Goal: Information Seeking & Learning: Learn about a topic

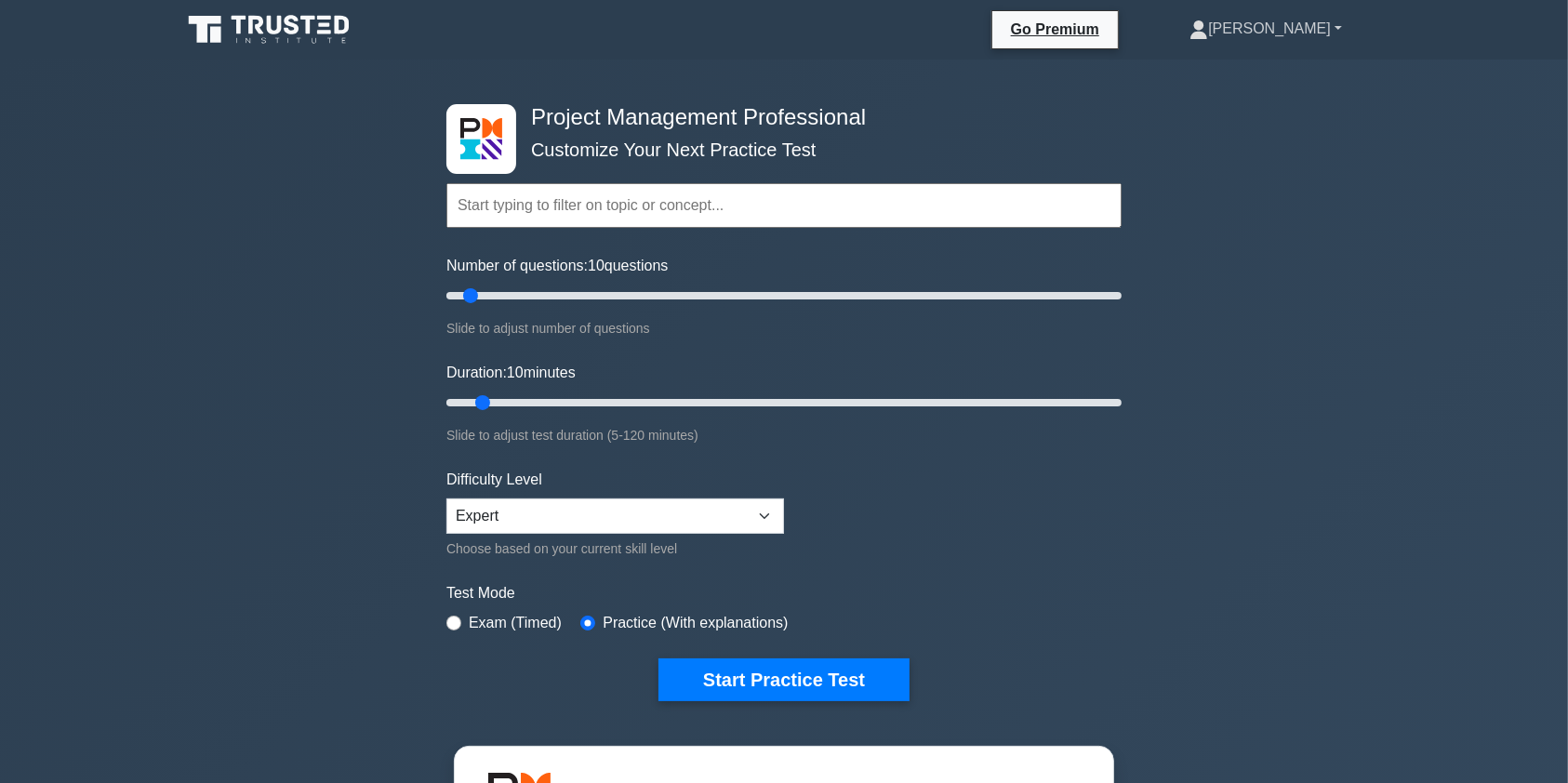
click at [1325, 24] on link "[PERSON_NAME]" at bounding box center [1266, 28] width 242 height 37
click at [1262, 68] on link "Profile" at bounding box center [1219, 73] width 147 height 30
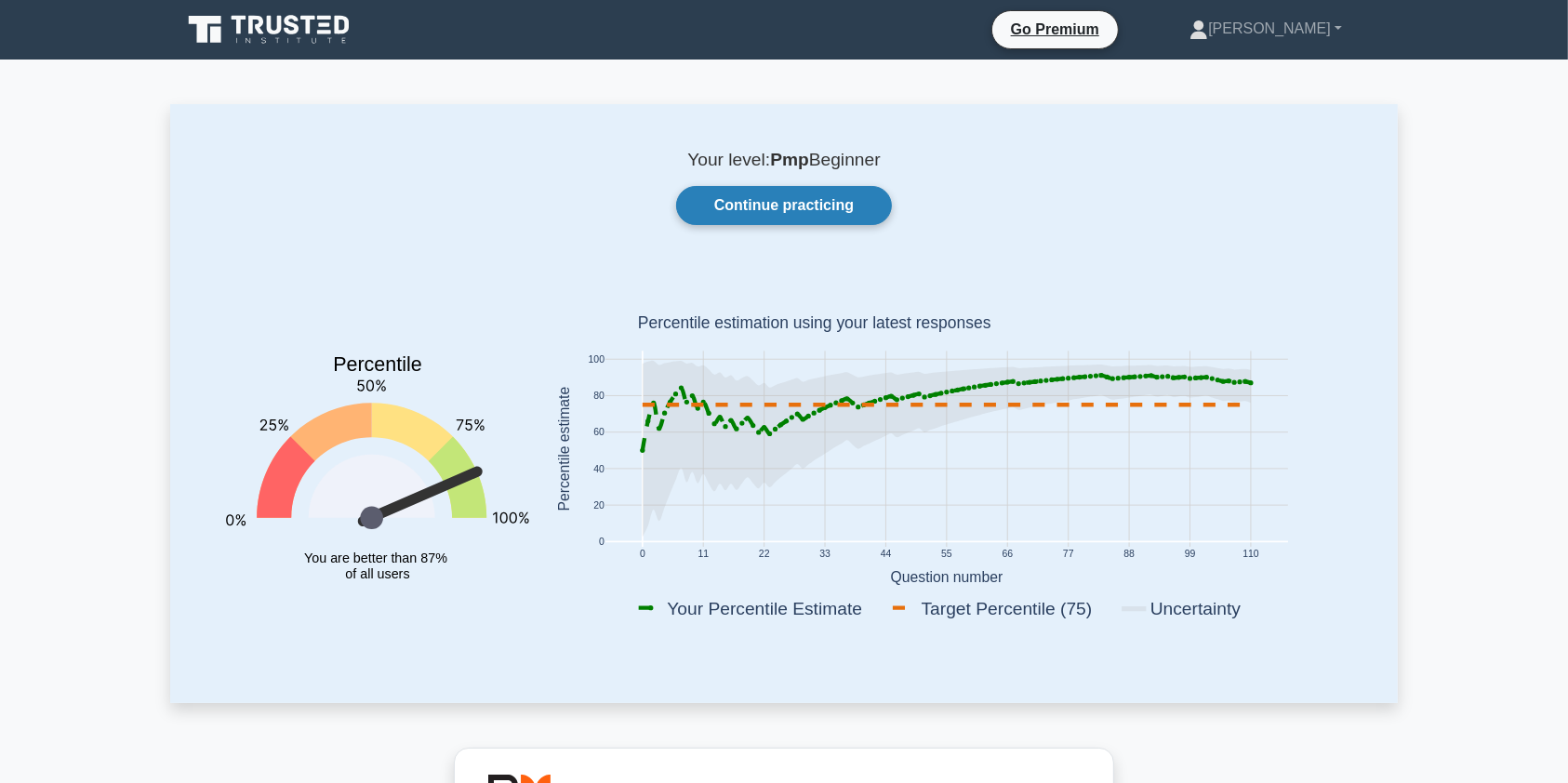
click at [789, 212] on link "Continue practicing" at bounding box center [784, 205] width 216 height 39
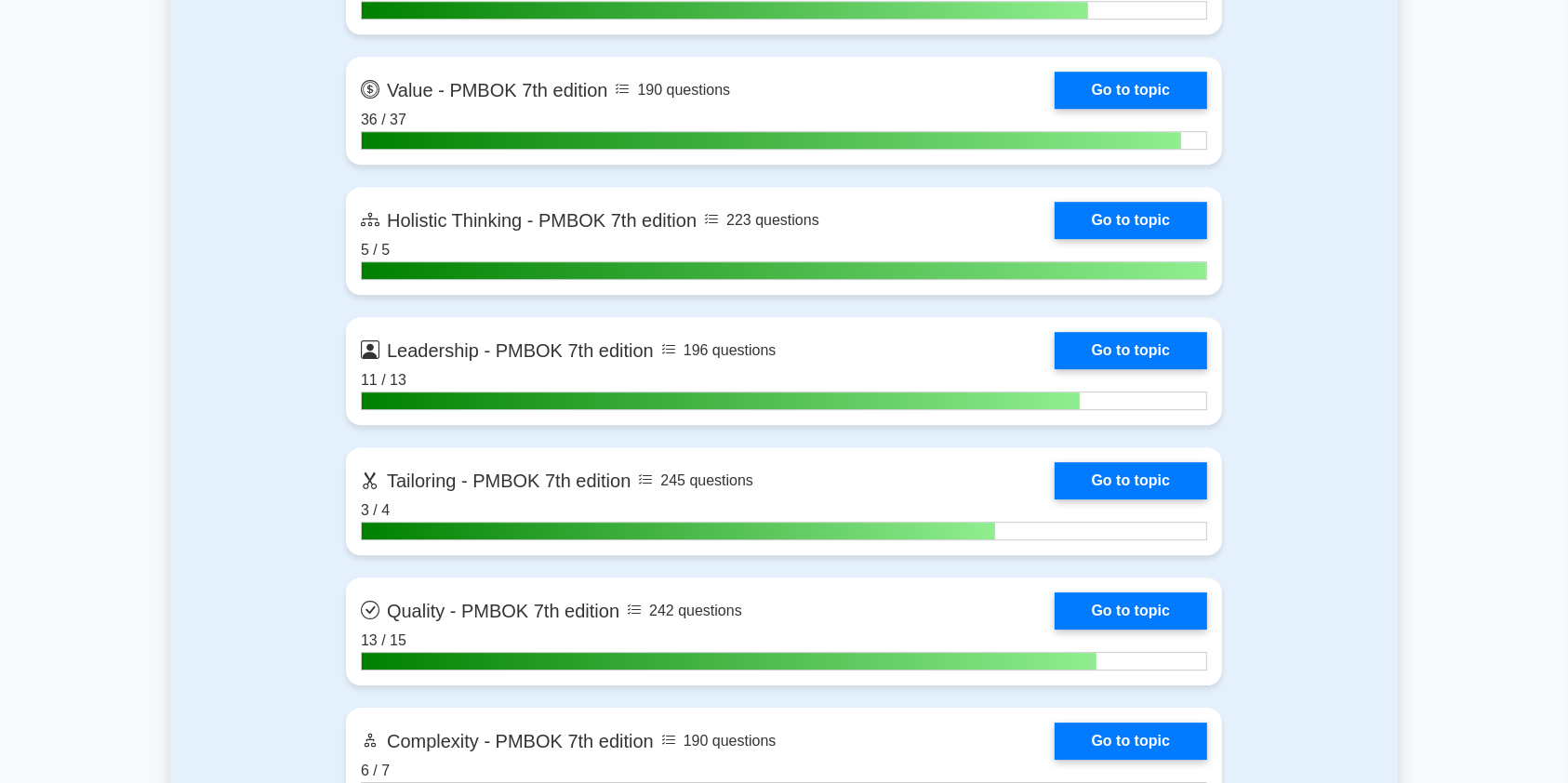
scroll to position [5527, 0]
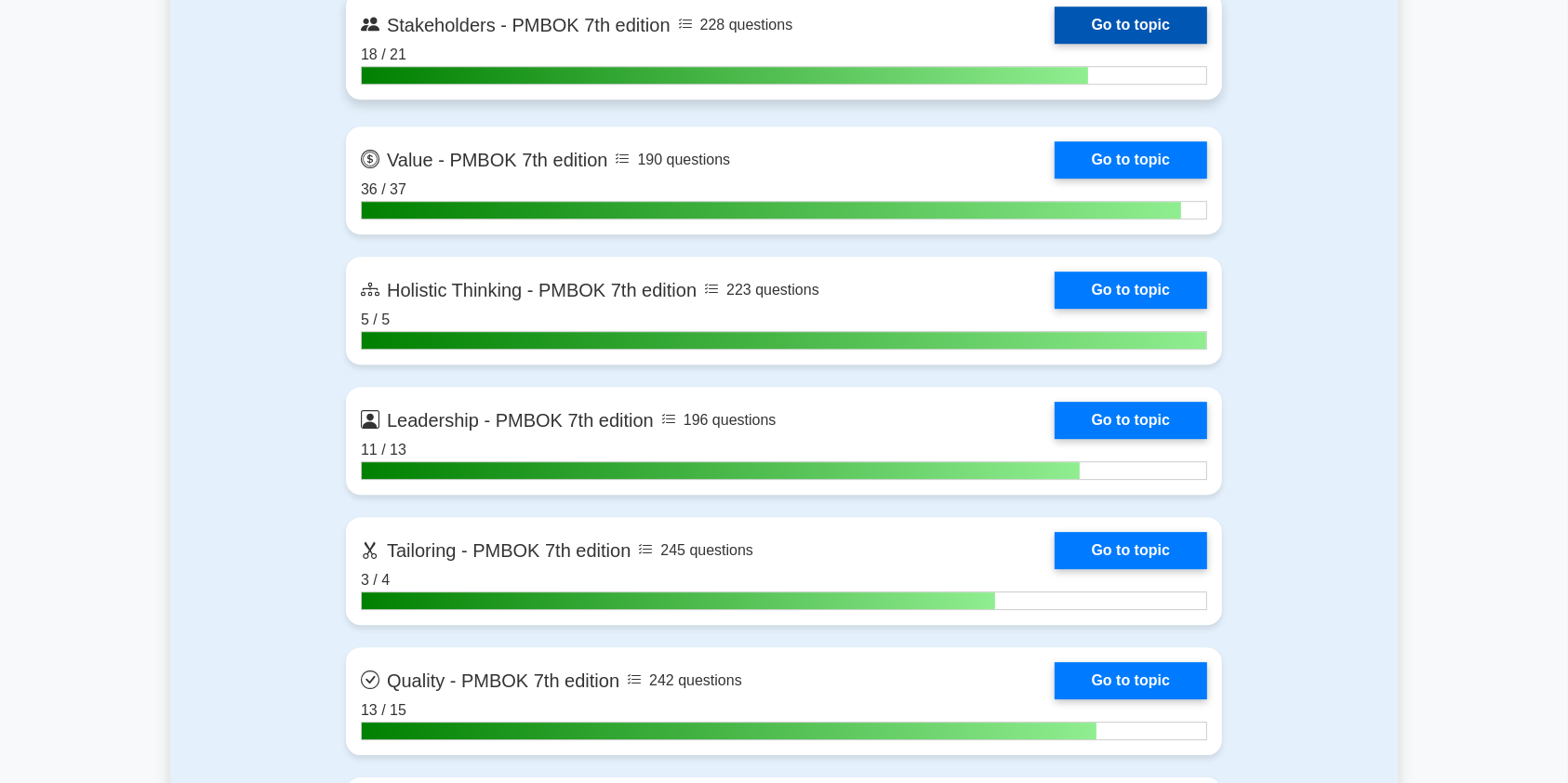
click at [1055, 16] on link "Go to topic" at bounding box center [1131, 25] width 153 height 37
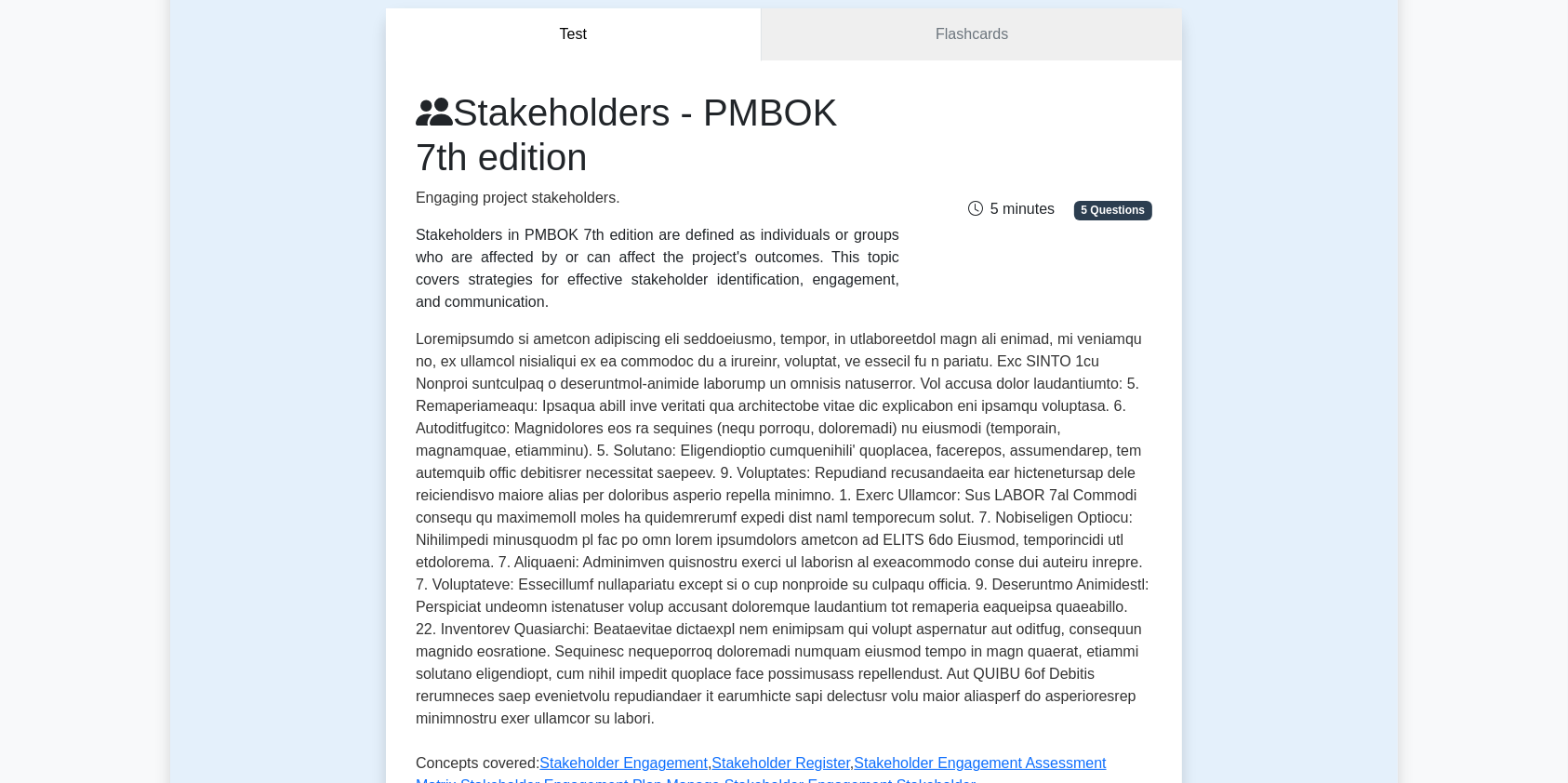
scroll to position [149, 0]
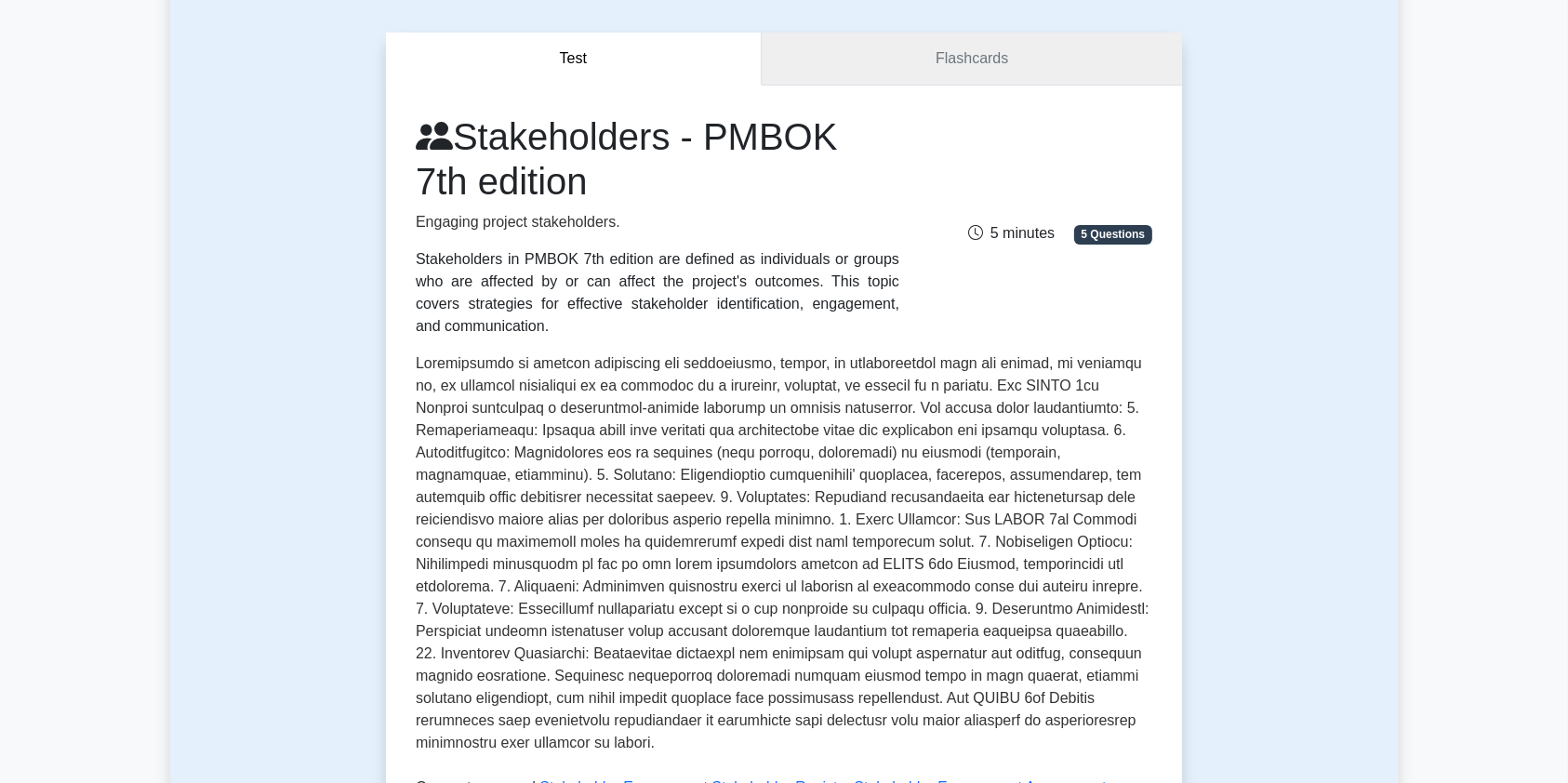
click at [988, 56] on link "Flashcards" at bounding box center [972, 59] width 420 height 53
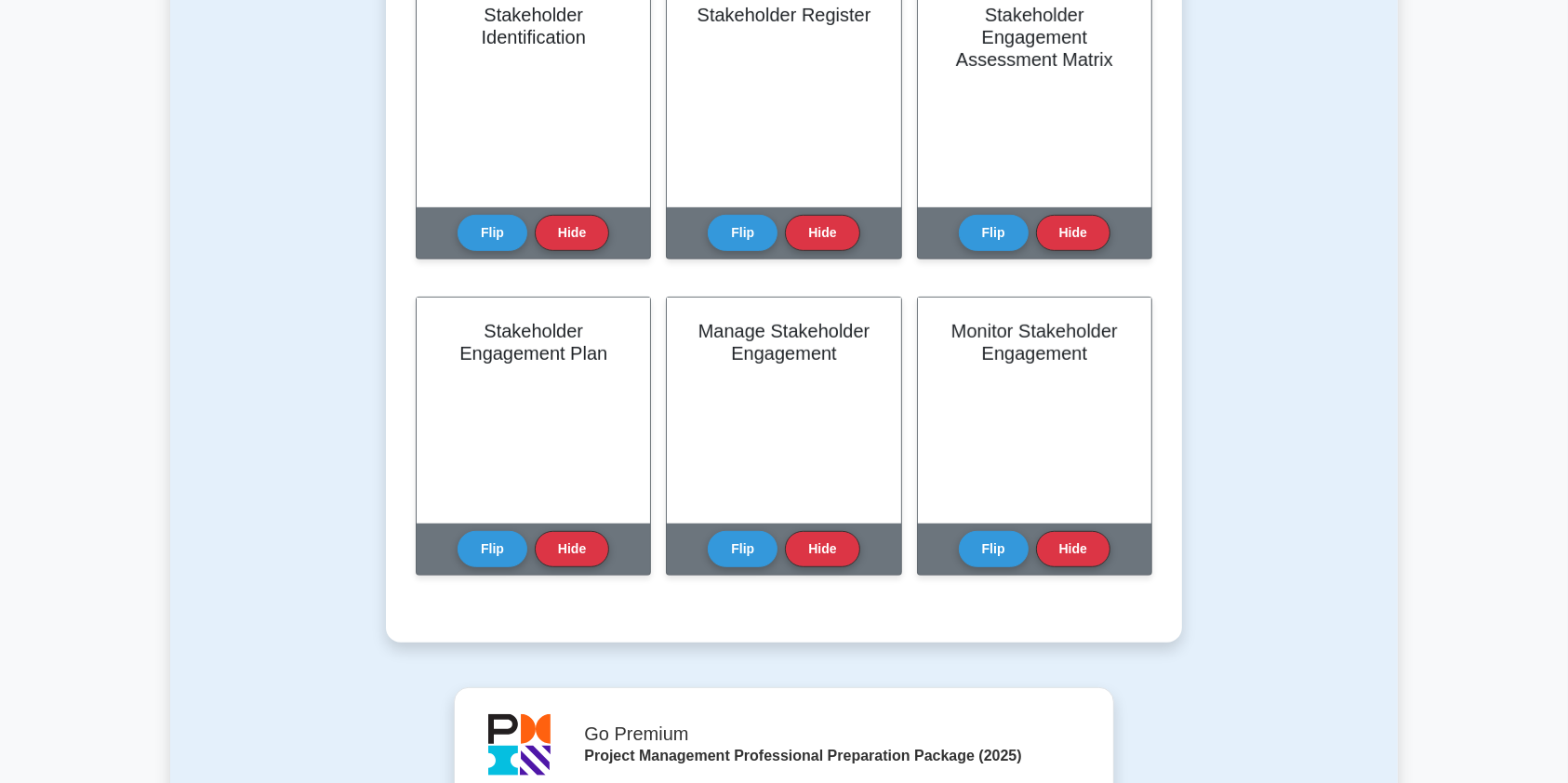
scroll to position [763, 0]
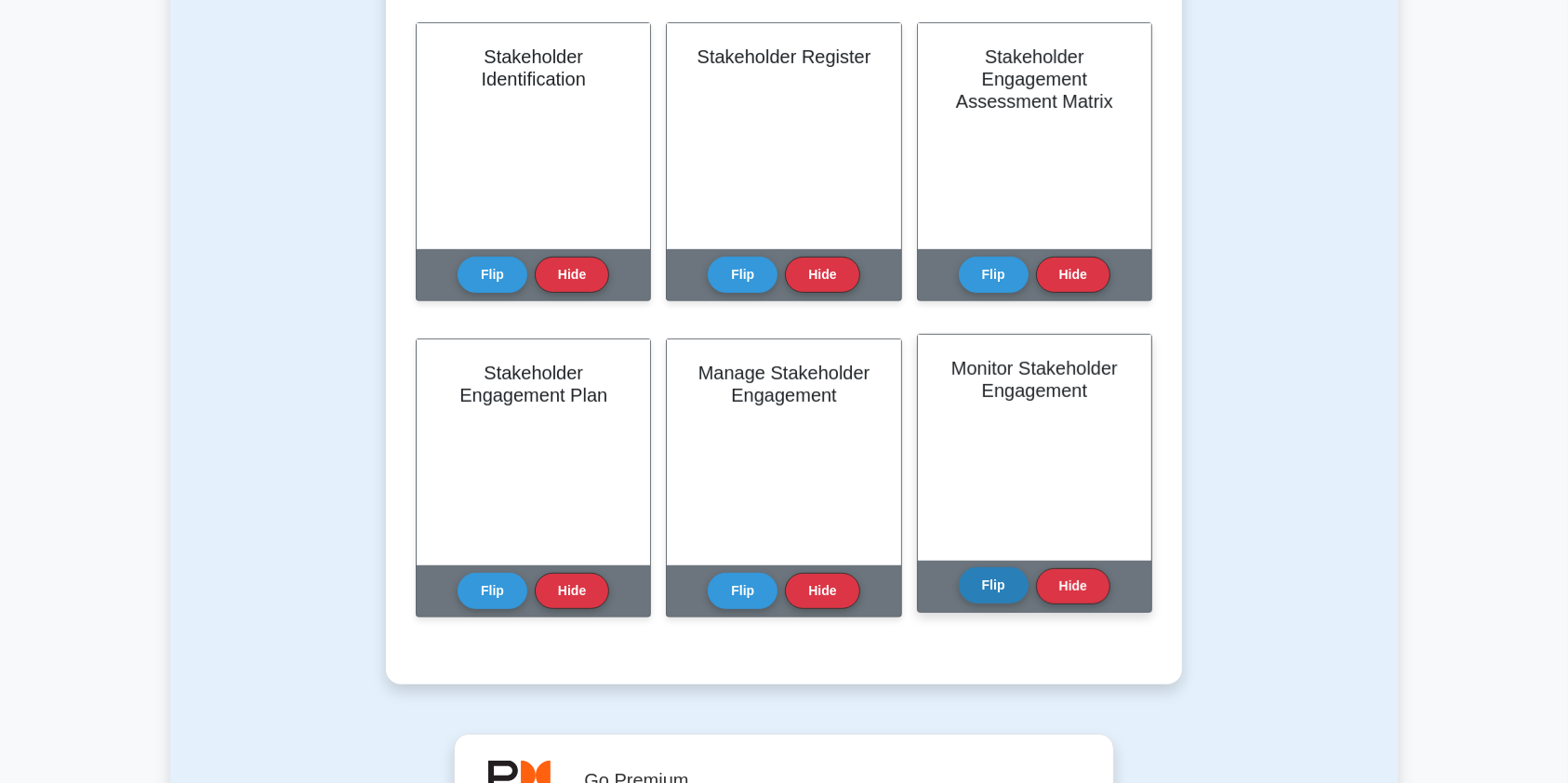
click at [994, 580] on button "Flip" at bounding box center [994, 585] width 70 height 36
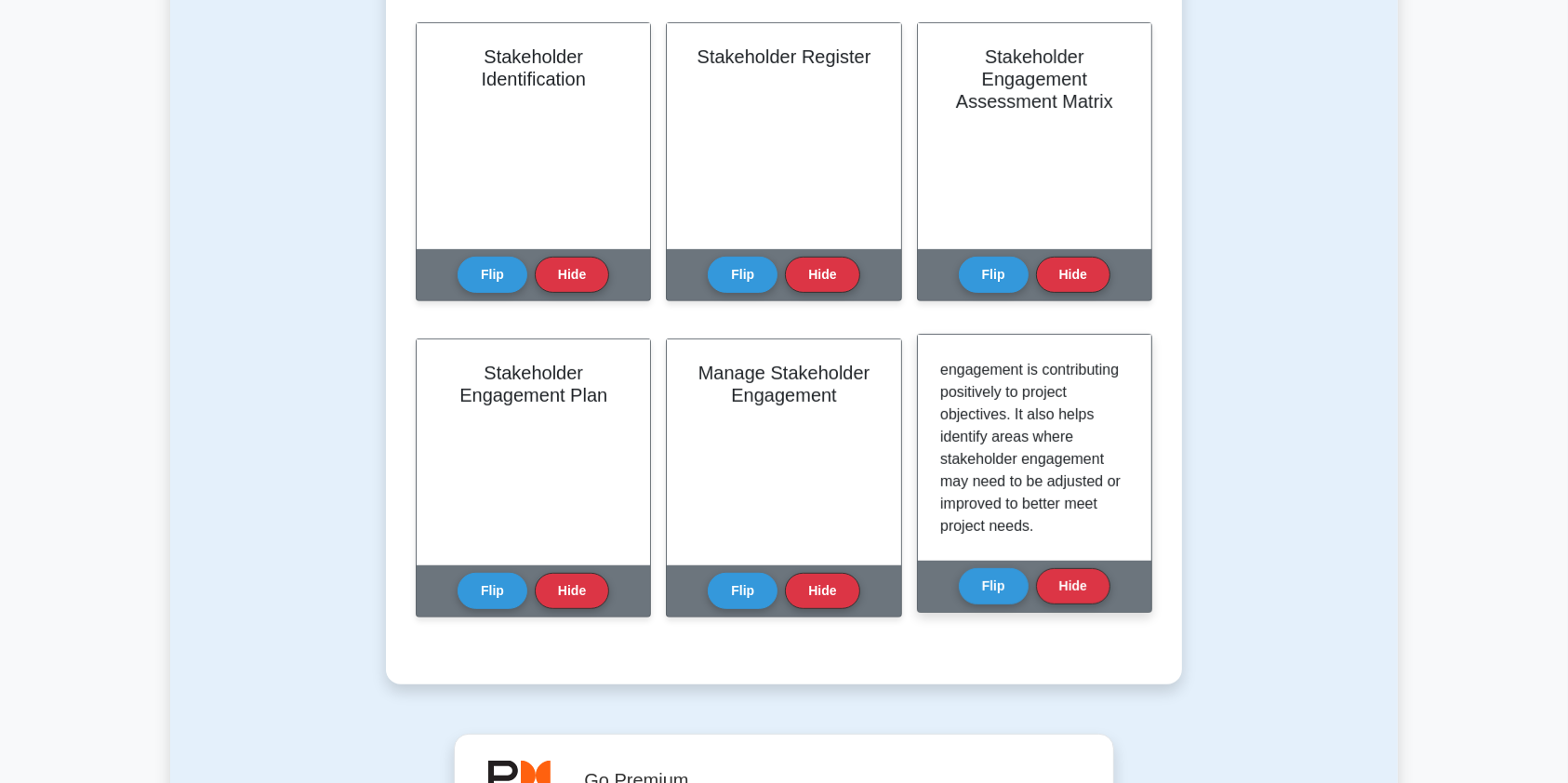
scroll to position [793, 0]
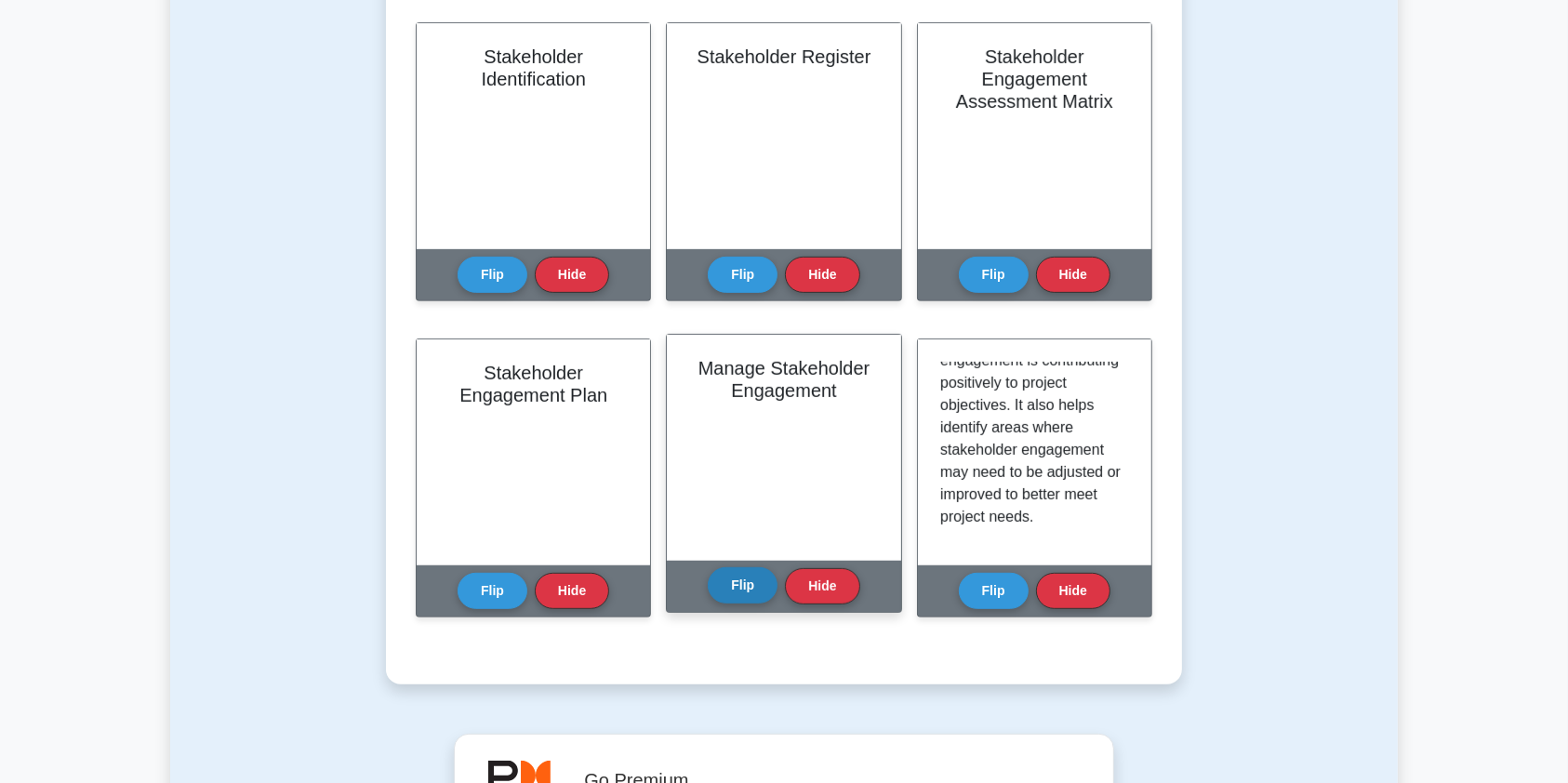
click at [752, 601] on button "Flip" at bounding box center [743, 585] width 70 height 36
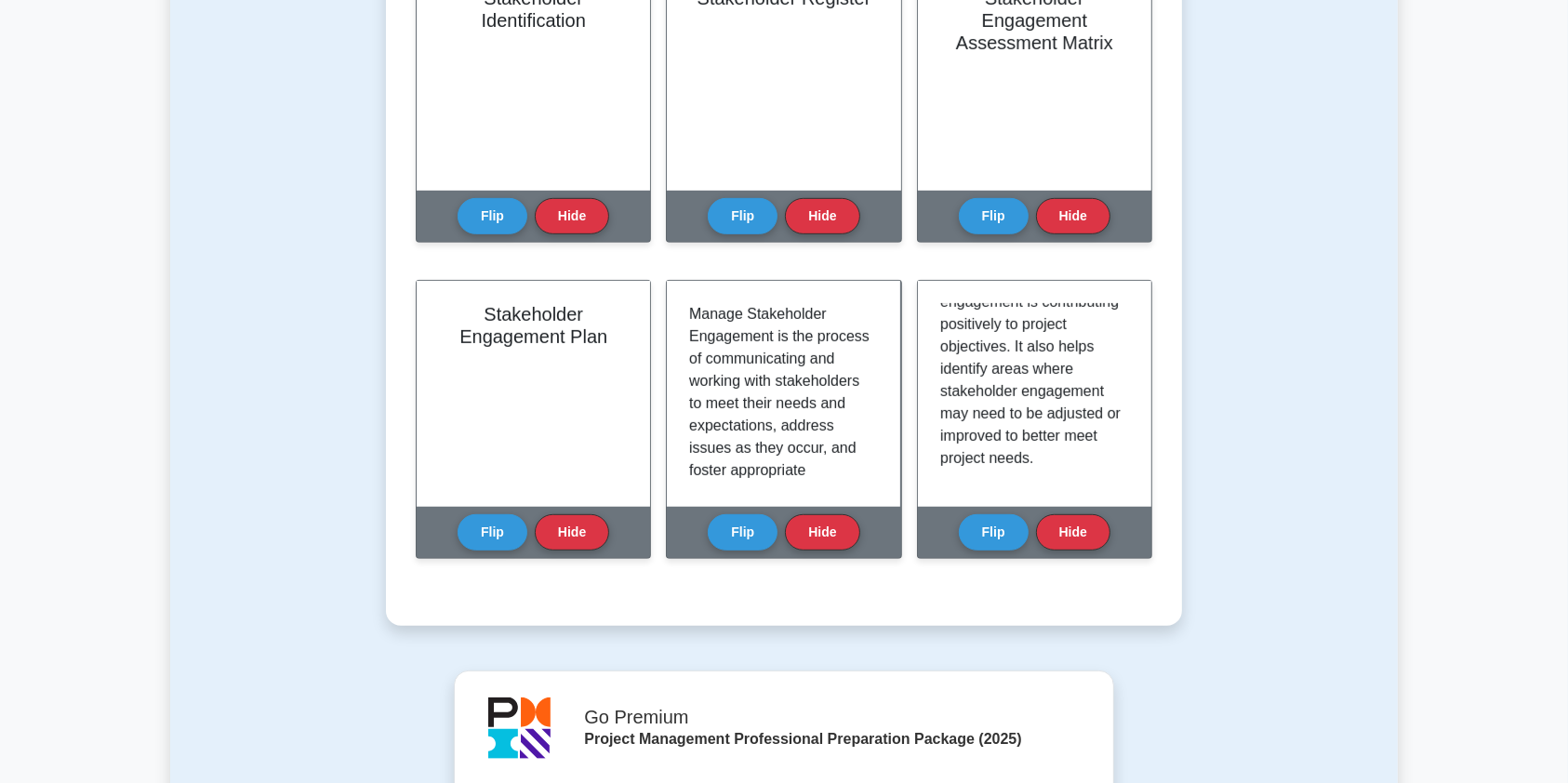
scroll to position [875, 0]
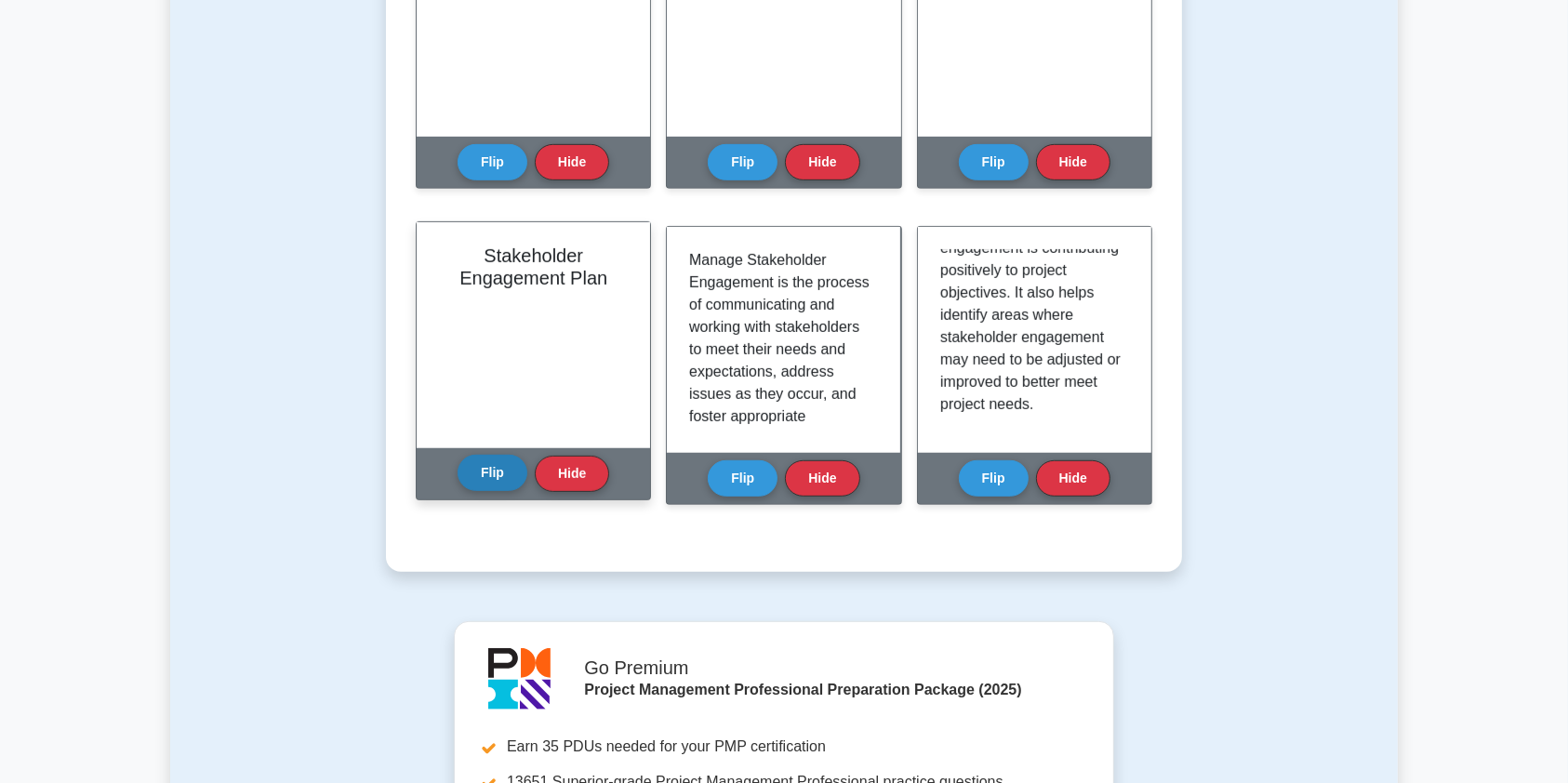
click at [495, 480] on button "Flip" at bounding box center [493, 473] width 70 height 36
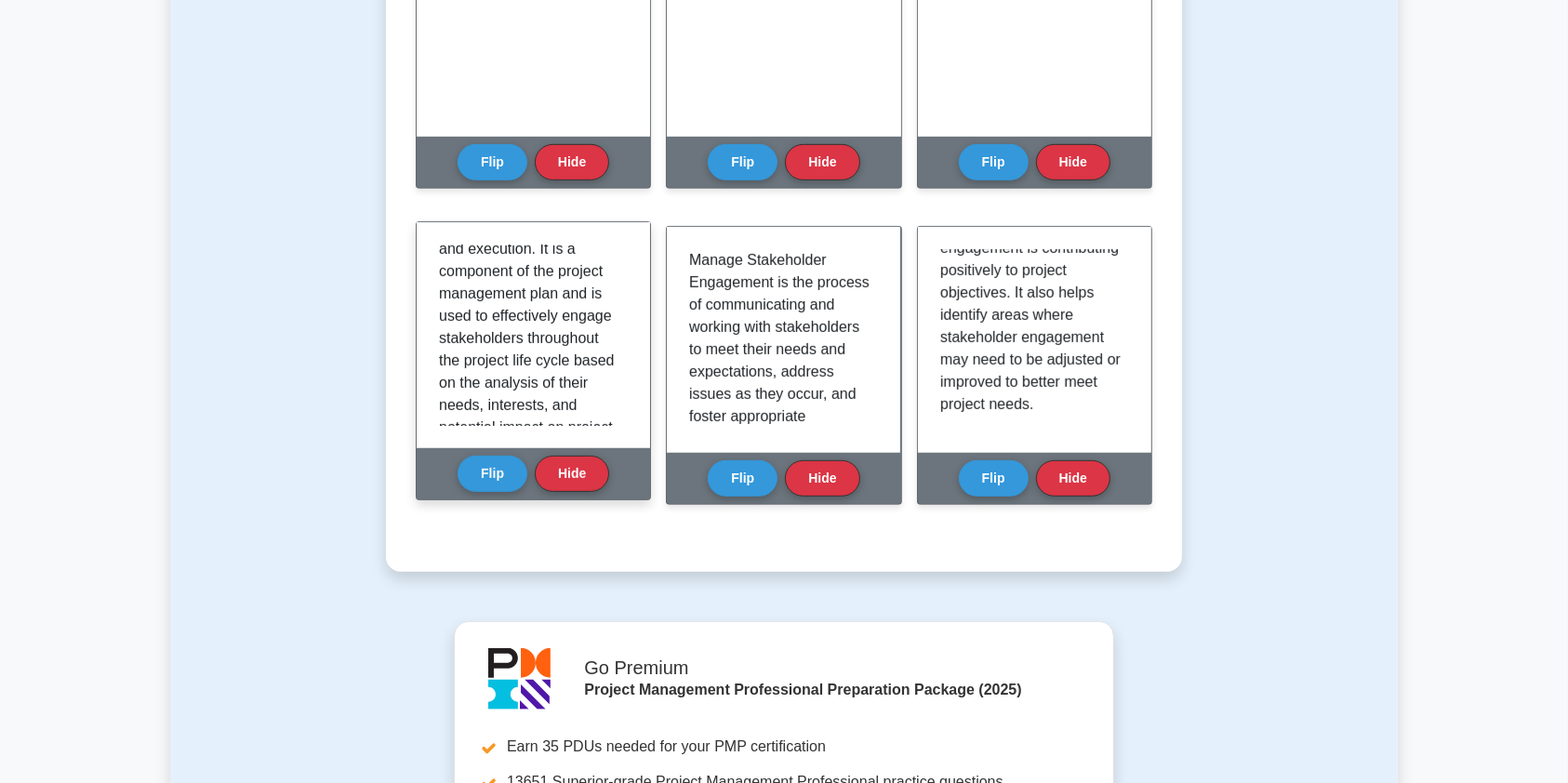
scroll to position [268, 0]
drag, startPoint x: 629, startPoint y: 323, endPoint x: 629, endPoint y: 348, distance: 25.1
click at [629, 348] on div "The Stakeholder Engagement Plan is a document that outlines the strategies and …" at bounding box center [534, 335] width 234 height 226
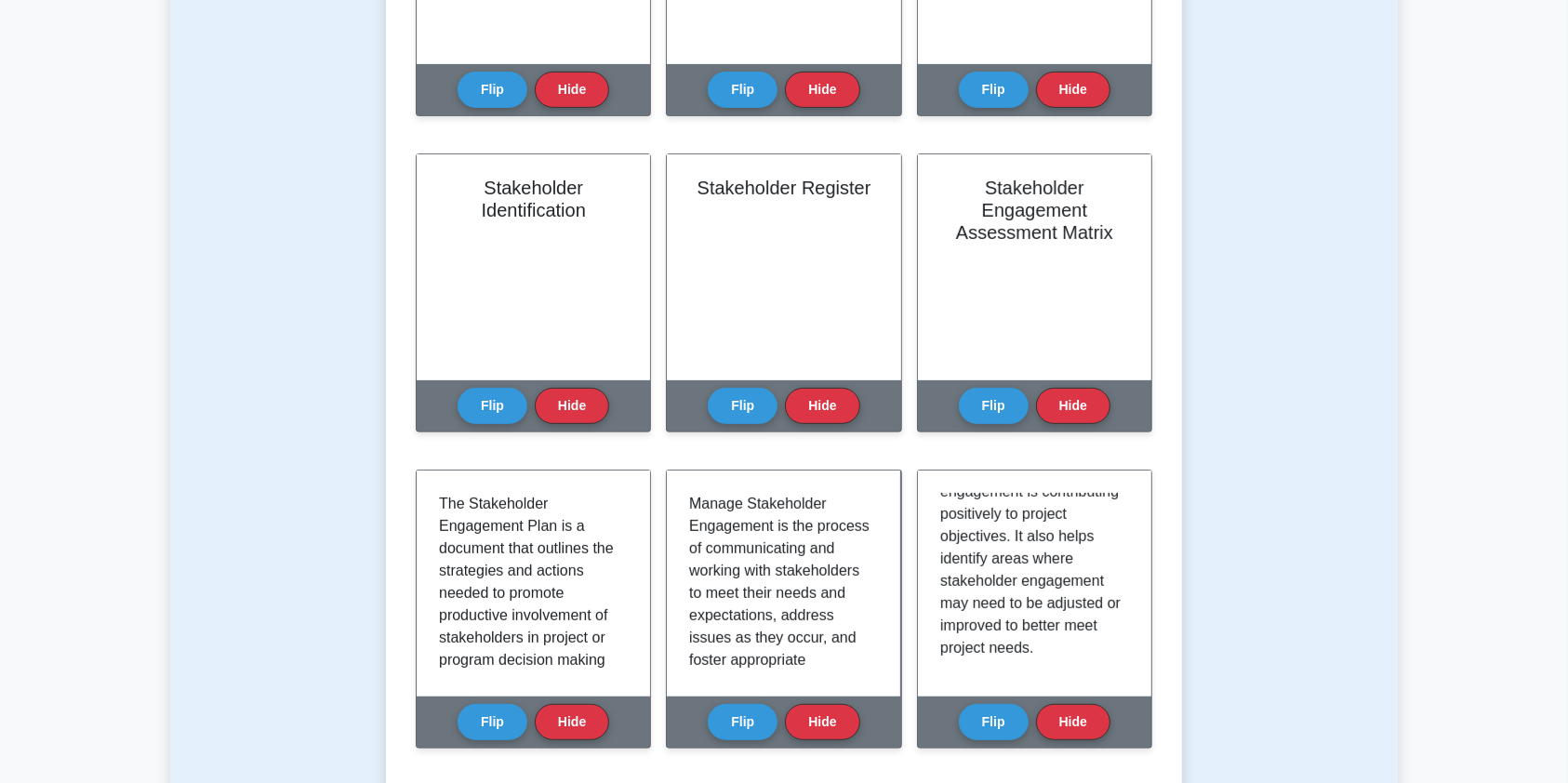
scroll to position [634, 0]
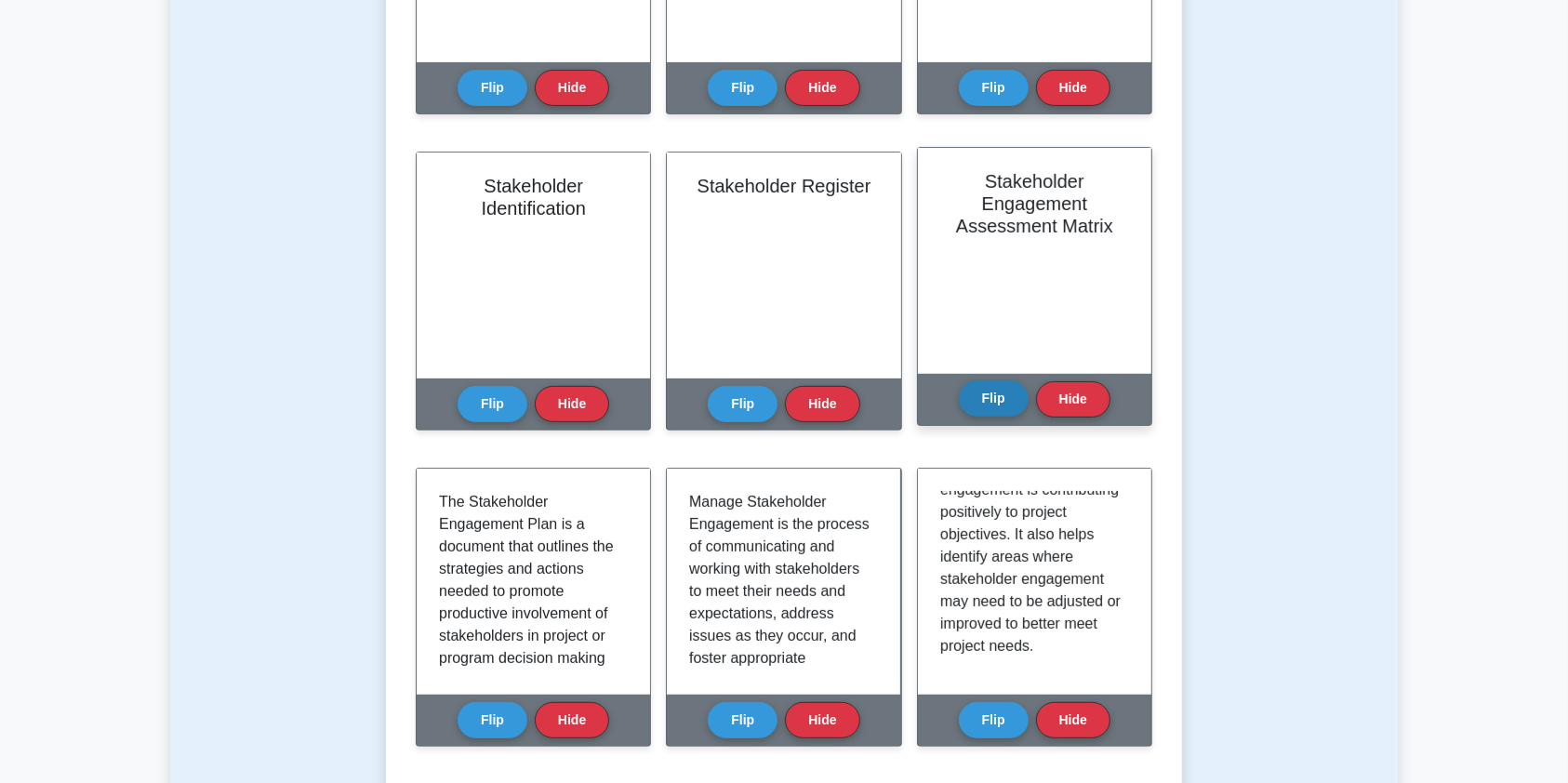
click at [995, 405] on button "Flip" at bounding box center [994, 398] width 70 height 36
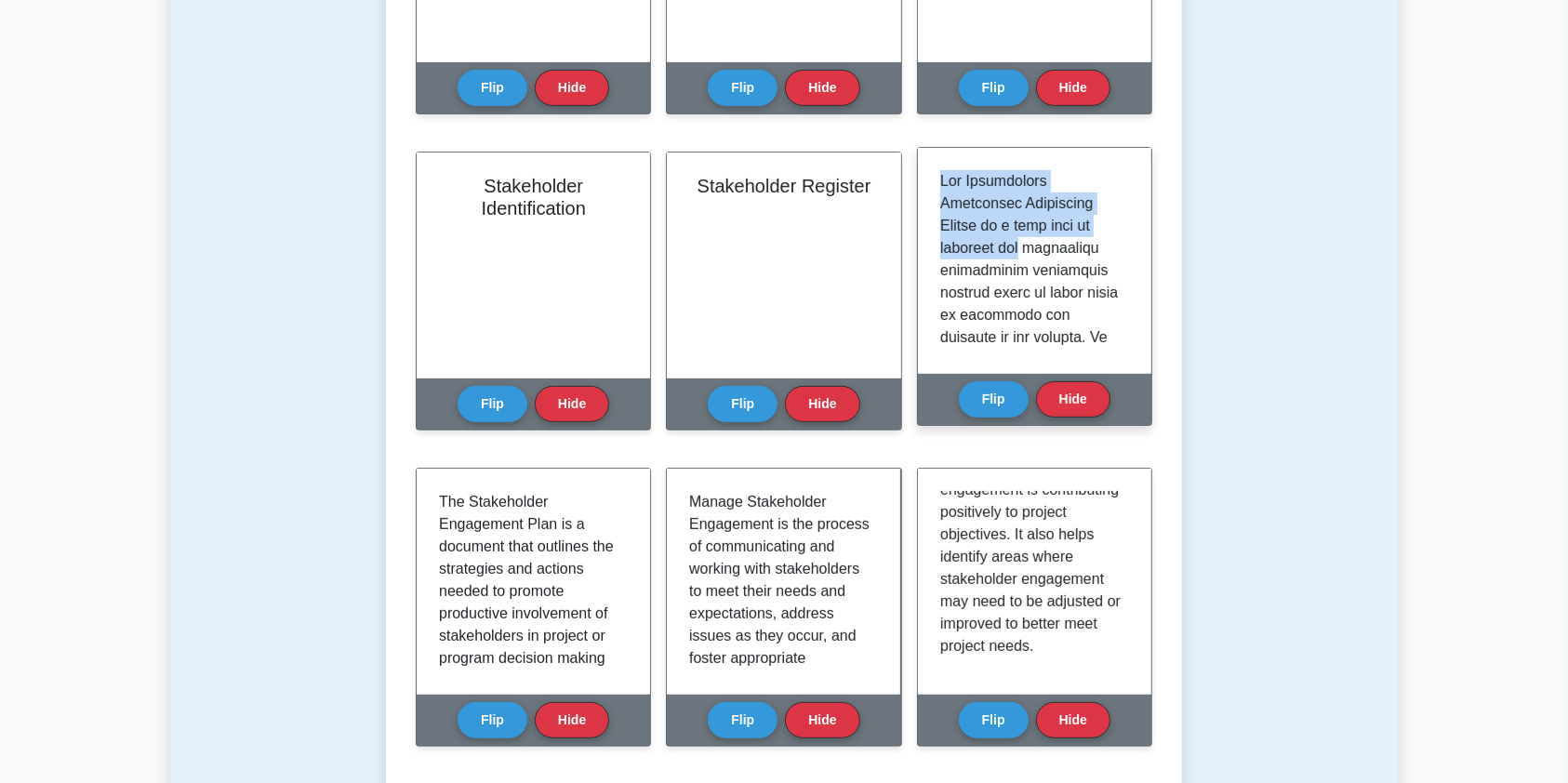
drag, startPoint x: 943, startPoint y: 185, endPoint x: 1023, endPoint y: 238, distance: 96.0
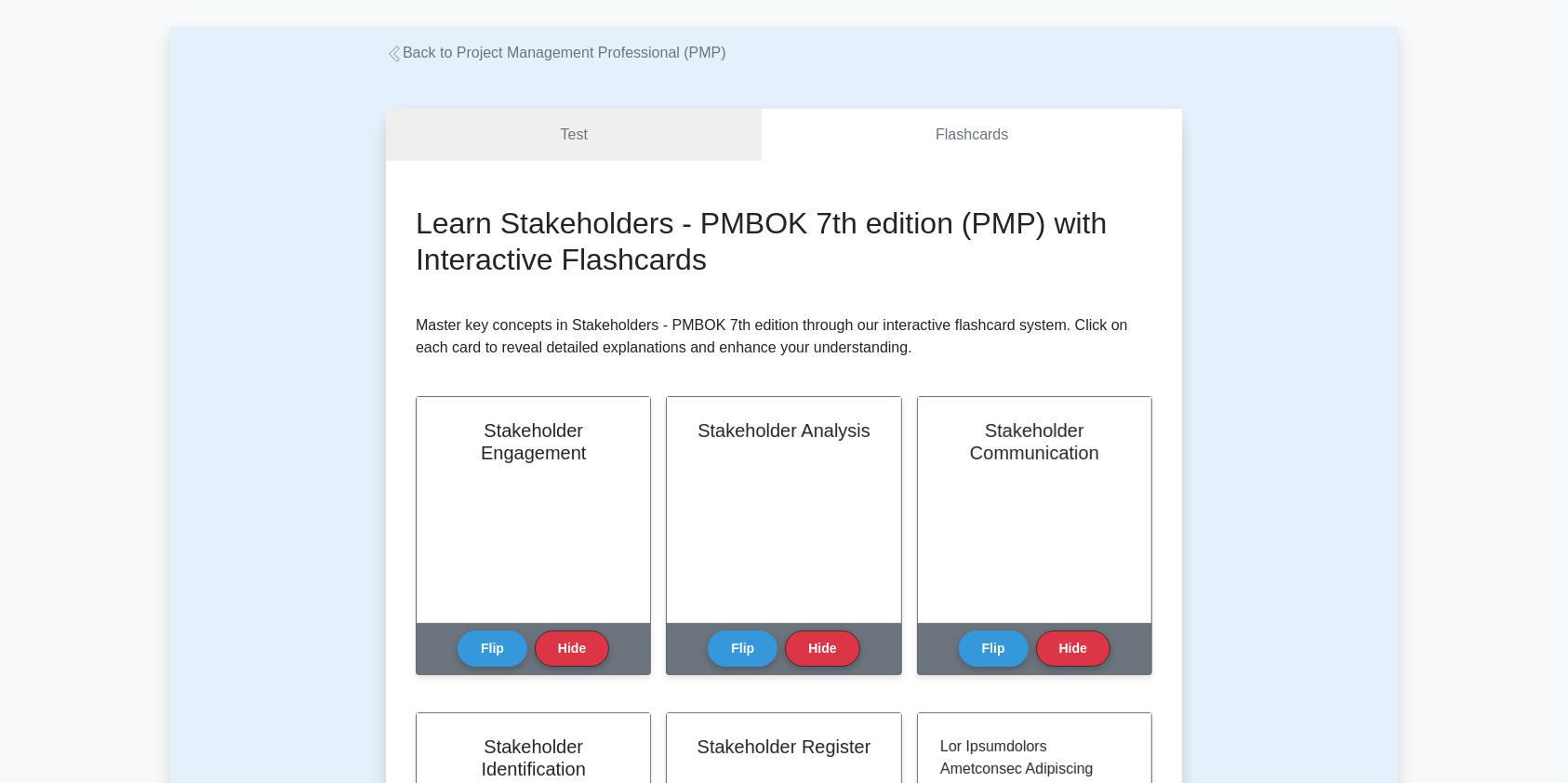
scroll to position [0, 0]
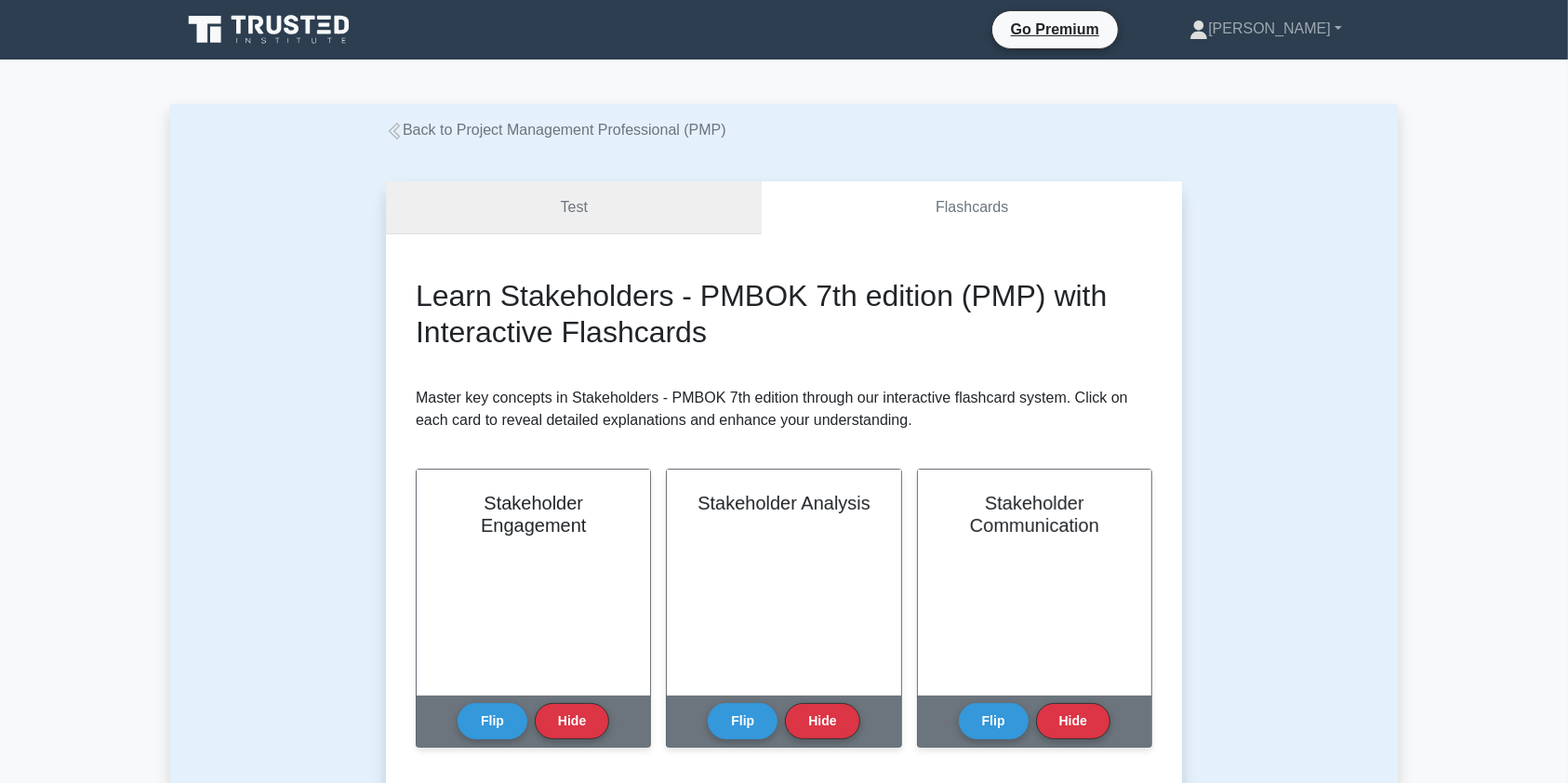
click at [687, 202] on link "Test" at bounding box center [574, 207] width 376 height 53
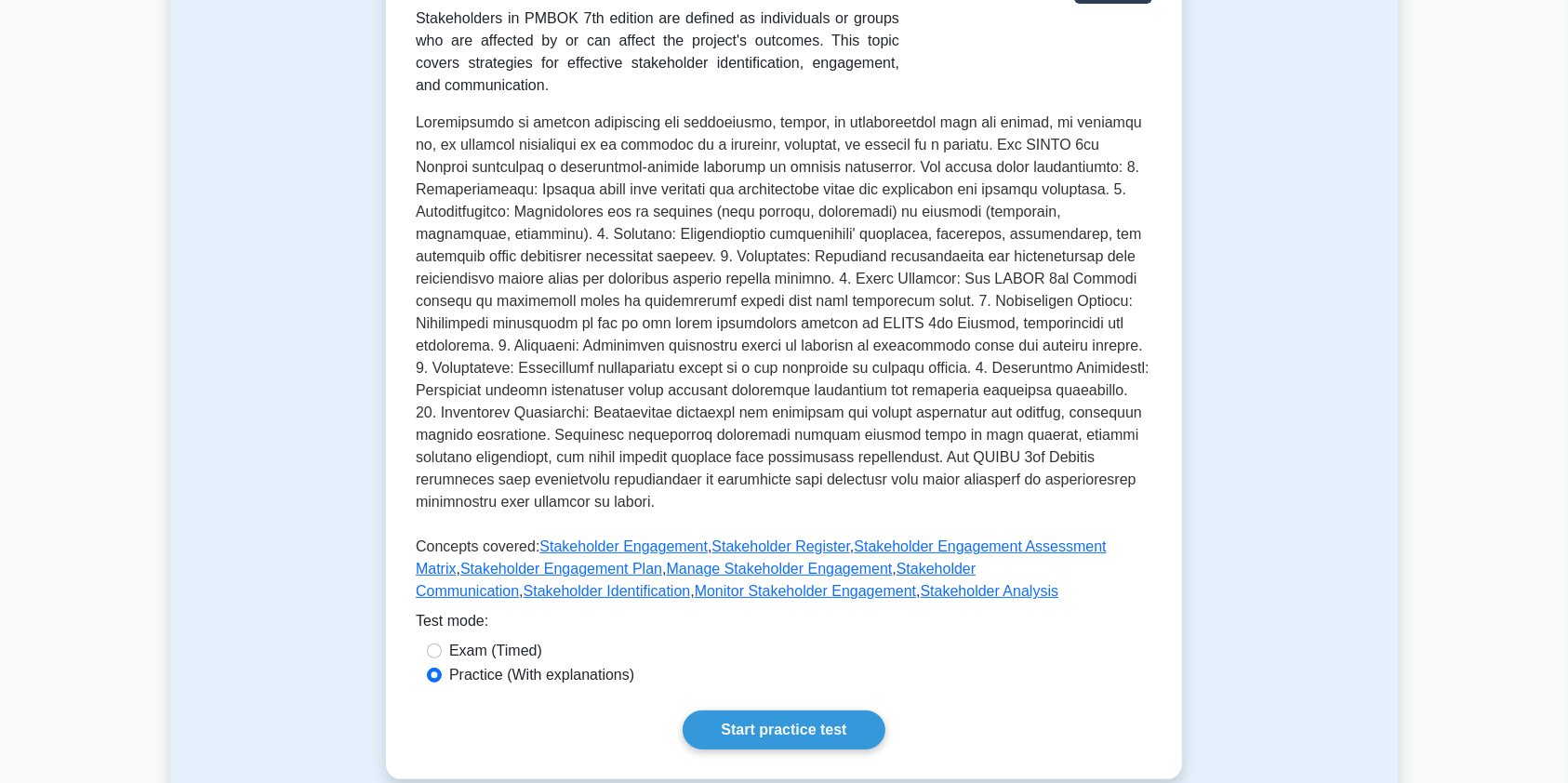
scroll to position [399, 0]
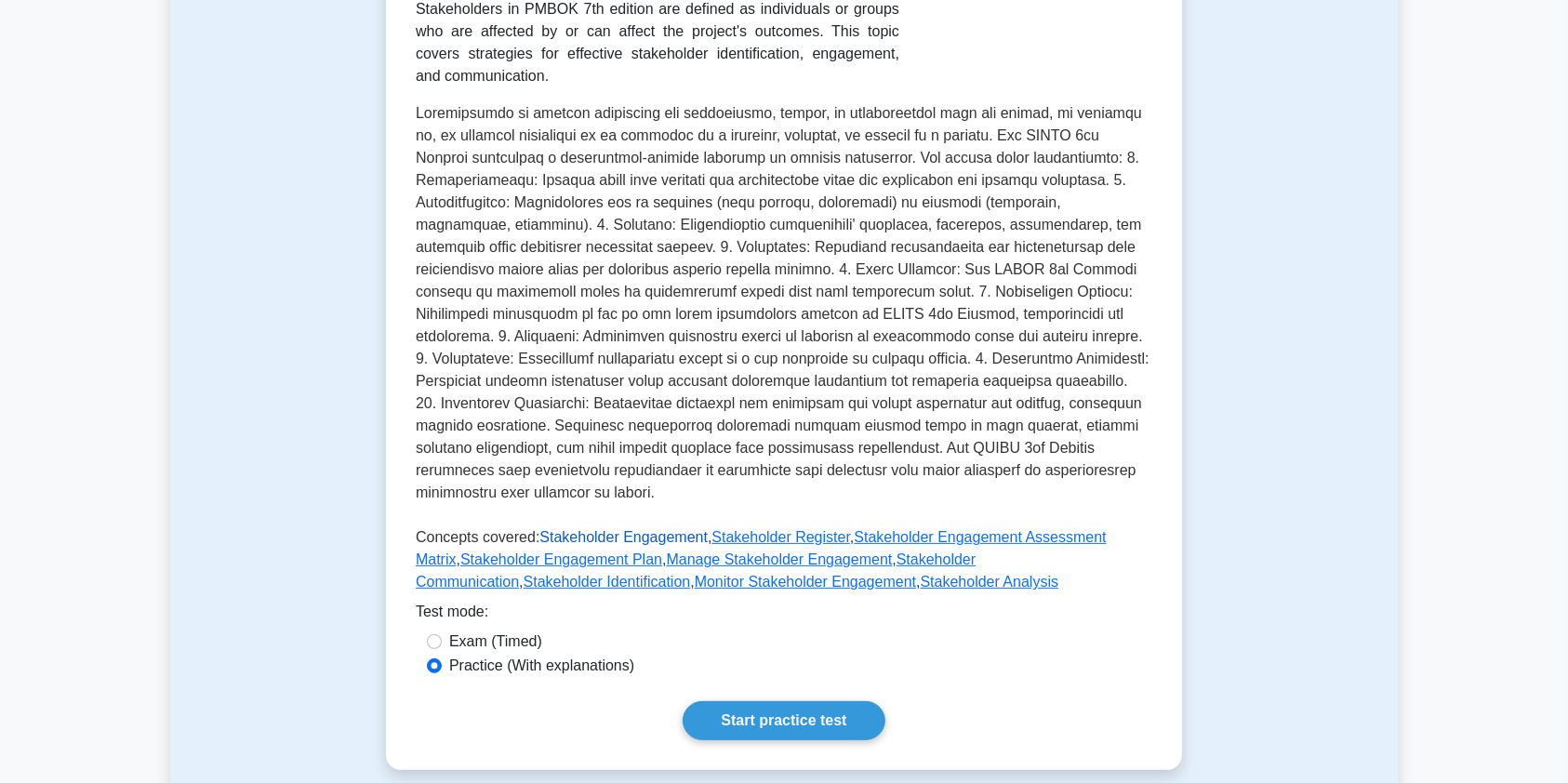
click at [630, 535] on link "Stakeholder Engagement" at bounding box center [624, 537] width 168 height 16
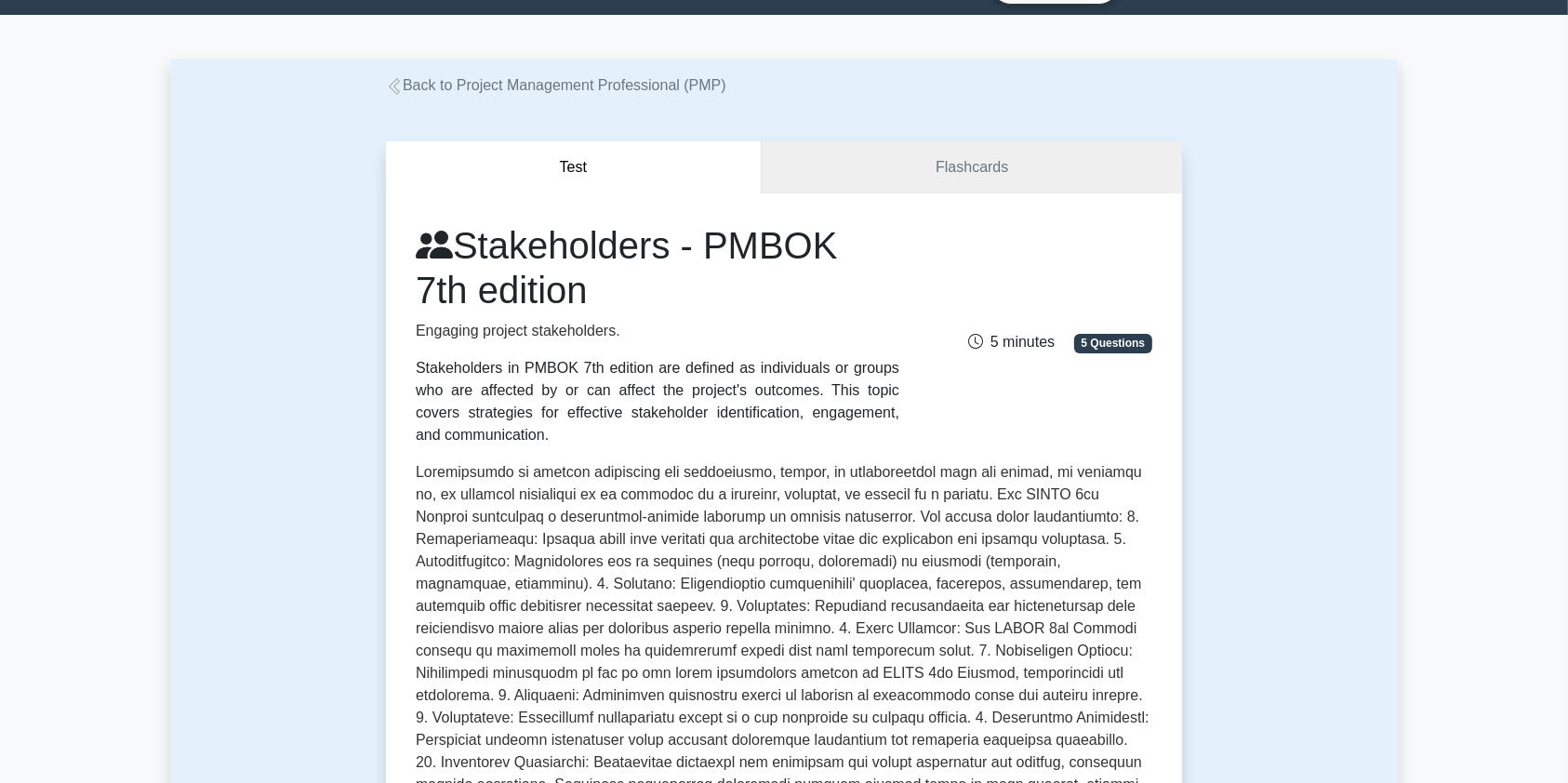
scroll to position [43, 0]
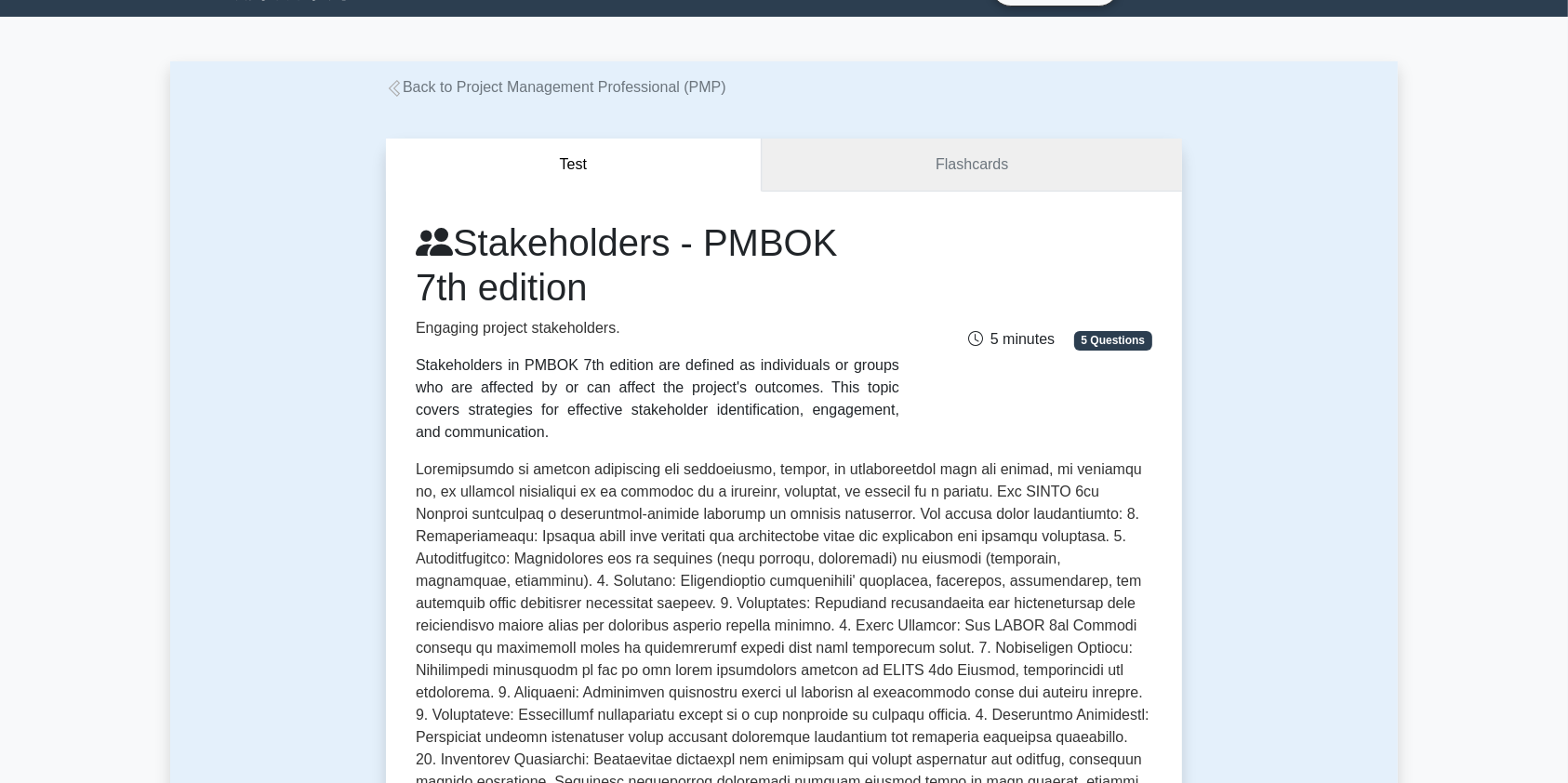
click at [978, 168] on link "Flashcards" at bounding box center [972, 165] width 420 height 53
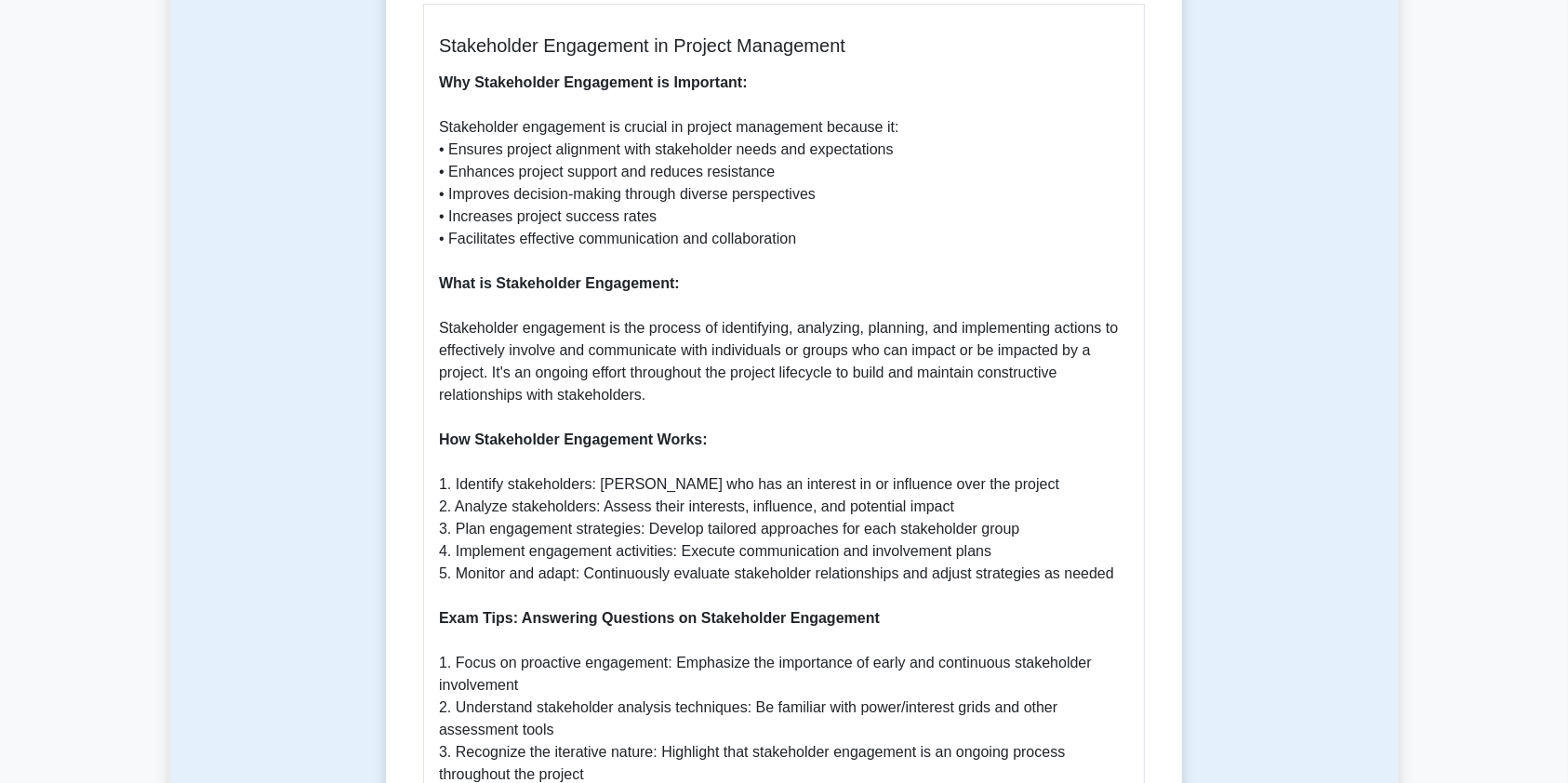
scroll to position [452, 0]
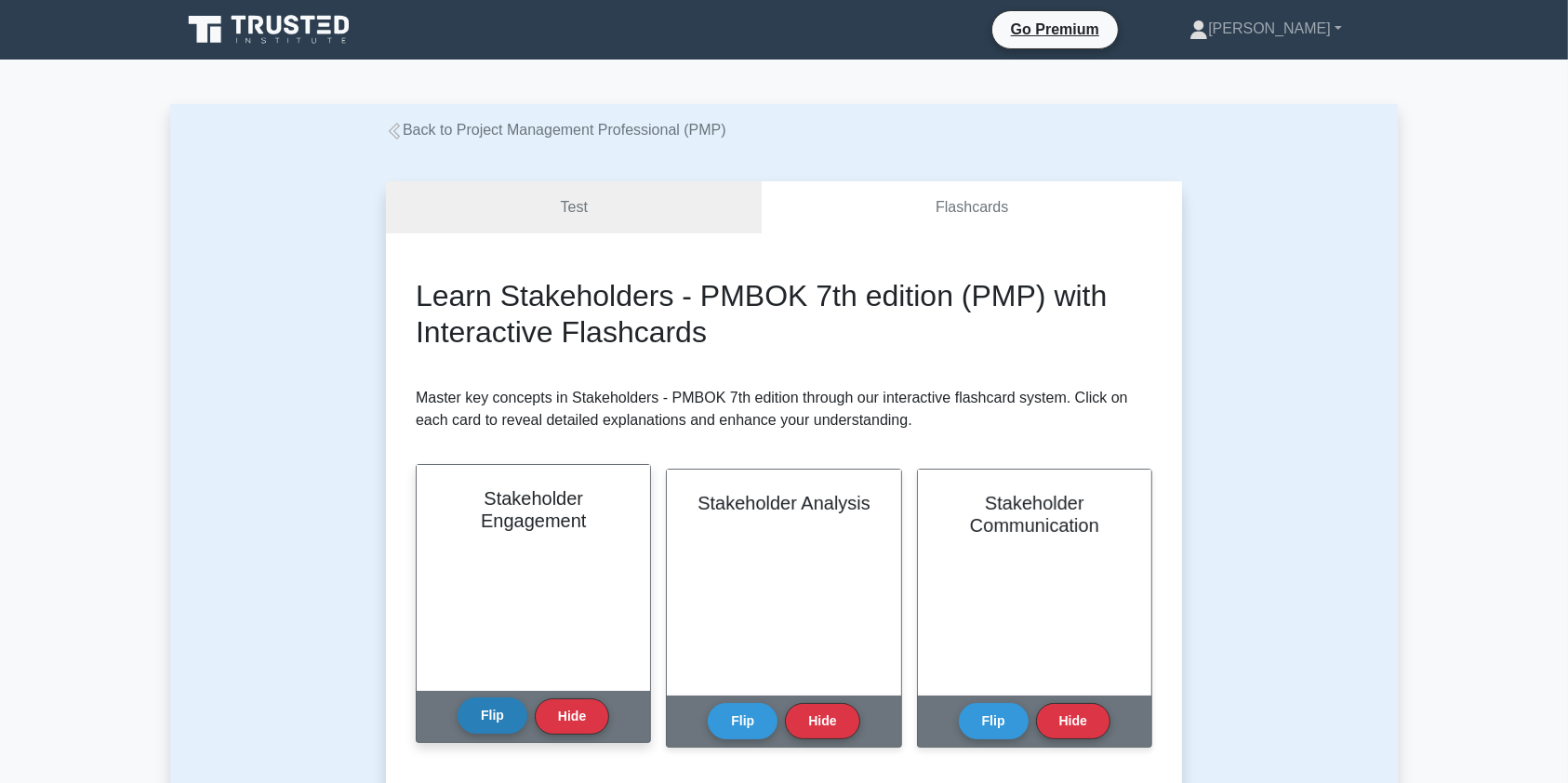
click at [485, 710] on button "Flip" at bounding box center [493, 716] width 70 height 36
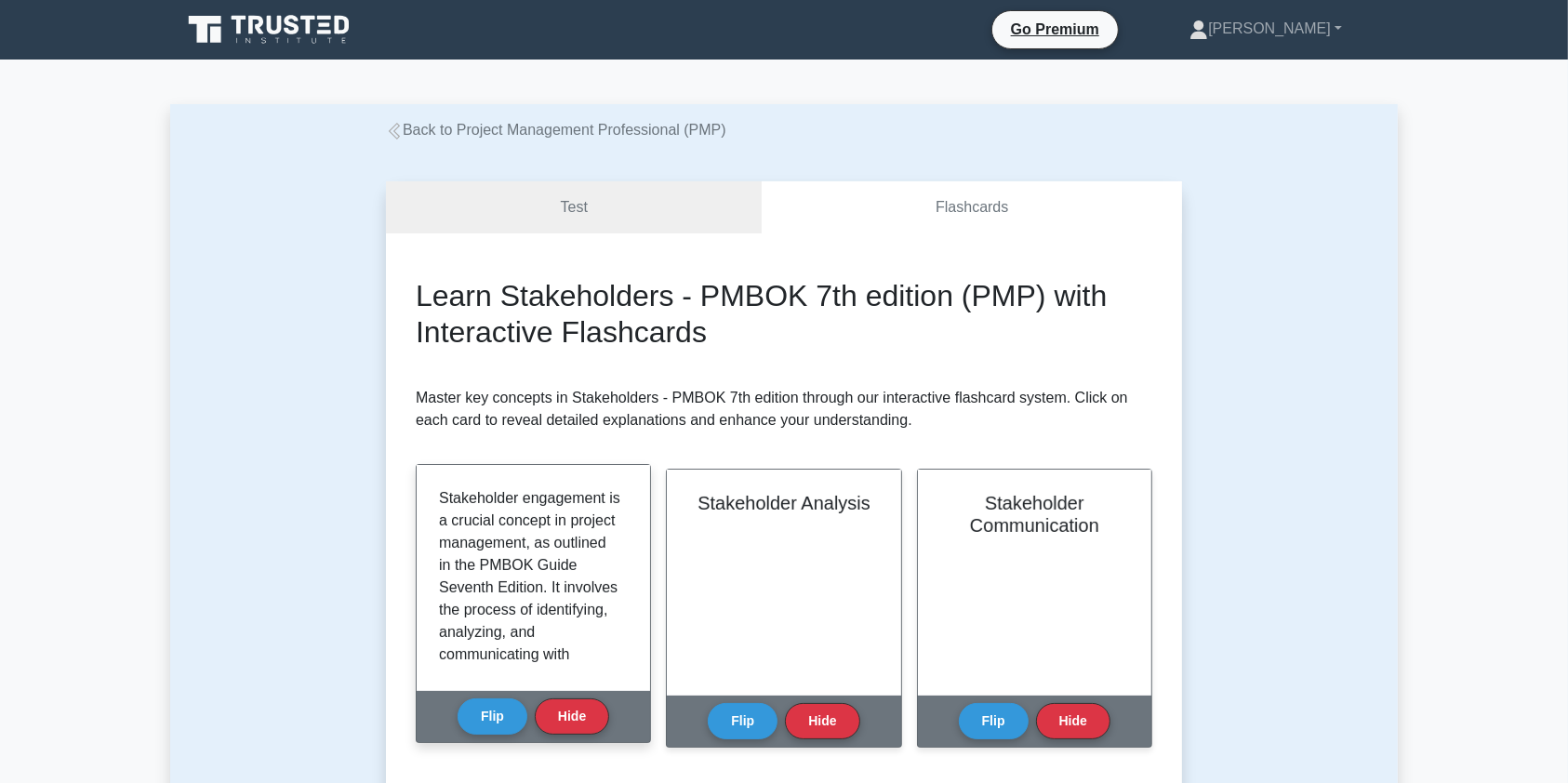
click at [629, 506] on div "Stakeholder engagement is a crucial concept in project management, as outlined …" at bounding box center [534, 578] width 234 height 226
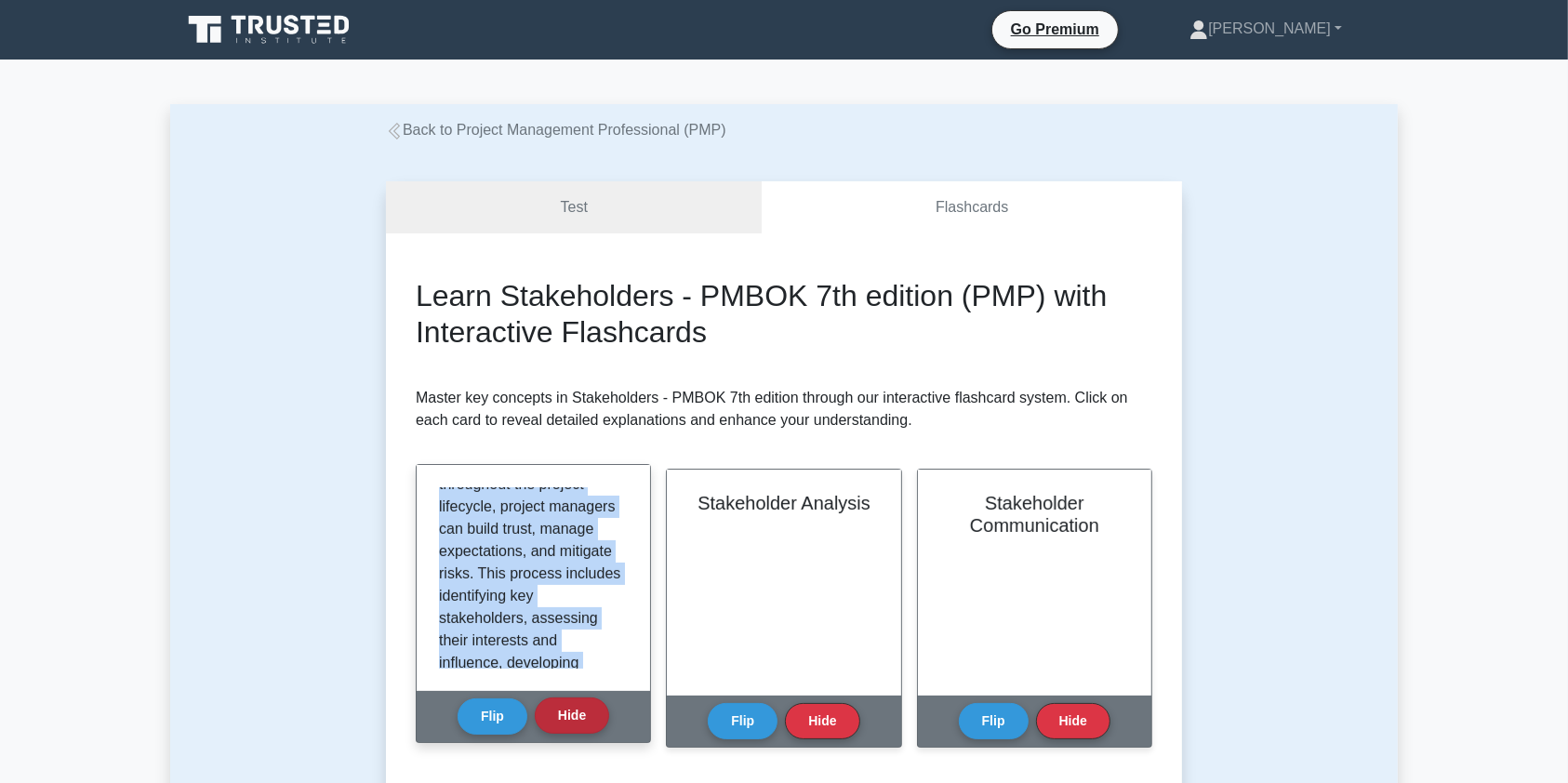
scroll to position [748, 0]
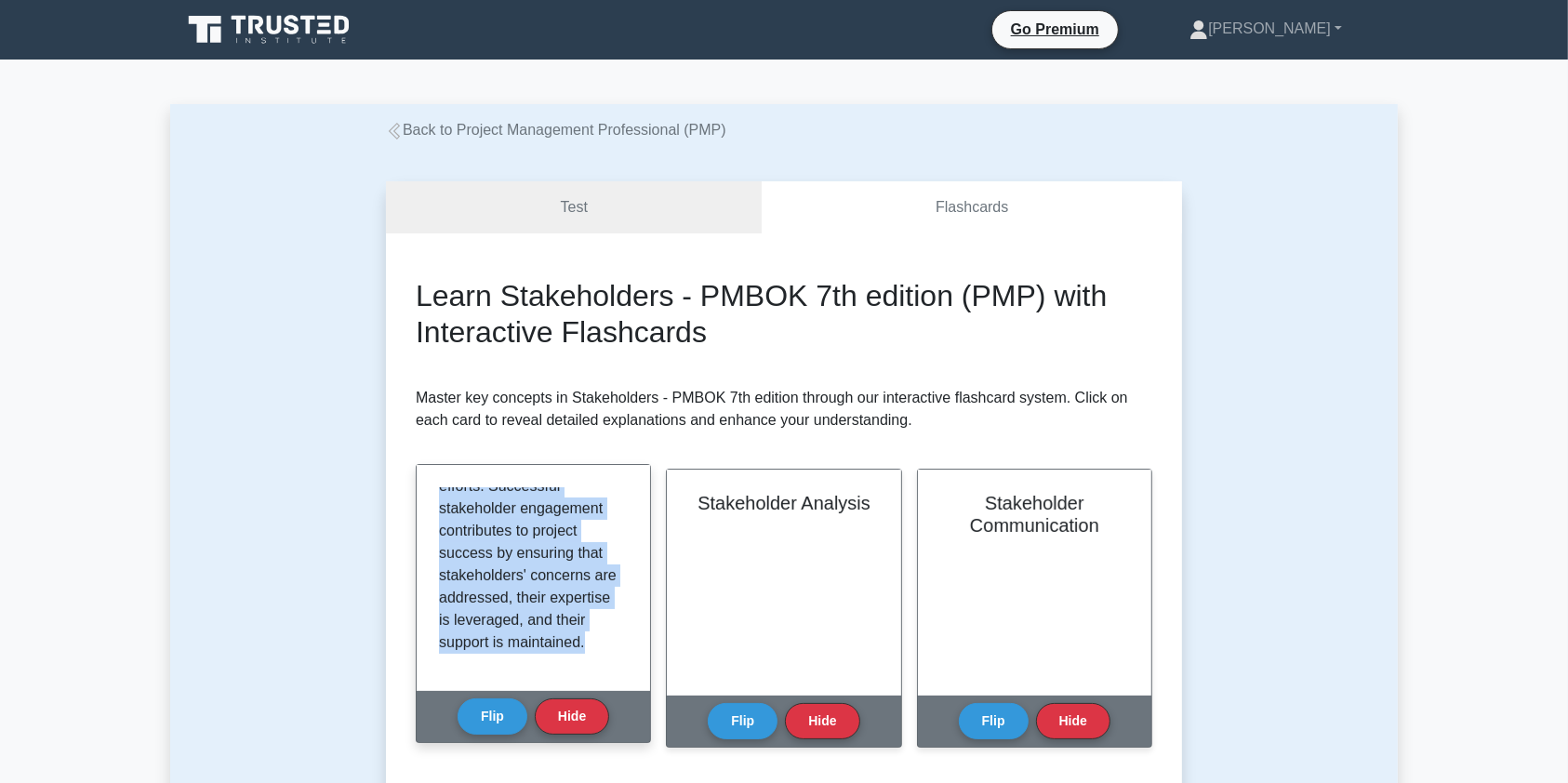
drag, startPoint x: 440, startPoint y: 500, endPoint x: 611, endPoint y: 670, distance: 241.4
click at [611, 670] on div "Stakeholder engagement is a crucial concept in project management, as outlined …" at bounding box center [534, 578] width 234 height 226
copy p "Stakeholder engagement is a crucial concept in project management, as outlined …"
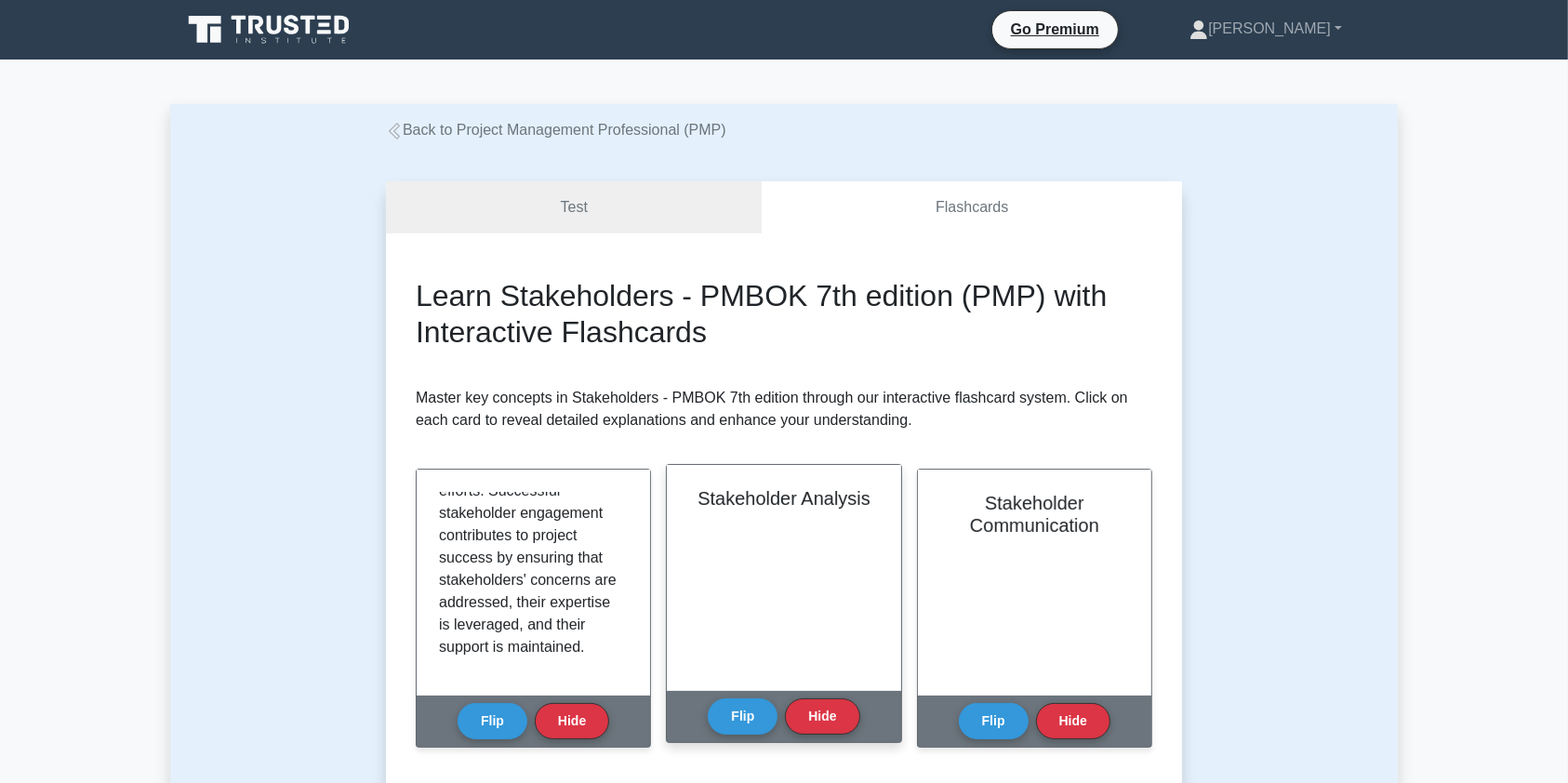
click at [812, 525] on div "Stakeholder Analysis" at bounding box center [784, 578] width 234 height 226
click at [741, 714] on button "Flip" at bounding box center [743, 716] width 70 height 36
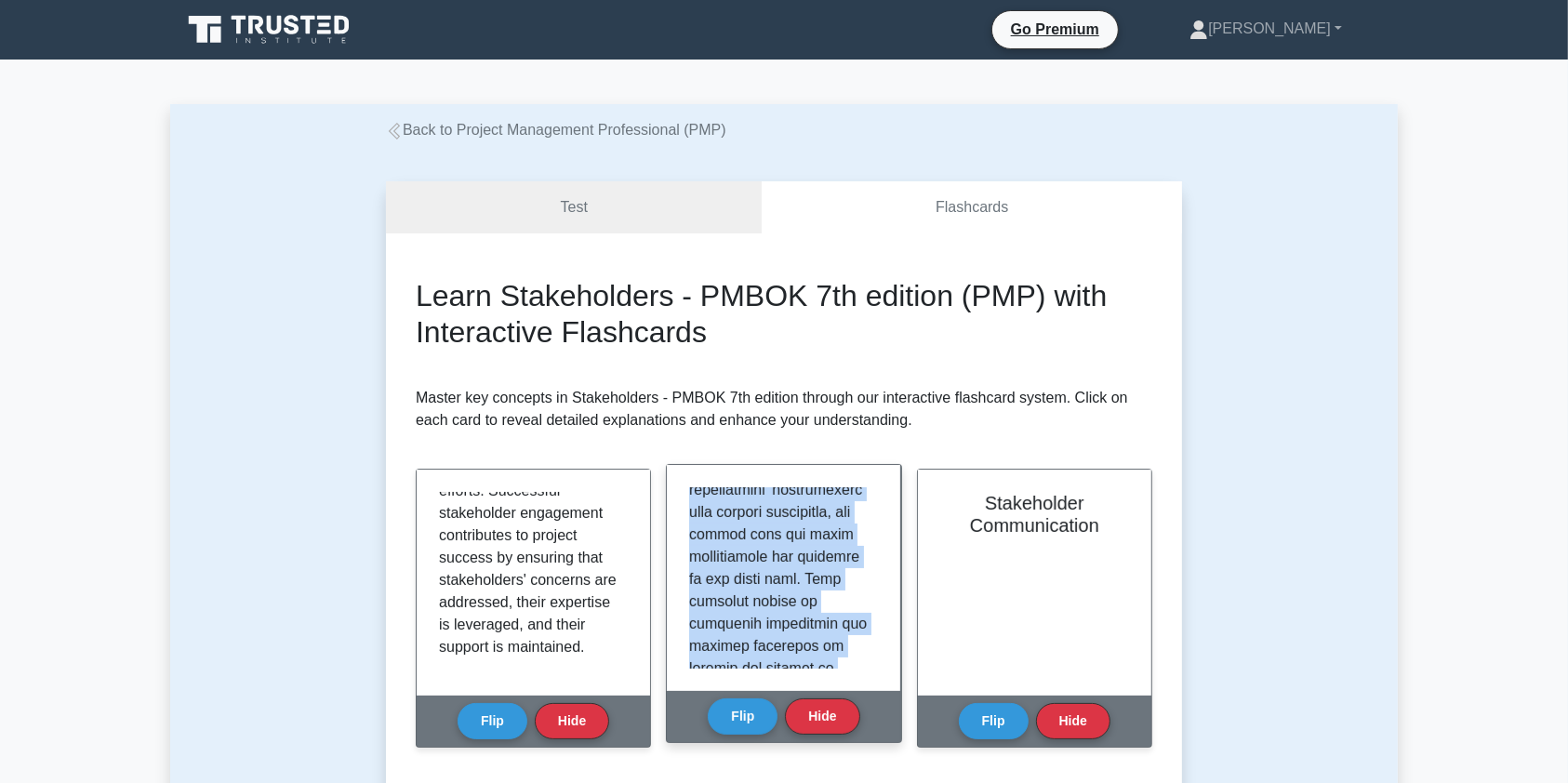
scroll to position [882, 0]
drag, startPoint x: 693, startPoint y: 503, endPoint x: 837, endPoint y: 686, distance: 232.5
click at [837, 686] on div at bounding box center [784, 578] width 234 height 226
copy p "takeholder analysis is a critical component of stakeholder management, as descr…"
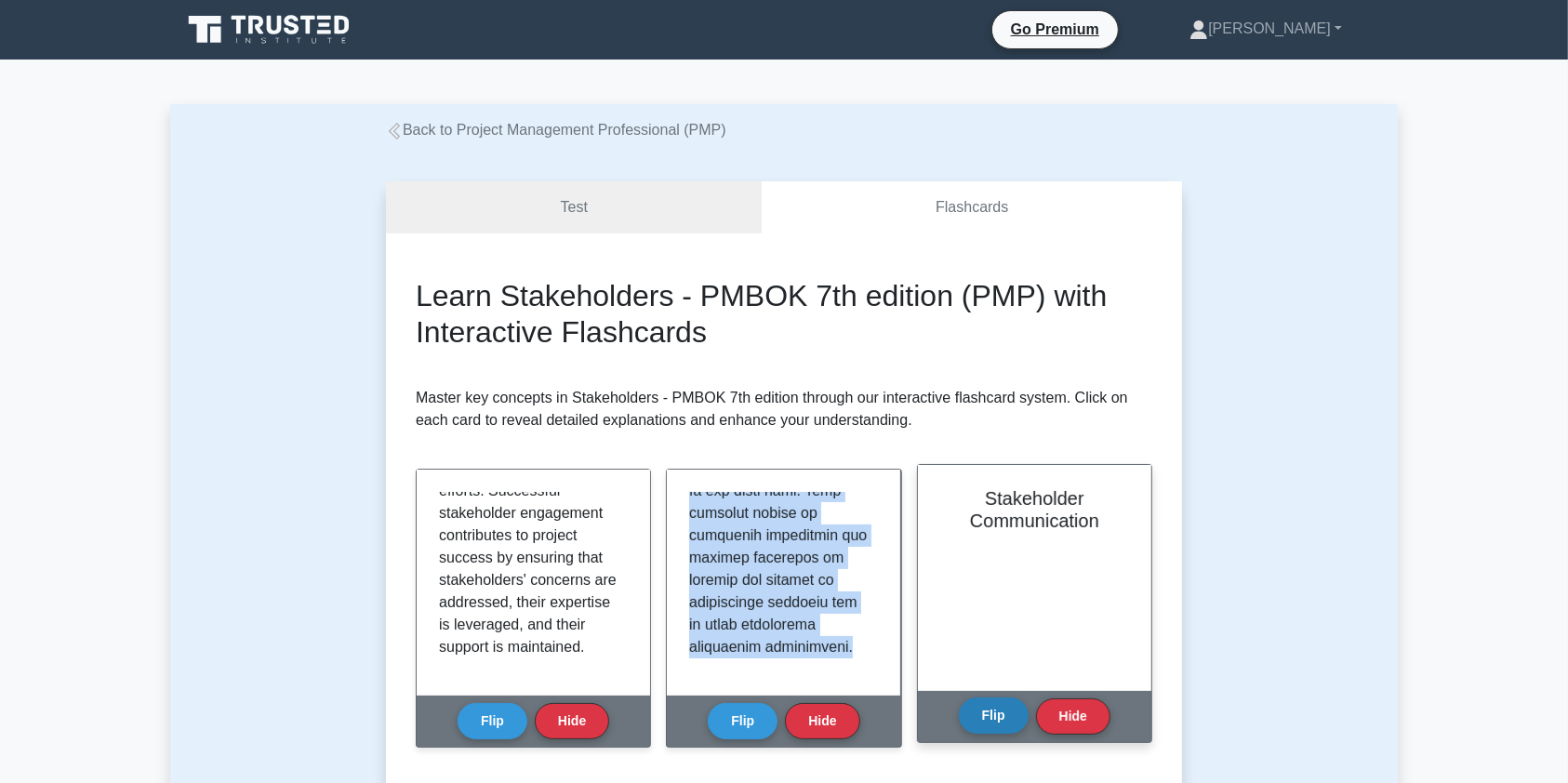
click at [986, 725] on button "Flip" at bounding box center [994, 716] width 70 height 36
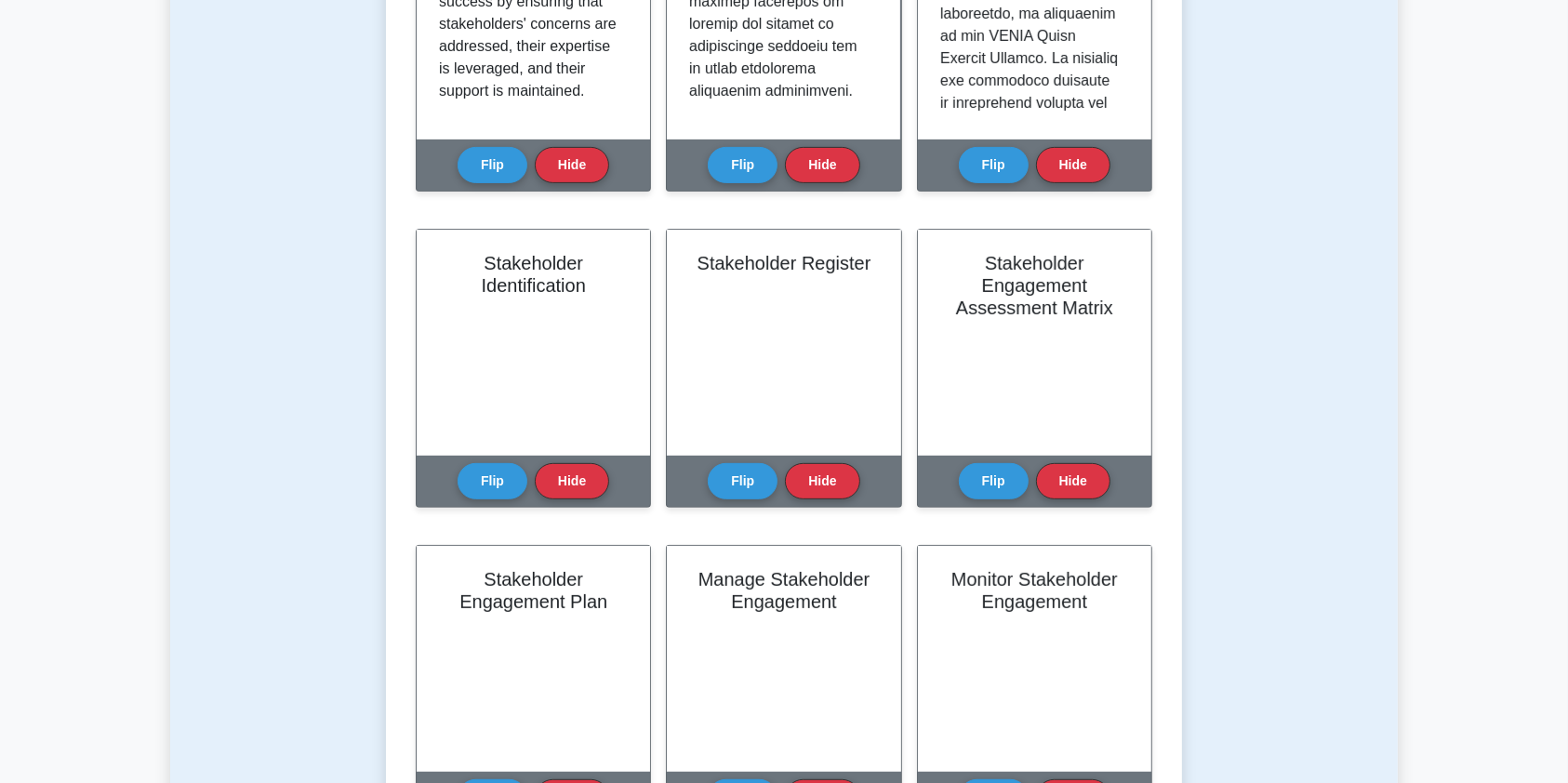
scroll to position [594, 0]
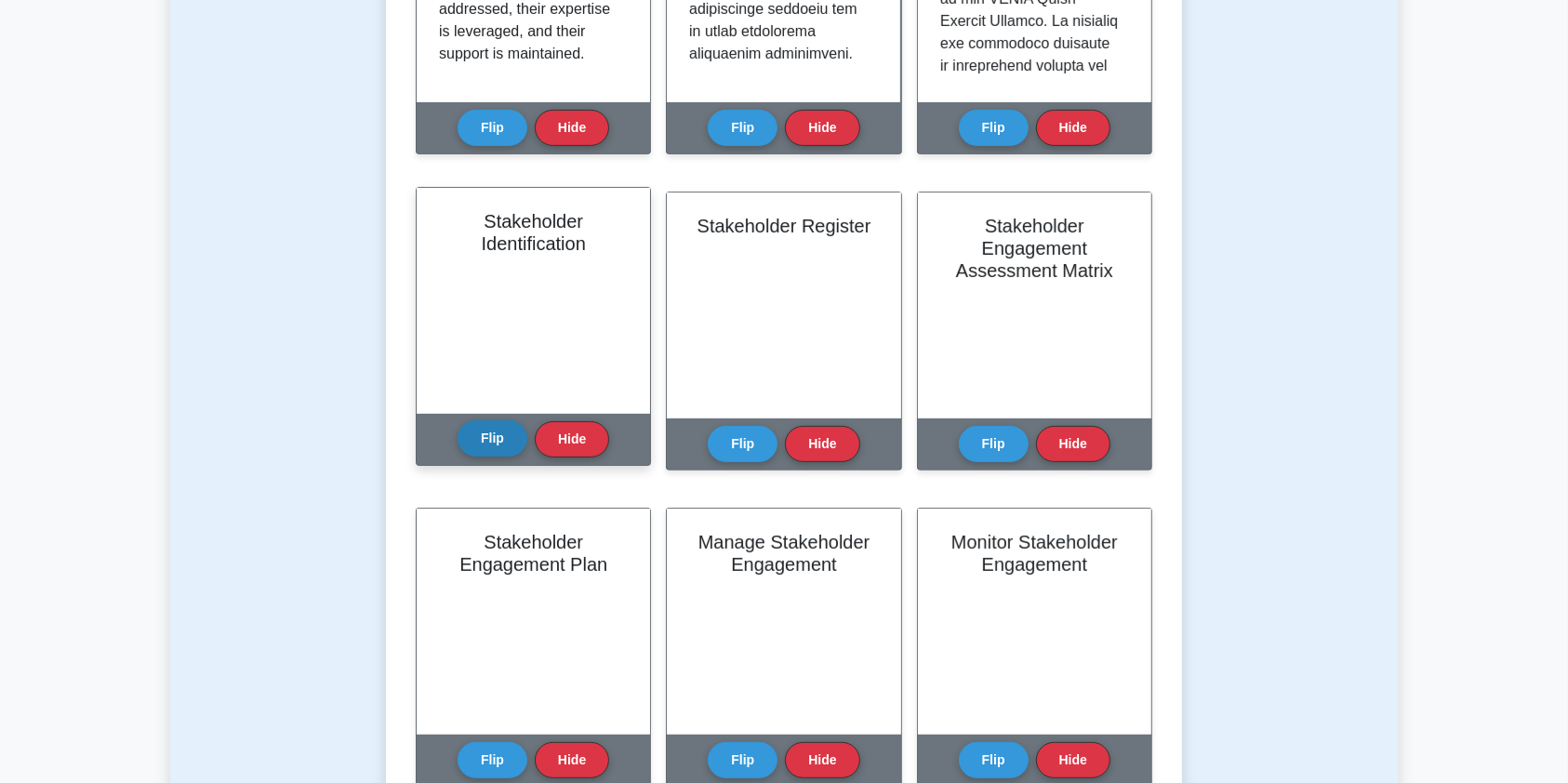
click at [487, 444] on button "Flip" at bounding box center [493, 438] width 70 height 36
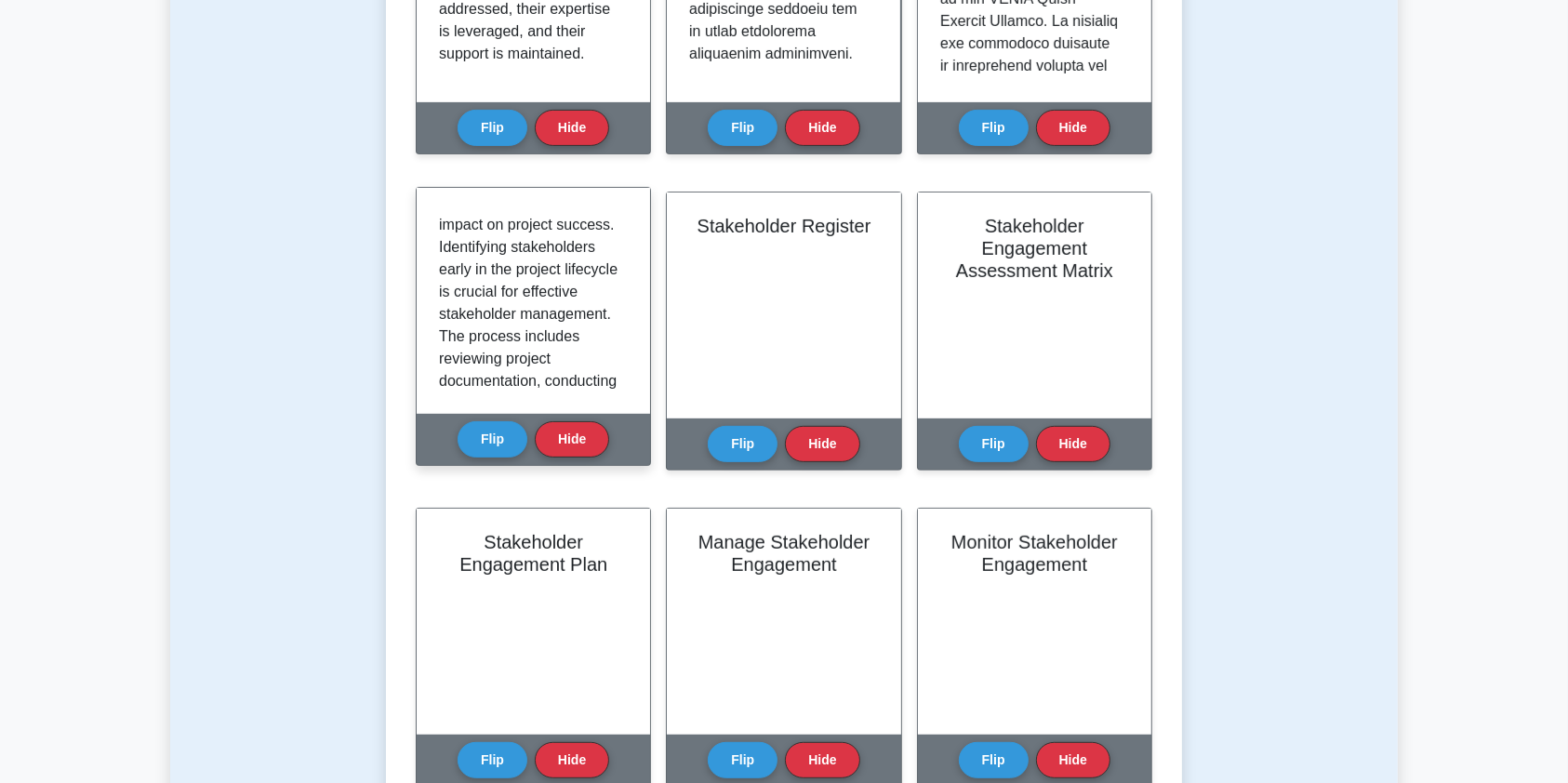
scroll to position [402, 0]
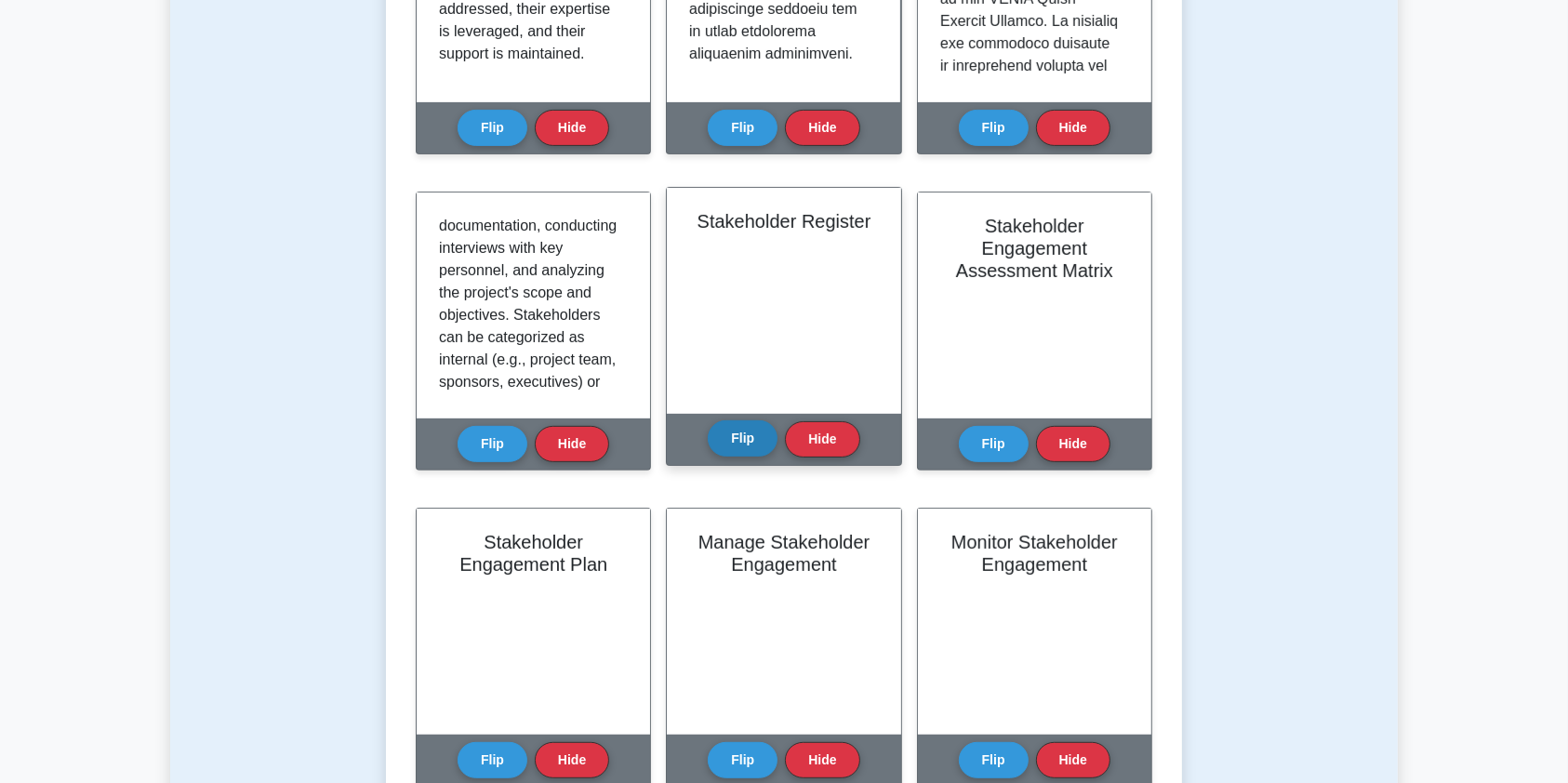
click at [752, 444] on button "Flip" at bounding box center [743, 438] width 70 height 36
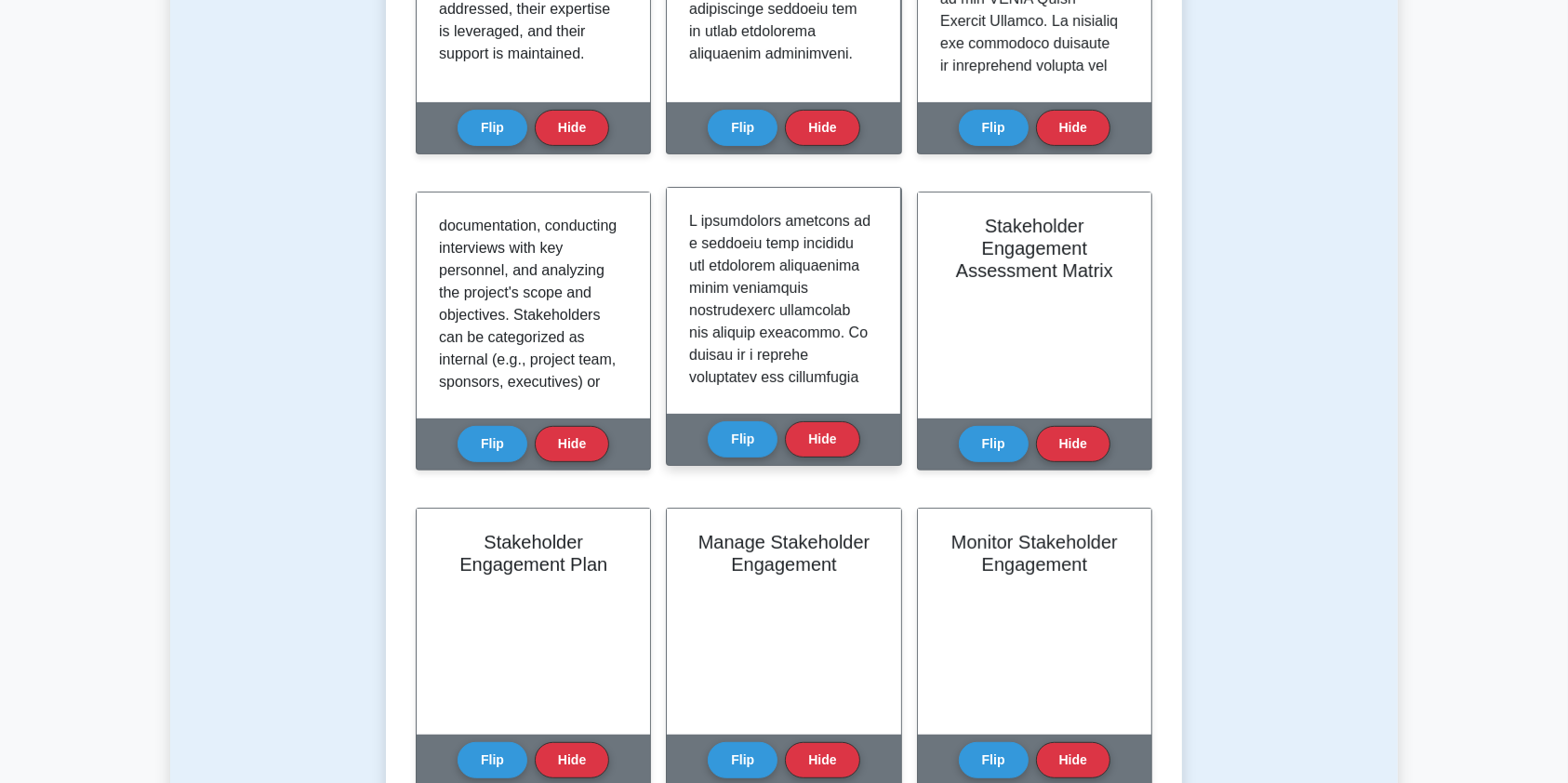
click at [722, 257] on p at bounding box center [779, 768] width 181 height 1116
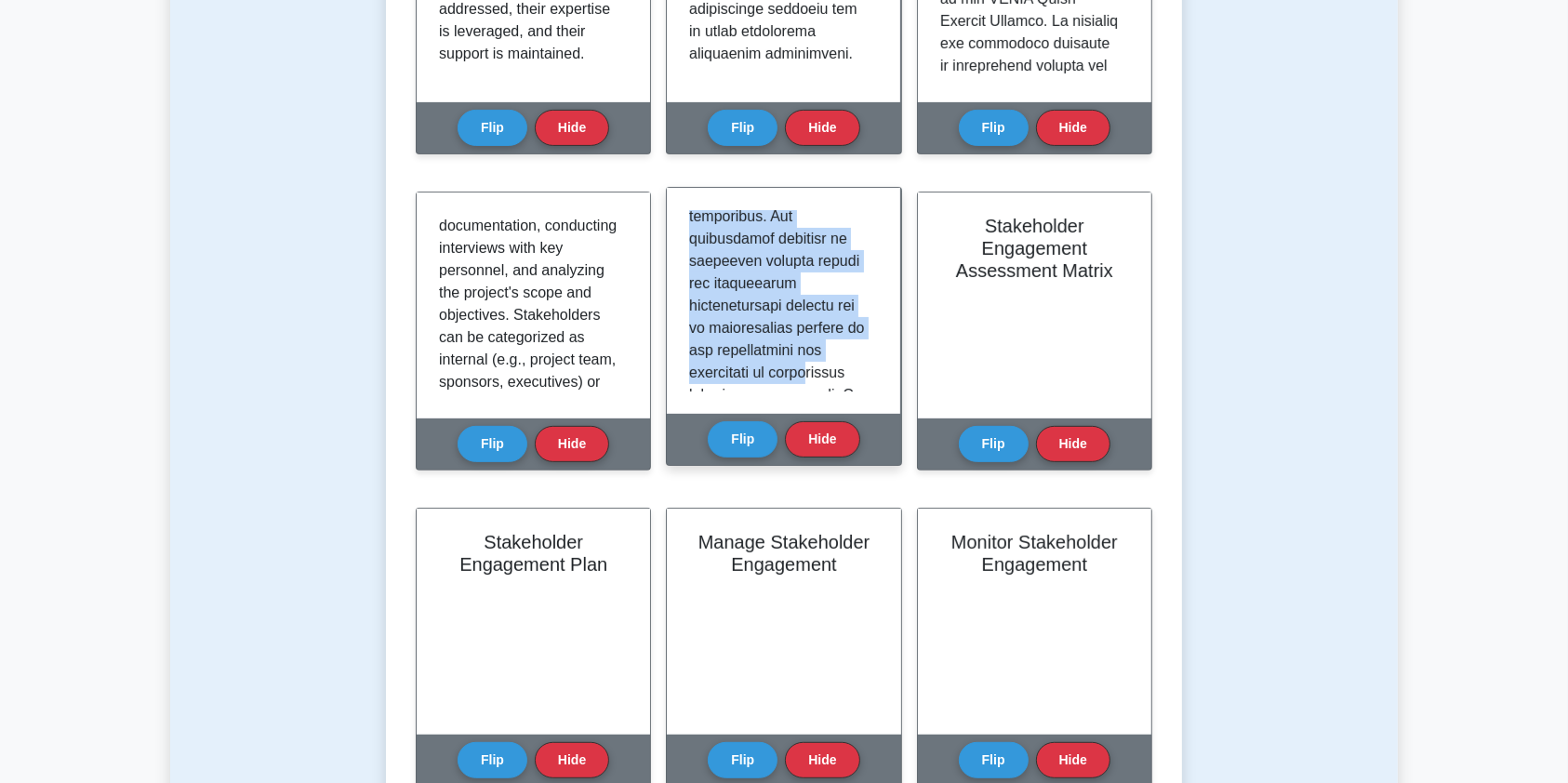
scroll to position [927, 0]
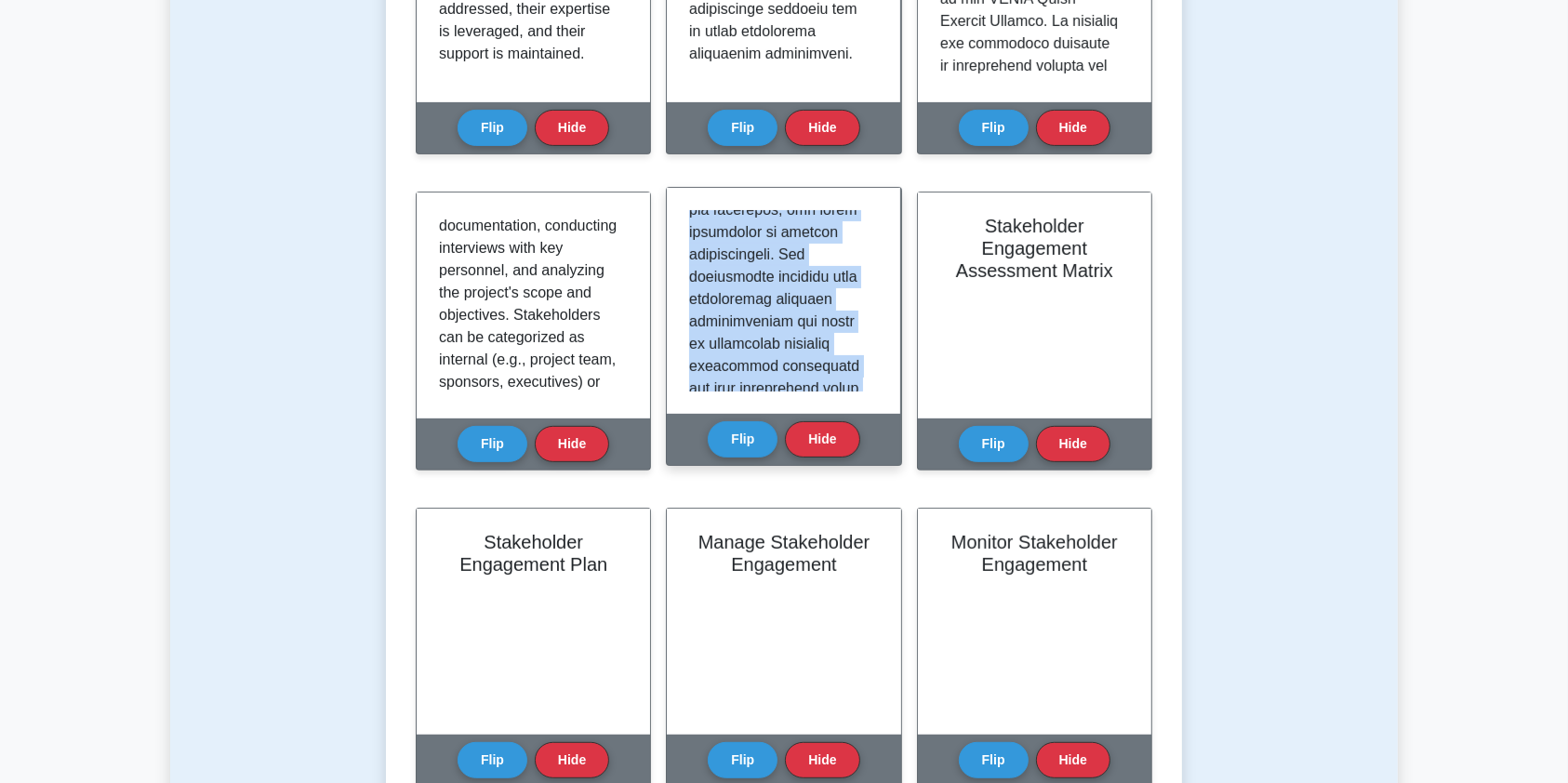
drag, startPoint x: 692, startPoint y: 221, endPoint x: 871, endPoint y: 394, distance: 248.7
click at [871, 394] on div at bounding box center [784, 301] width 234 height 226
copy p "A stakeholder register is a document that captures and maintains information ab…"
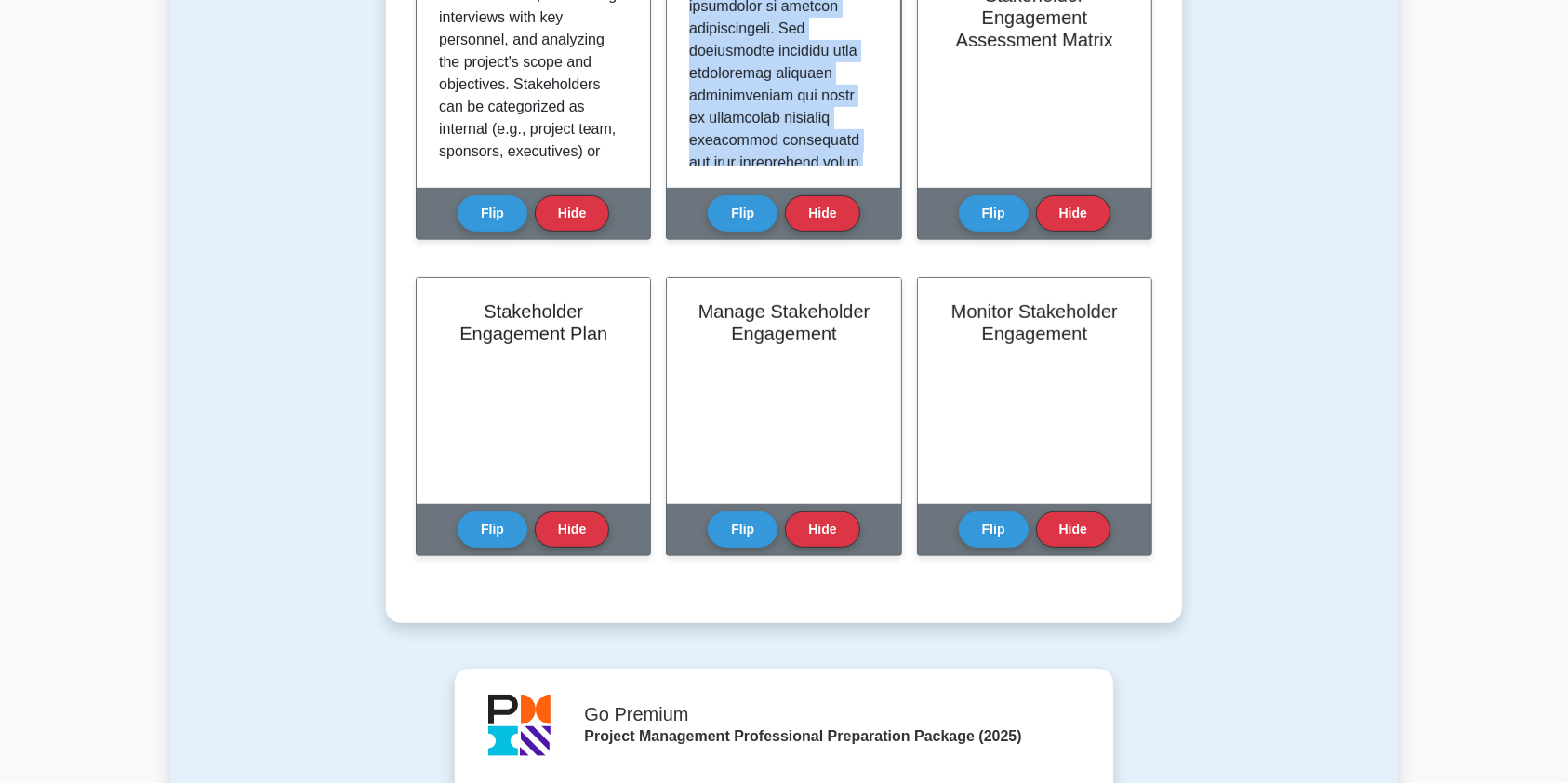
scroll to position [850, 0]
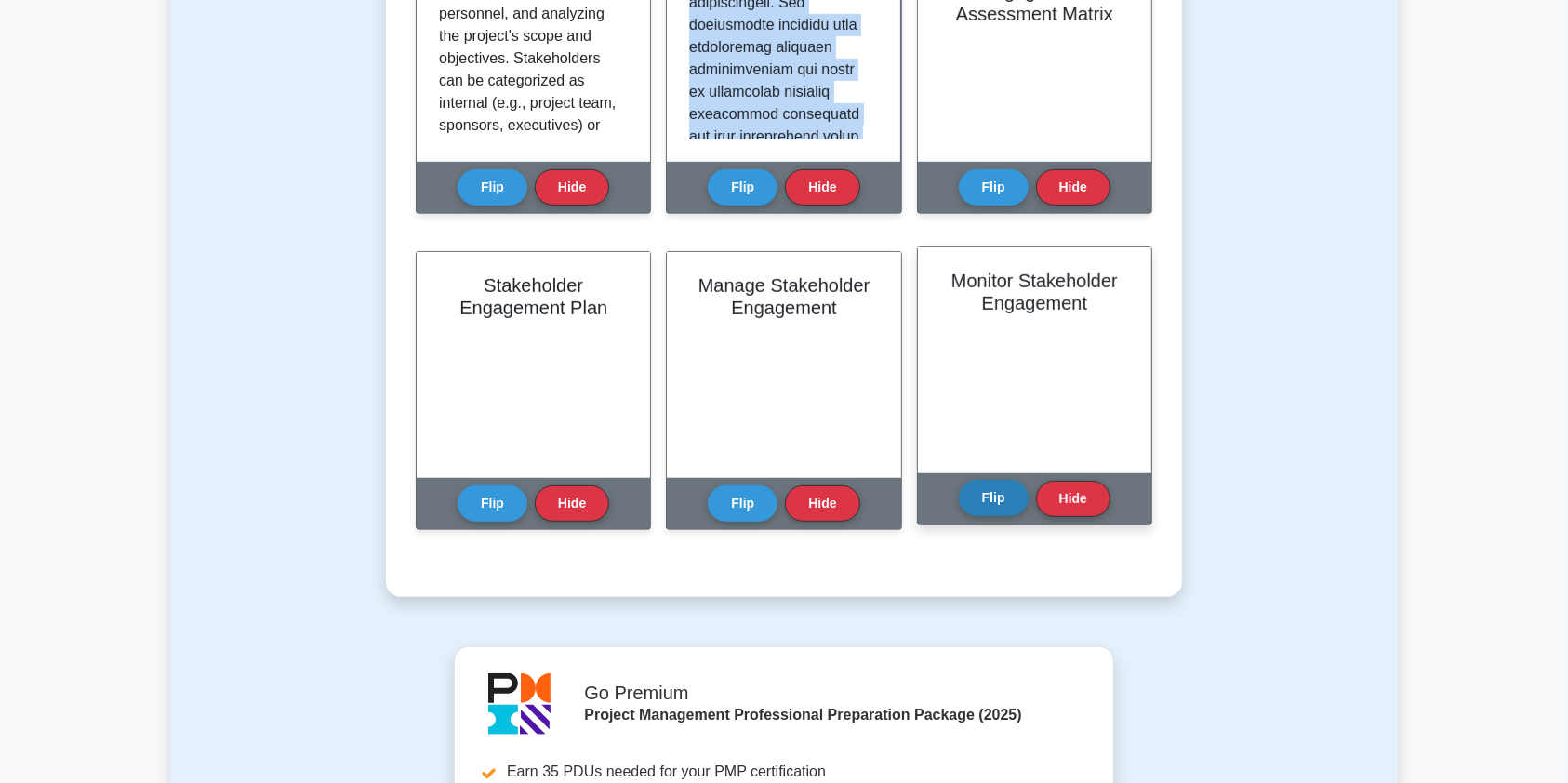
click at [988, 501] on button "Flip" at bounding box center [994, 498] width 70 height 36
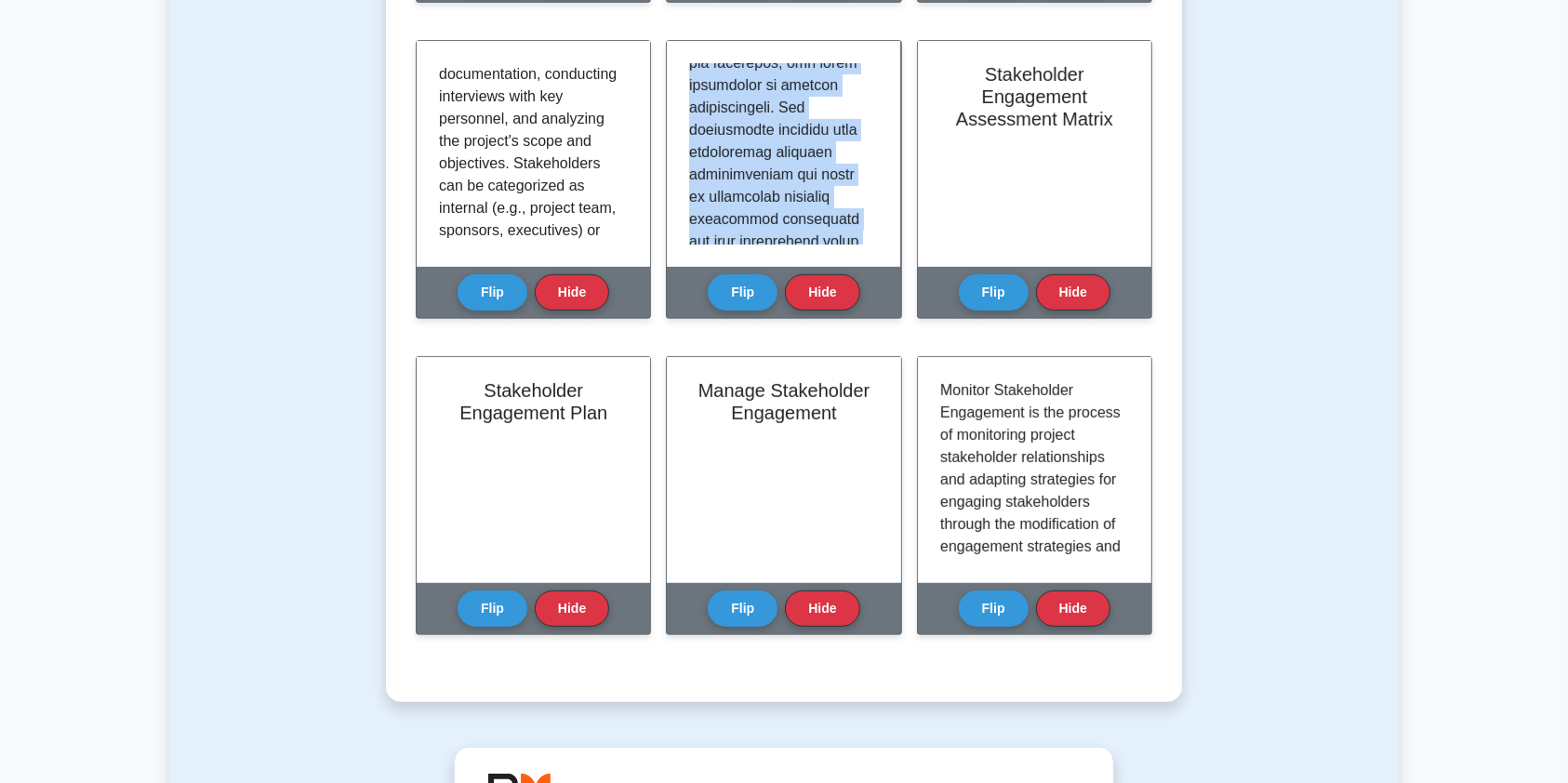
scroll to position [687, 0]
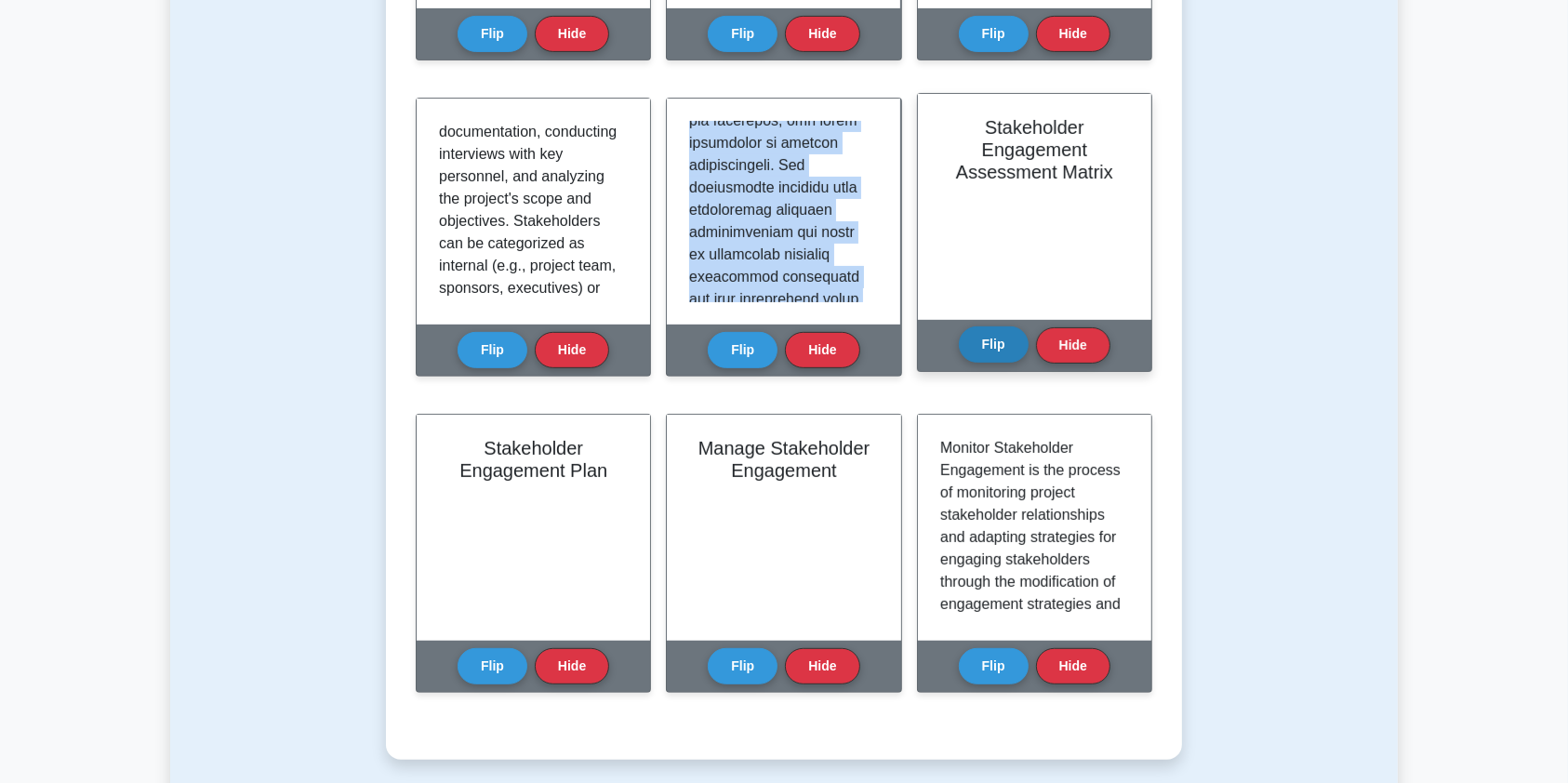
click at [997, 351] on button "Flip" at bounding box center [994, 345] width 70 height 36
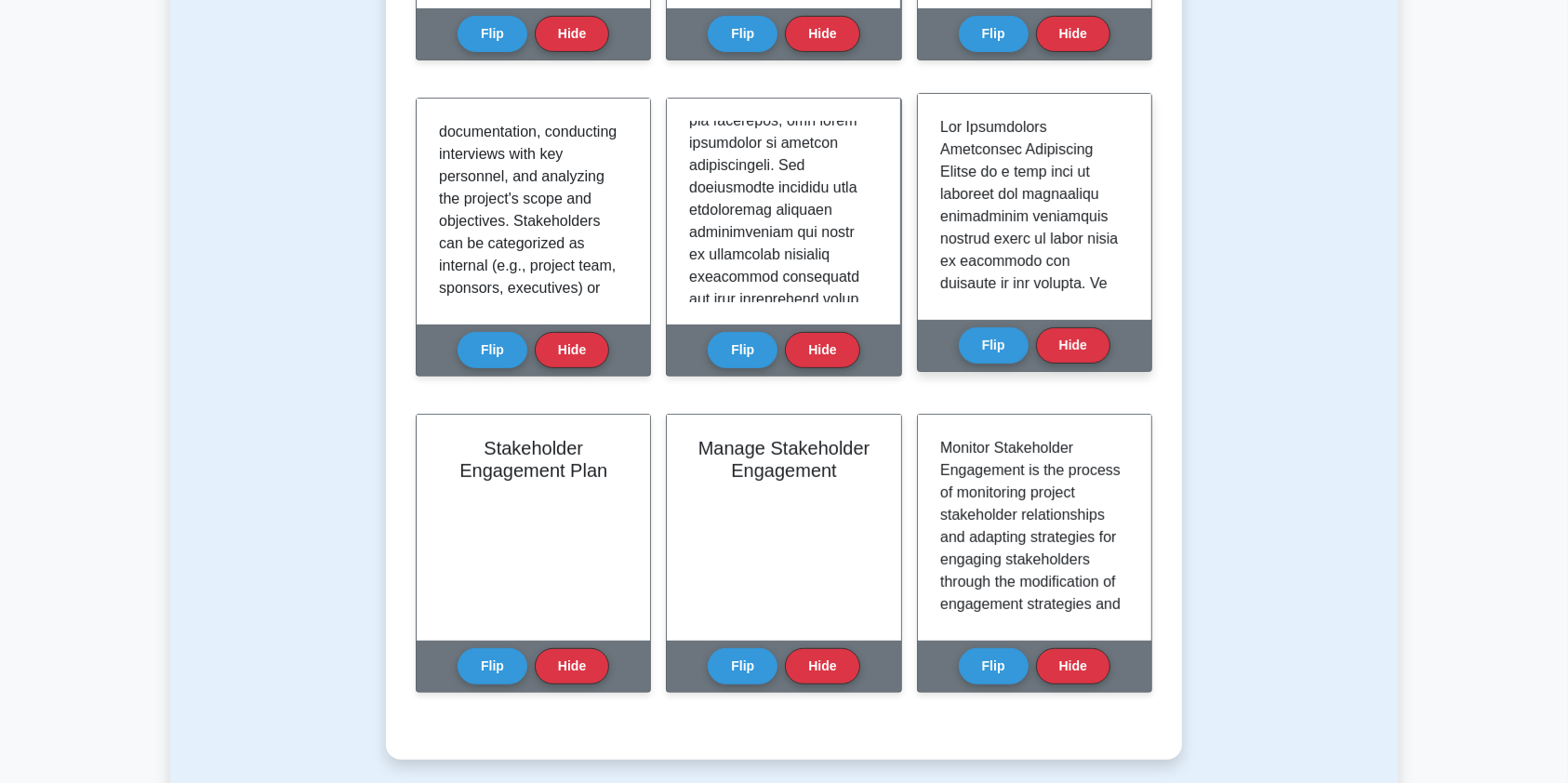
click at [938, 128] on div at bounding box center [1035, 207] width 234 height 226
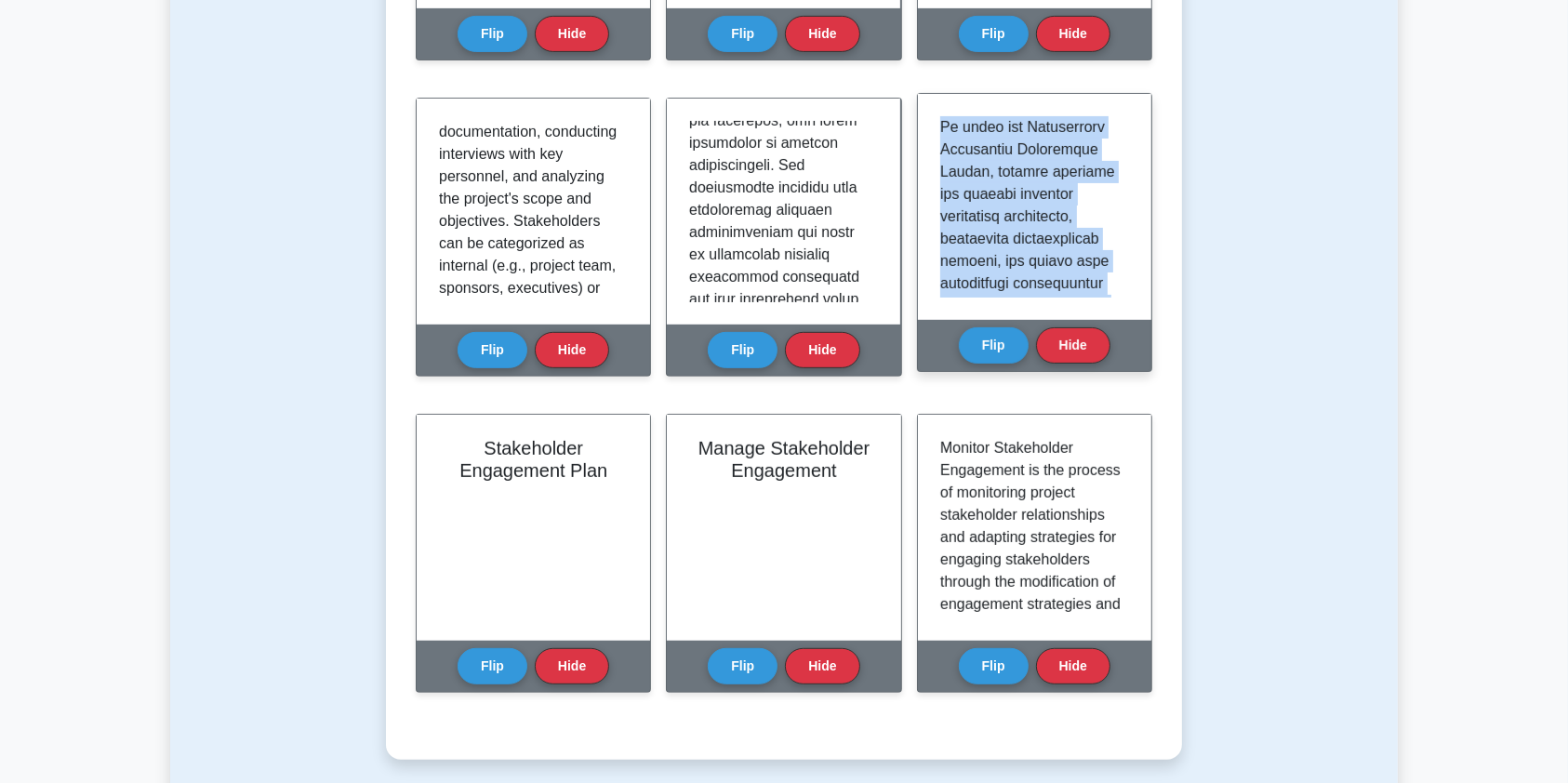
scroll to position [1239, 0]
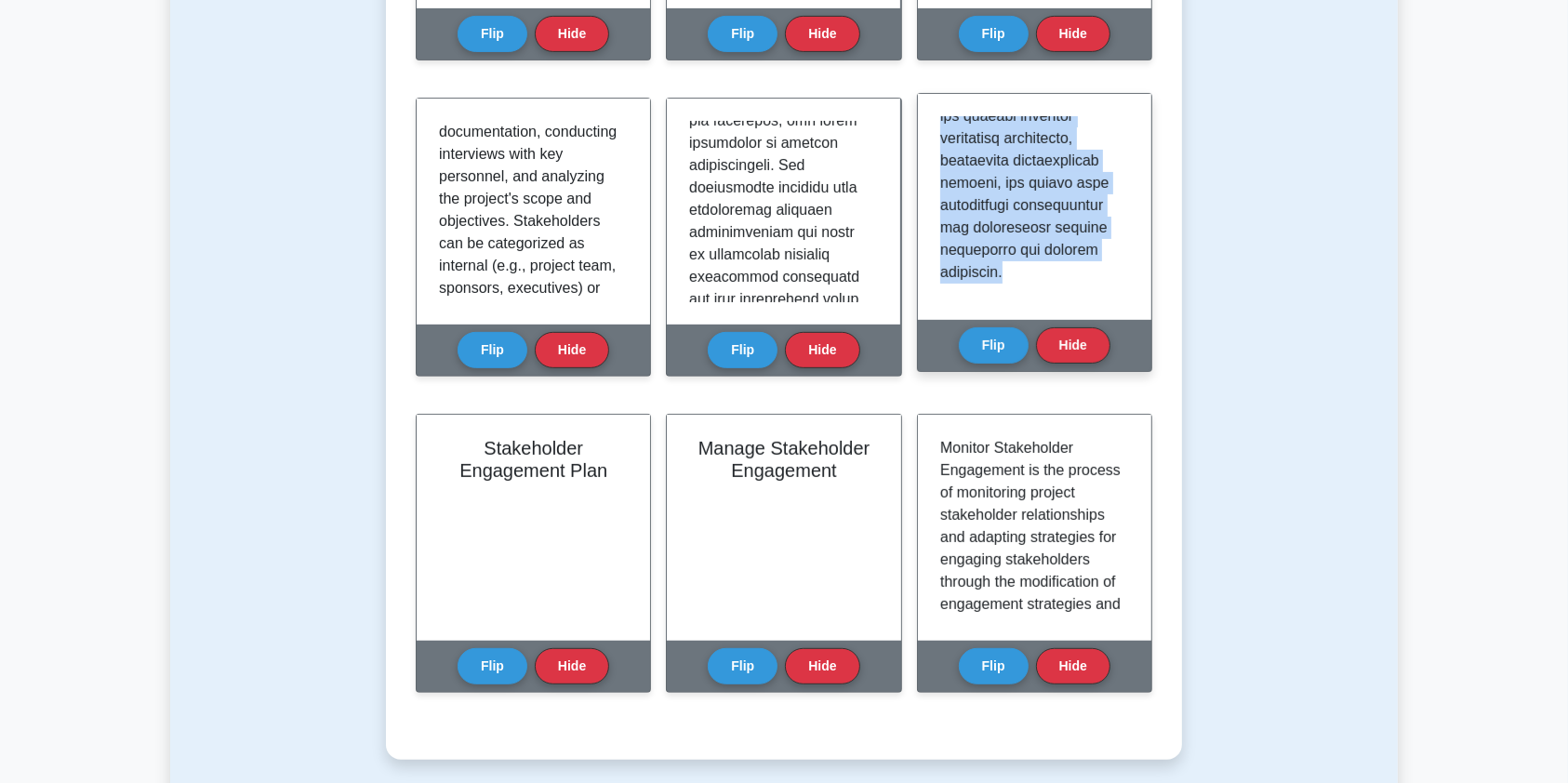
drag, startPoint x: 938, startPoint y: 127, endPoint x: 1109, endPoint y: 301, distance: 244.1
click at [1109, 301] on div at bounding box center [1035, 207] width 234 height 226
copy p "The Stakeholder Engagement Assessment Matrix is a tool used to evaluate and pri…"
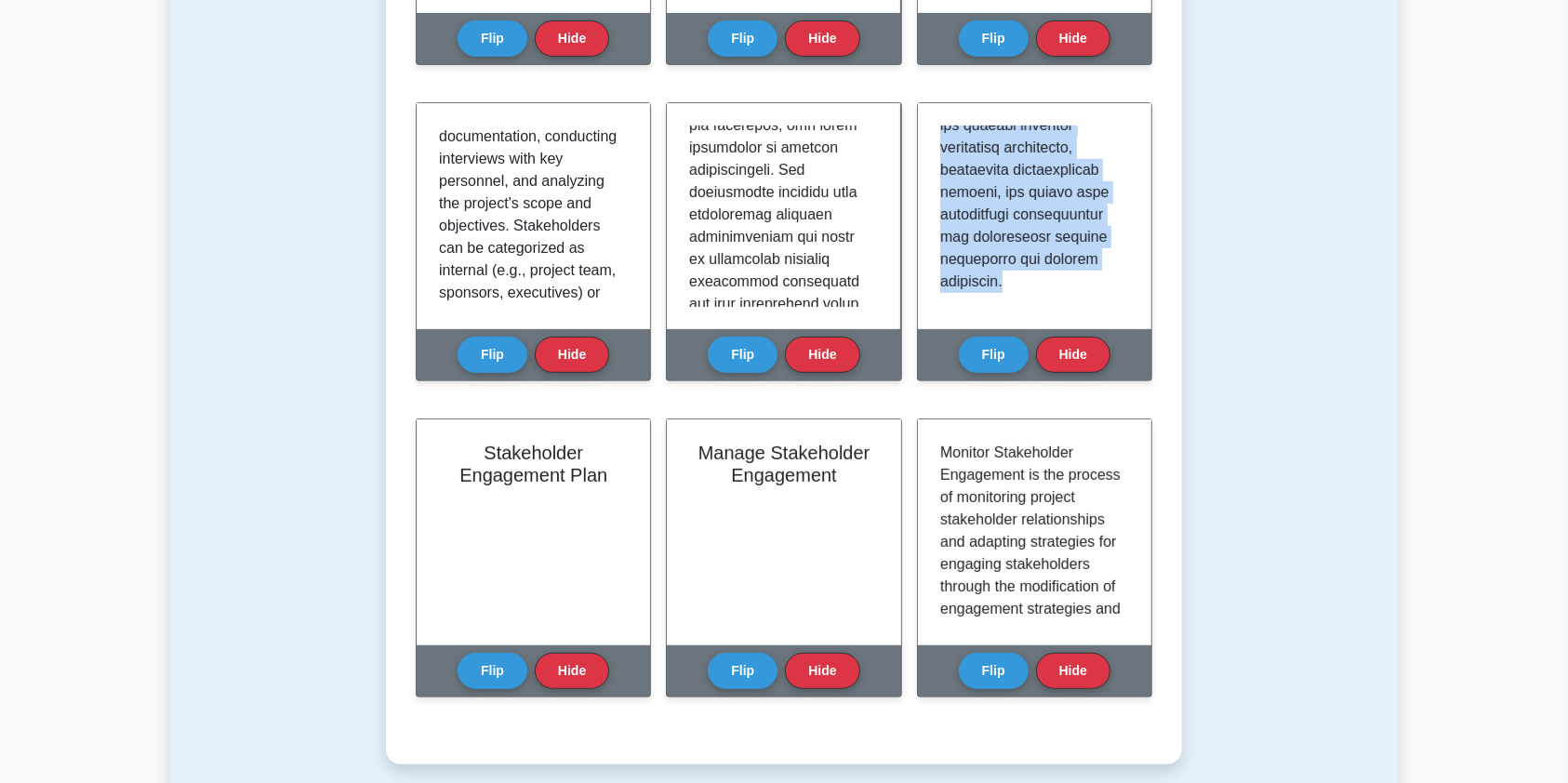
scroll to position [0, 0]
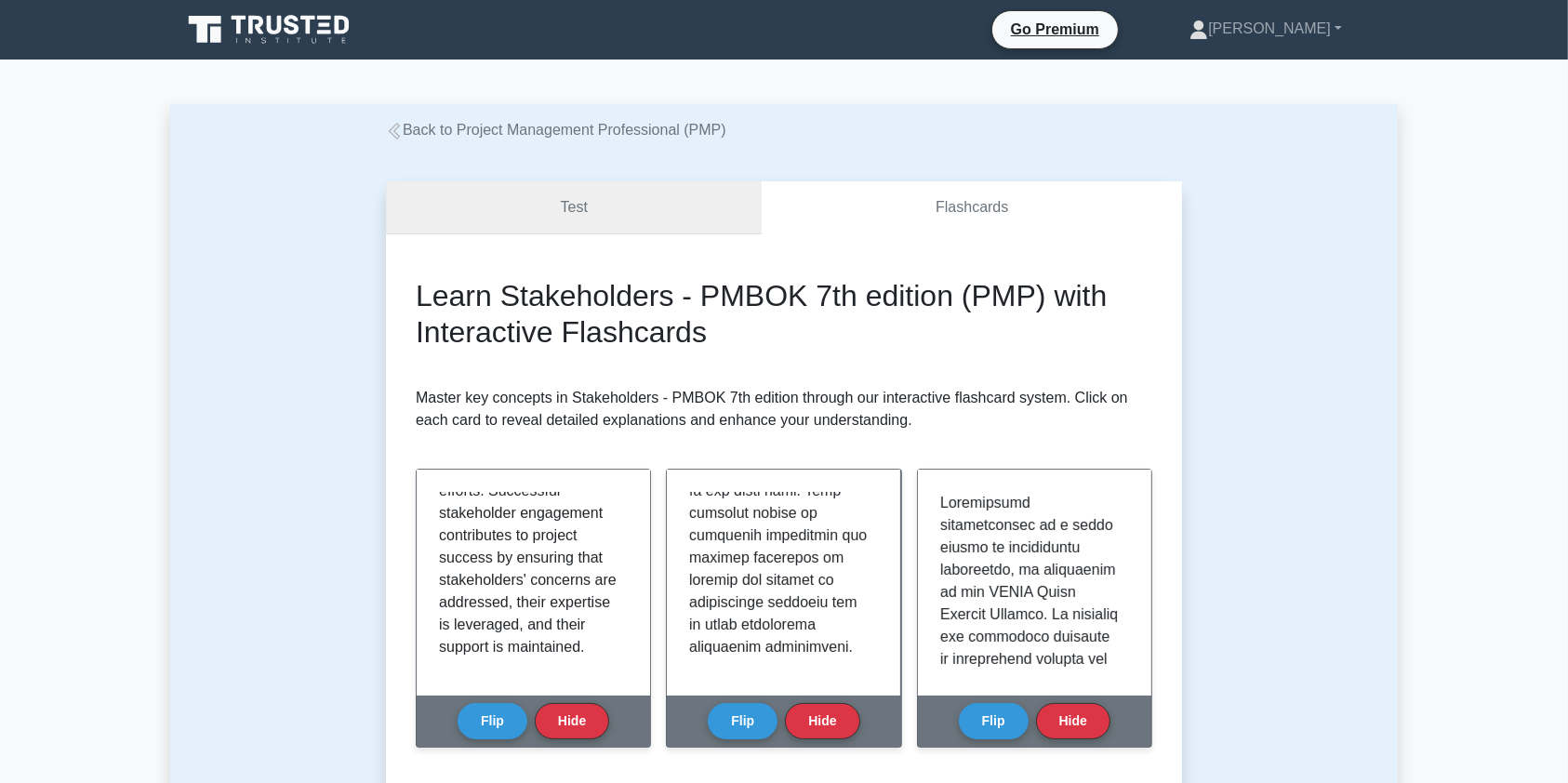
click at [607, 203] on link "Test" at bounding box center [574, 207] width 376 height 53
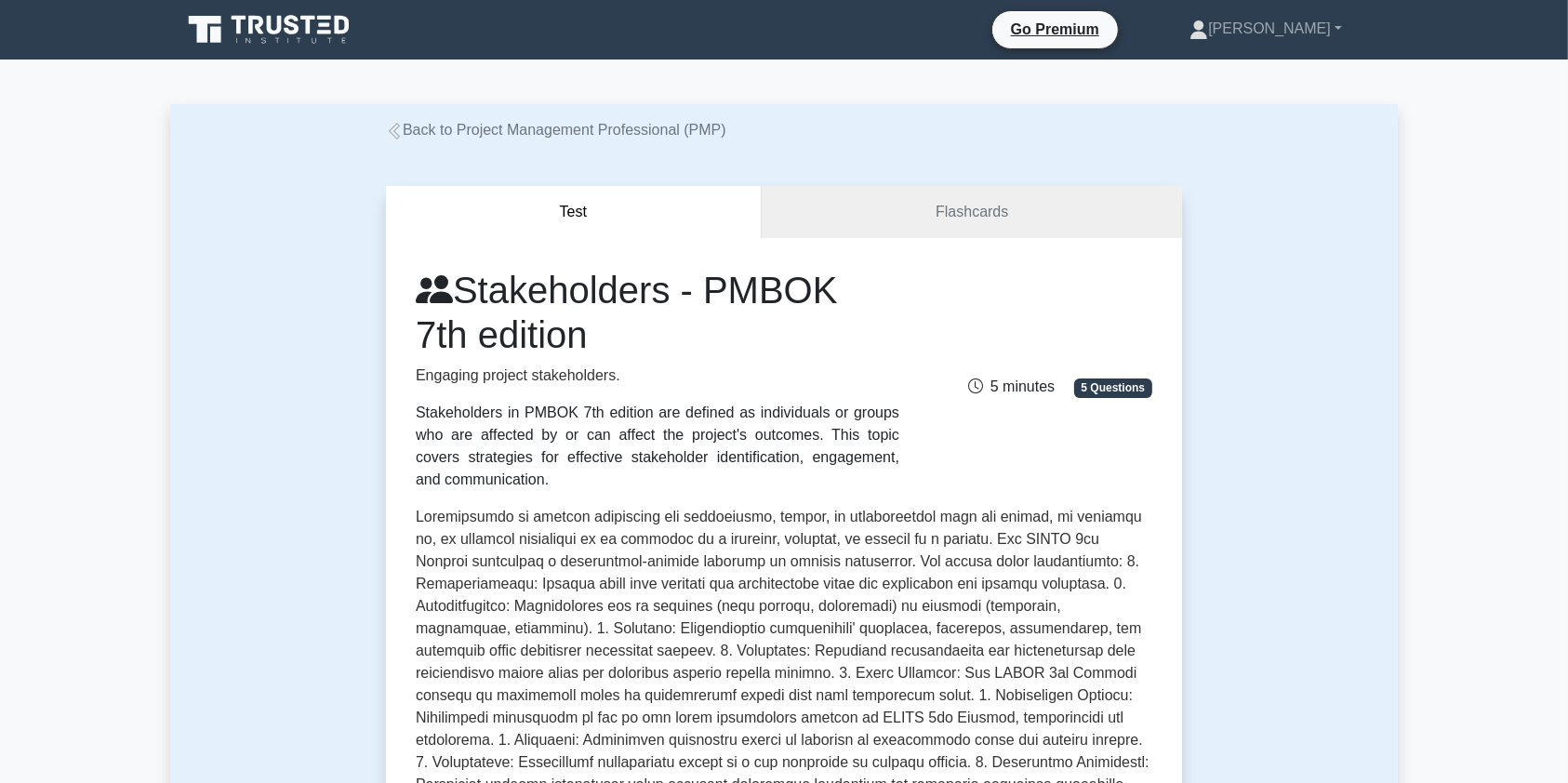
scroll to position [15, 0]
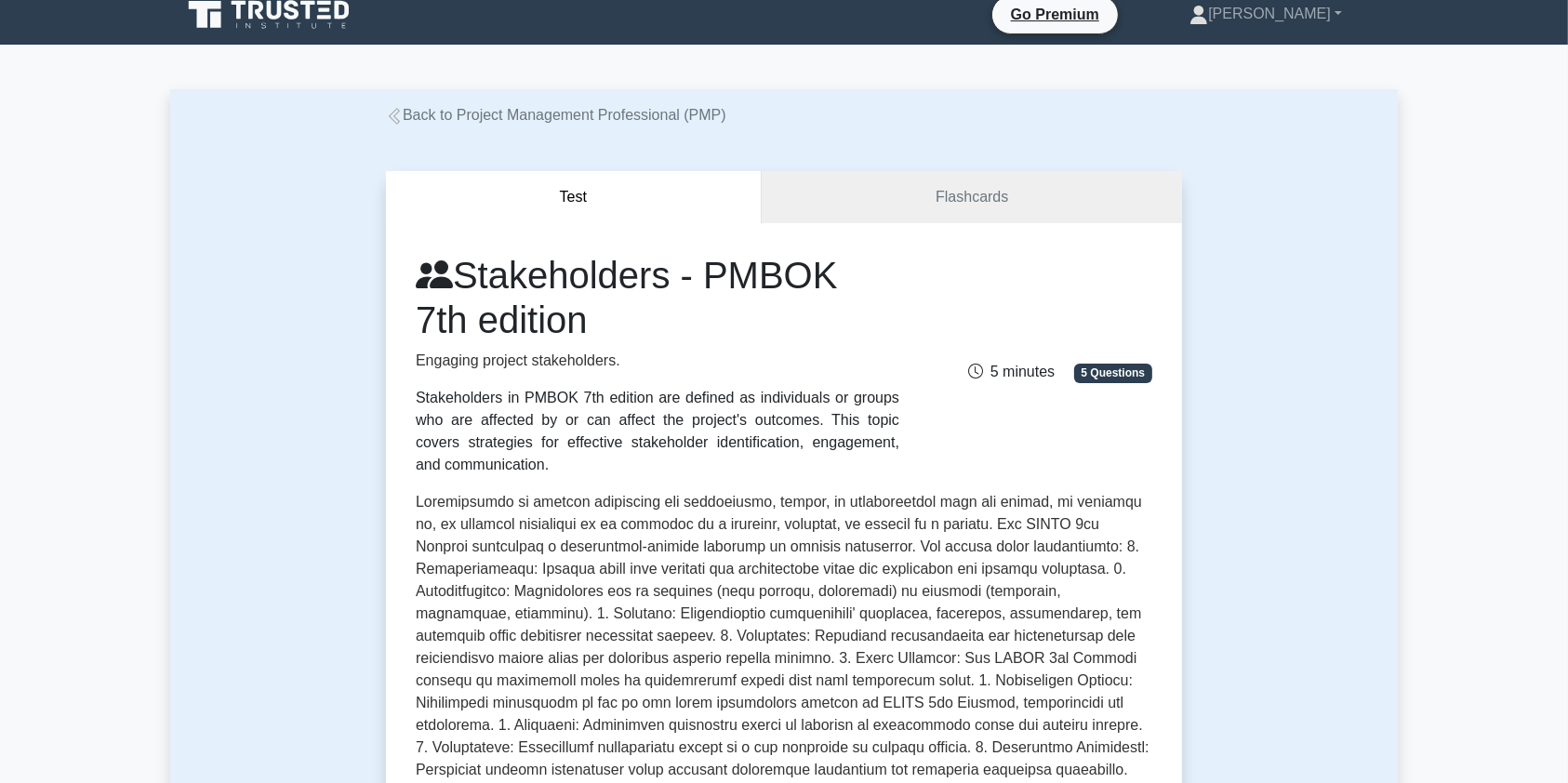
click at [535, 109] on link "Back to Project Management Professional (PMP)" at bounding box center [556, 115] width 340 height 16
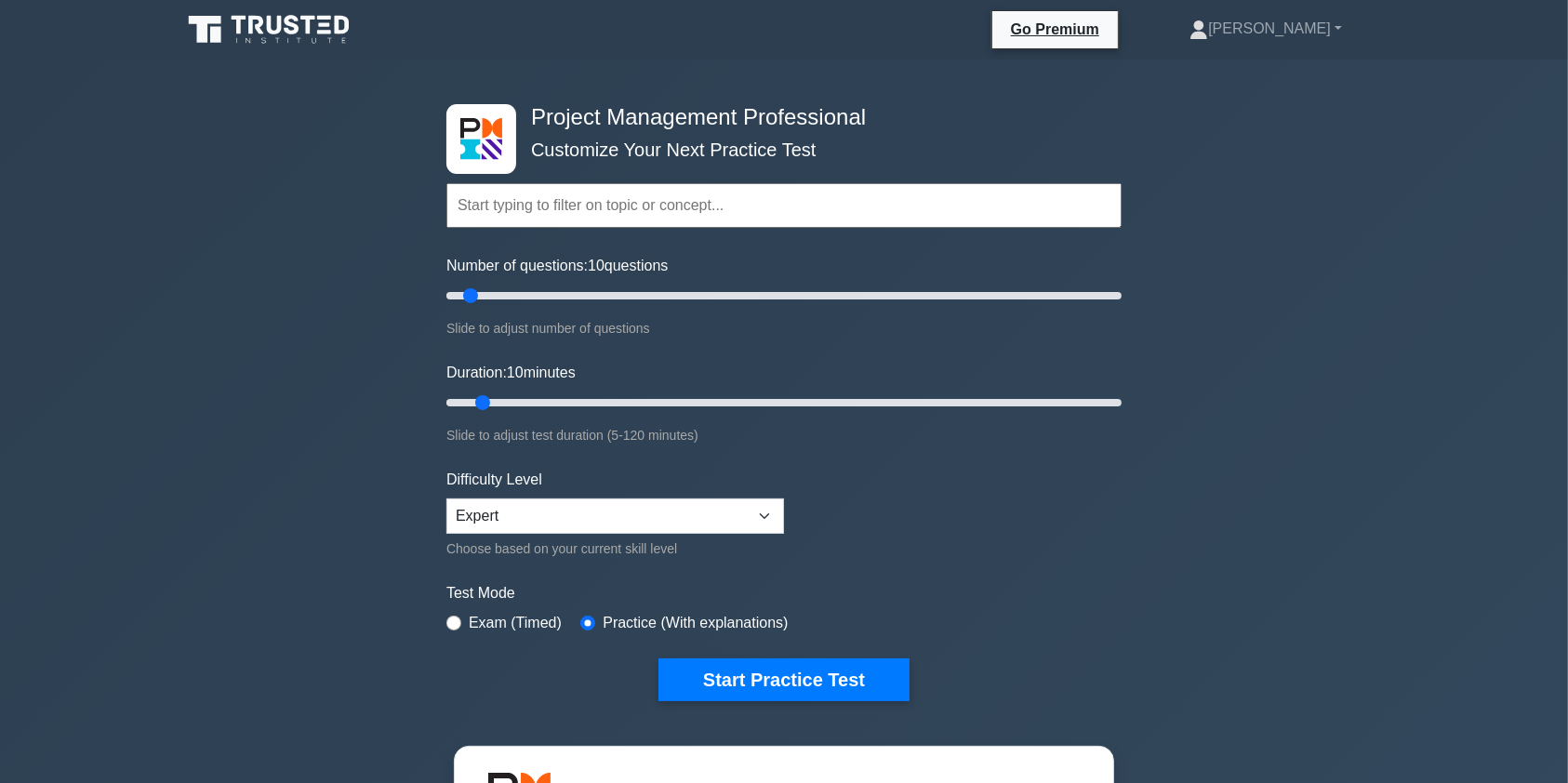
click at [547, 209] on input "text" at bounding box center [784, 205] width 675 height 45
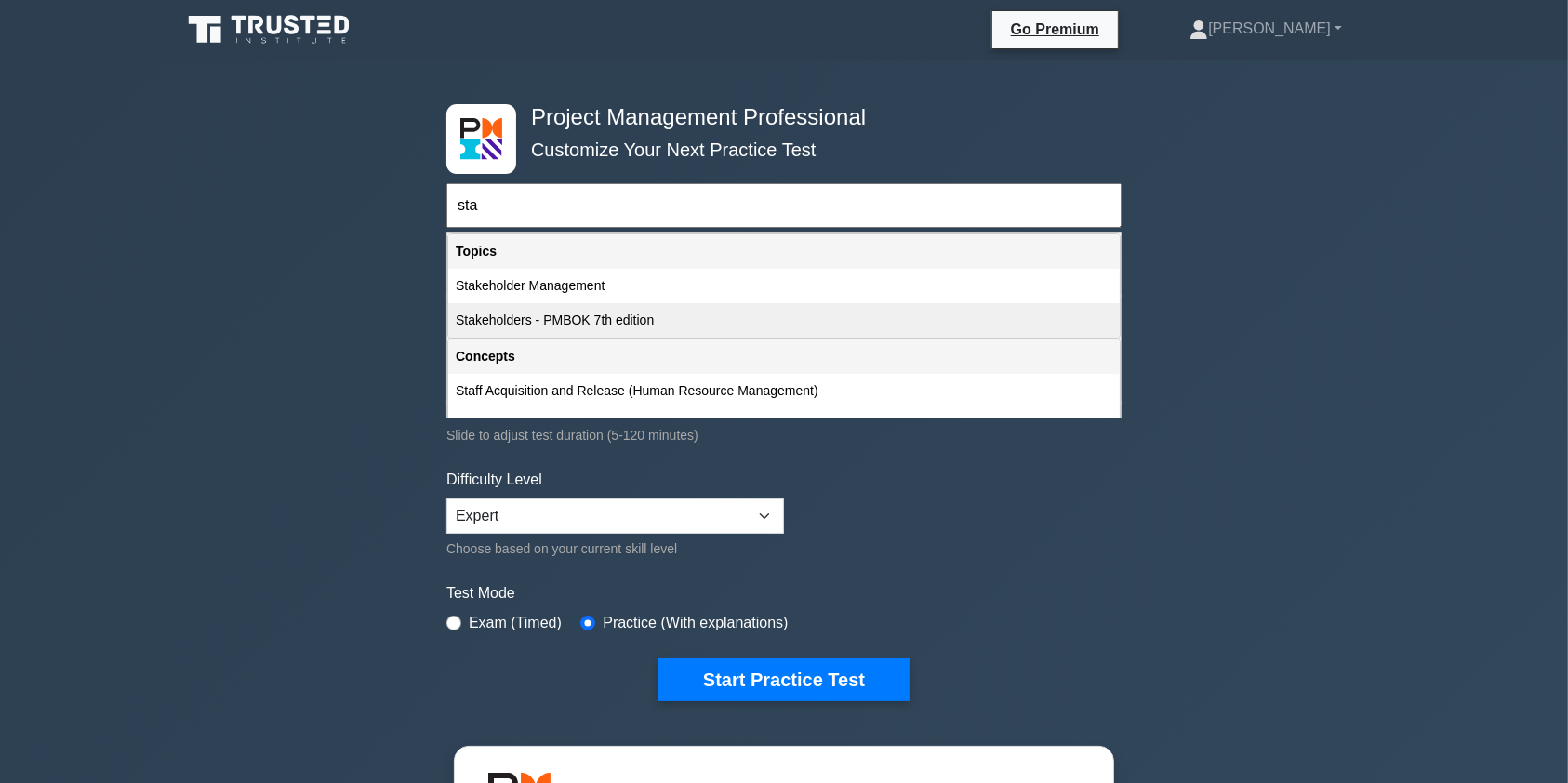
click at [618, 324] on div "Stakeholders - PMBOK 7th edition" at bounding box center [784, 320] width 672 height 34
type input "Stakeholders - PMBOK 7th edition"
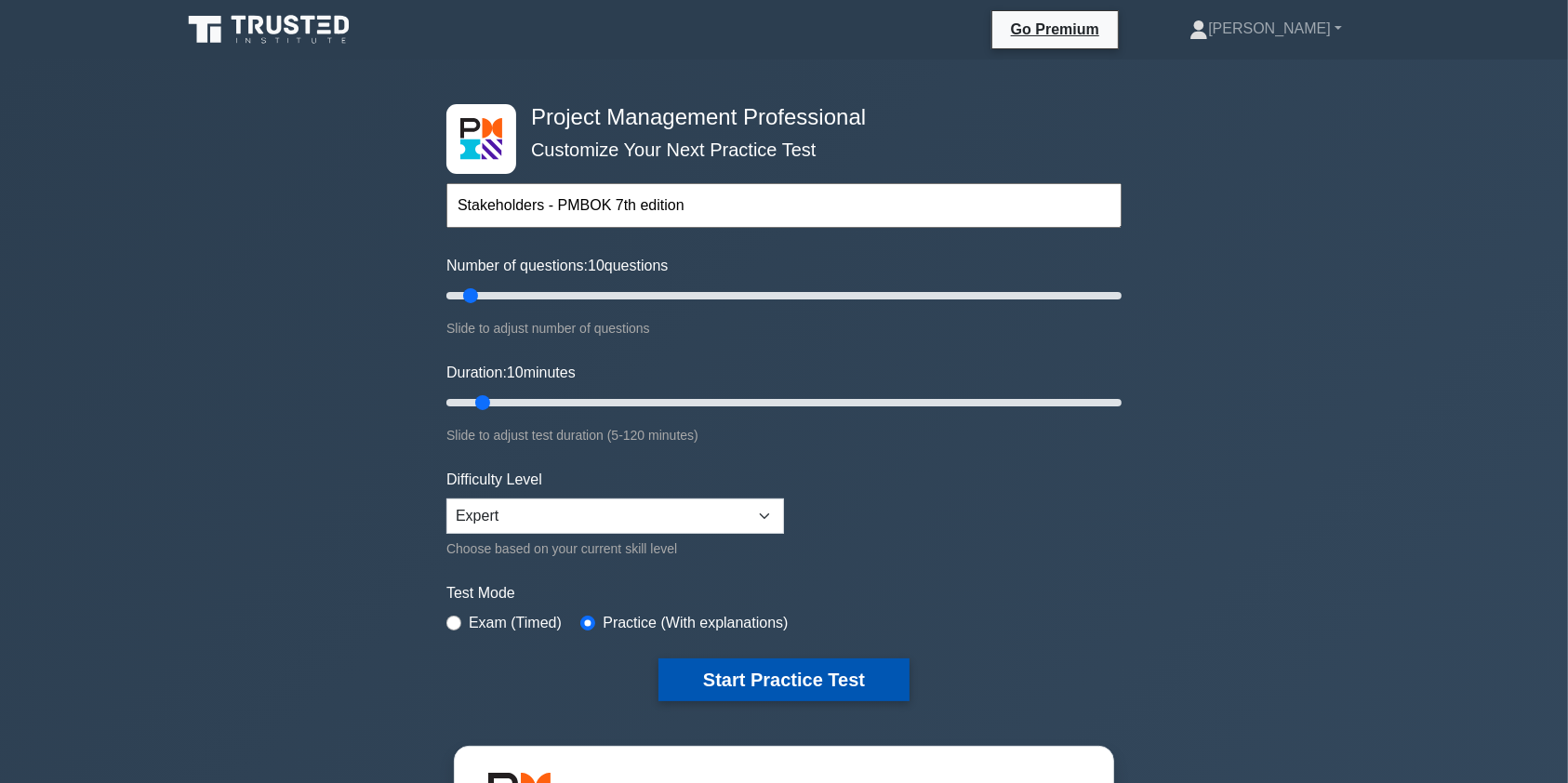
click at [776, 675] on button "Start Practice Test" at bounding box center [784, 680] width 251 height 43
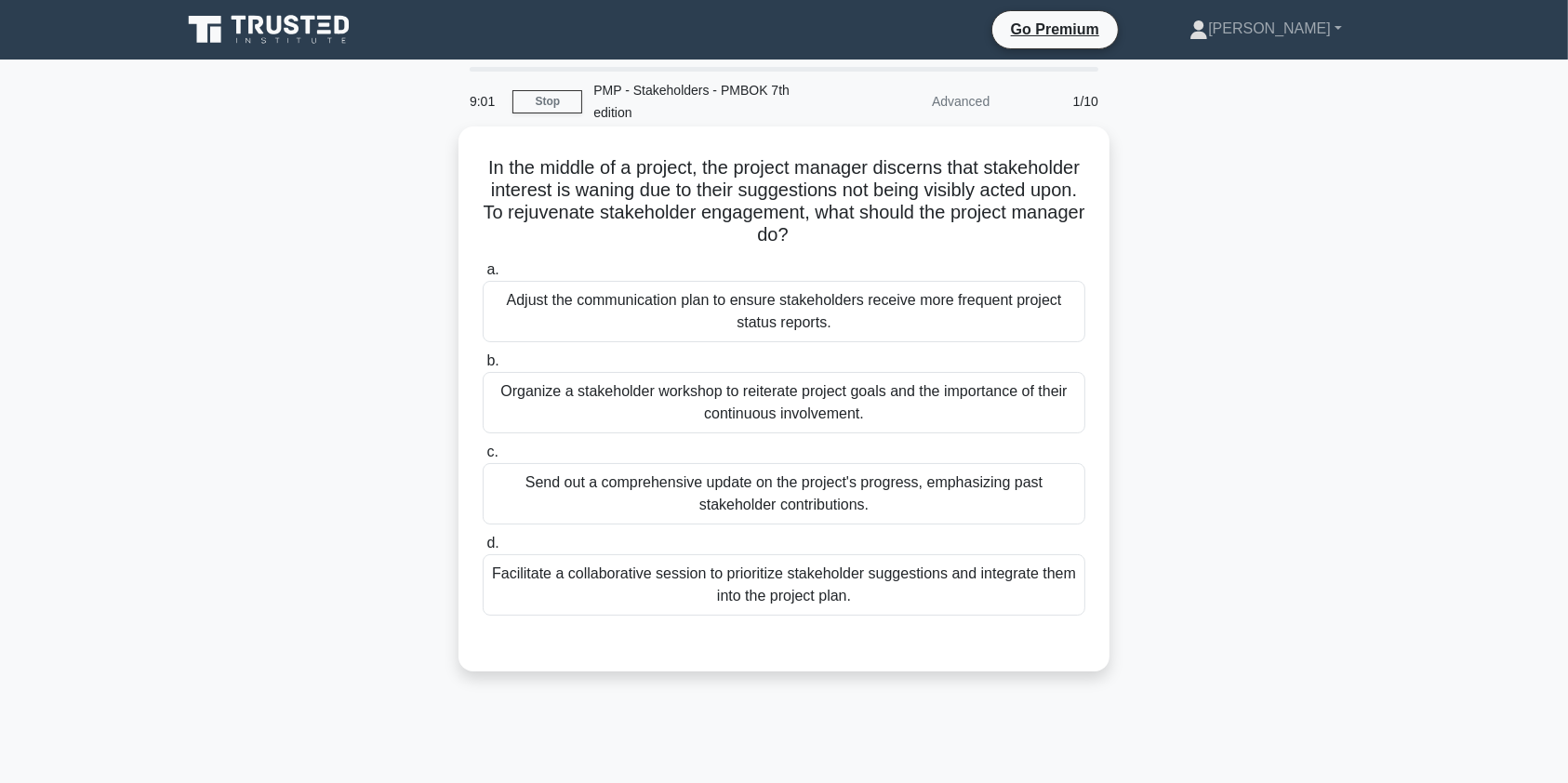
click at [947, 408] on div "Organize a stakeholder workshop to reiterate project goals and the importance o…" at bounding box center [784, 402] width 603 height 61
click at [483, 367] on input "b. Organize a stakeholder workshop to reiterate project goals and the importanc…" at bounding box center [483, 361] width 0 height 12
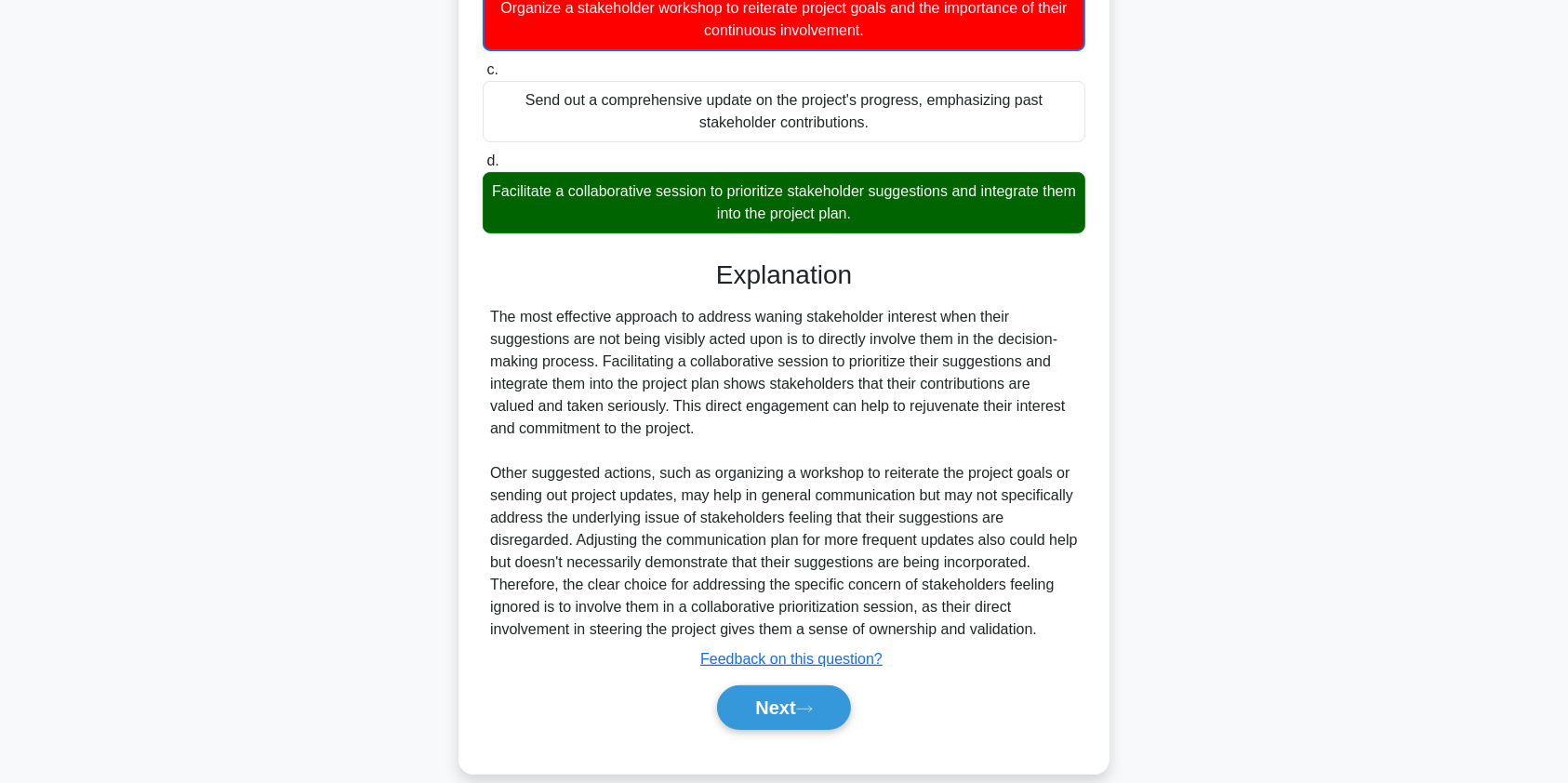
scroll to position [394, 0]
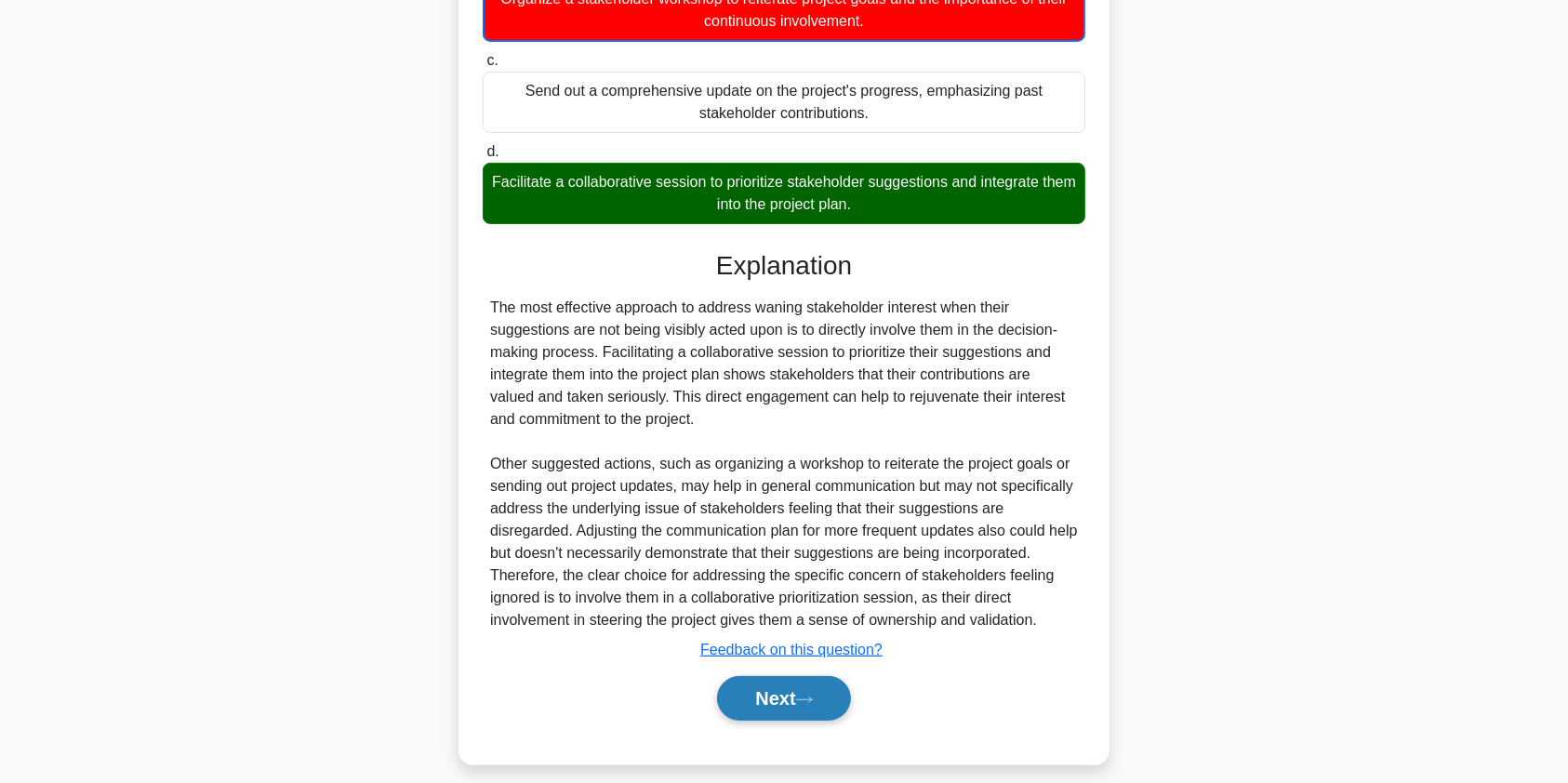
click at [795, 701] on button "Next" at bounding box center [783, 698] width 133 height 45
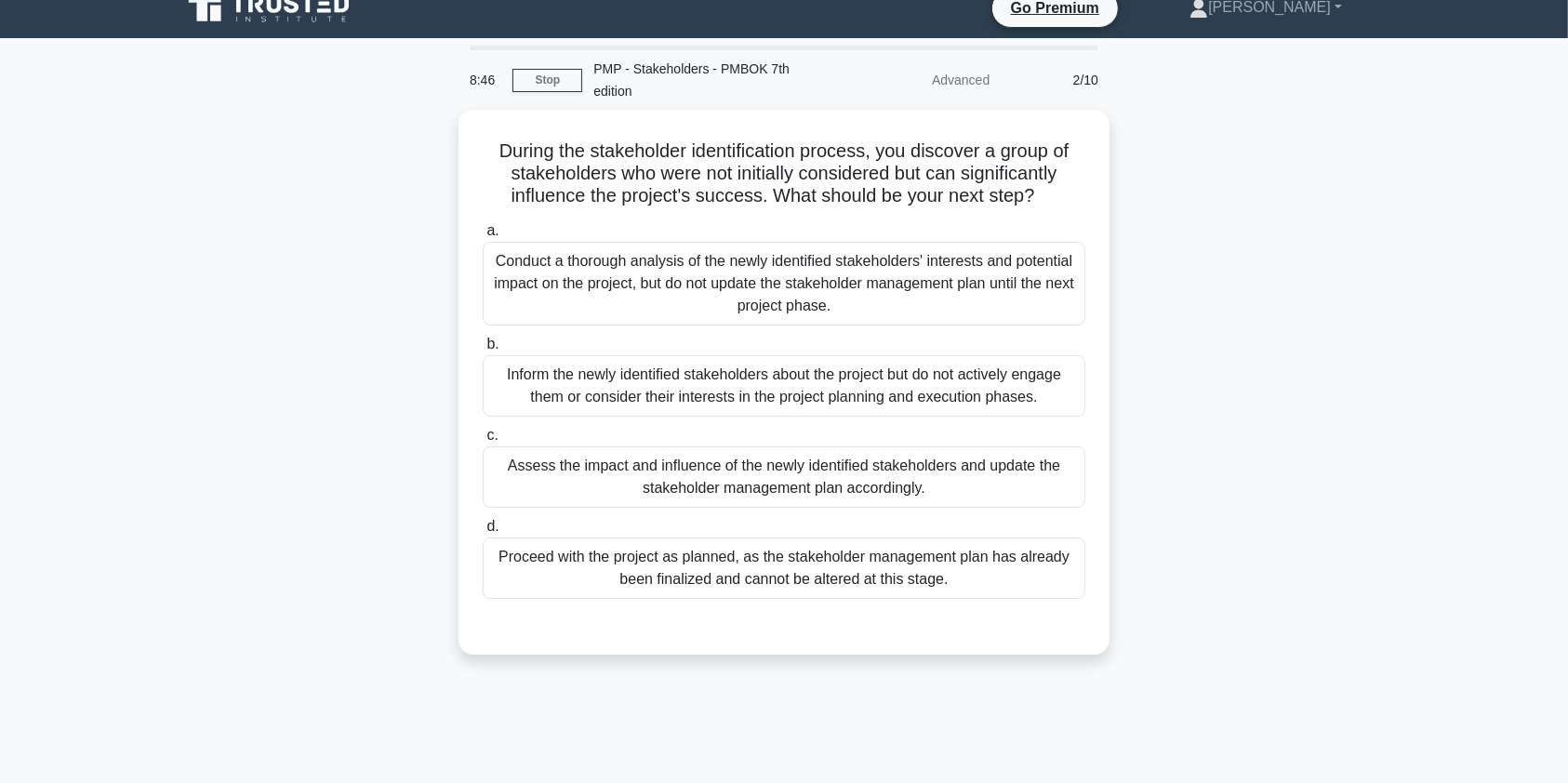
scroll to position [0, 0]
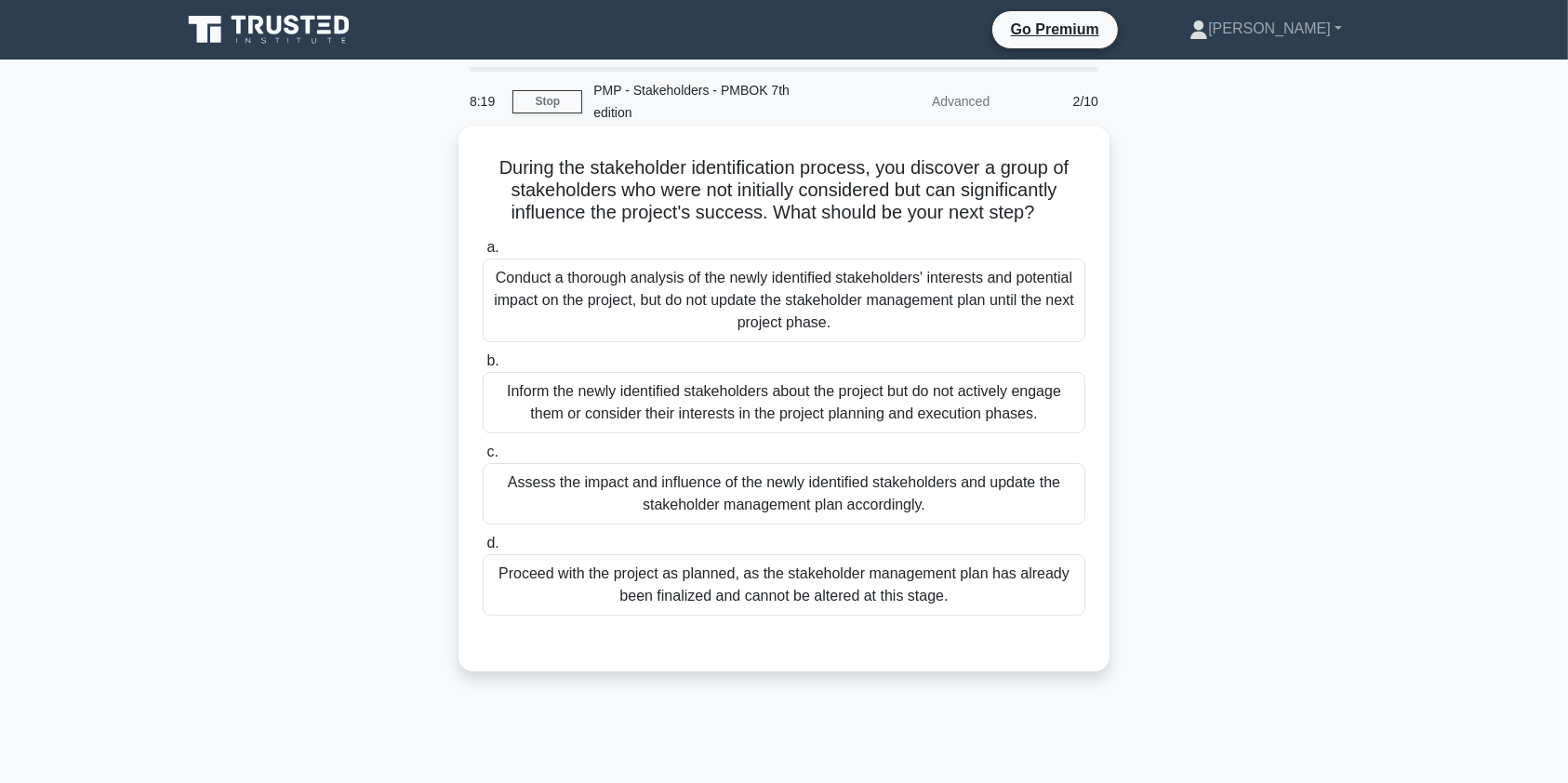
click at [823, 505] on div "Assess the impact and influence of the newly identified stakeholders and update…" at bounding box center [784, 493] width 603 height 61
click at [483, 459] on input "c. Assess the impact and influence of the newly identified stakeholders and upd…" at bounding box center [483, 453] width 0 height 12
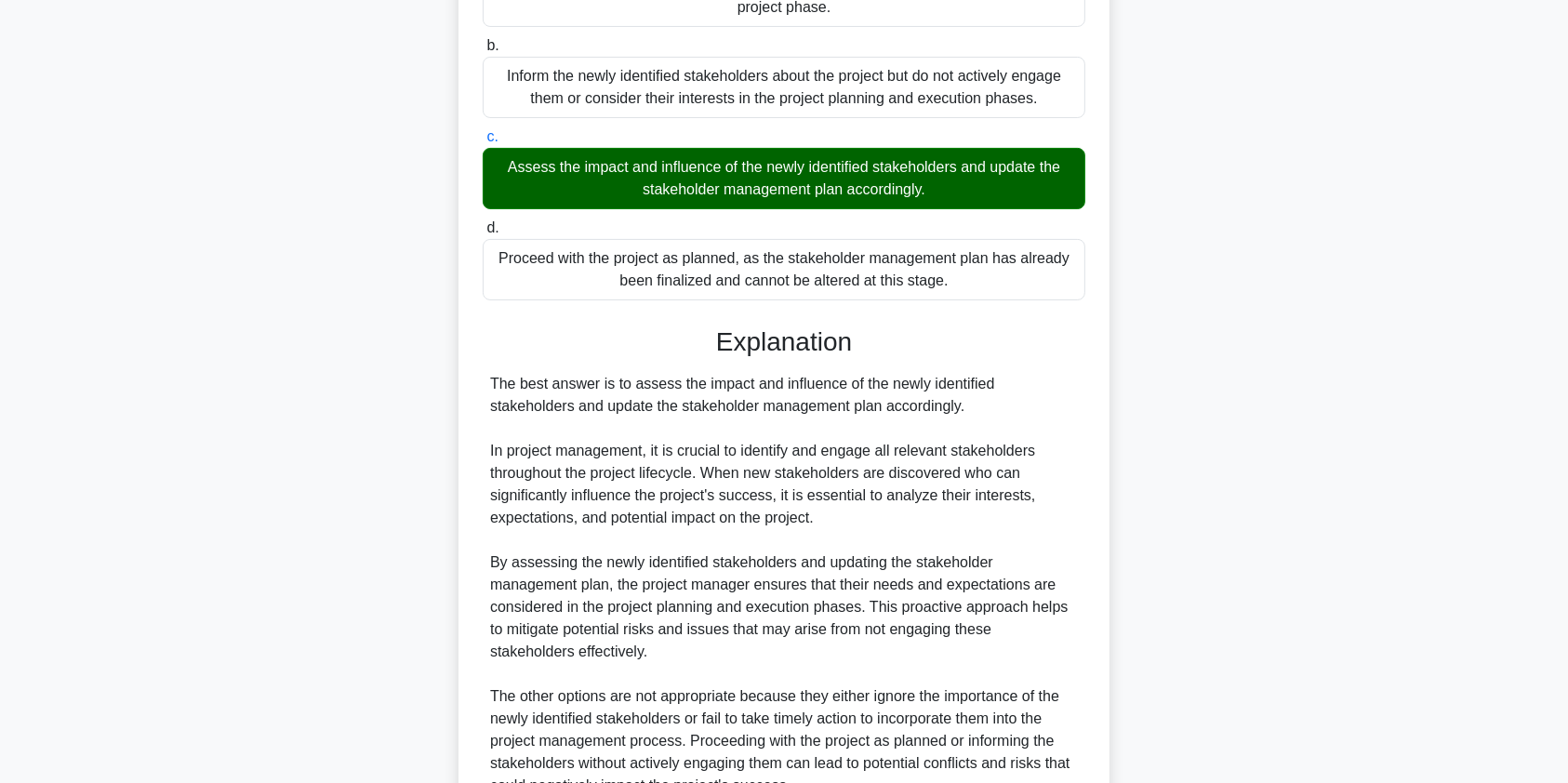
scroll to position [407, 0]
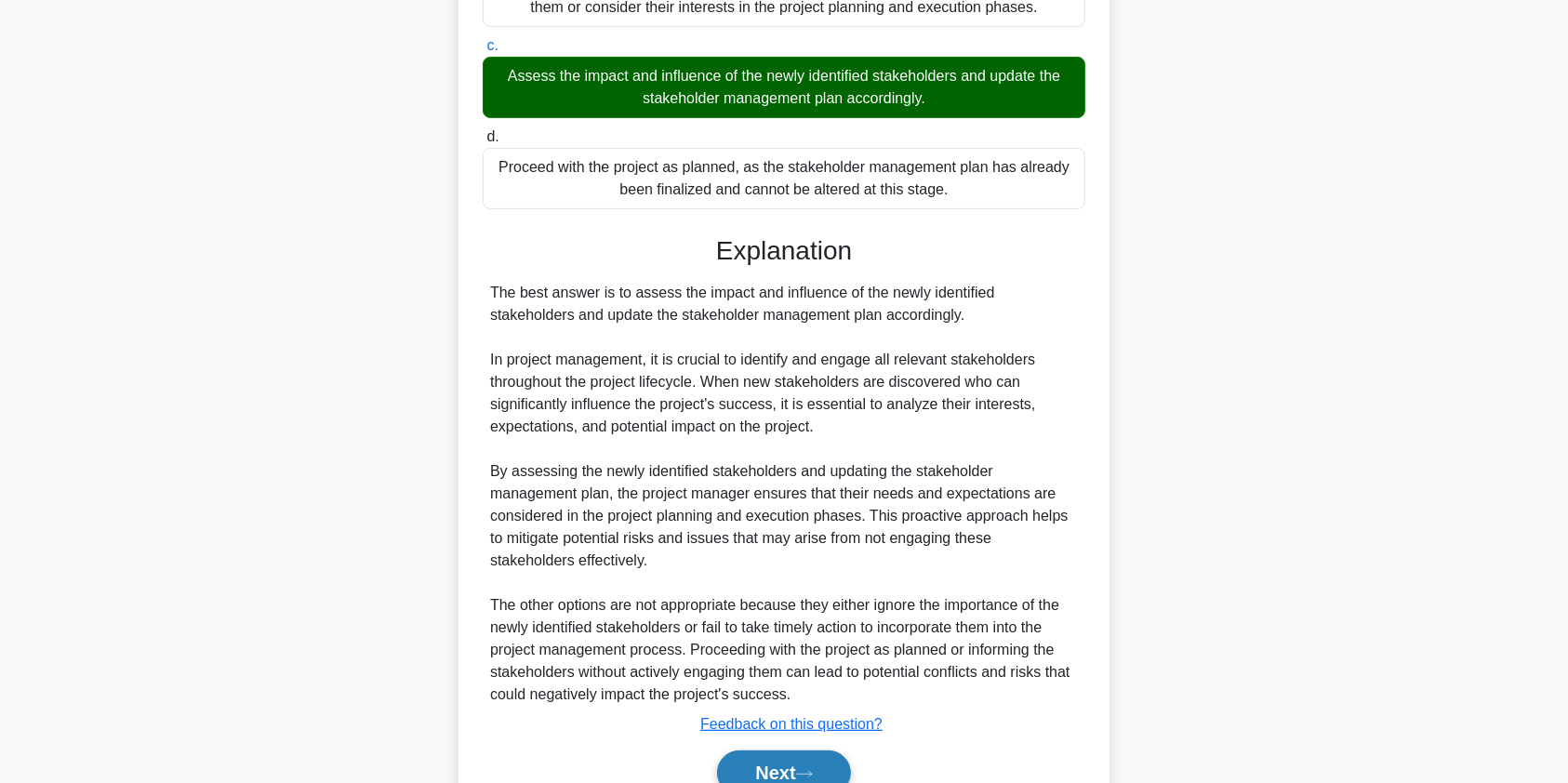
click at [746, 765] on button "Next" at bounding box center [783, 773] width 133 height 45
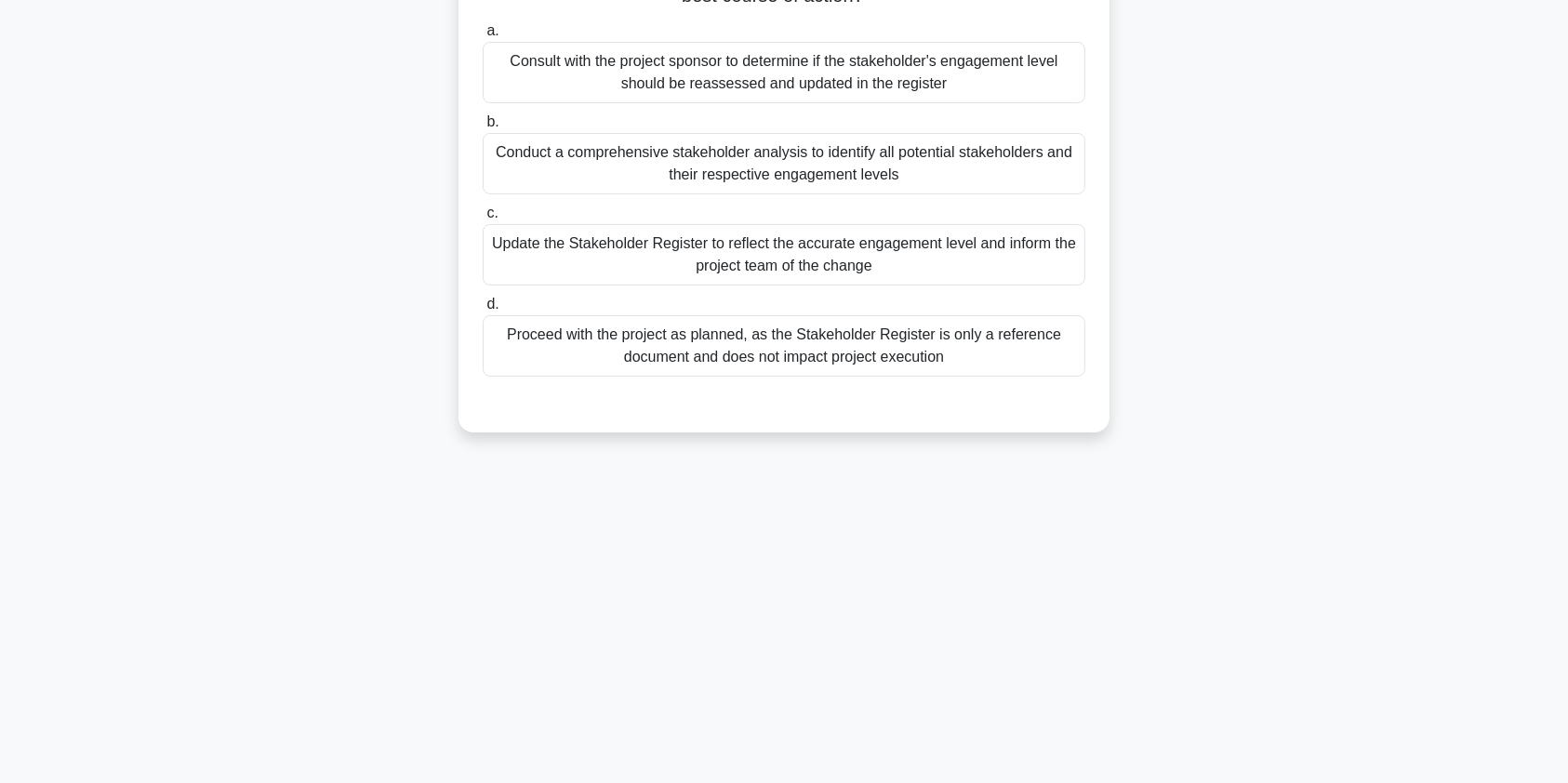
scroll to position [0, 0]
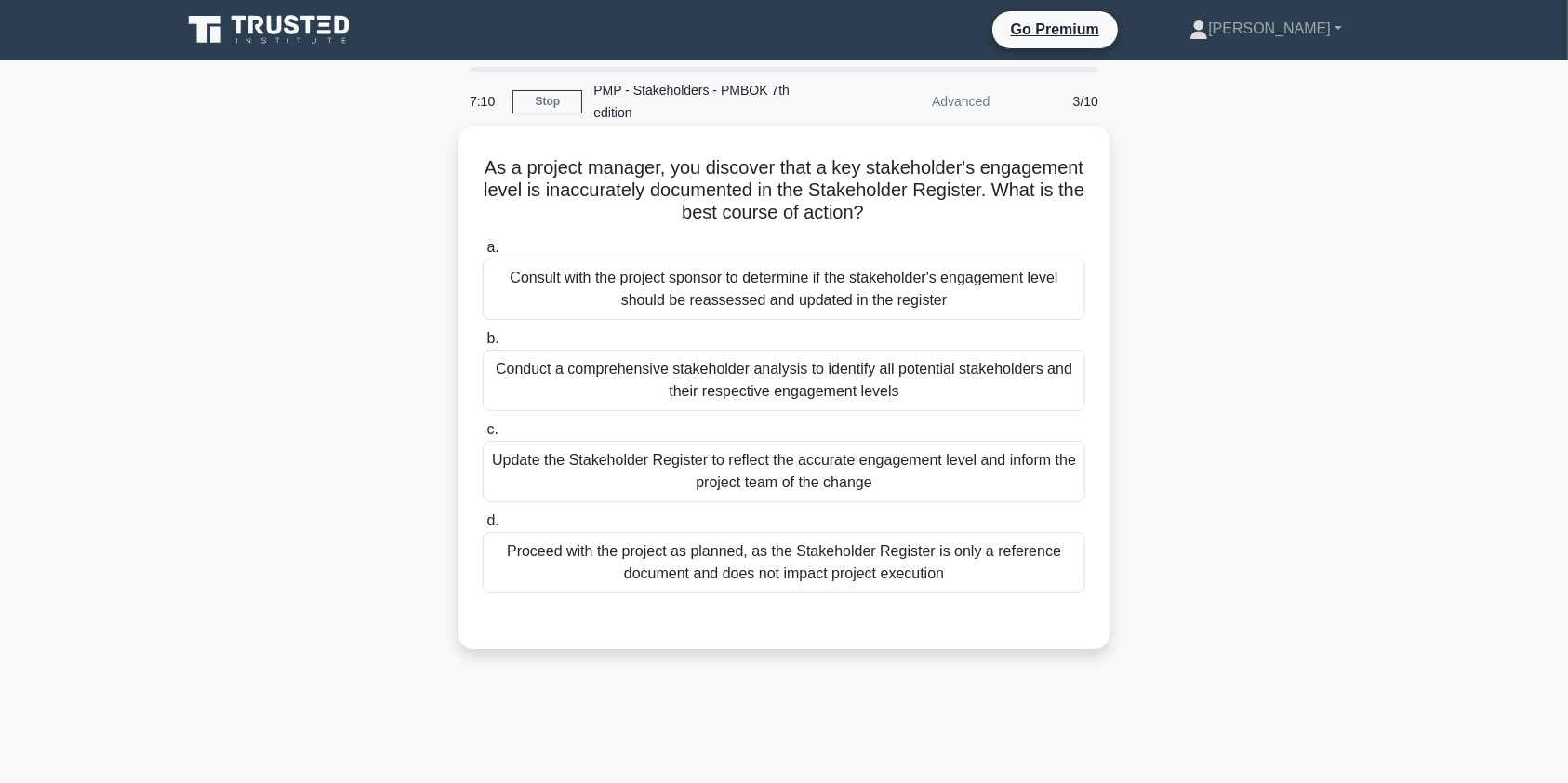
click at [1002, 288] on div "Consult with the project sponsor to determine if the stakeholder's engagement l…" at bounding box center [784, 289] width 603 height 61
click at [483, 254] on input "a. Consult with the project sponsor to determine if the stakeholder's engagemen…" at bounding box center [483, 248] width 0 height 12
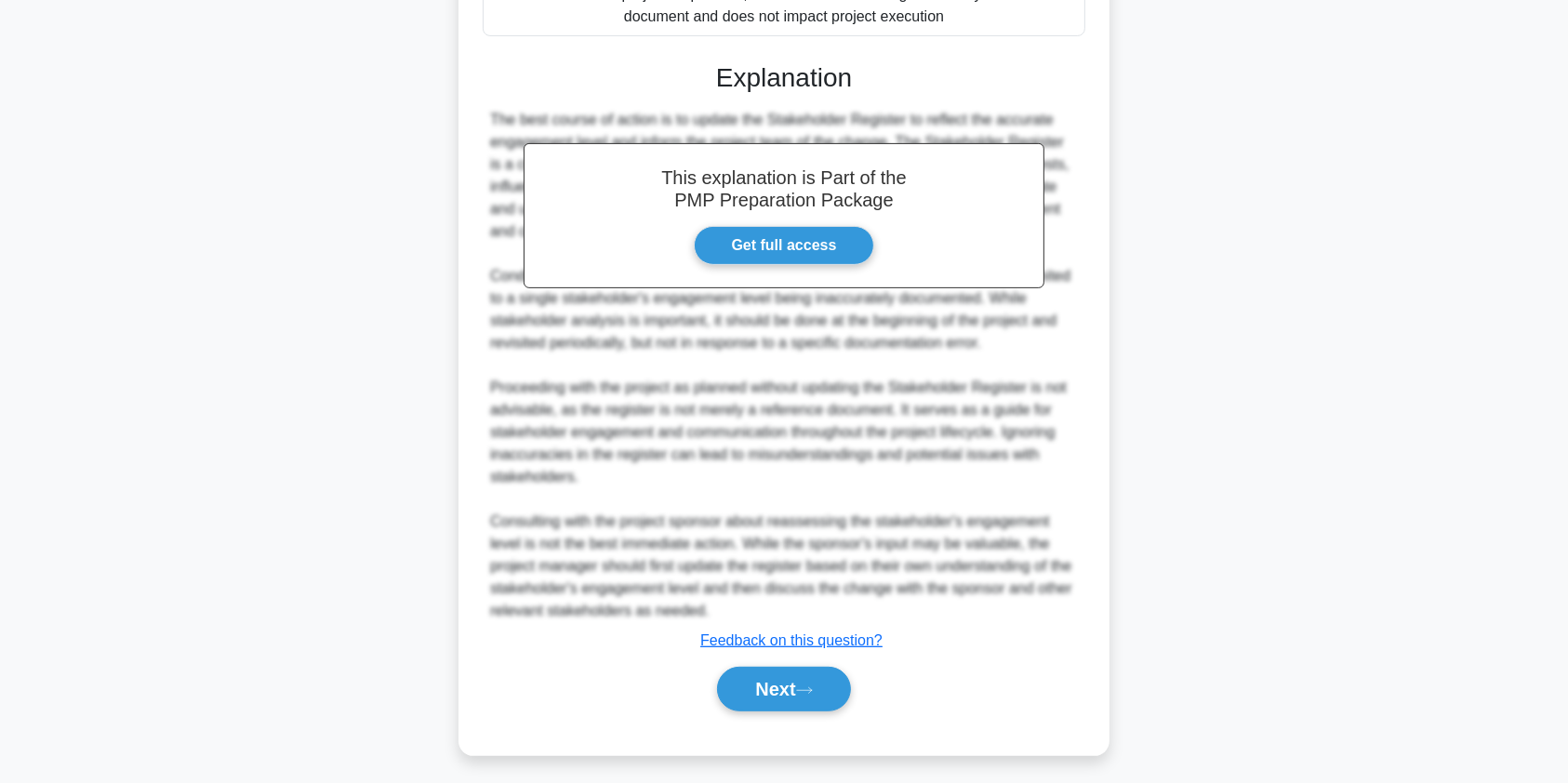
scroll to position [566, 0]
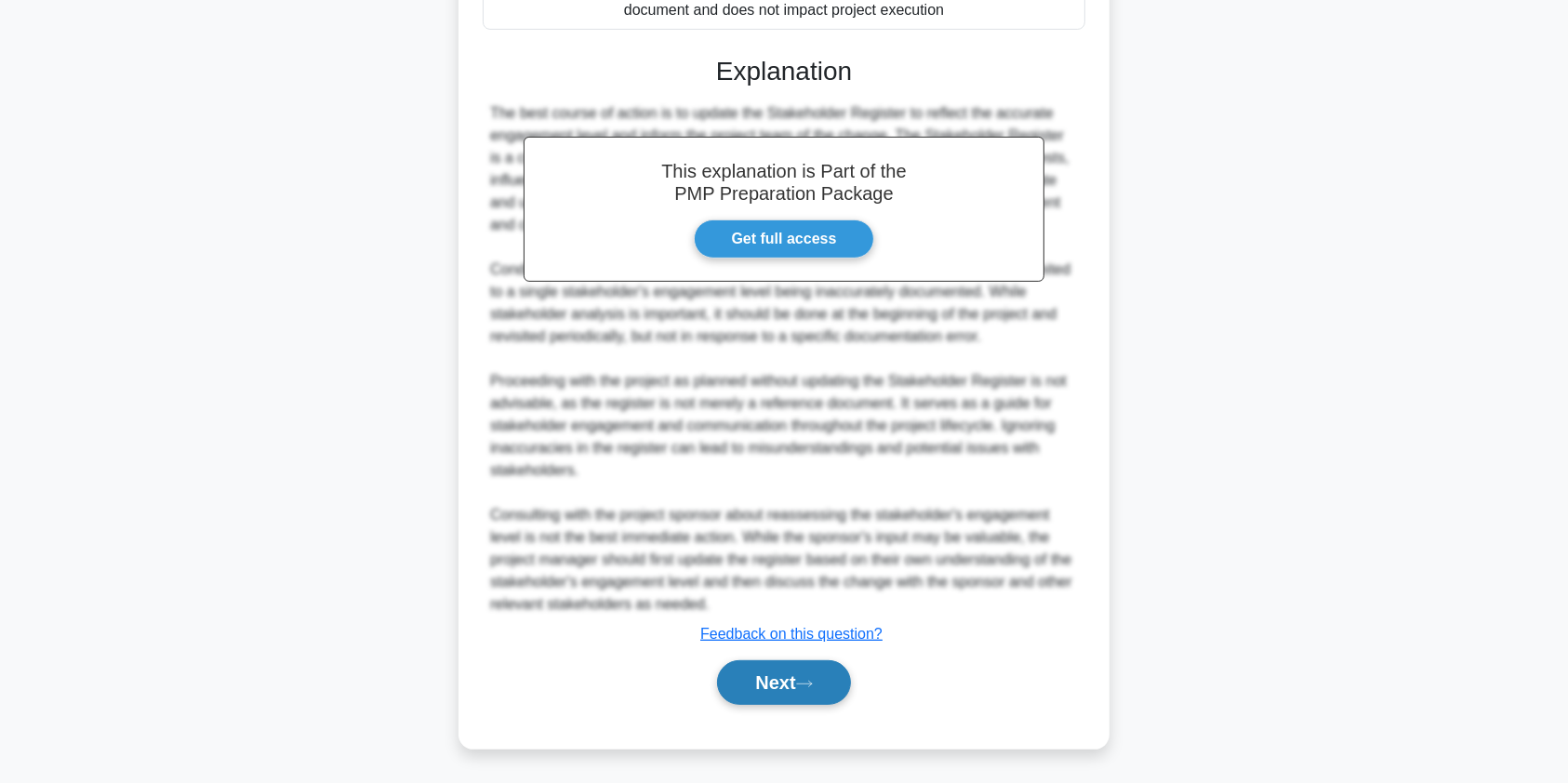
click at [789, 686] on button "Next" at bounding box center [783, 683] width 133 height 45
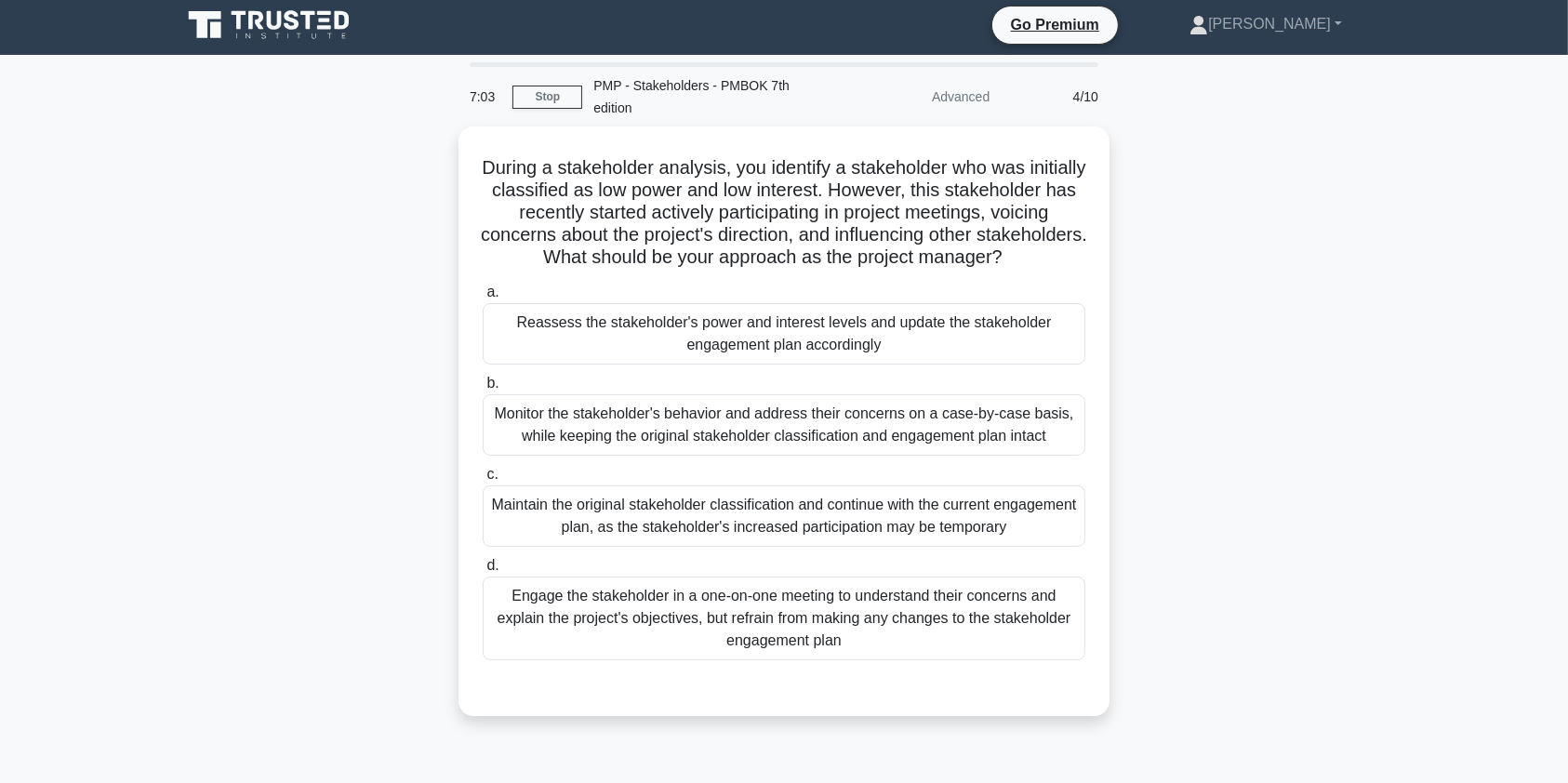
scroll to position [0, 0]
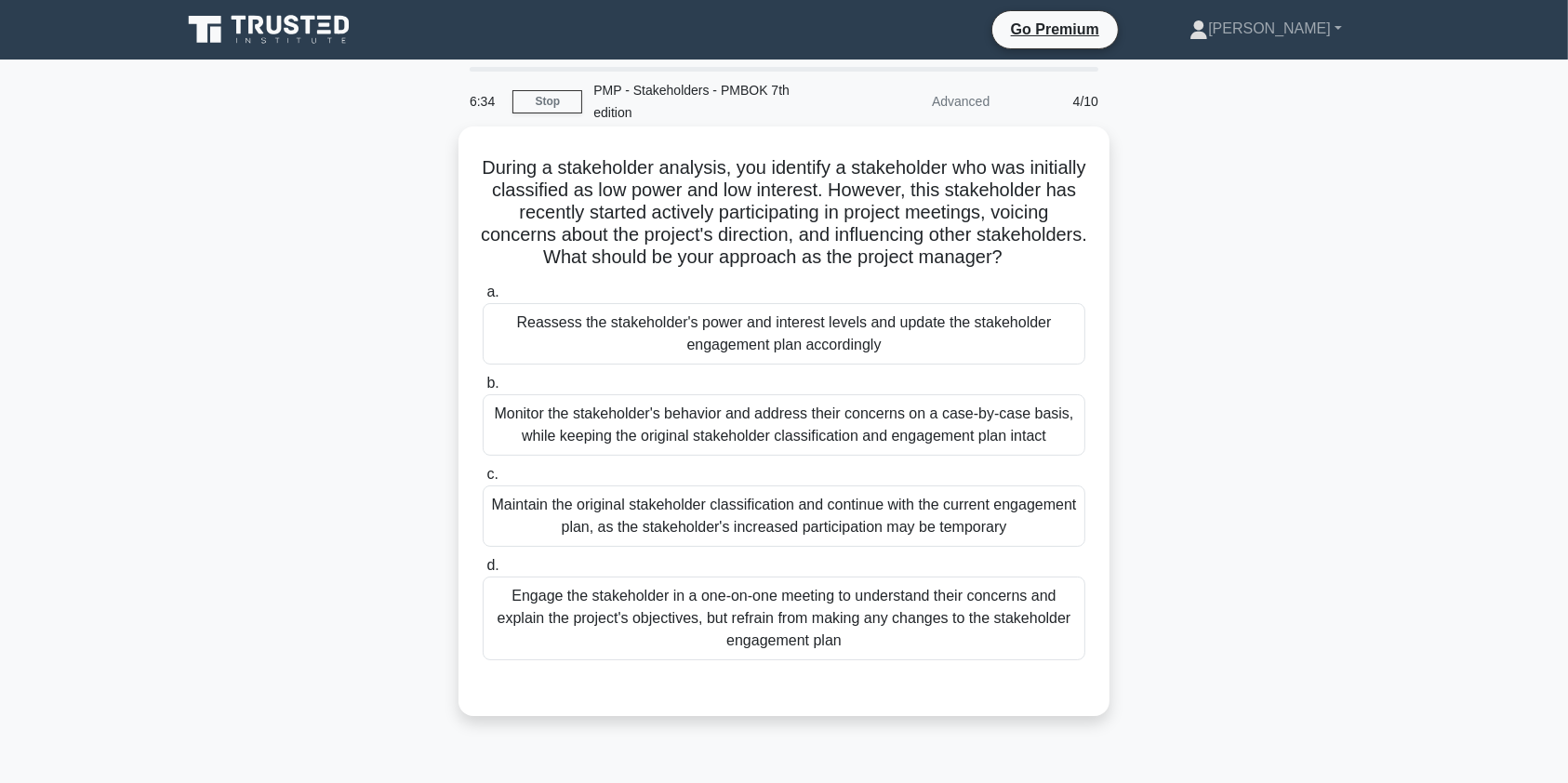
click at [986, 336] on div "Reassess the stakeholder's power and interest levels and update the stakeholder…" at bounding box center [784, 333] width 603 height 61
click at [483, 299] on input "a. Reassess the stakeholder's power and interest levels and update the stakehol…" at bounding box center [483, 293] width 0 height 12
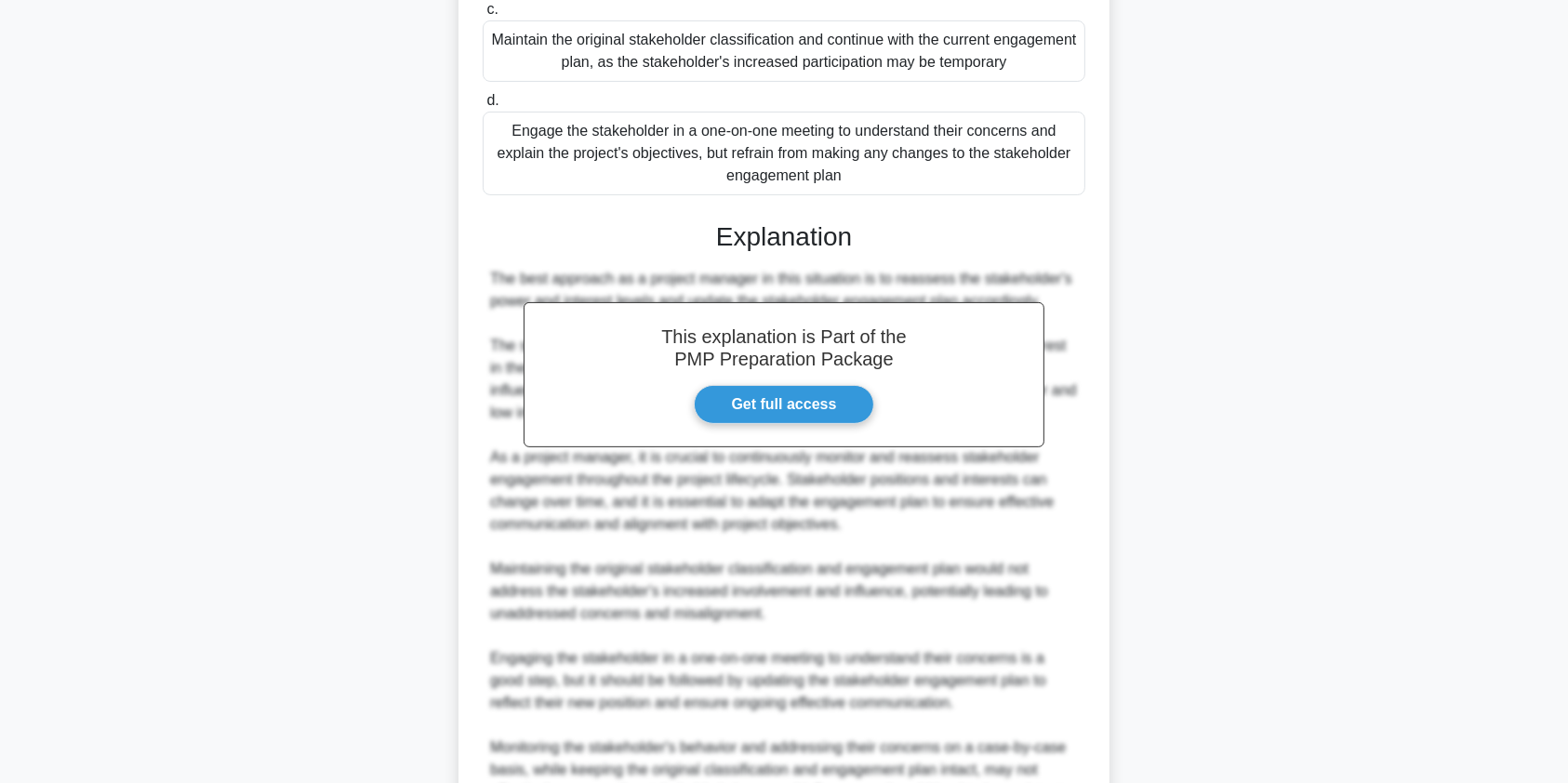
scroll to position [699, 0]
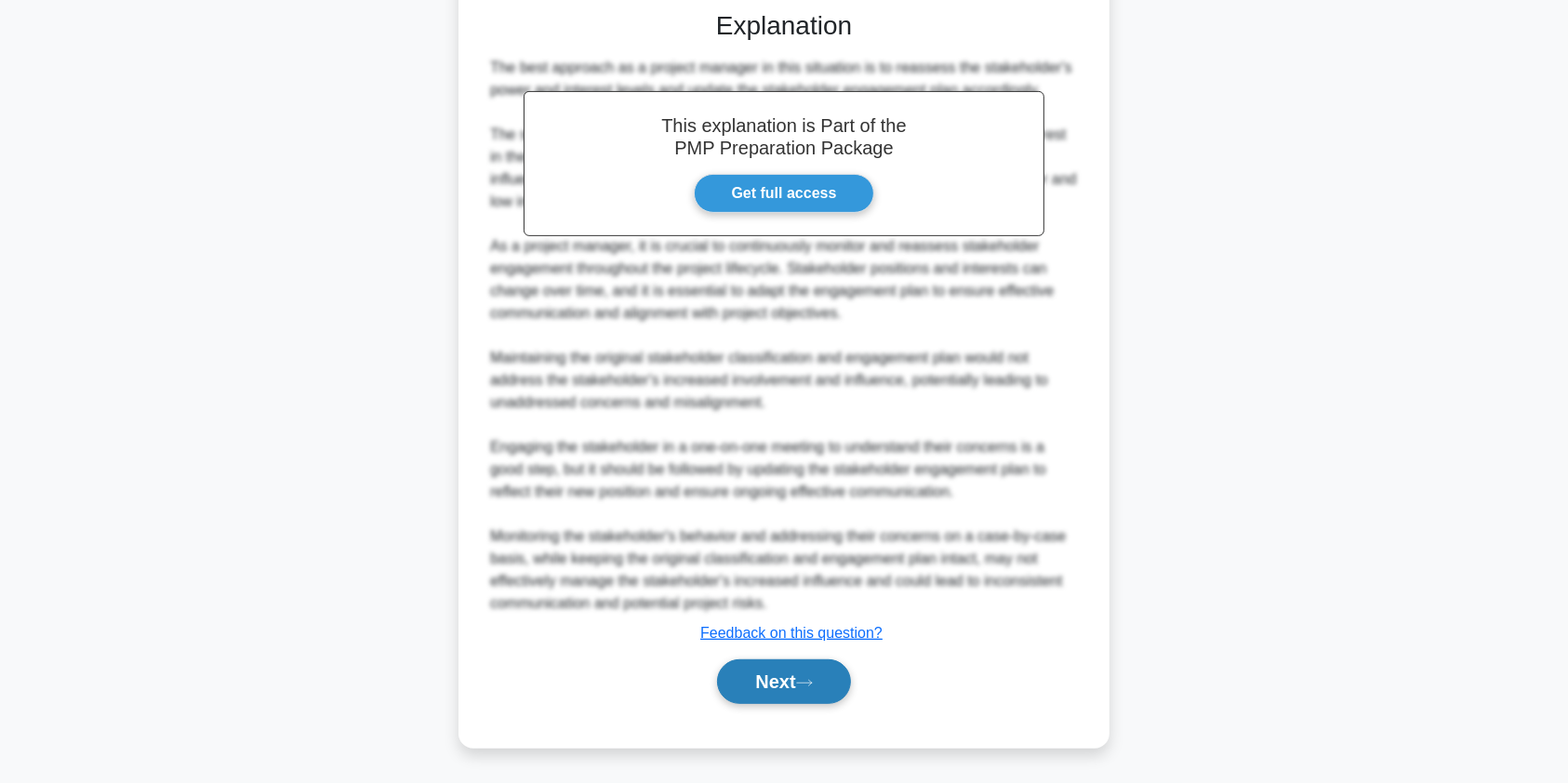
click at [780, 676] on button "Next" at bounding box center [783, 682] width 133 height 45
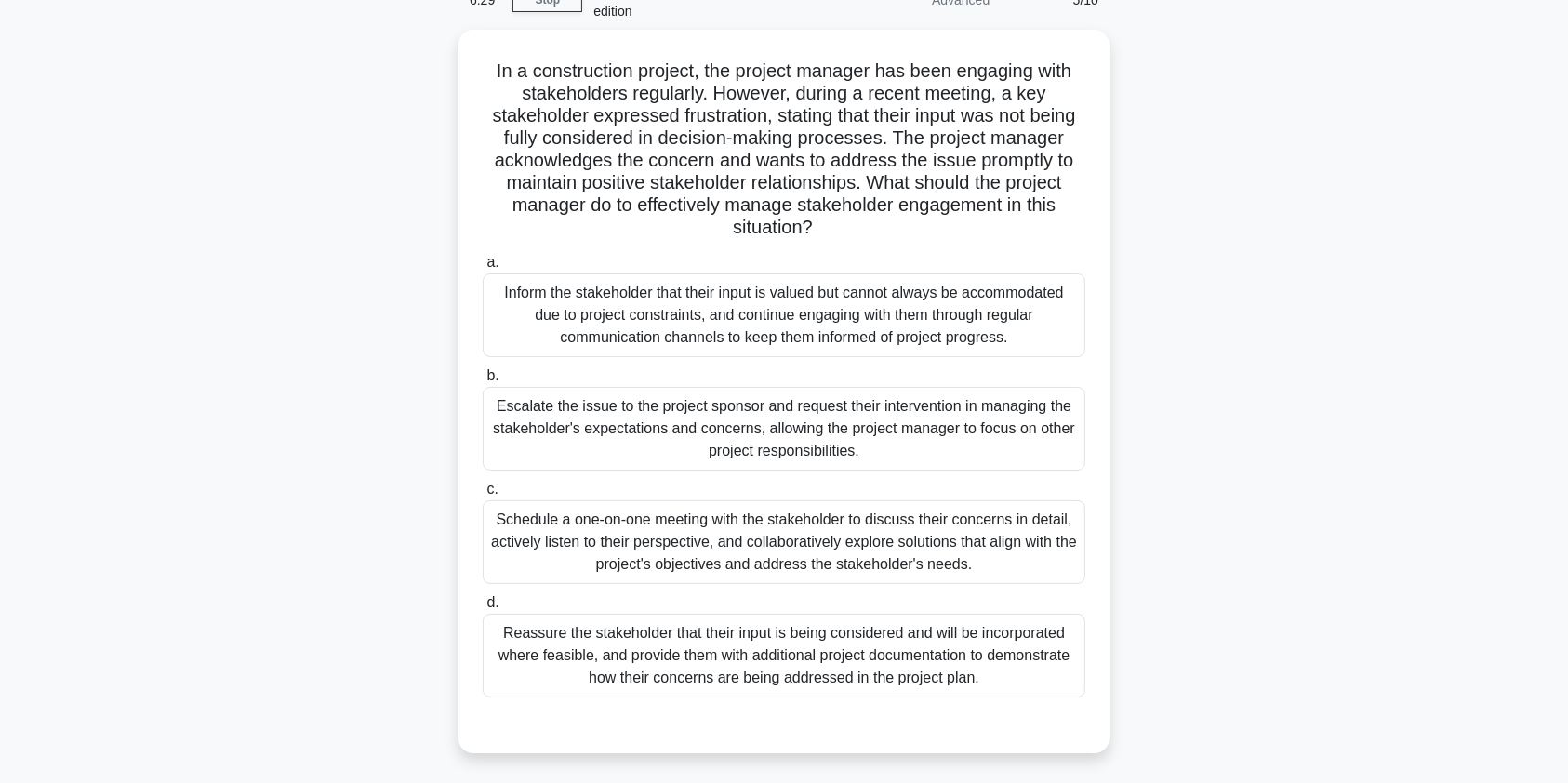
scroll to position [0, 0]
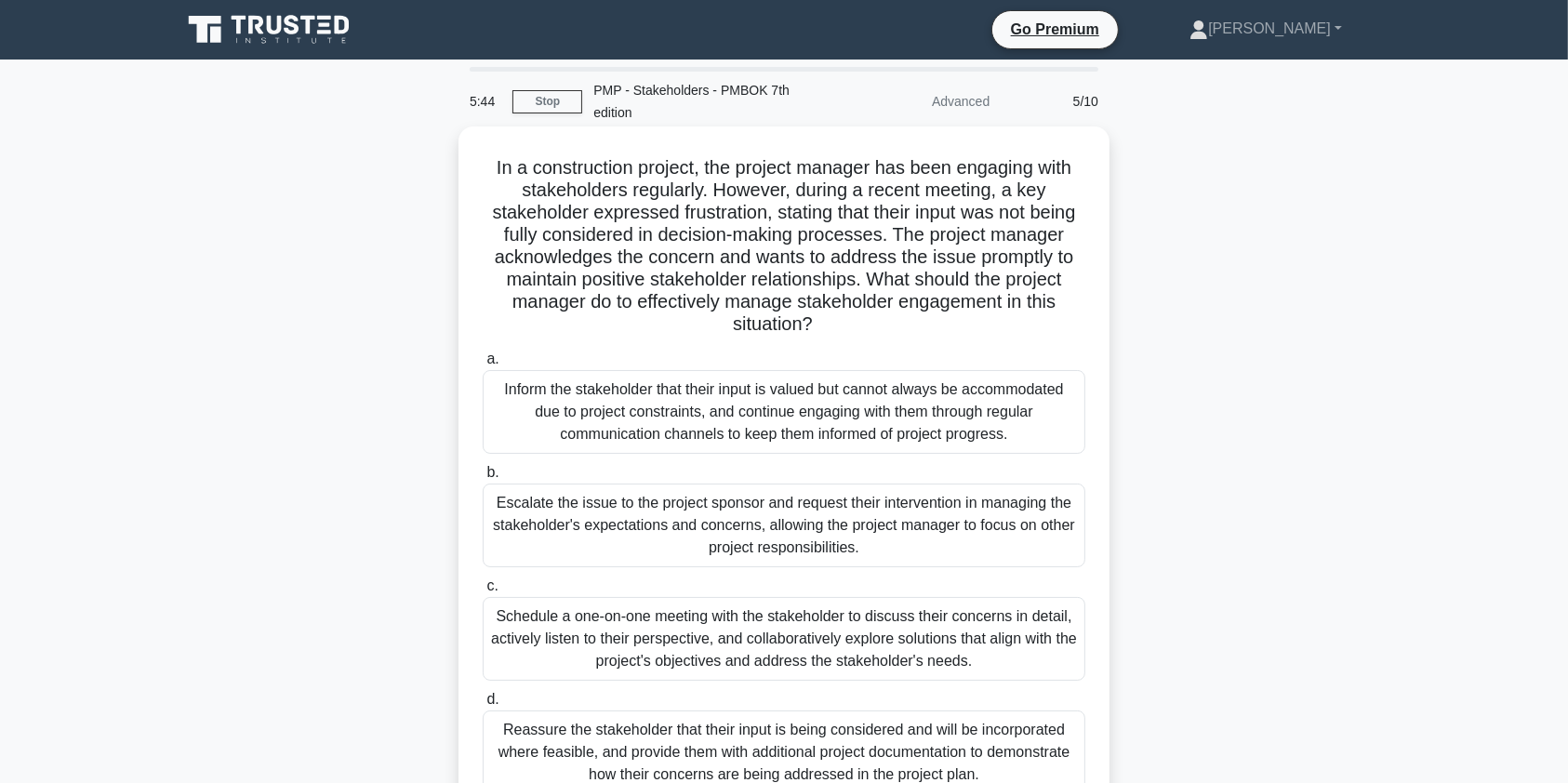
drag, startPoint x: 822, startPoint y: 304, endPoint x: 1055, endPoint y: 324, distance: 233.4
click at [1055, 324] on h5 "In a construction project, the project manager has been engaging with stakehold…" at bounding box center [784, 246] width 607 height 180
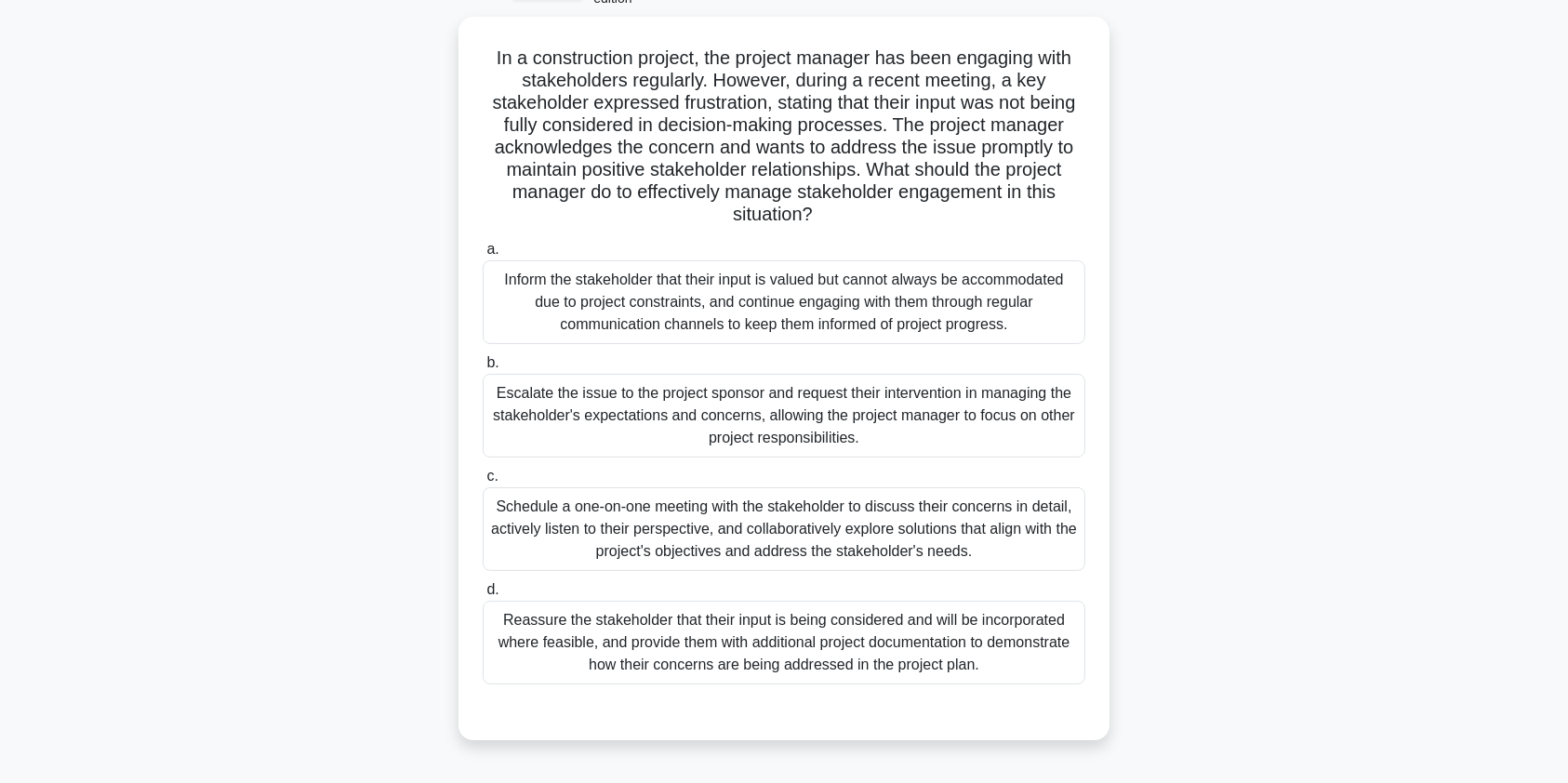
scroll to position [74, 0]
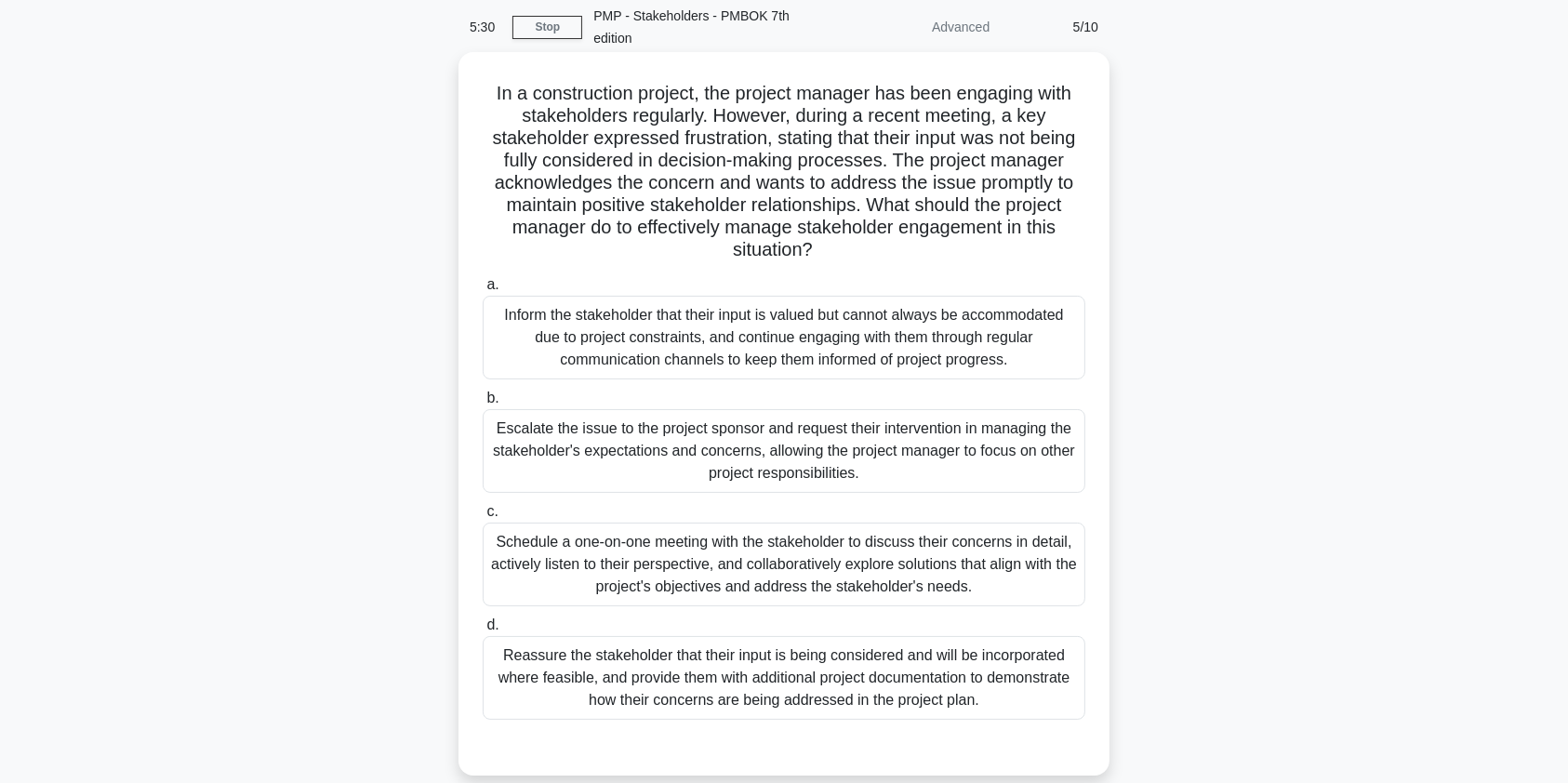
click at [871, 254] on h5 "In a construction project, the project manager has been engaging with stakehold…" at bounding box center [784, 172] width 607 height 180
click at [996, 558] on div "Schedule a one-on-one meeting with the stakeholder to discuss their concerns in…" at bounding box center [784, 565] width 603 height 84
click at [483, 518] on input "c. Schedule a one-on-one meeting with the stakeholder to discuss their concerns…" at bounding box center [483, 512] width 0 height 12
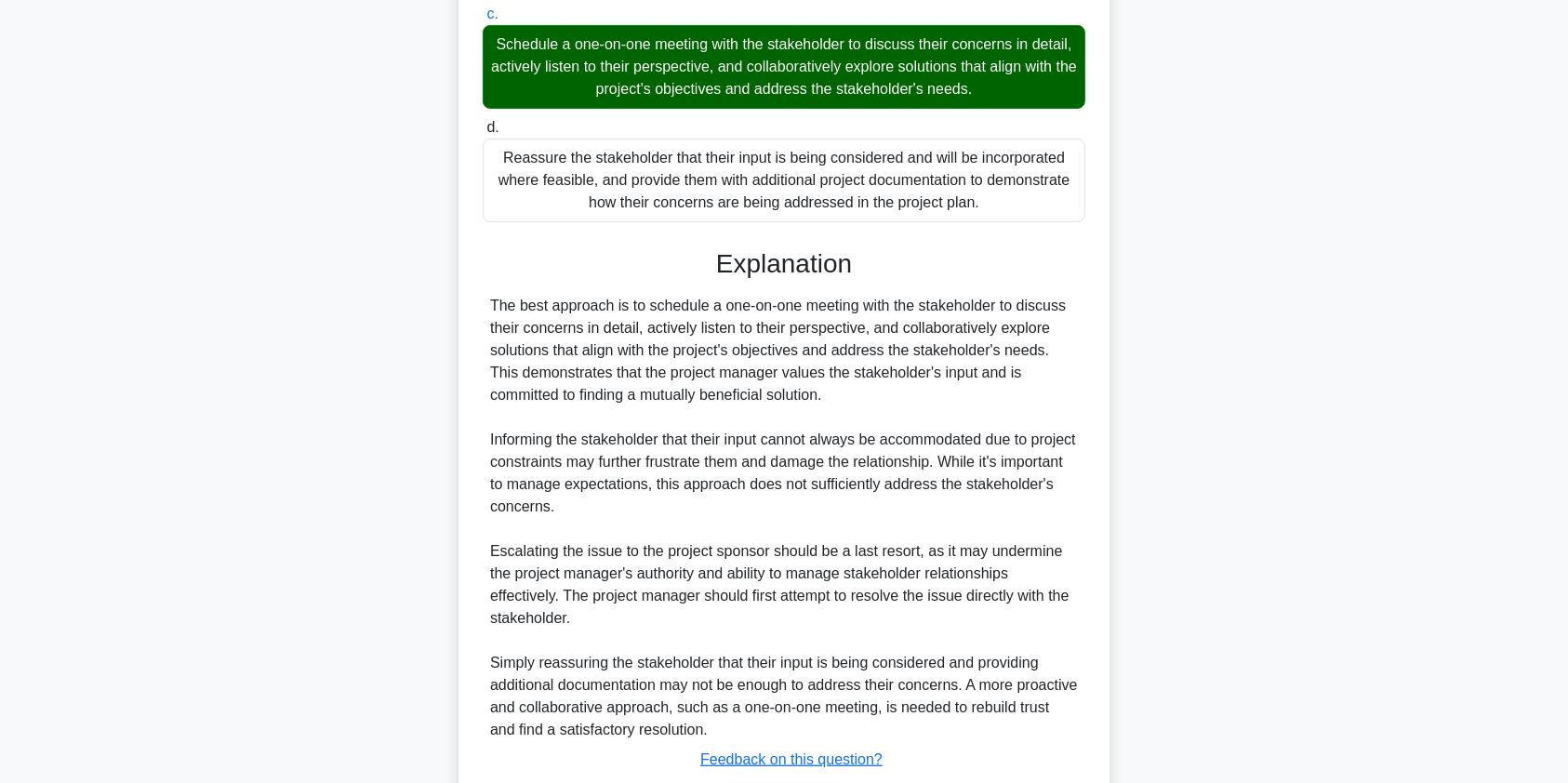
scroll to position [699, 0]
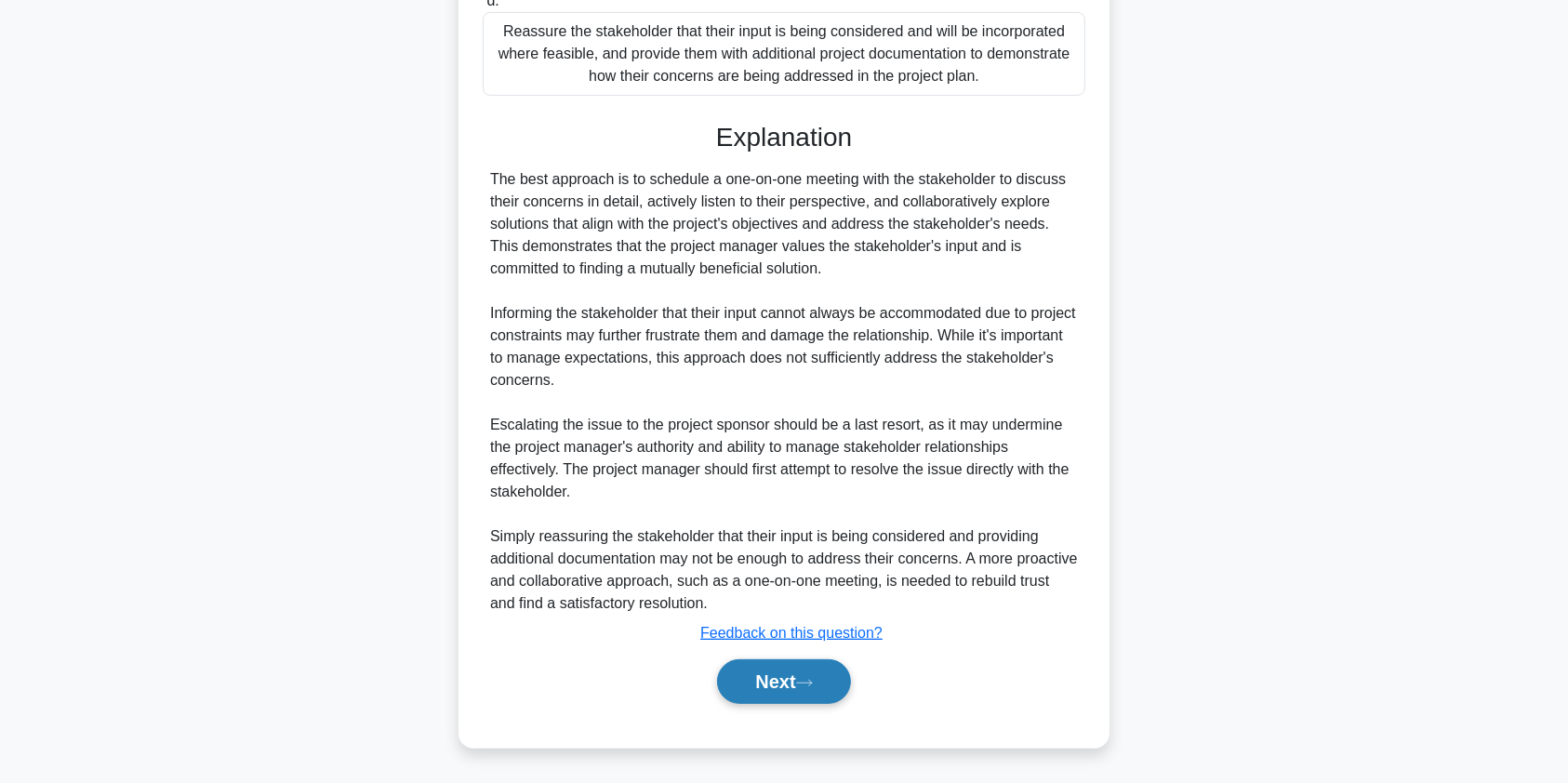
click at [776, 683] on button "Next" at bounding box center [783, 682] width 133 height 45
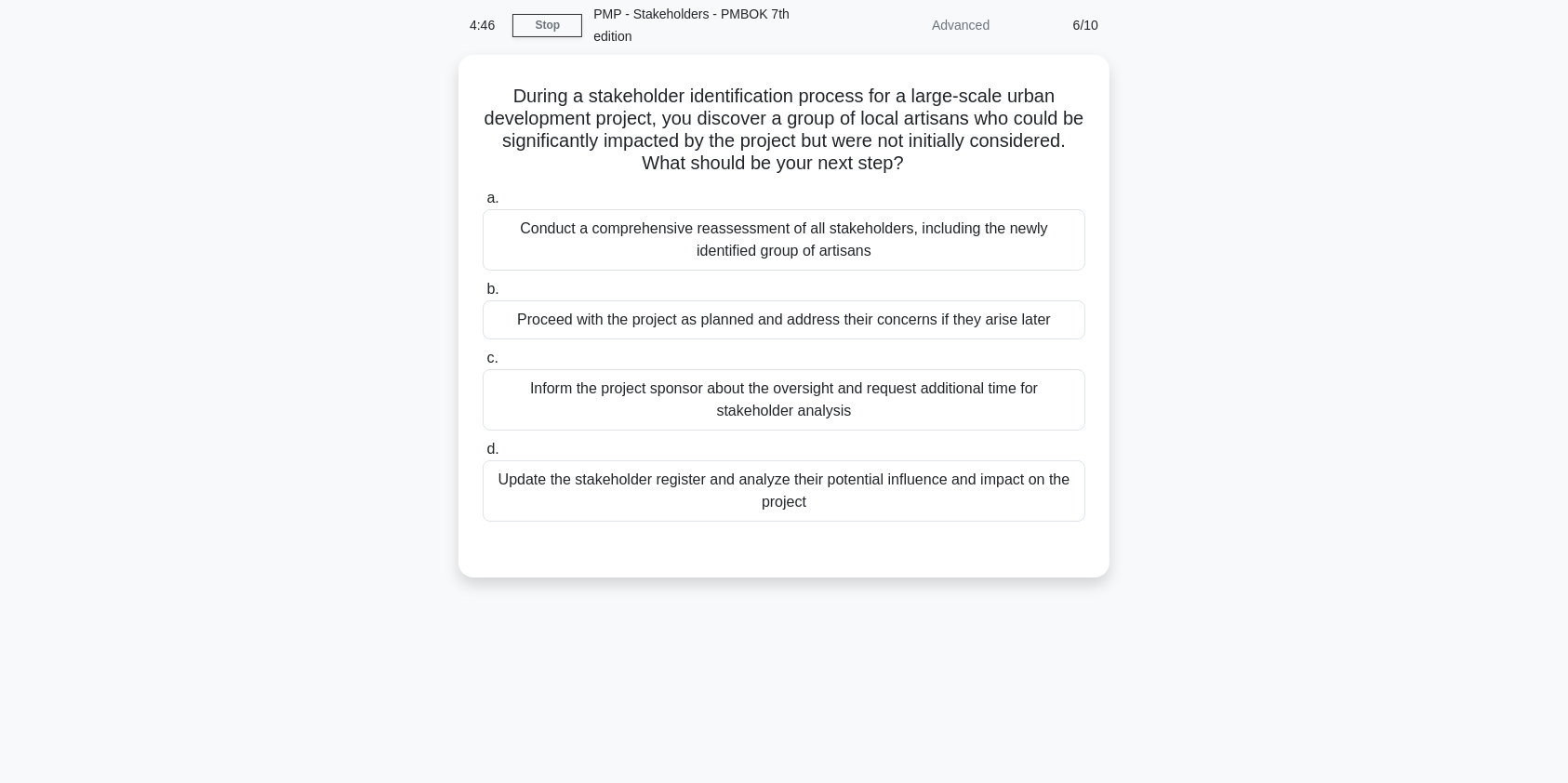
scroll to position [0, 0]
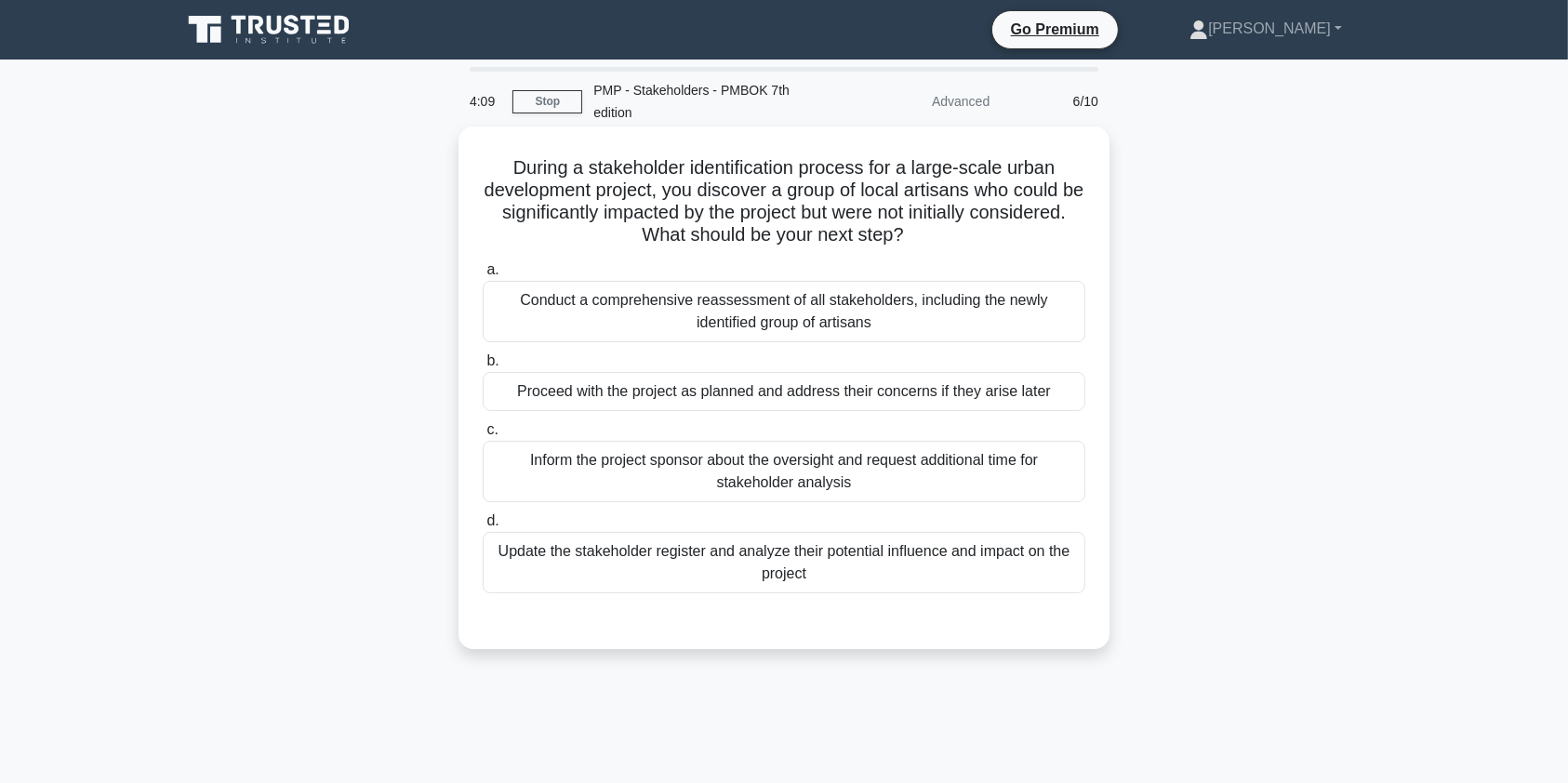
click at [929, 570] on div "Update the stakeholder register and analyze their potential influence and impac…" at bounding box center [784, 562] width 603 height 61
click at [483, 527] on input "d. Update the stakeholder register and analyze their potential influence and im…" at bounding box center [483, 521] width 0 height 12
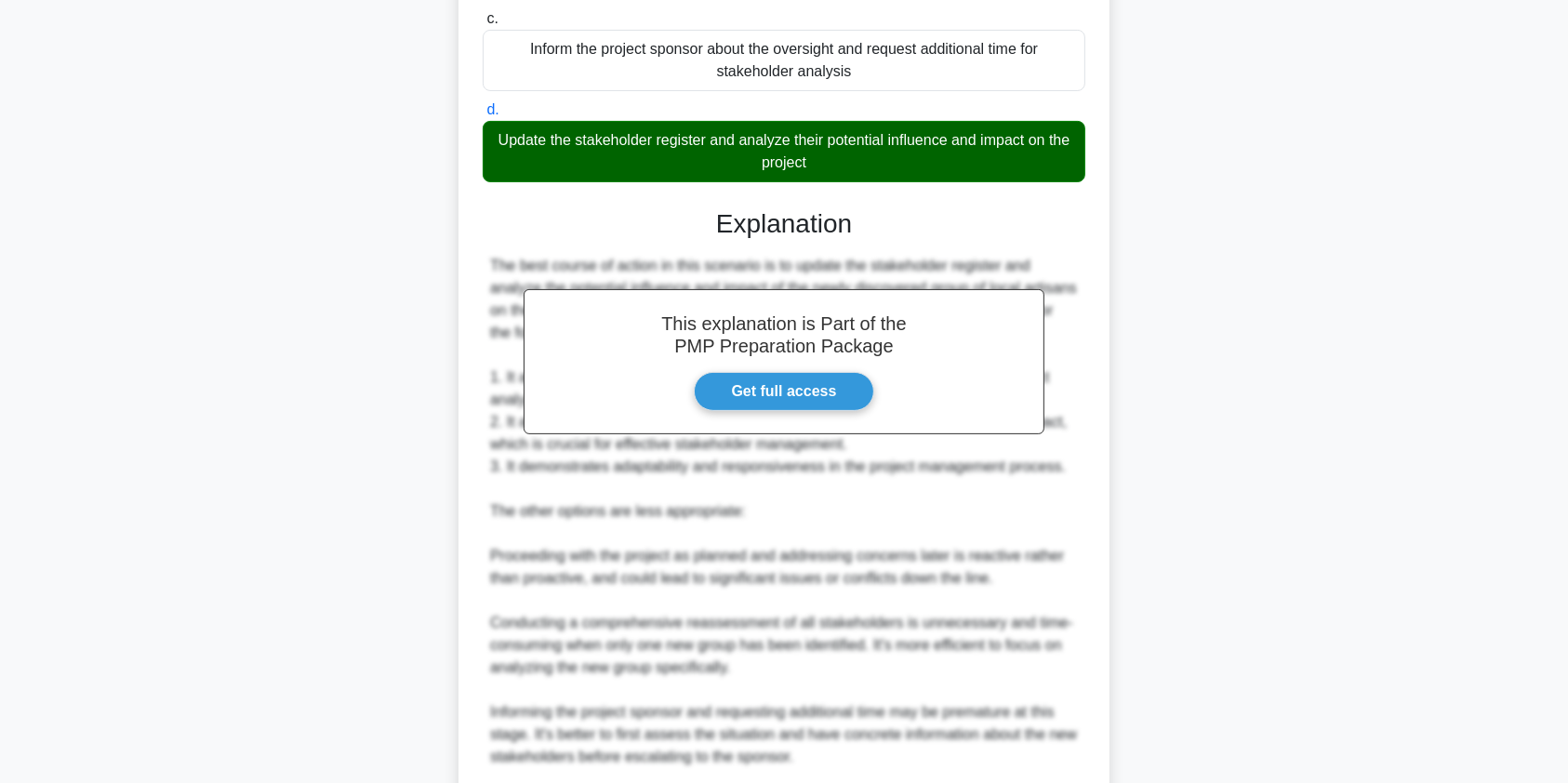
scroll to position [676, 0]
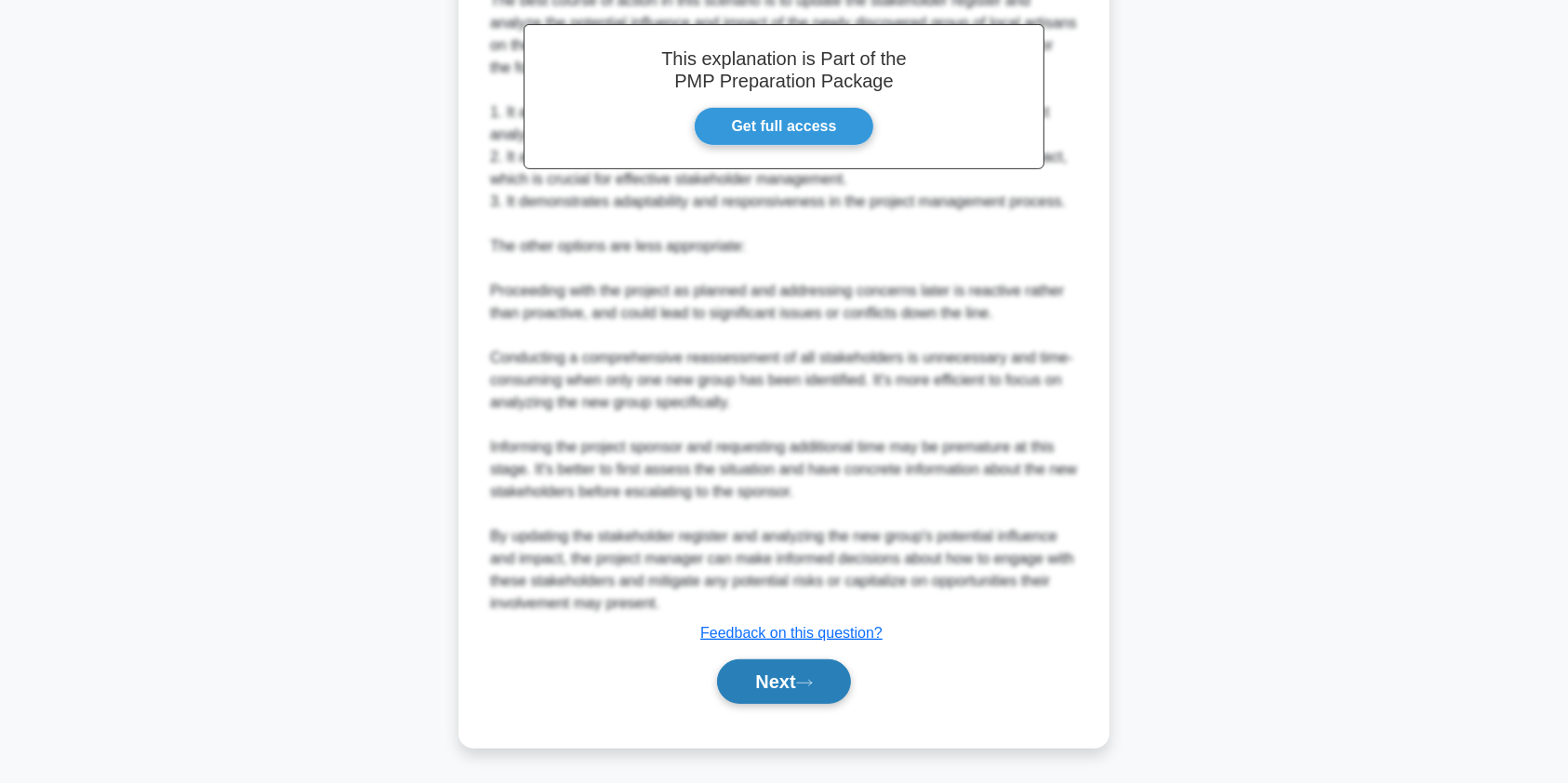
click at [805, 681] on icon at bounding box center [804, 683] width 17 height 10
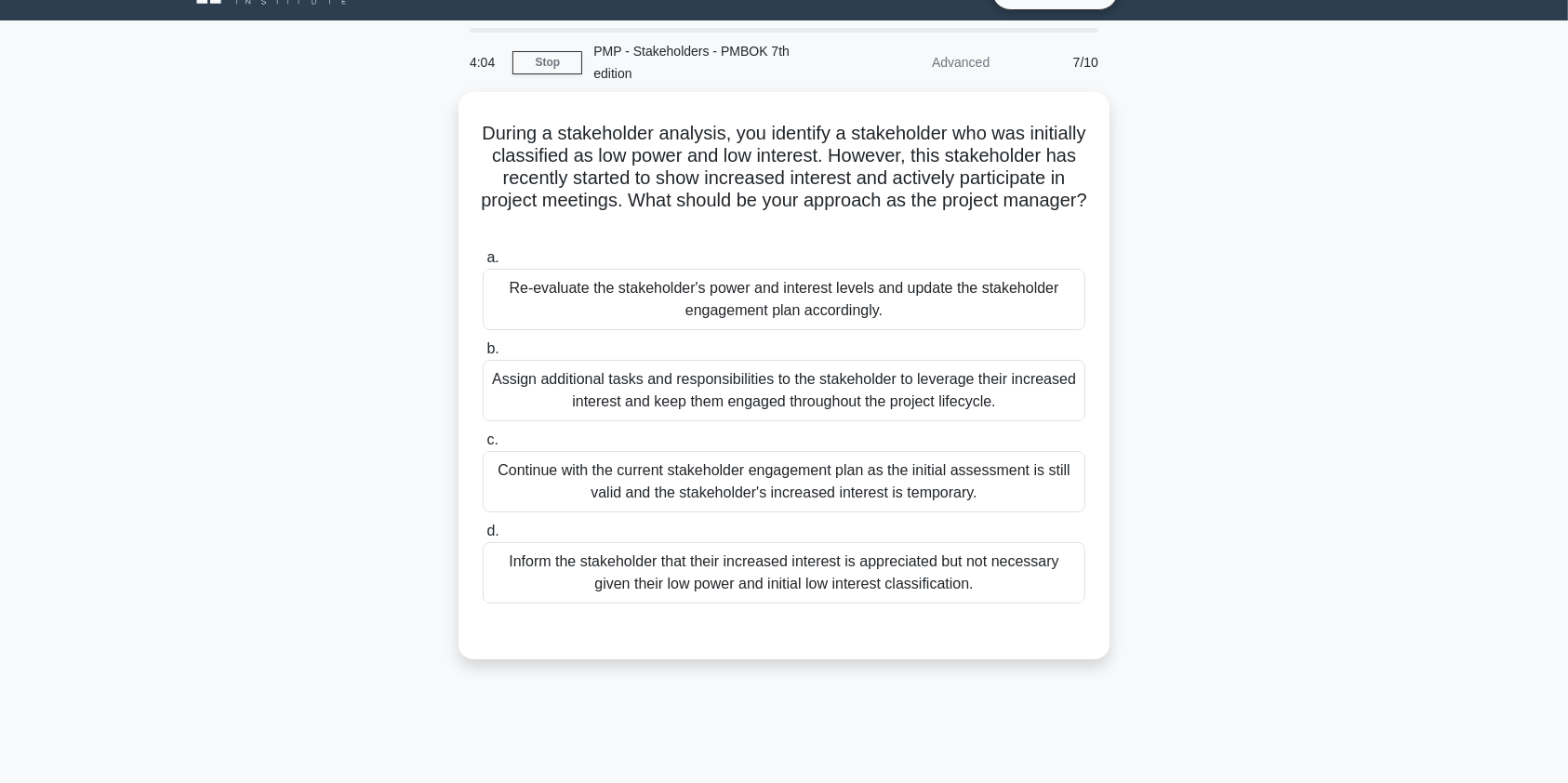
scroll to position [37, 0]
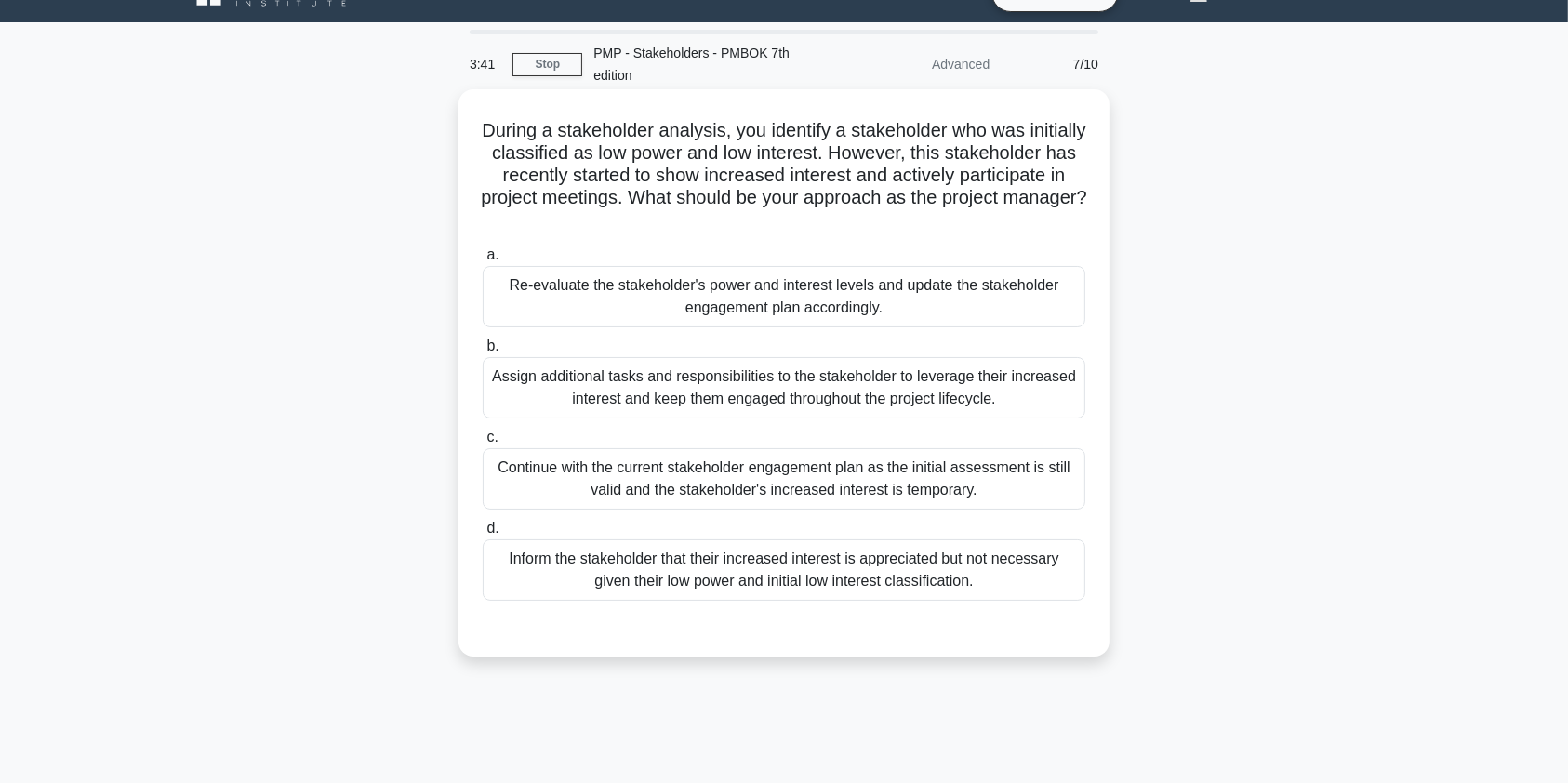
click at [979, 307] on div "Re-evaluate the stakeholder's power and interest levels and update the stakehol…" at bounding box center [784, 296] width 603 height 61
click at [483, 261] on input "a. Re-evaluate the stakeholder's power and interest levels and update the stake…" at bounding box center [483, 255] width 0 height 12
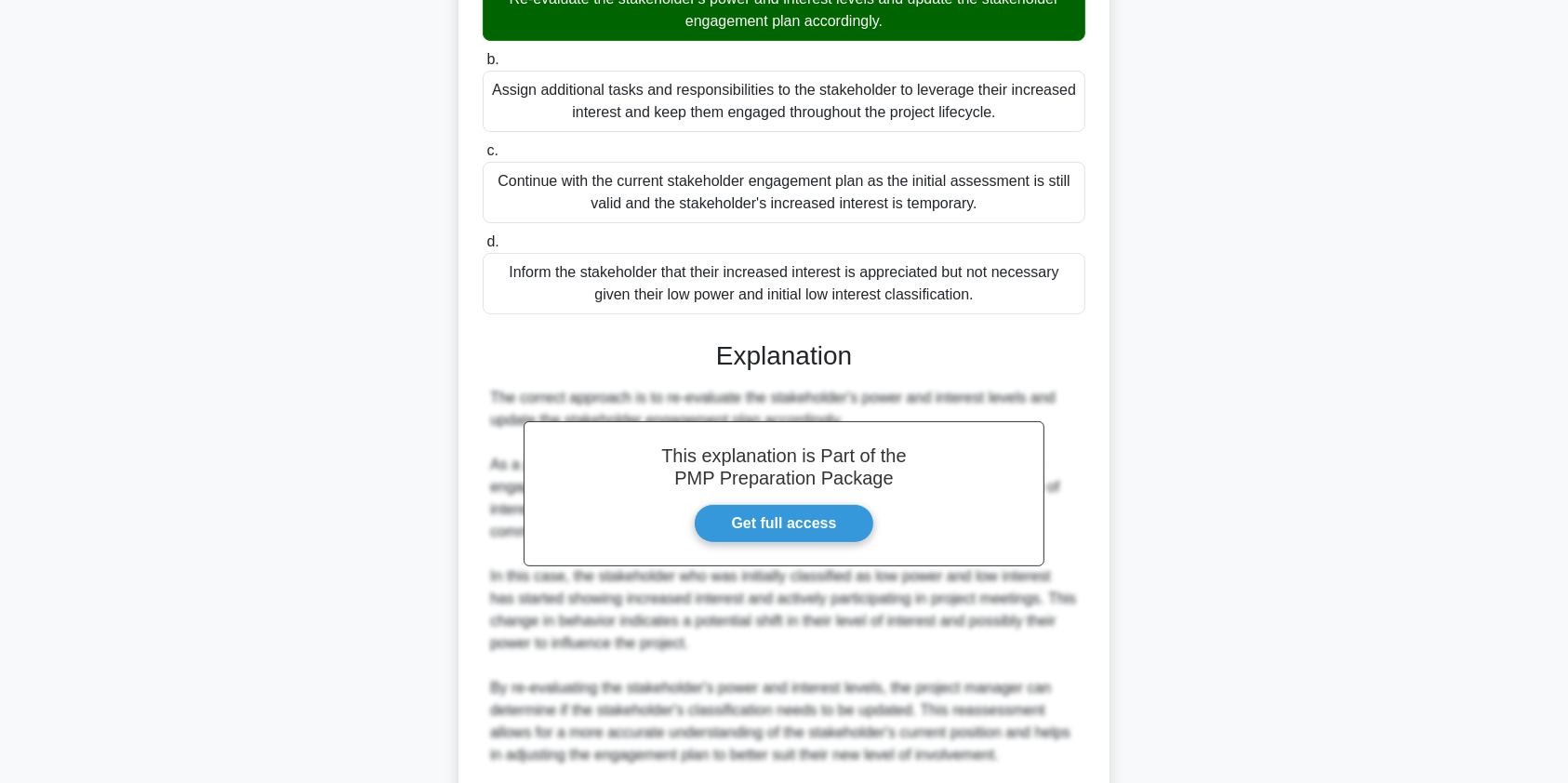
scroll to position [743, 0]
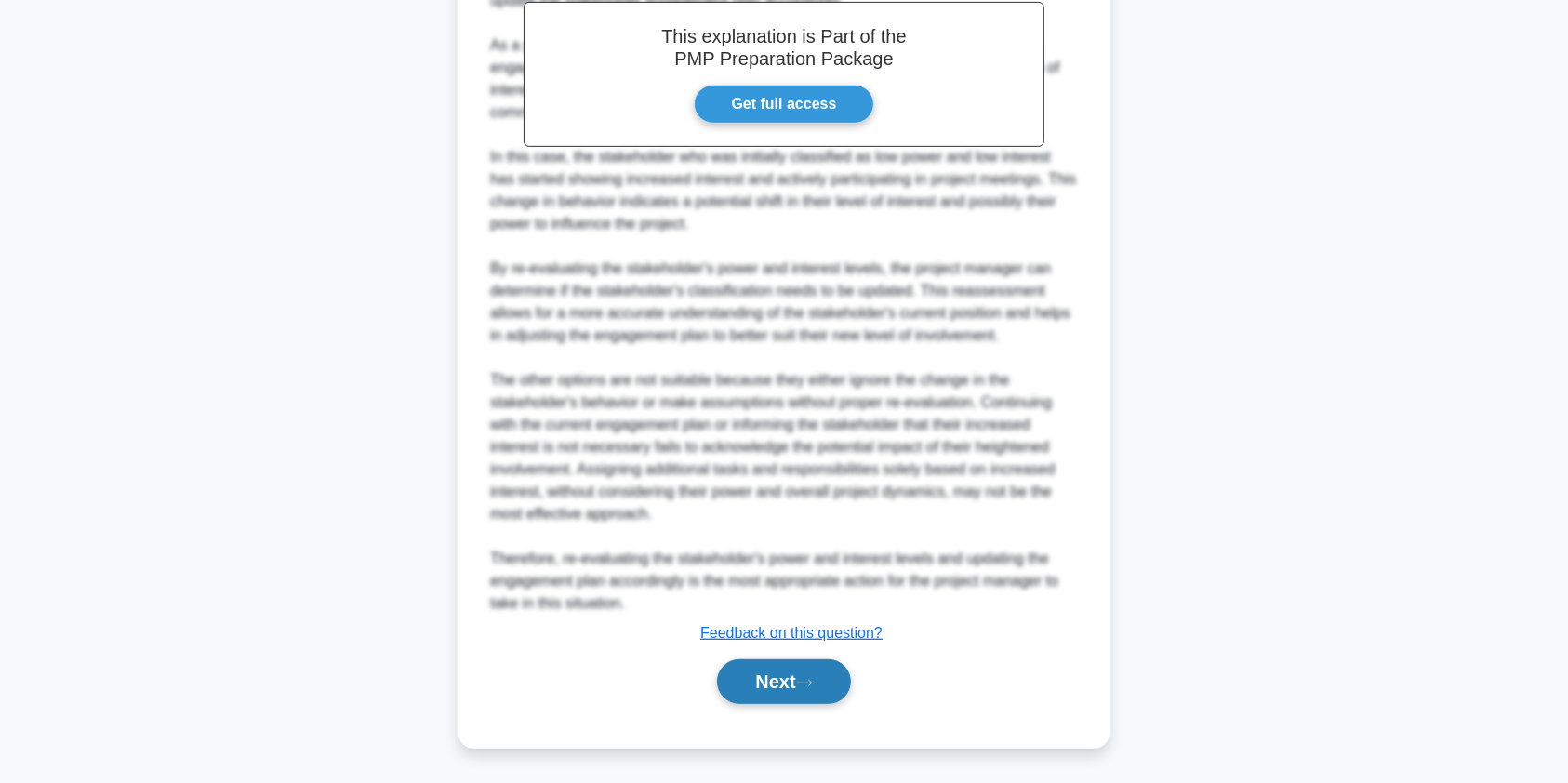
click at [779, 686] on button "Next" at bounding box center [783, 682] width 133 height 45
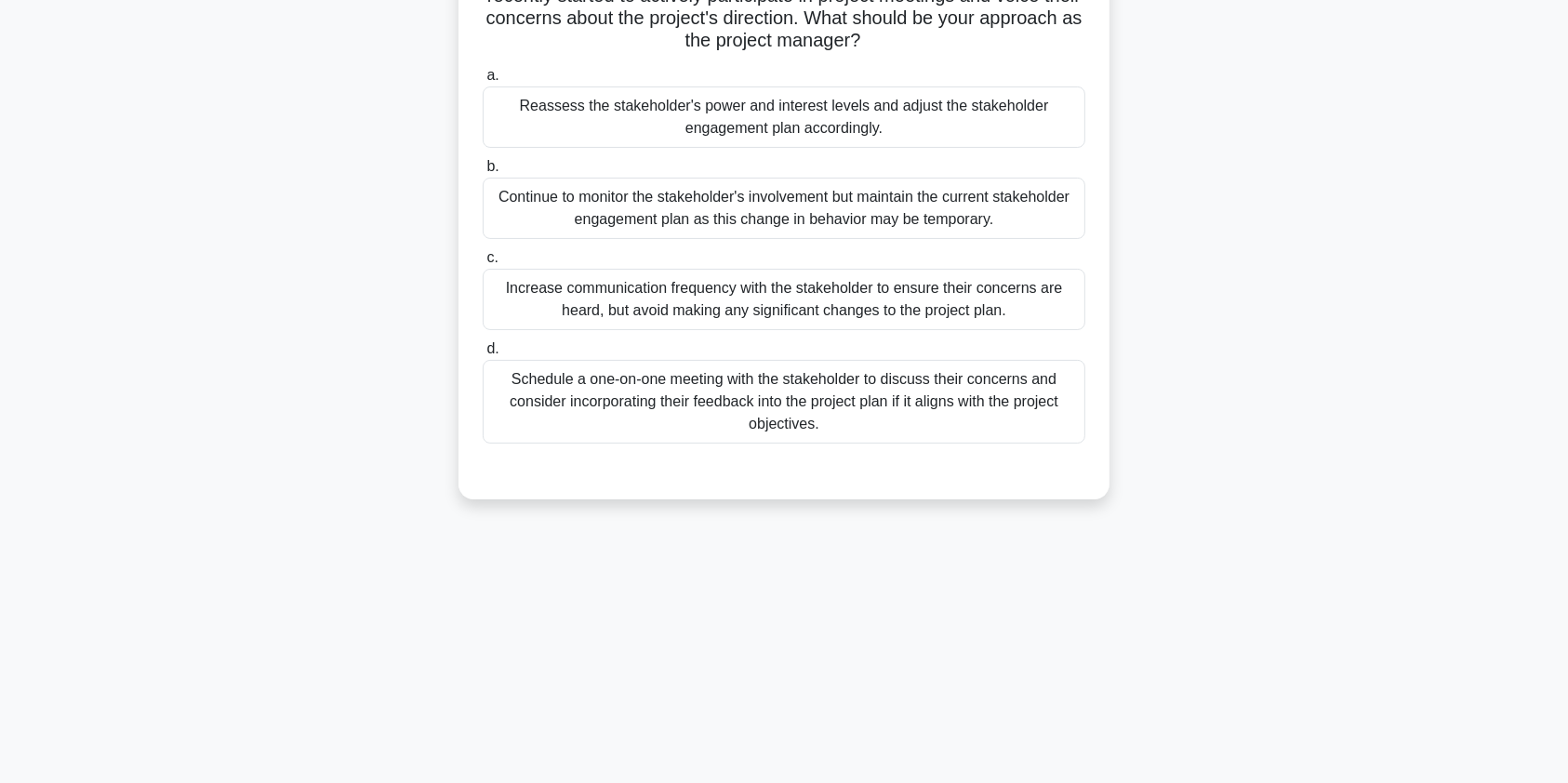
scroll to position [0, 0]
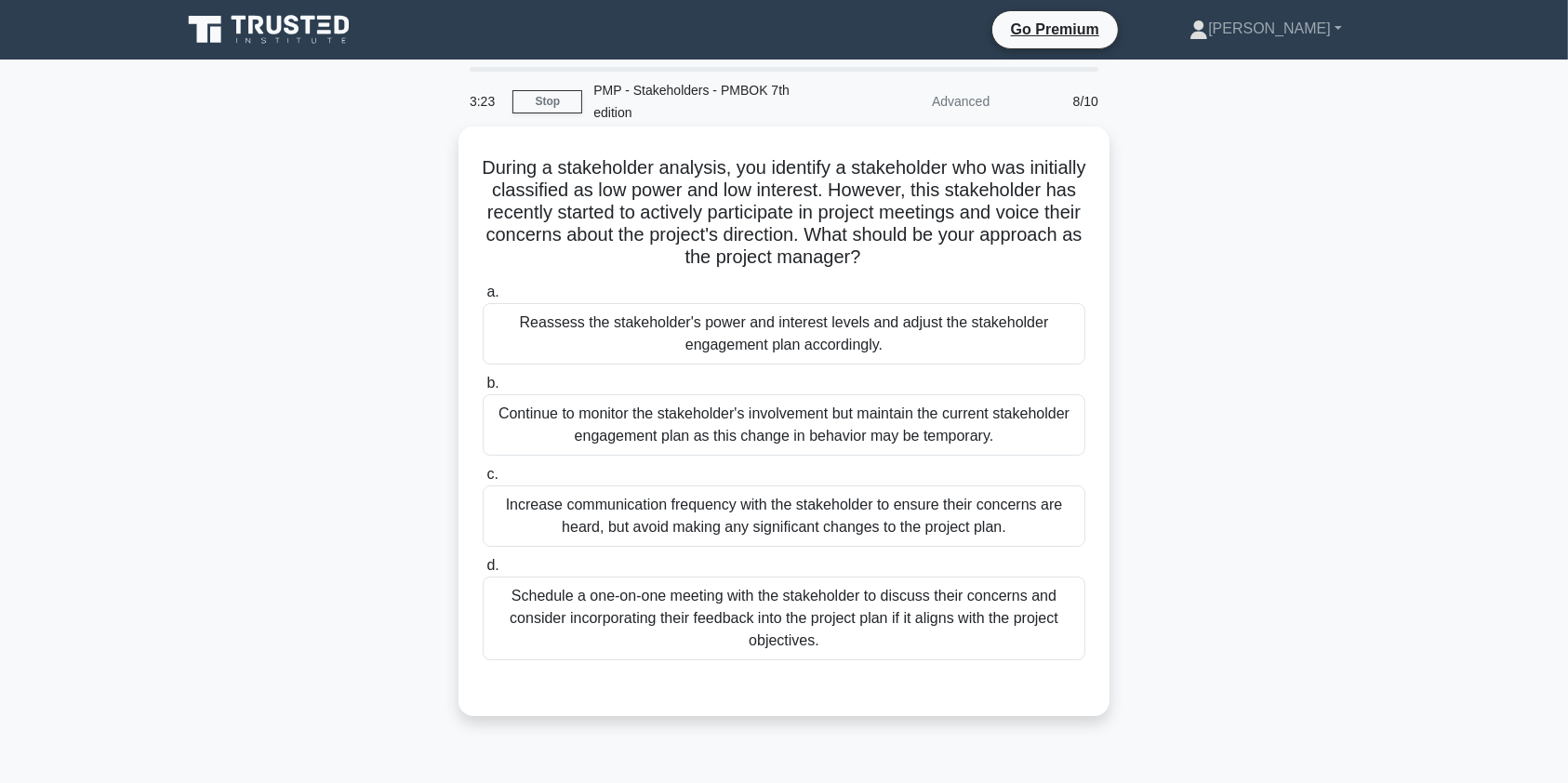
click at [949, 343] on div "Reassess the stakeholder's power and interest levels and adjust the stakeholder…" at bounding box center [784, 333] width 603 height 61
click at [483, 299] on input "a. Reassess the stakeholder's power and interest levels and adjust the stakehol…" at bounding box center [483, 293] width 0 height 12
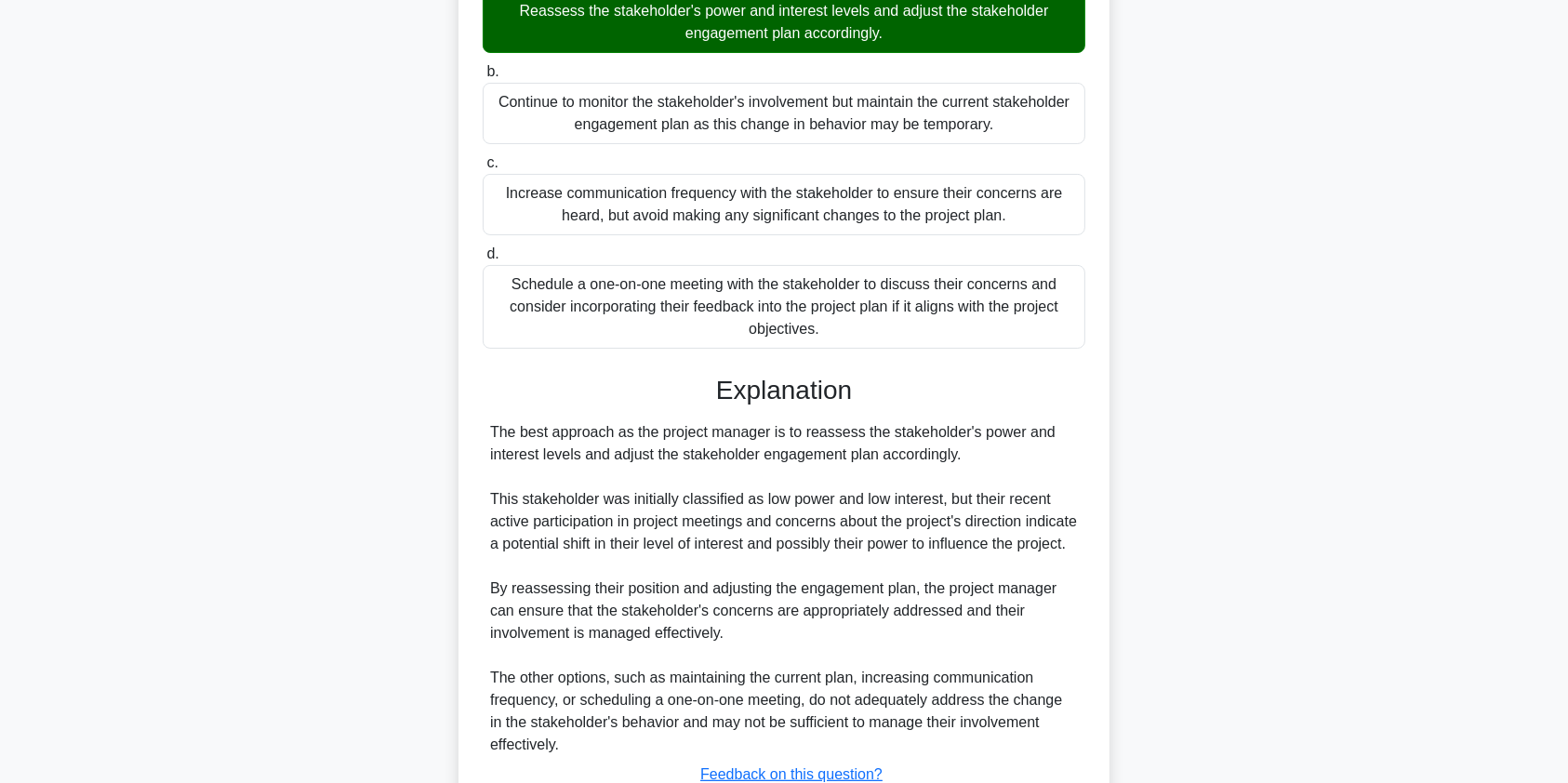
scroll to position [475, 0]
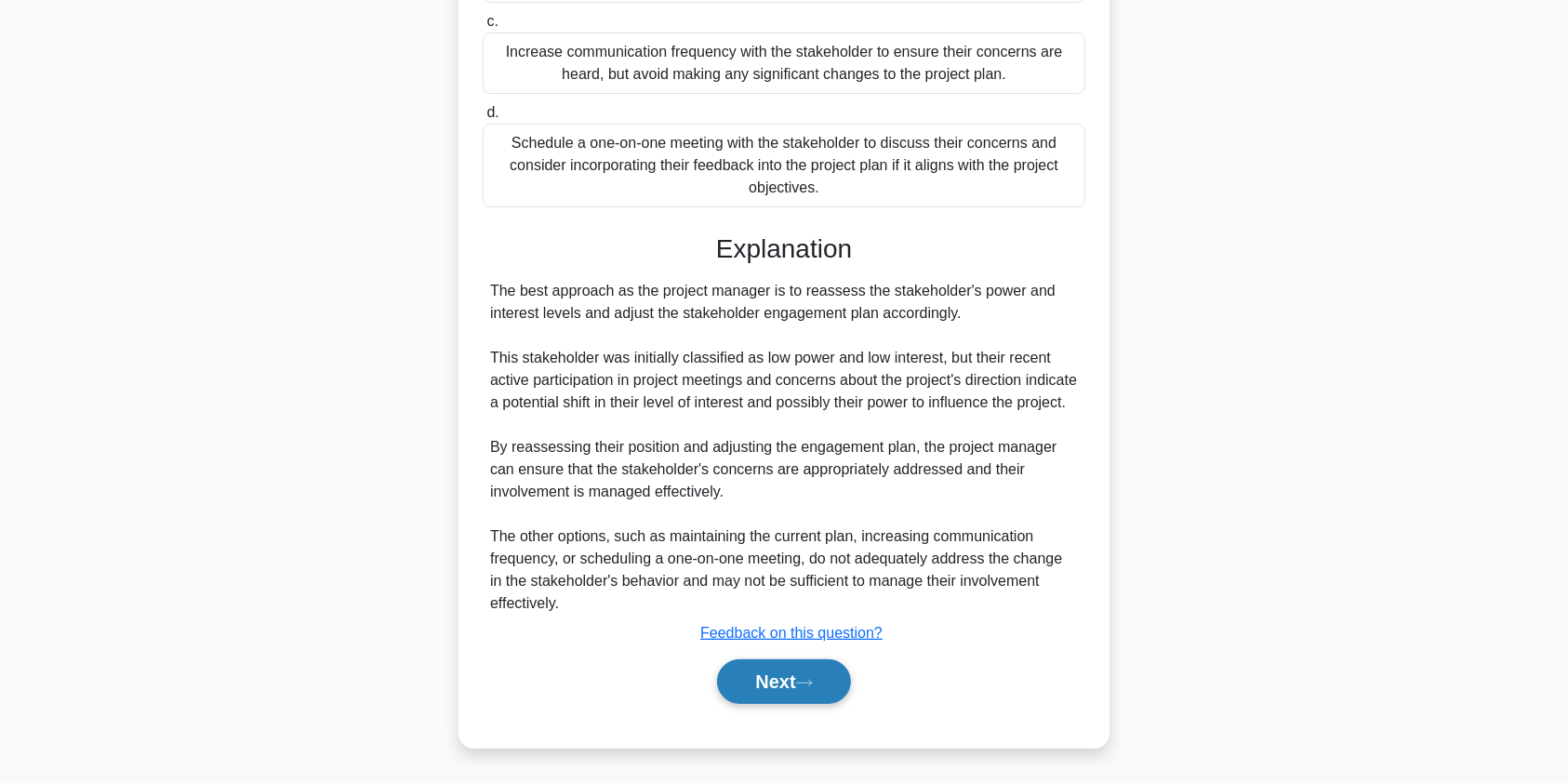
click at [774, 674] on button "Next" at bounding box center [783, 682] width 133 height 45
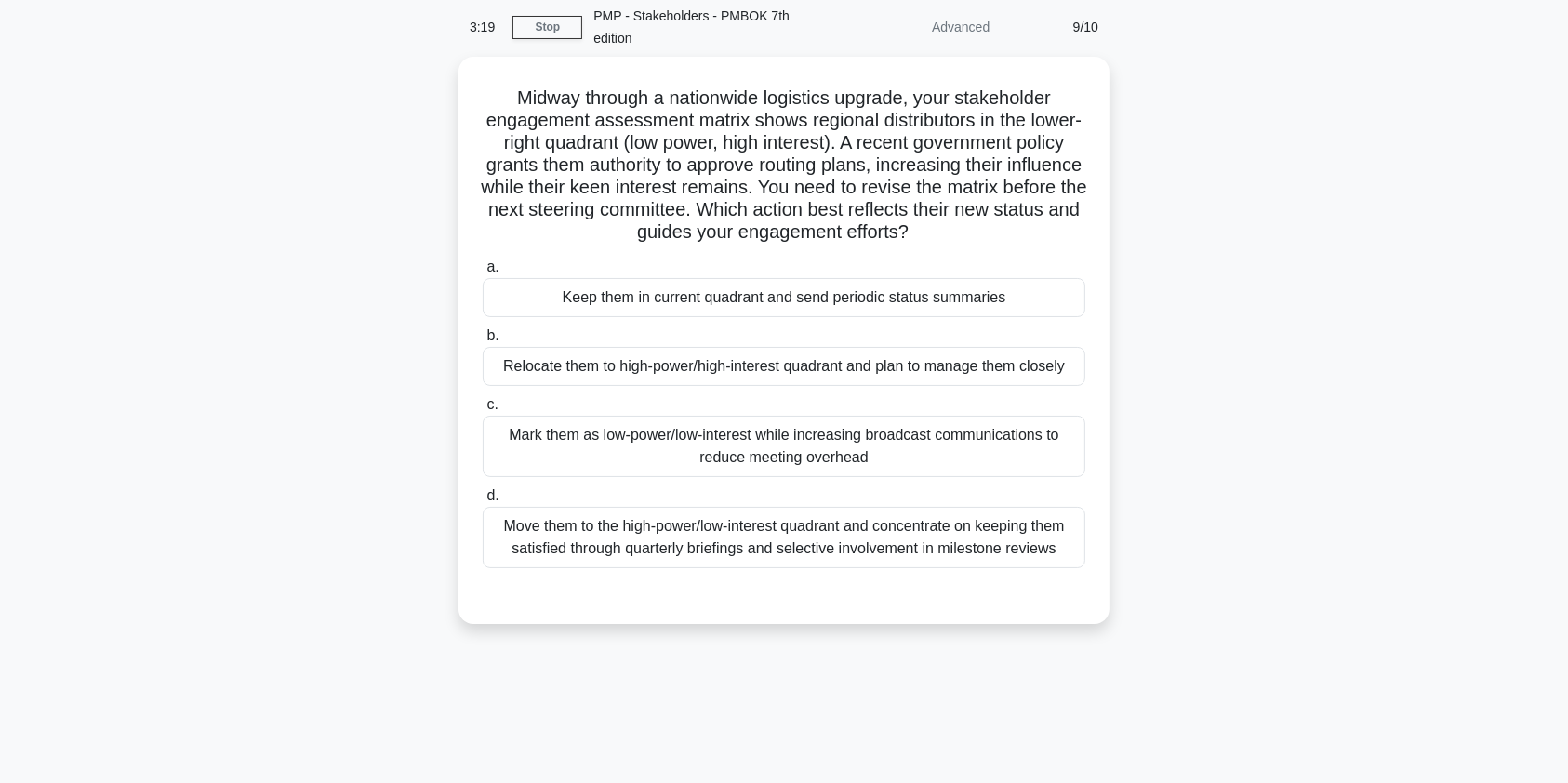
scroll to position [0, 0]
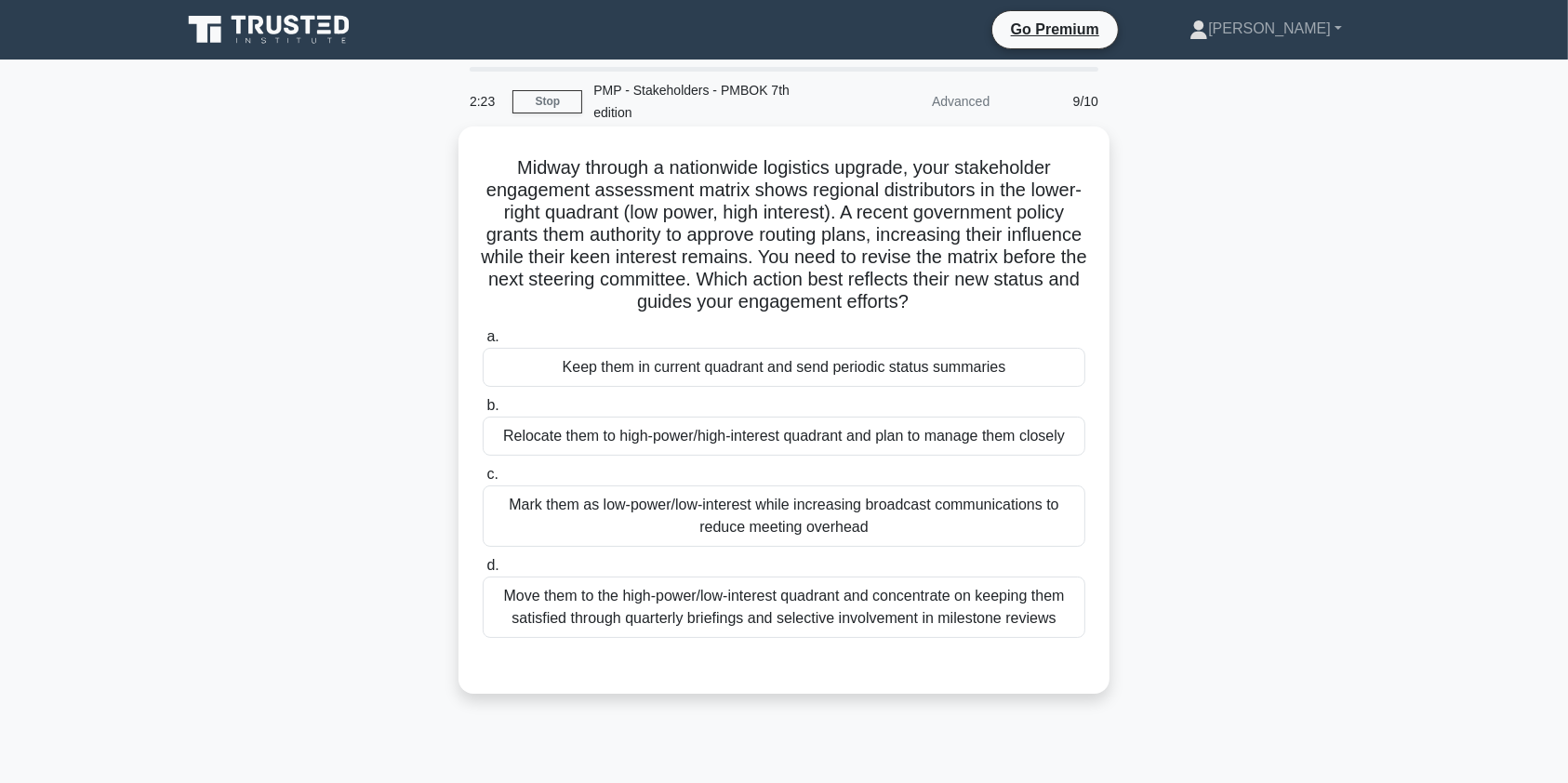
click at [963, 442] on div "Relocate them to high-power/high-interest quadrant and plan to manage them clos…" at bounding box center [784, 436] width 603 height 39
click at [483, 412] on input "b. Relocate them to high-power/high-interest quadrant and plan to manage them c…" at bounding box center [483, 406] width 0 height 12
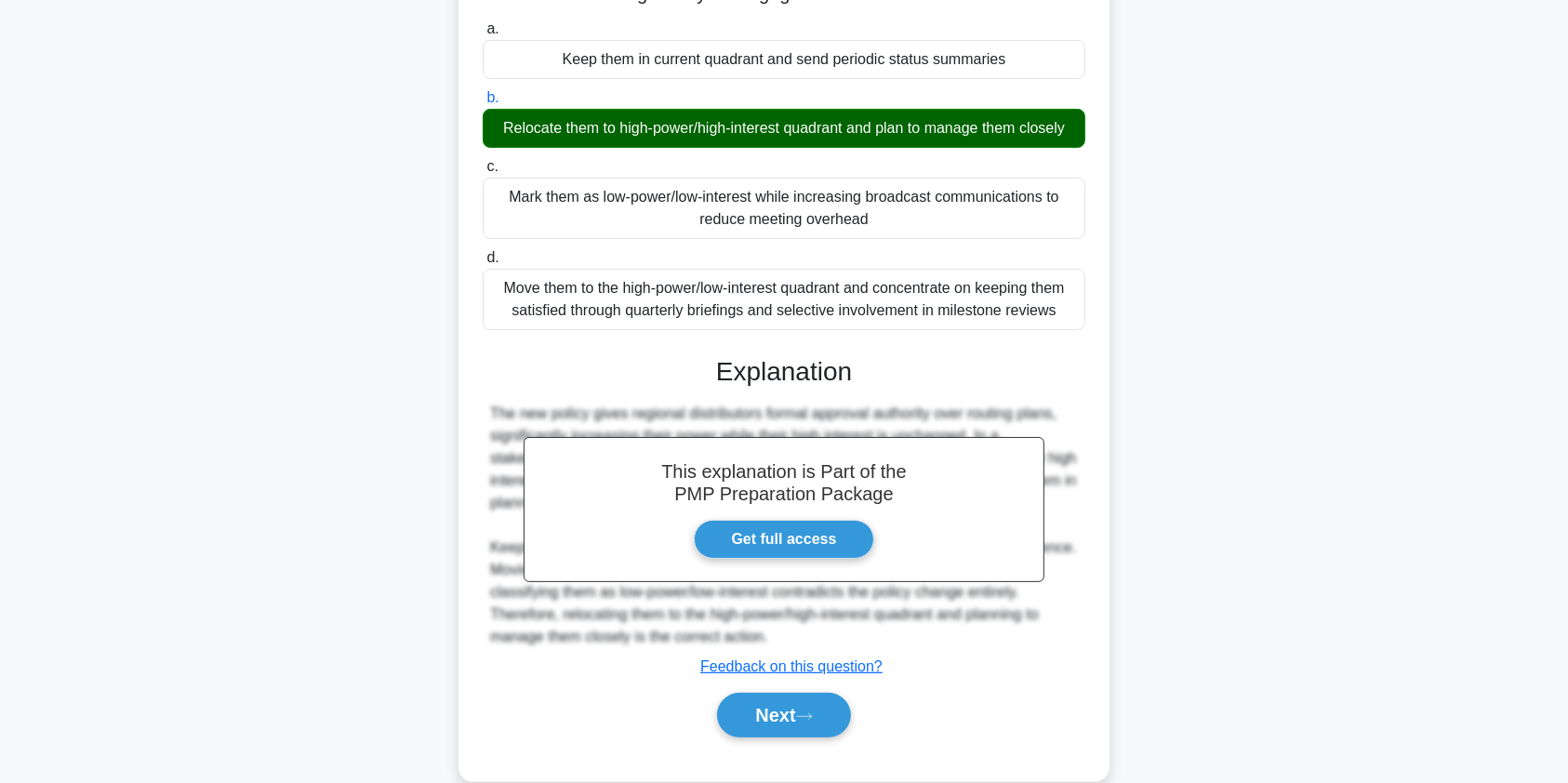
scroll to position [341, 0]
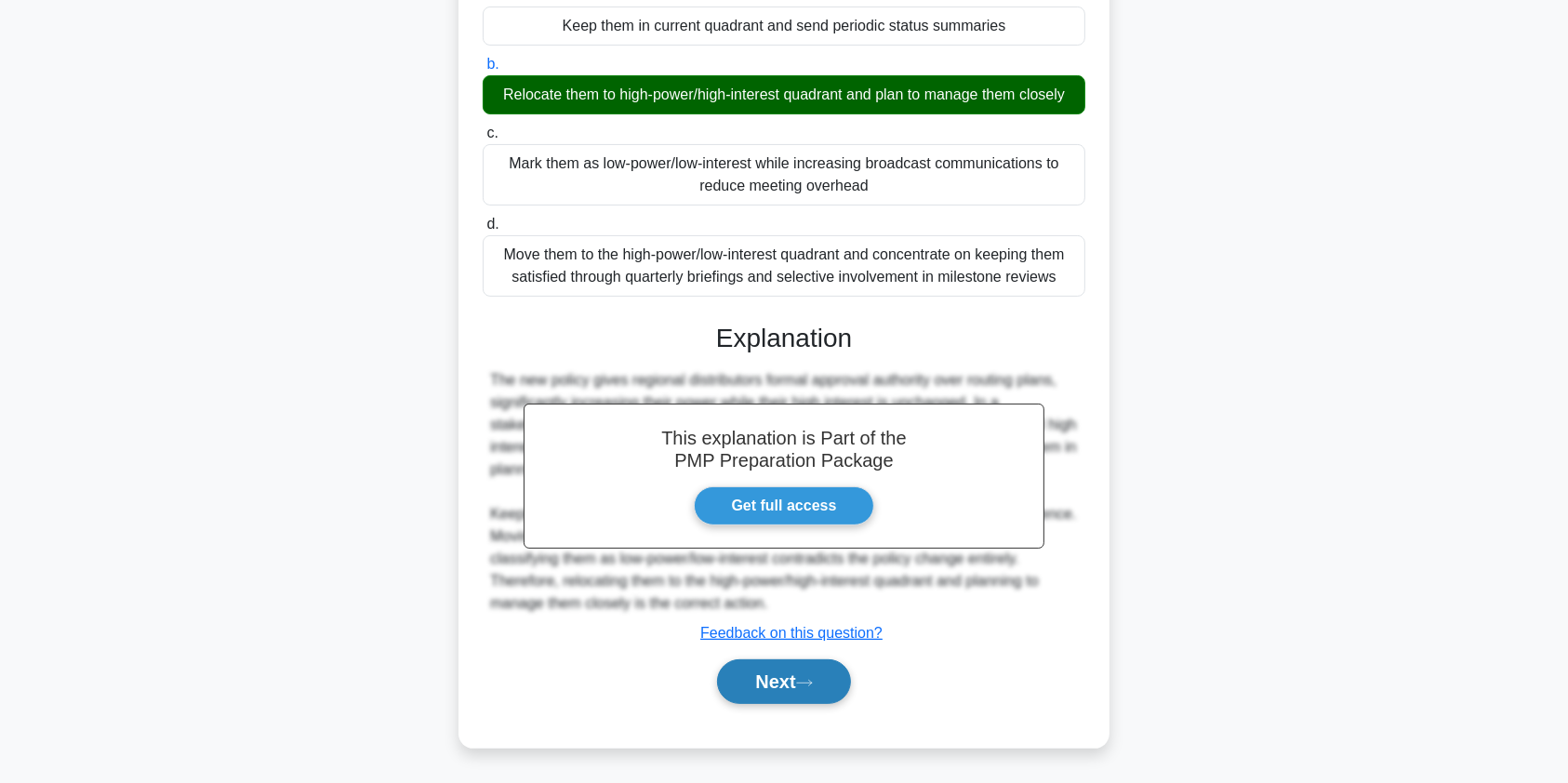
click at [759, 678] on button "Next" at bounding box center [783, 682] width 133 height 45
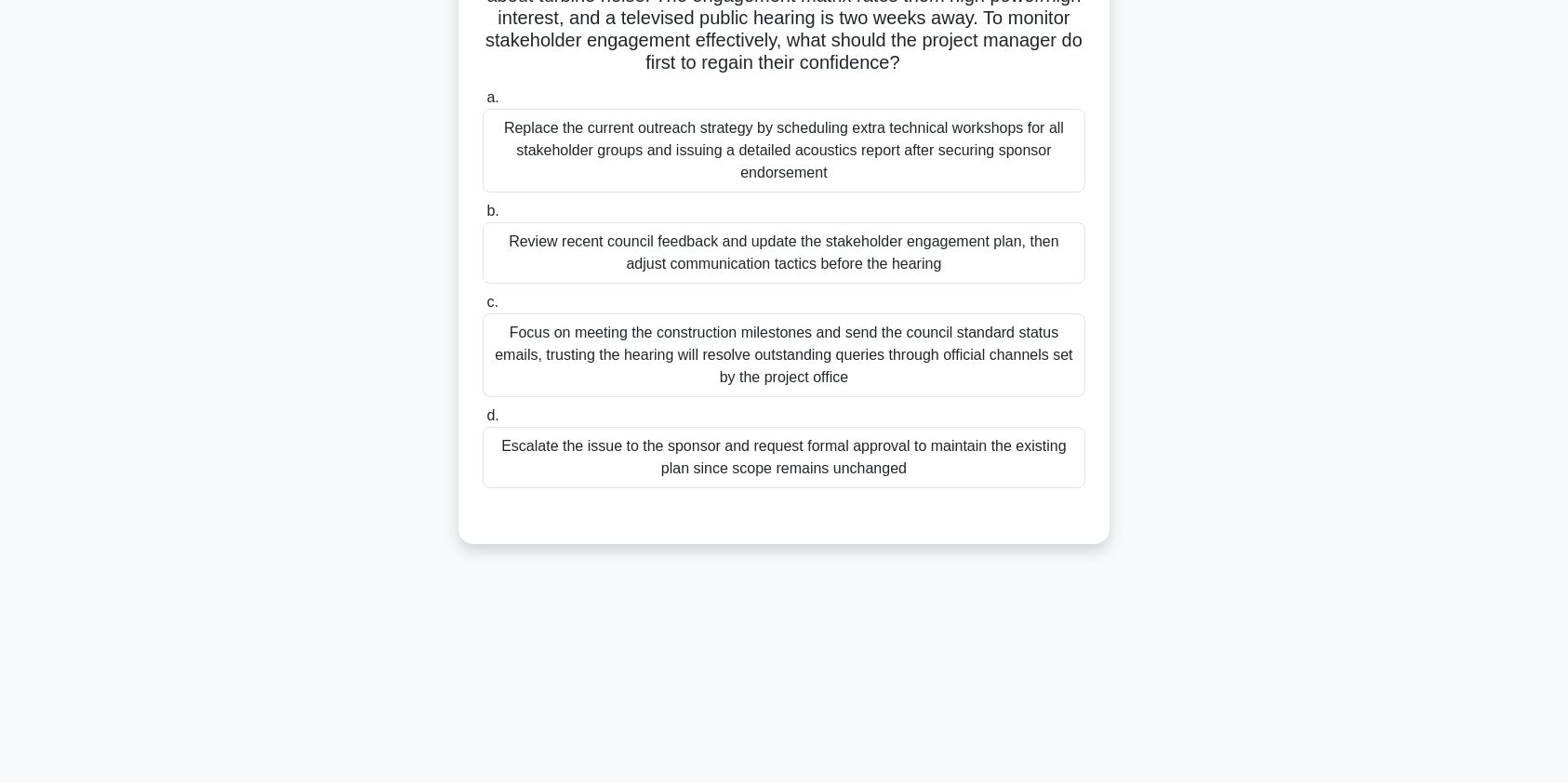
scroll to position [0, 0]
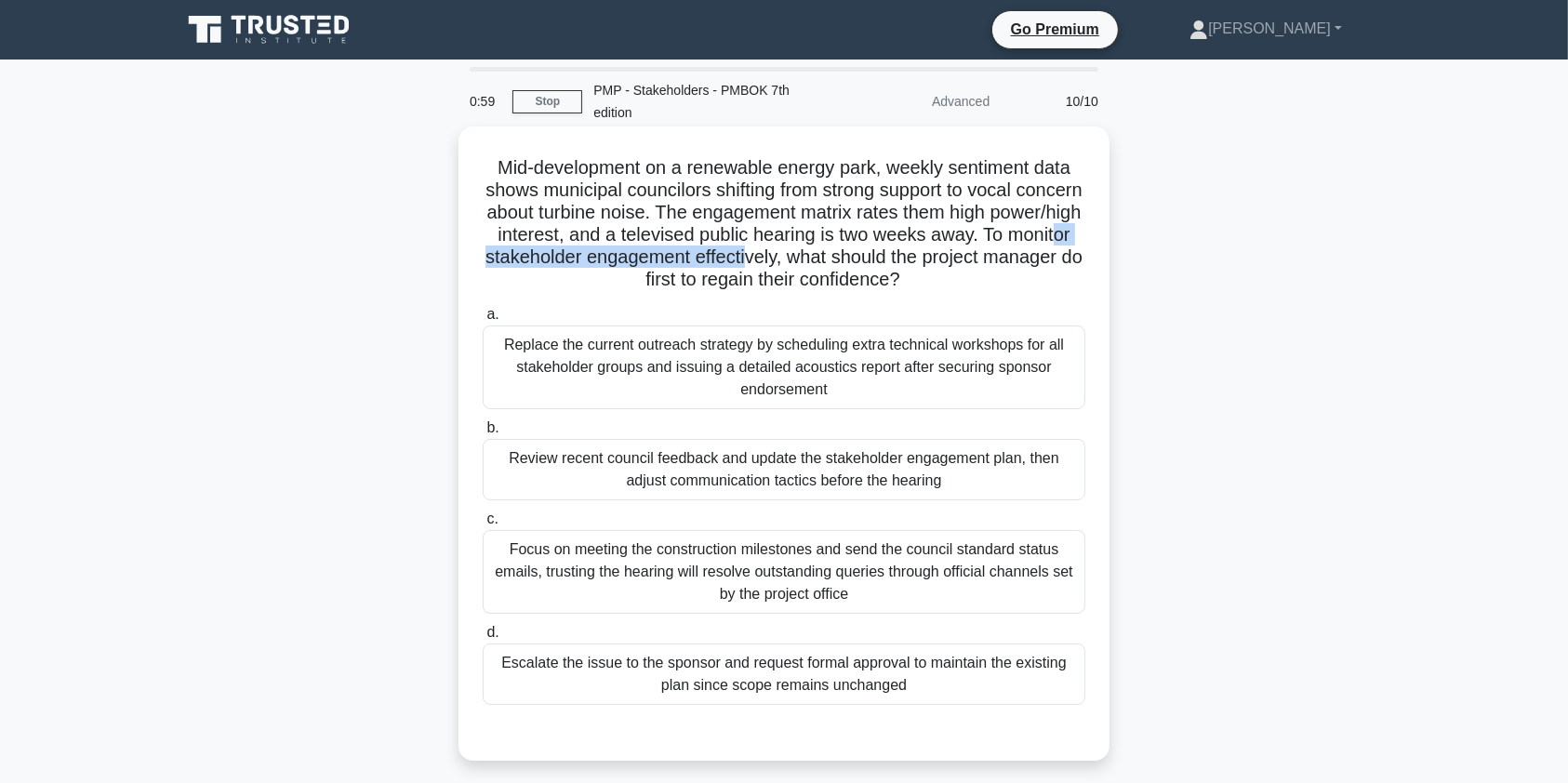
drag, startPoint x: 592, startPoint y: 253, endPoint x: 879, endPoint y: 259, distance: 287.5
click at [879, 259] on h5 "Mid-development on a renewable energy park, weekly sentiment data shows municip…" at bounding box center [784, 224] width 607 height 136
click at [980, 478] on div "Review recent council feedback and update the stakeholder engagement plan, then…" at bounding box center [784, 469] width 603 height 61
click at [483, 434] on input "b. Review recent council feedback and update the stakeholder engagement plan, t…" at bounding box center [483, 428] width 0 height 12
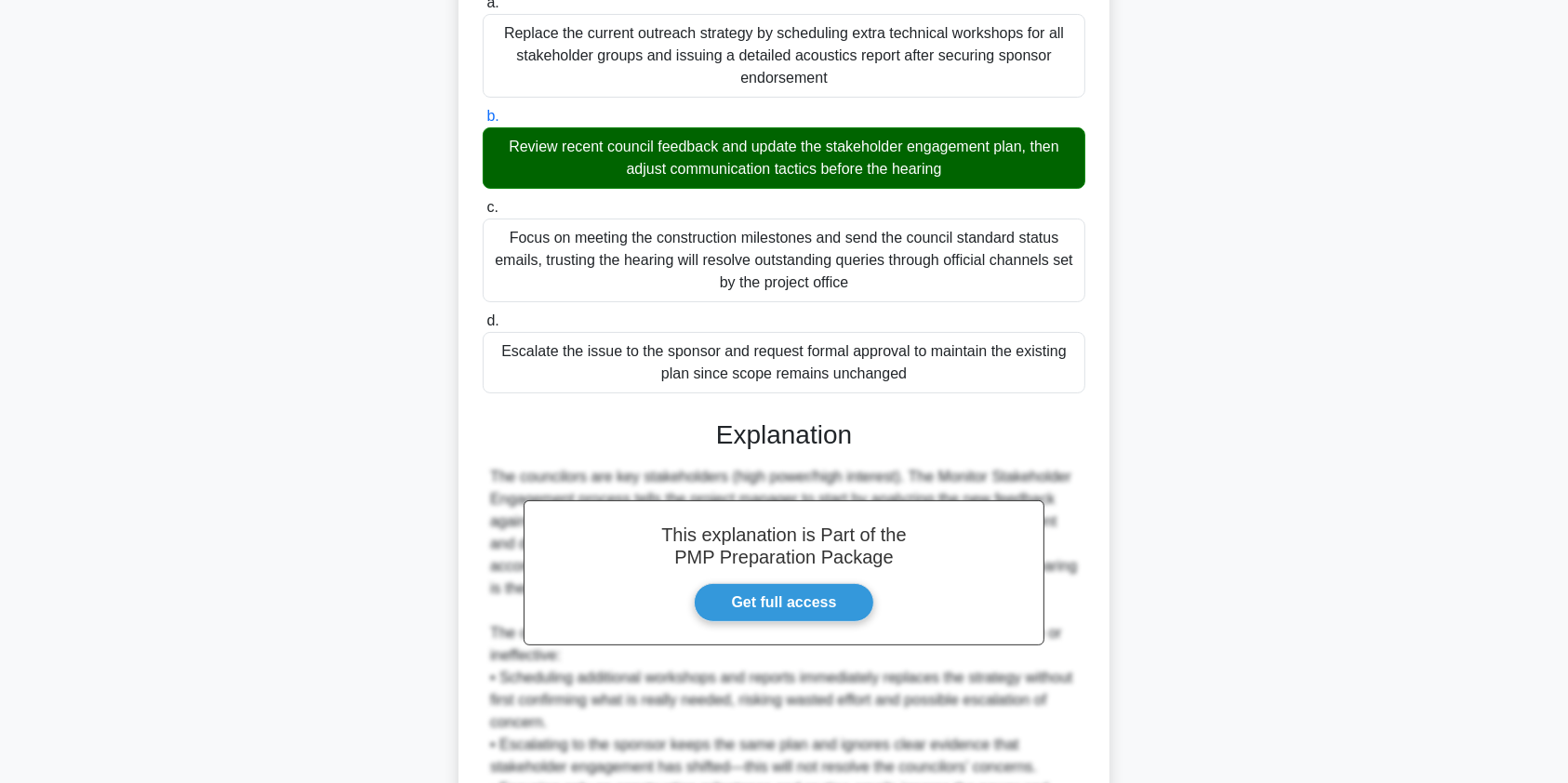
scroll to position [520, 0]
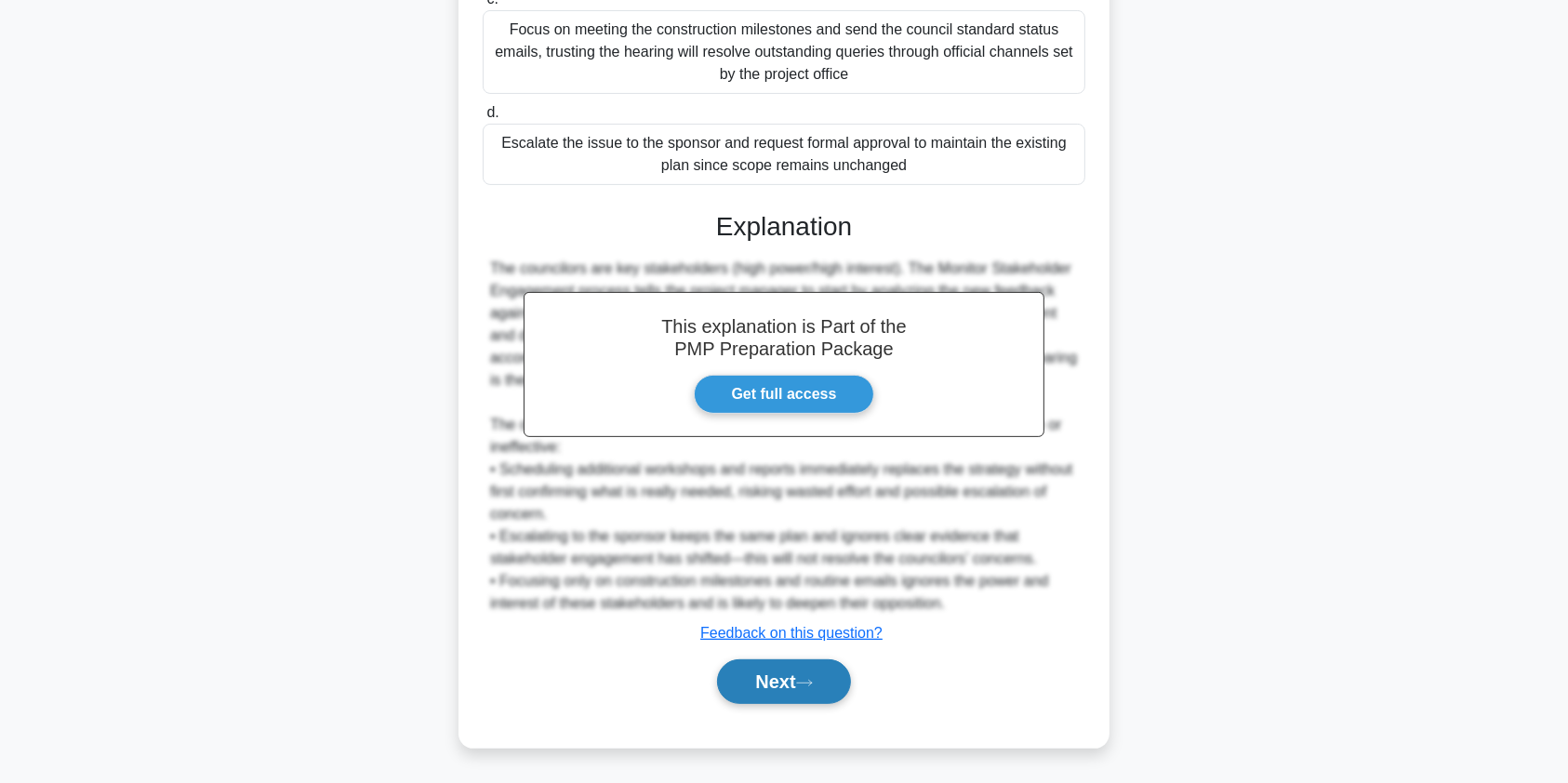
click at [799, 687] on button "Next" at bounding box center [783, 682] width 133 height 45
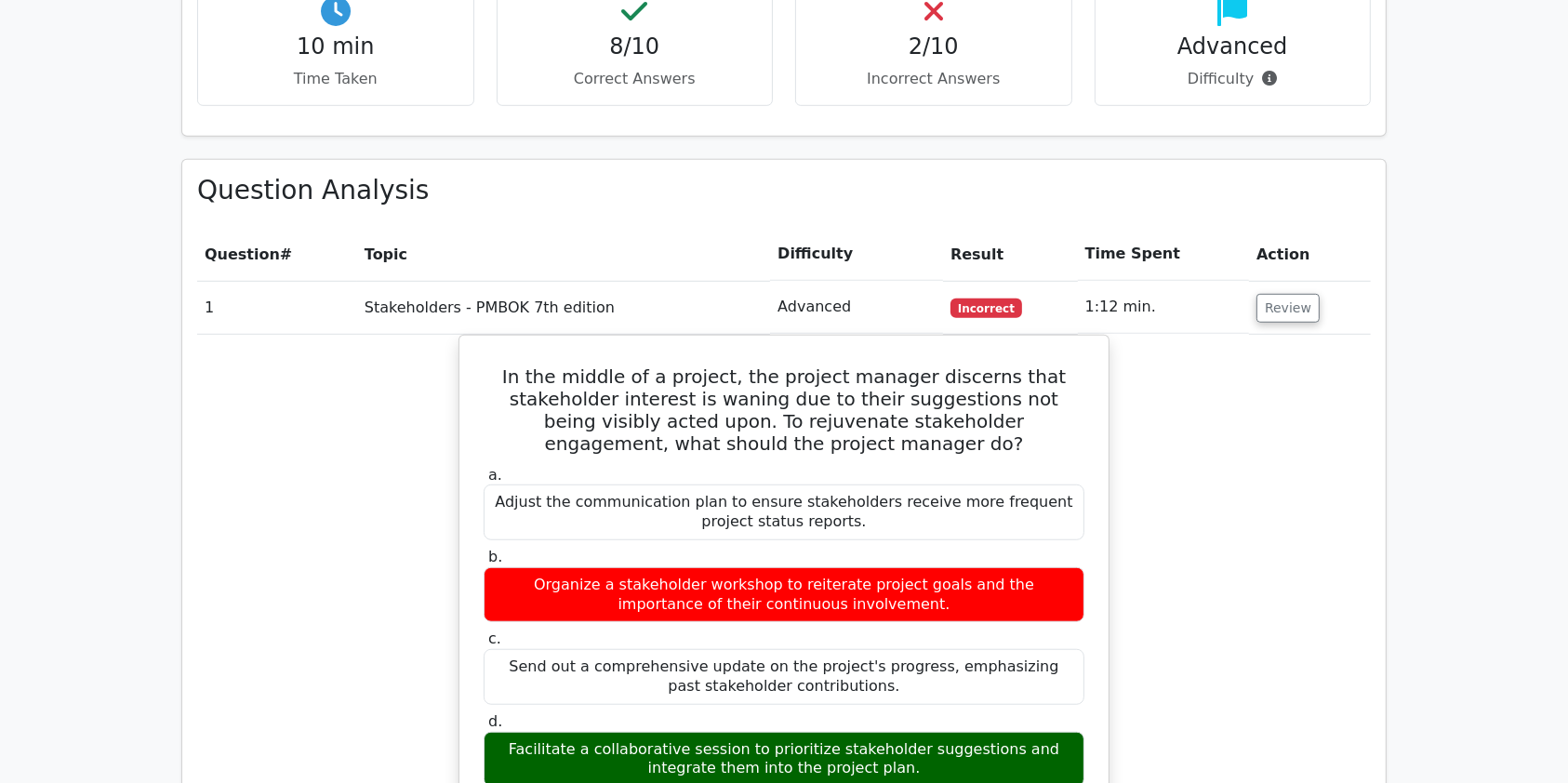
scroll to position [1208, 0]
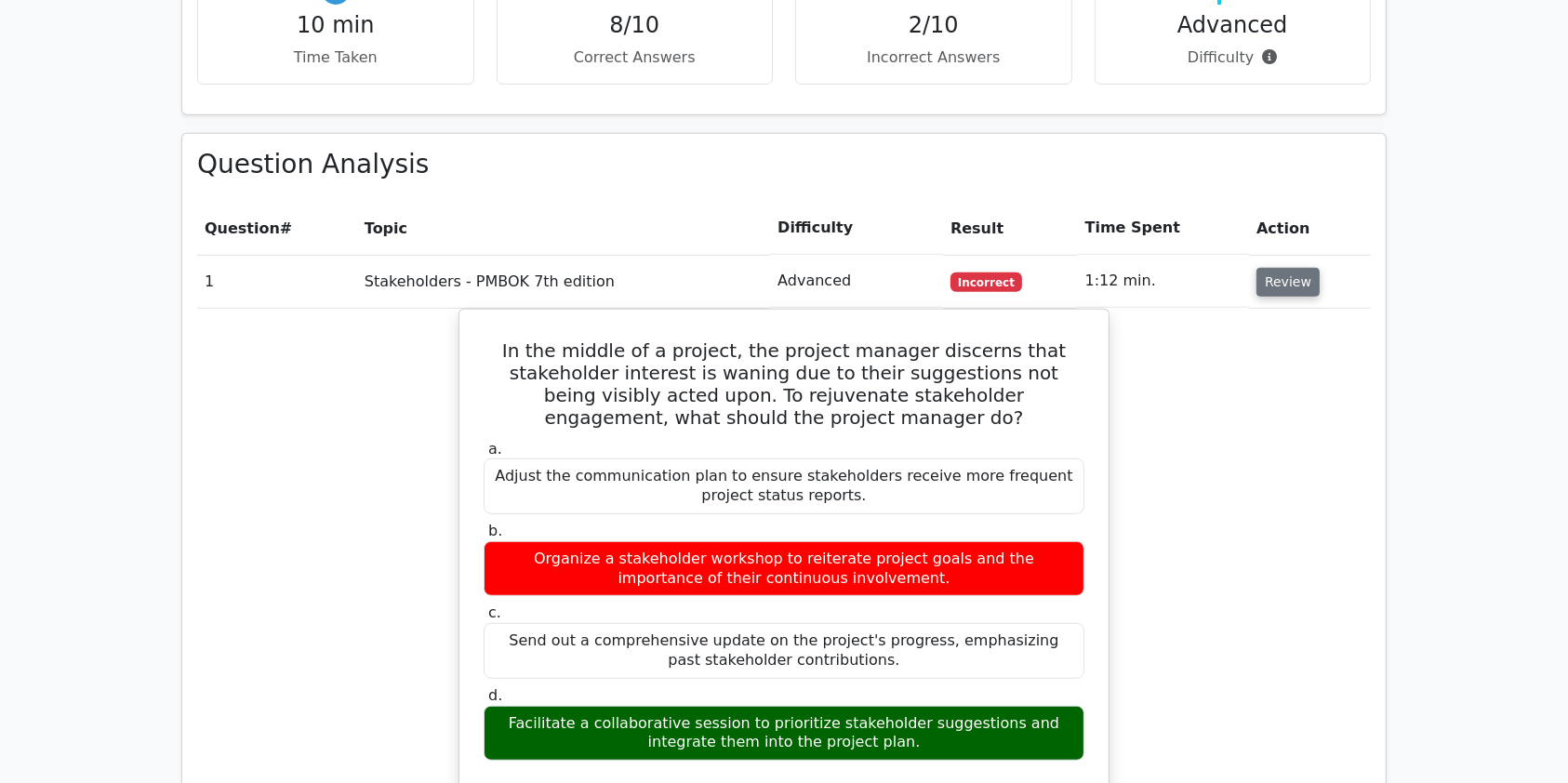
click at [1288, 268] on button "Review" at bounding box center [1288, 282] width 63 height 29
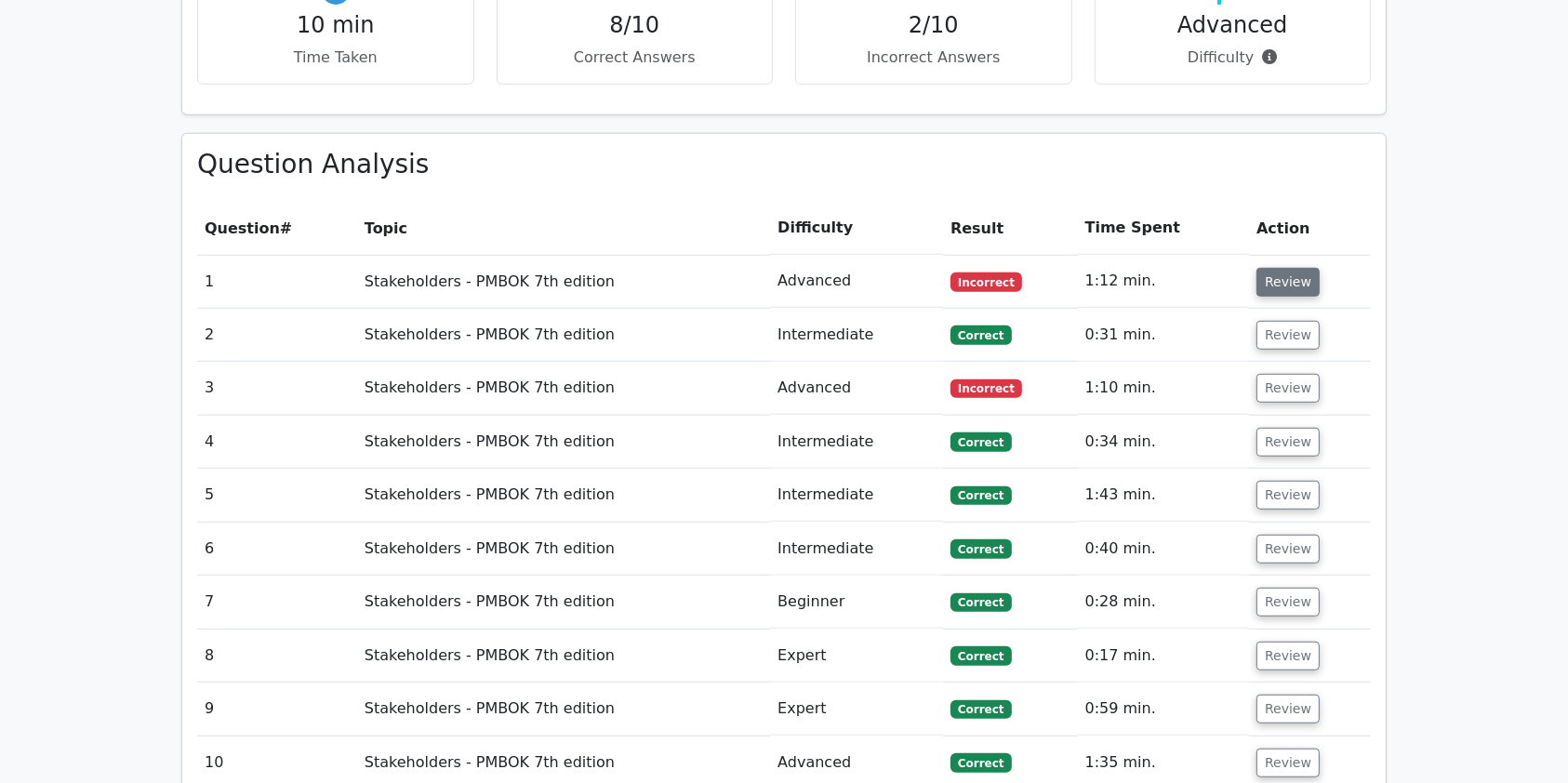
click at [1288, 268] on button "Review" at bounding box center [1288, 282] width 63 height 29
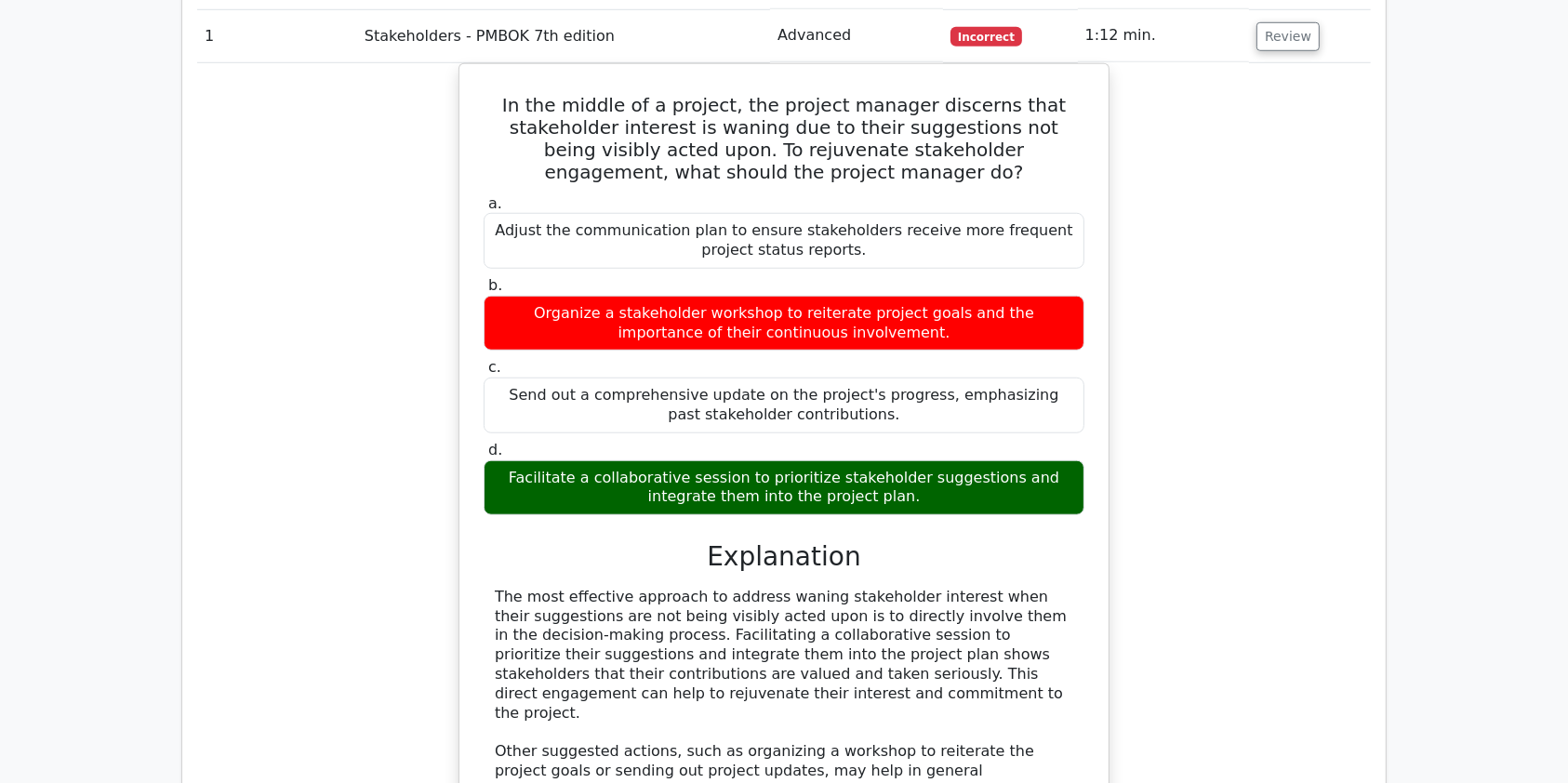
scroll to position [1452, 0]
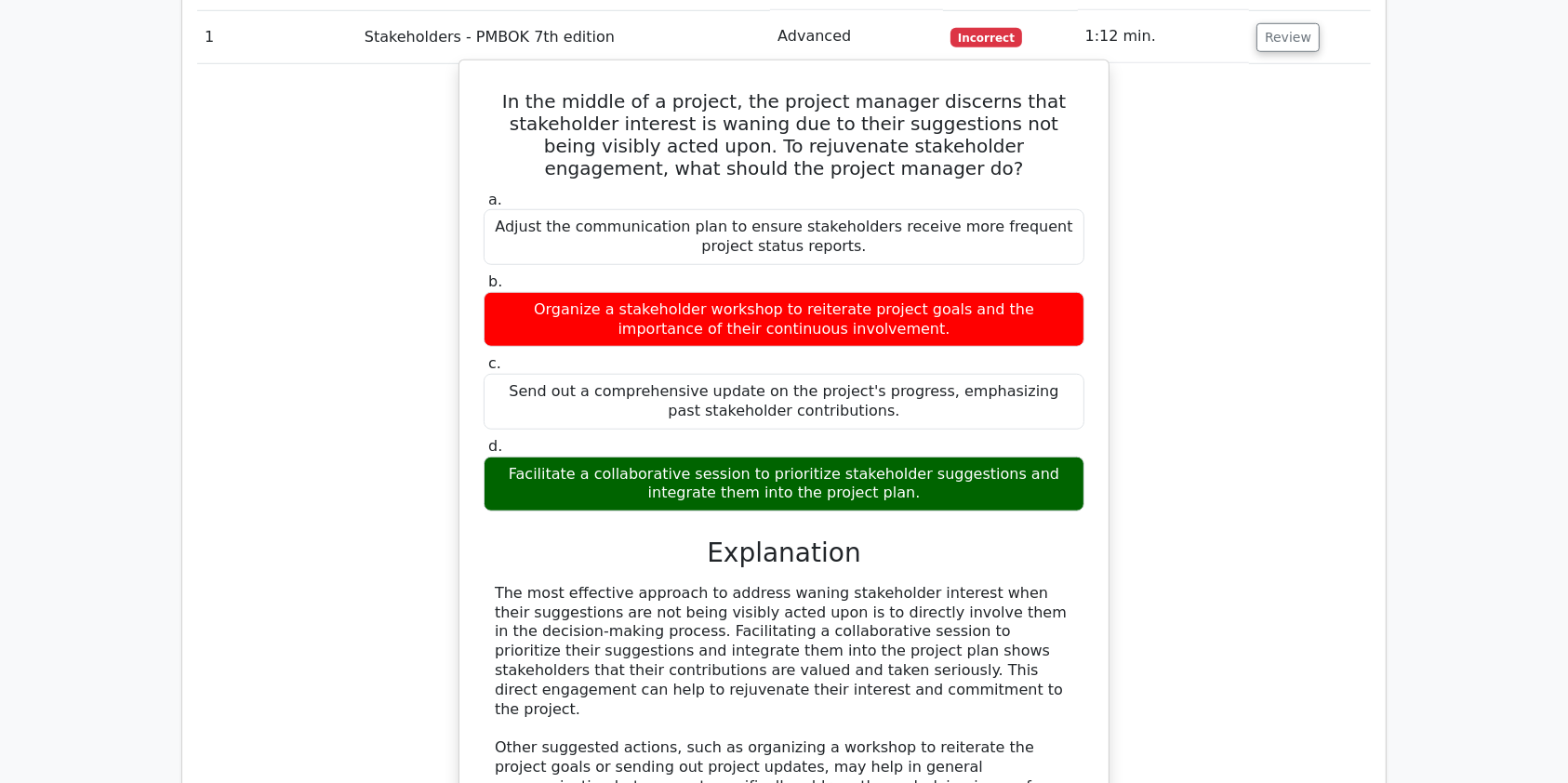
click at [944, 90] on h5 "In the middle of a project, the project manager discerns that stakeholder inter…" at bounding box center [784, 134] width 605 height 89
click at [570, 90] on h5 "In the middle of a project, the project manager discerns that stakeholder inter…" at bounding box center [784, 134] width 605 height 89
click at [643, 90] on h5 "In the middle of a project, the project manager discerns that stakeholder inter…" at bounding box center [784, 134] width 605 height 89
click at [786, 457] on div "Facilitate a collaborative session to prioritize stakeholder suggestions and in…" at bounding box center [784, 485] width 601 height 56
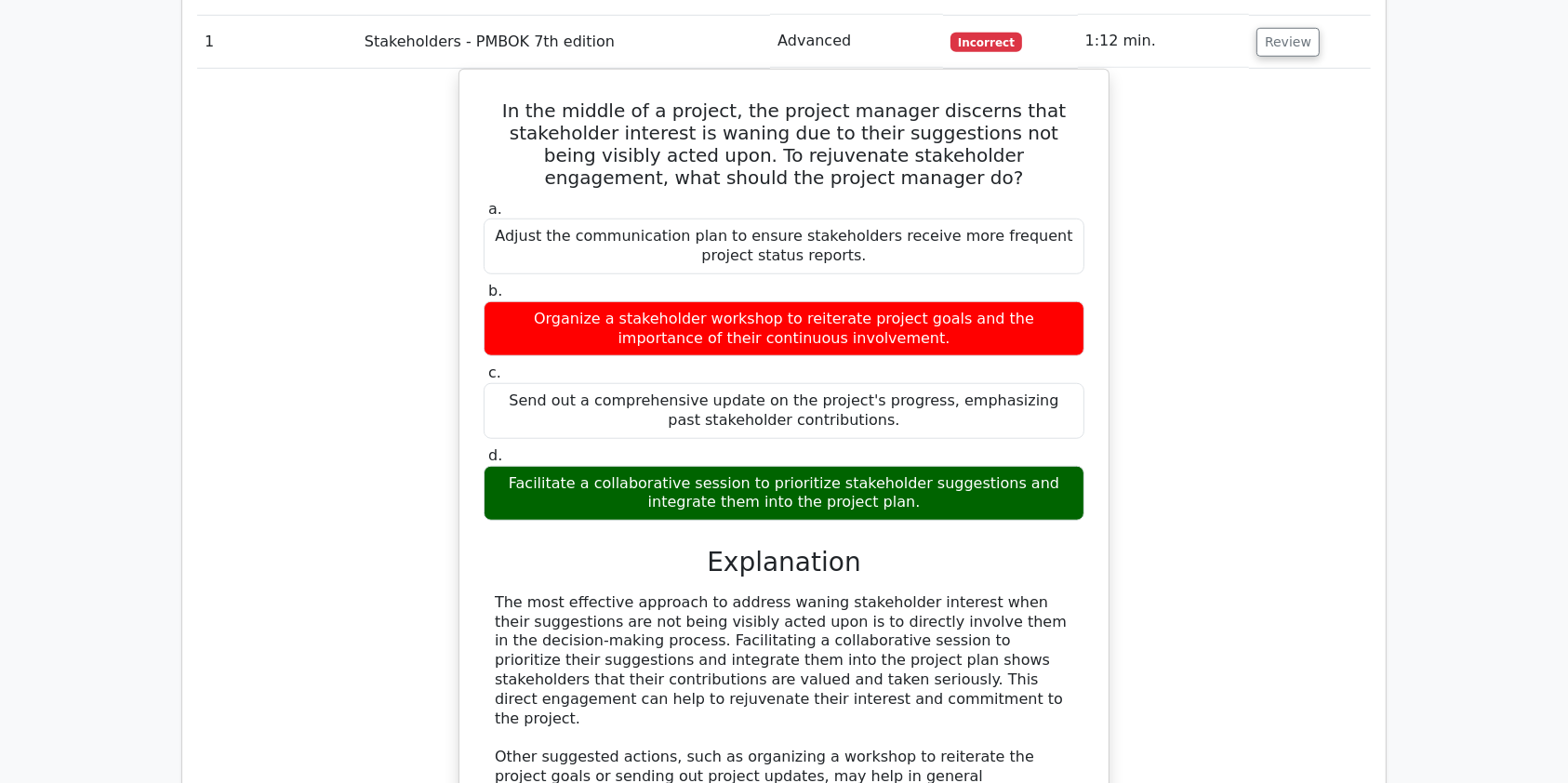
scroll to position [1301, 0]
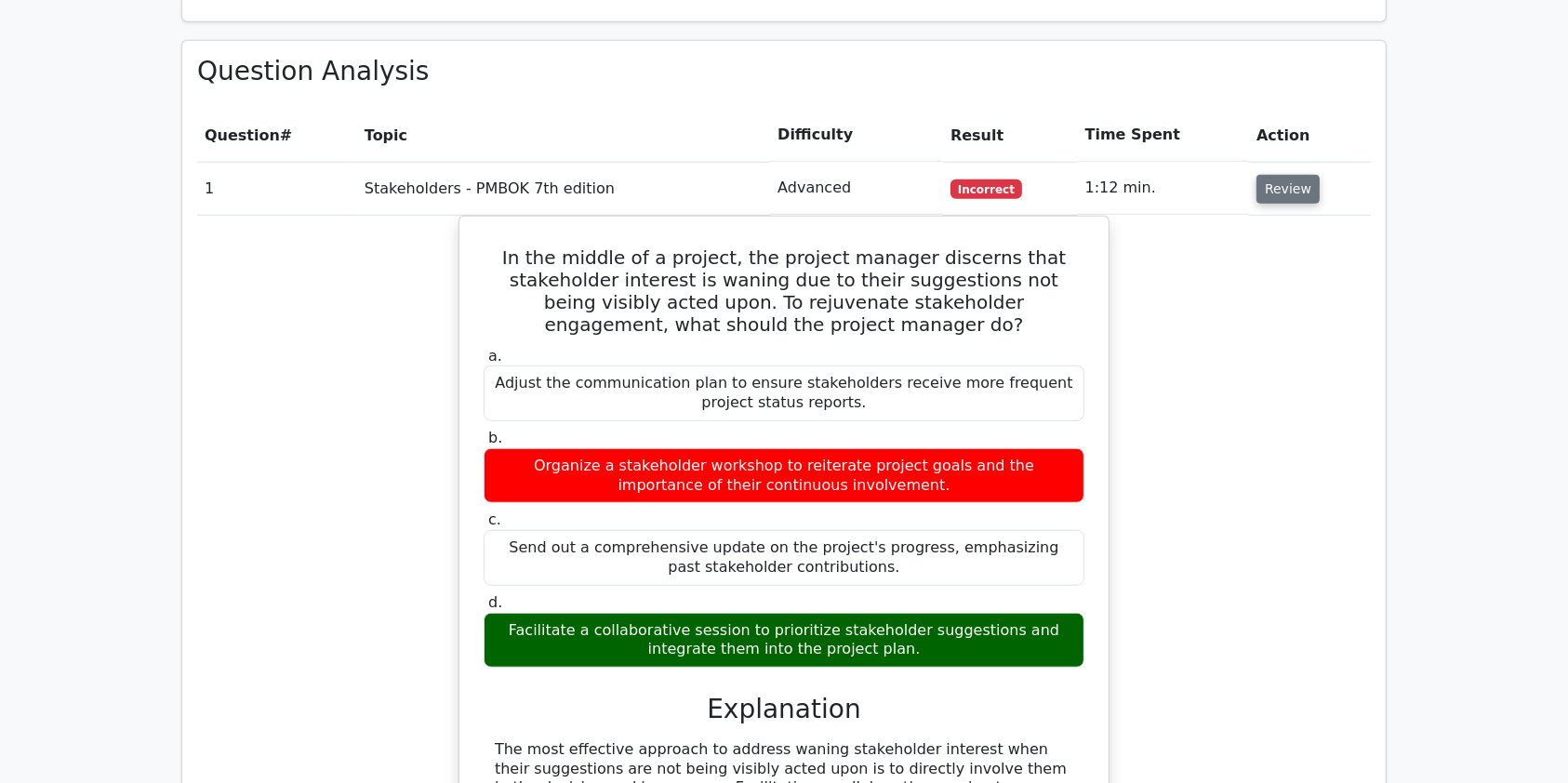
click at [1280, 175] on button "Review" at bounding box center [1288, 189] width 63 height 29
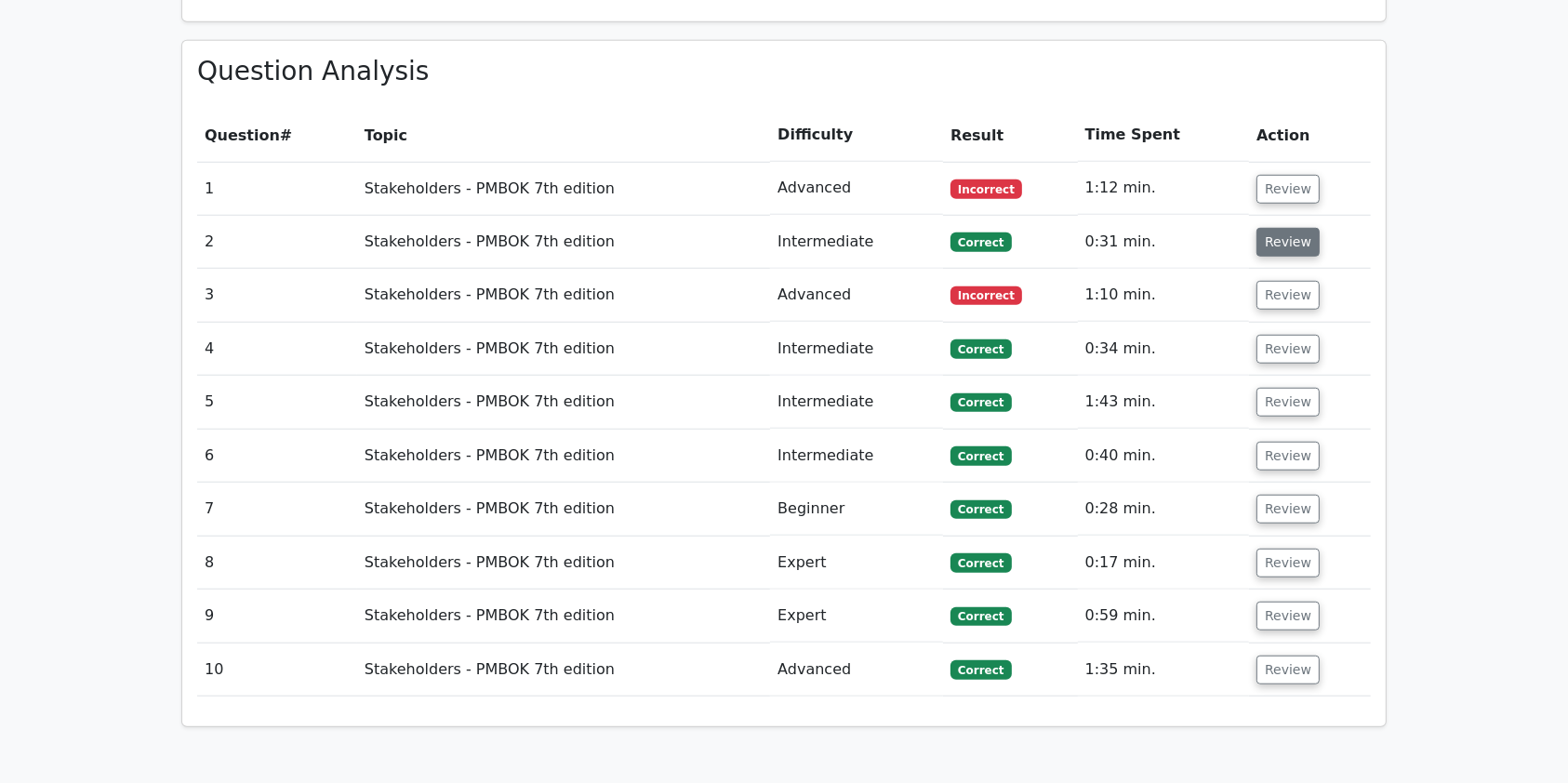
click at [1280, 228] on button "Review" at bounding box center [1288, 242] width 63 height 29
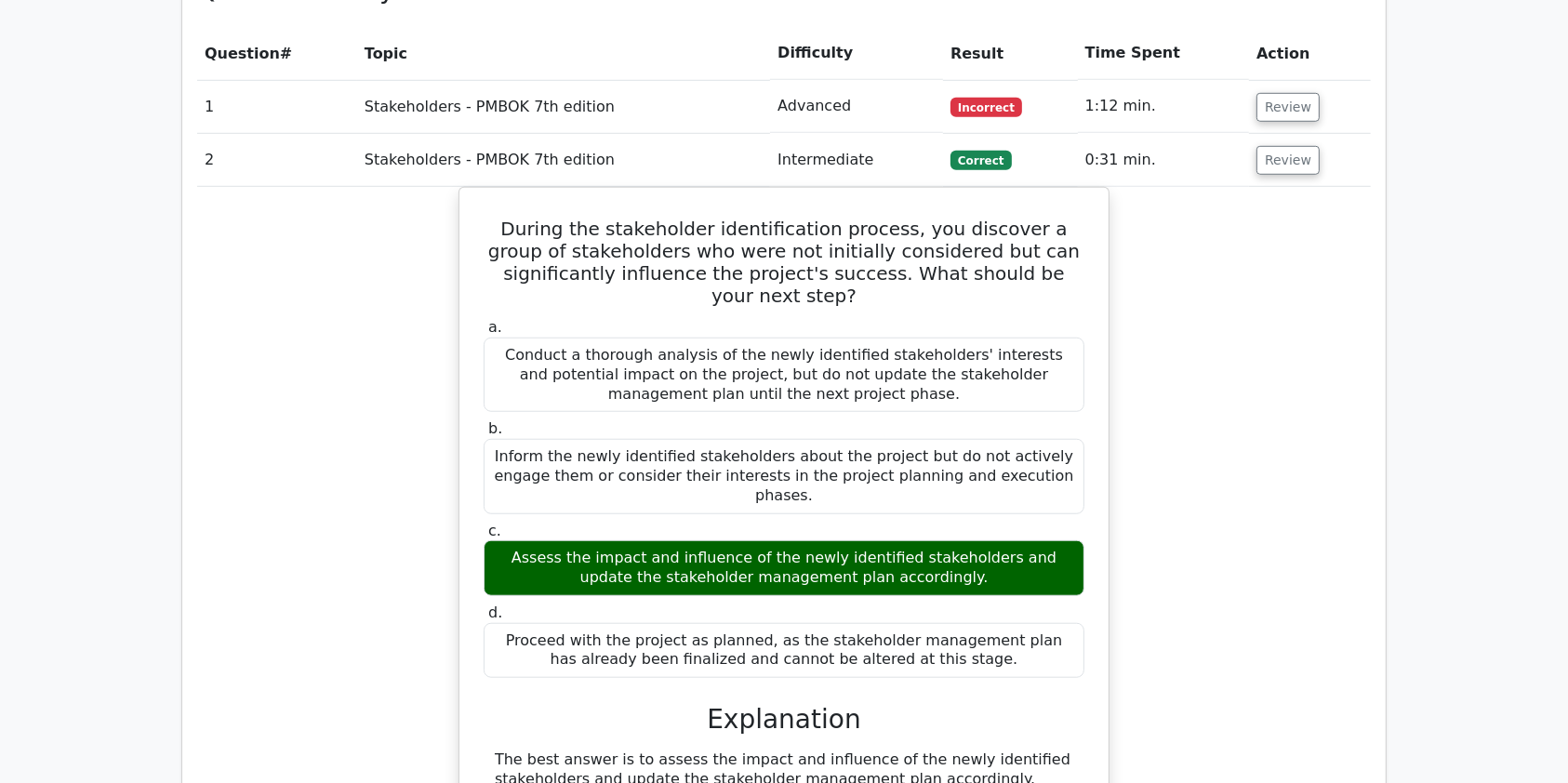
scroll to position [1322, 0]
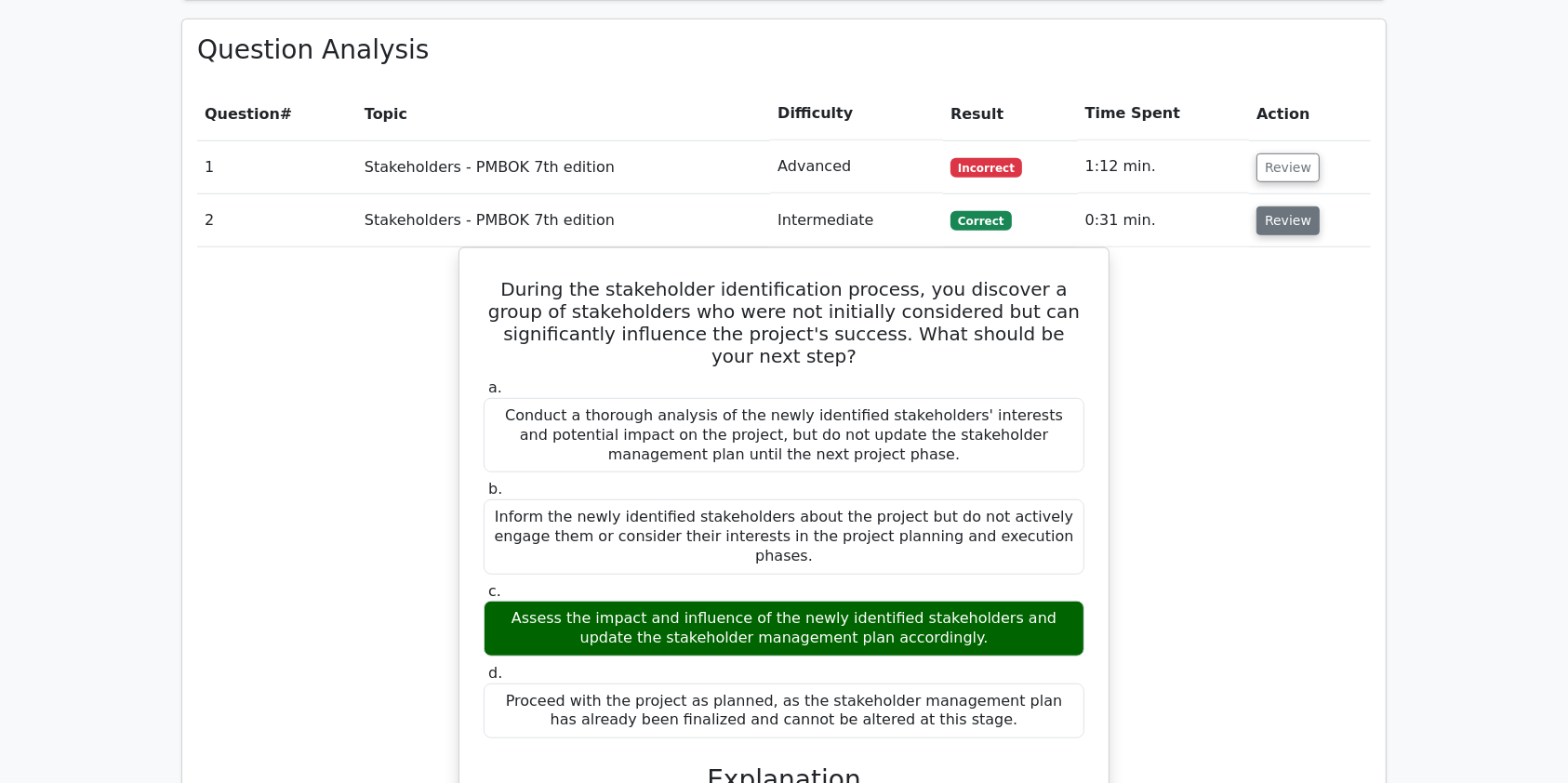
click at [1291, 207] on button "Review" at bounding box center [1288, 221] width 63 height 29
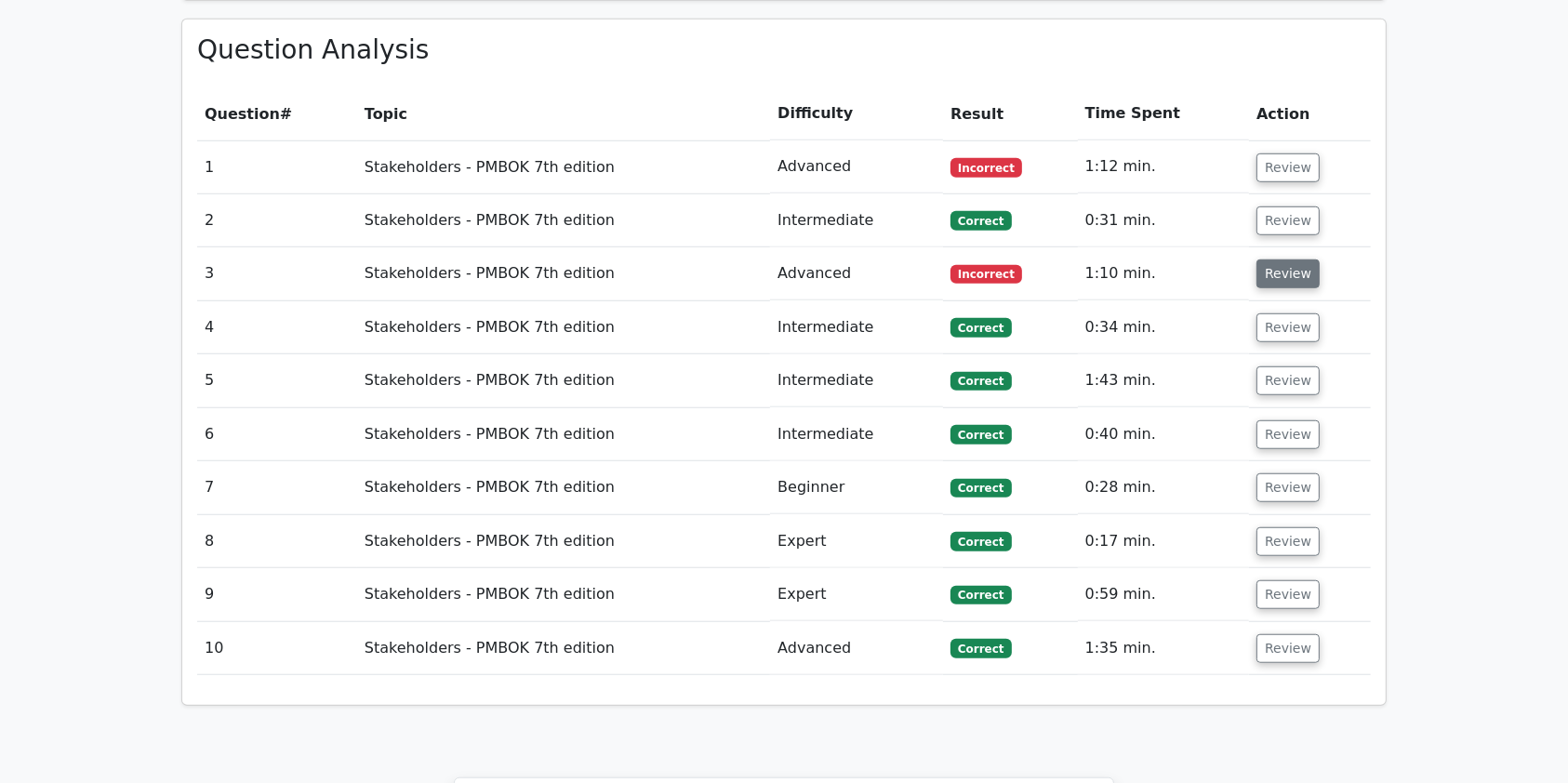
click at [1277, 260] on button "Review" at bounding box center [1288, 274] width 63 height 29
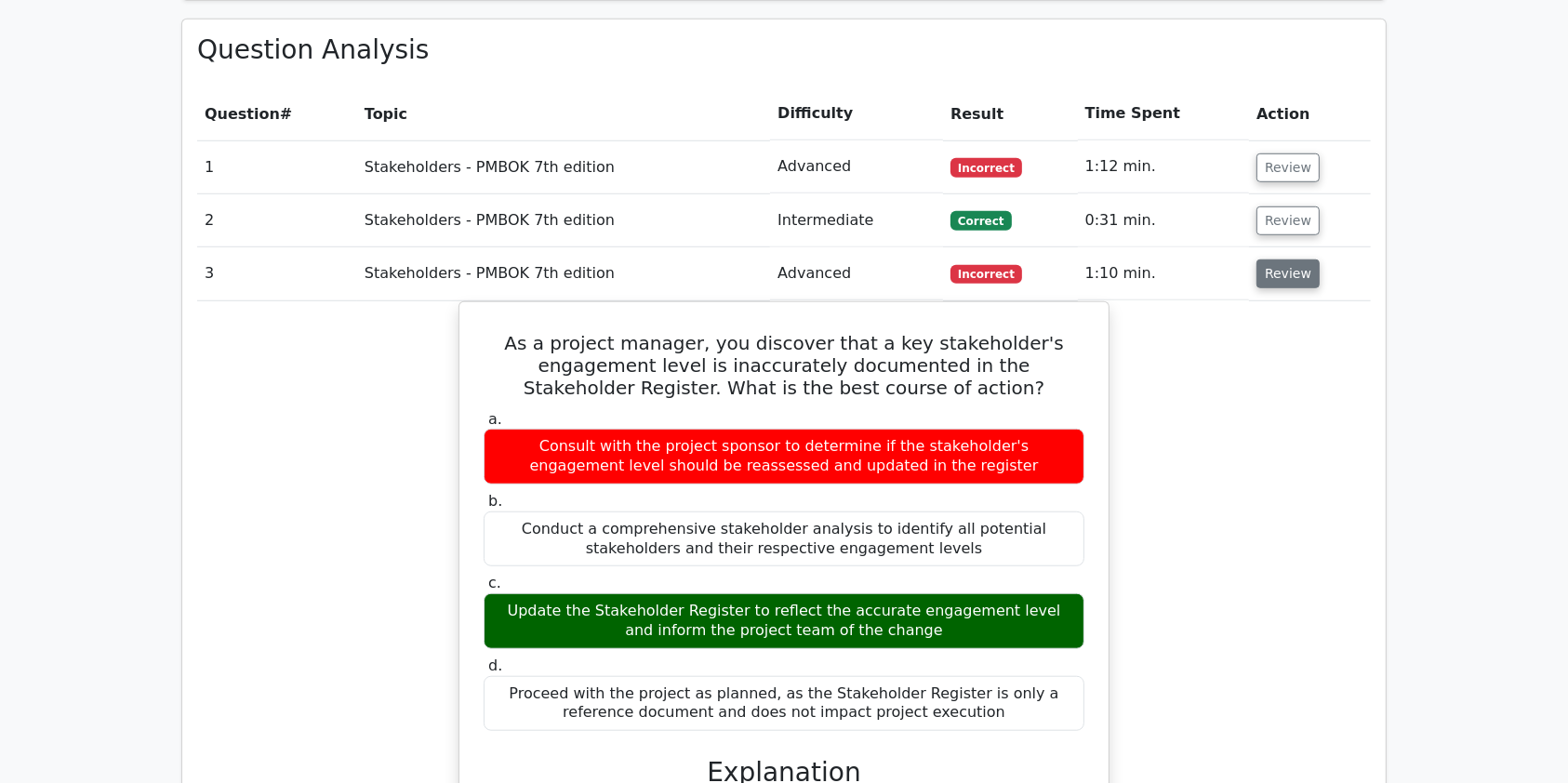
click at [1277, 260] on button "Review" at bounding box center [1288, 274] width 63 height 29
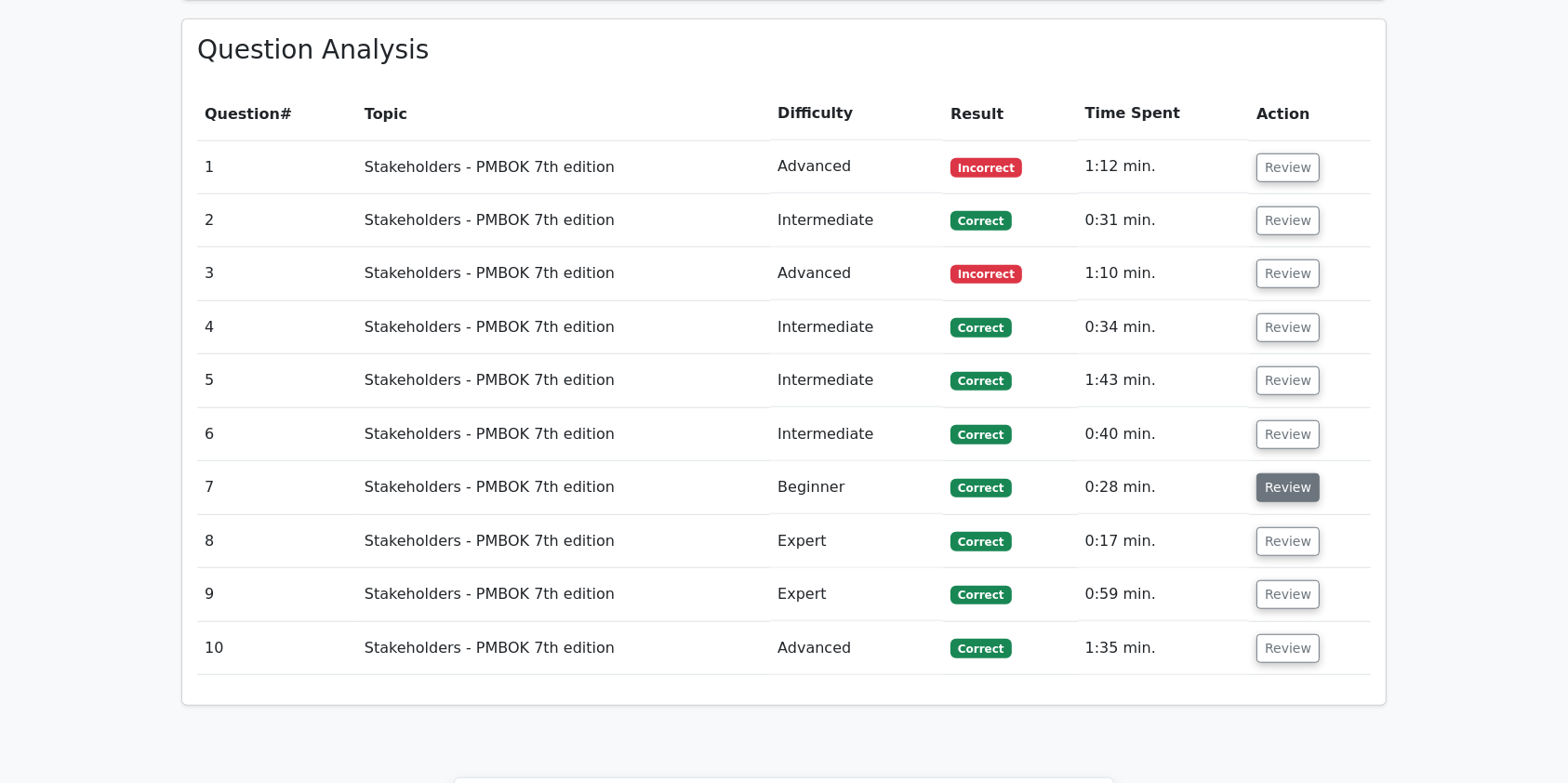
click at [1282, 474] on button "Review" at bounding box center [1288, 488] width 63 height 29
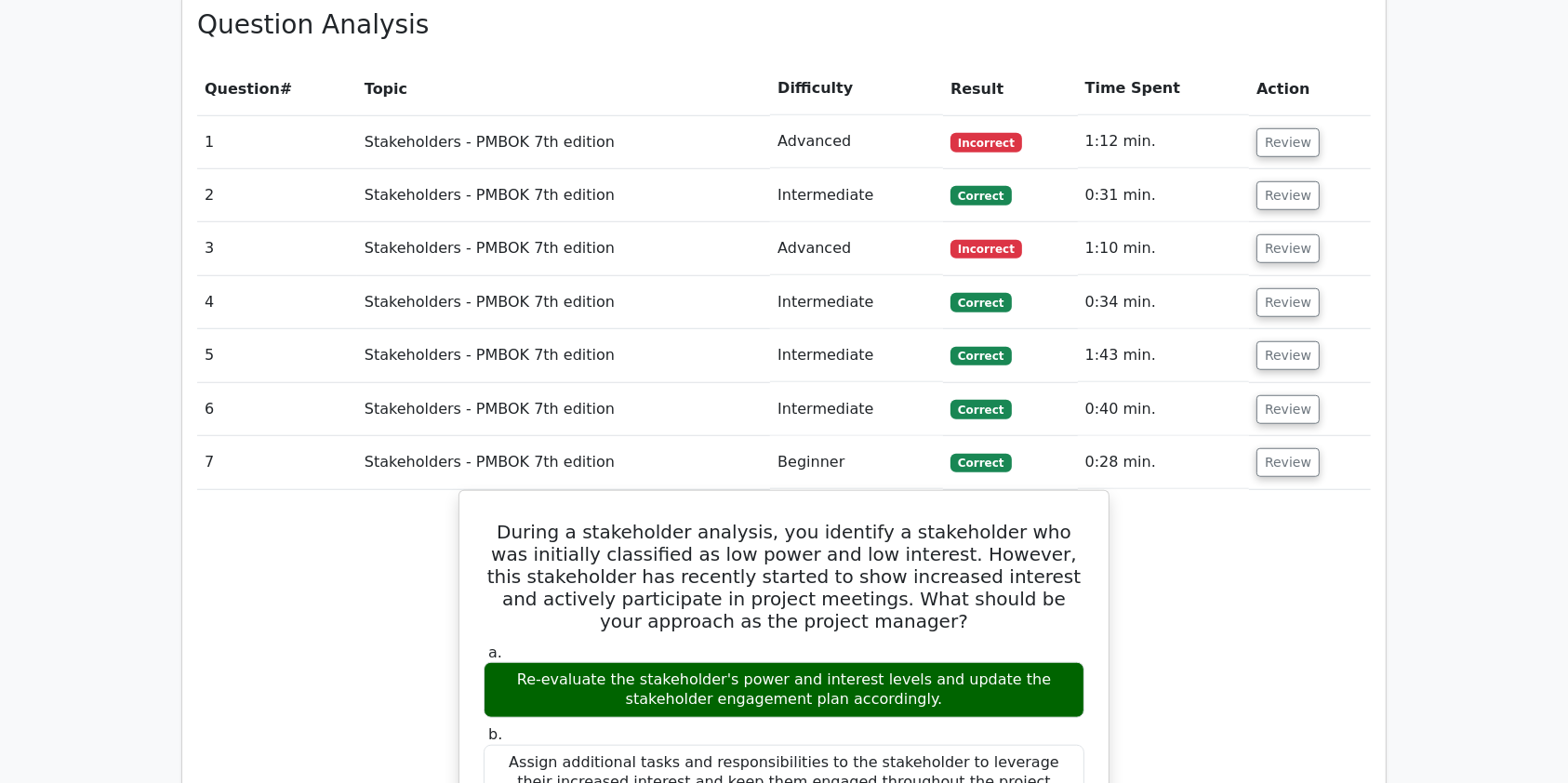
scroll to position [1362, 0]
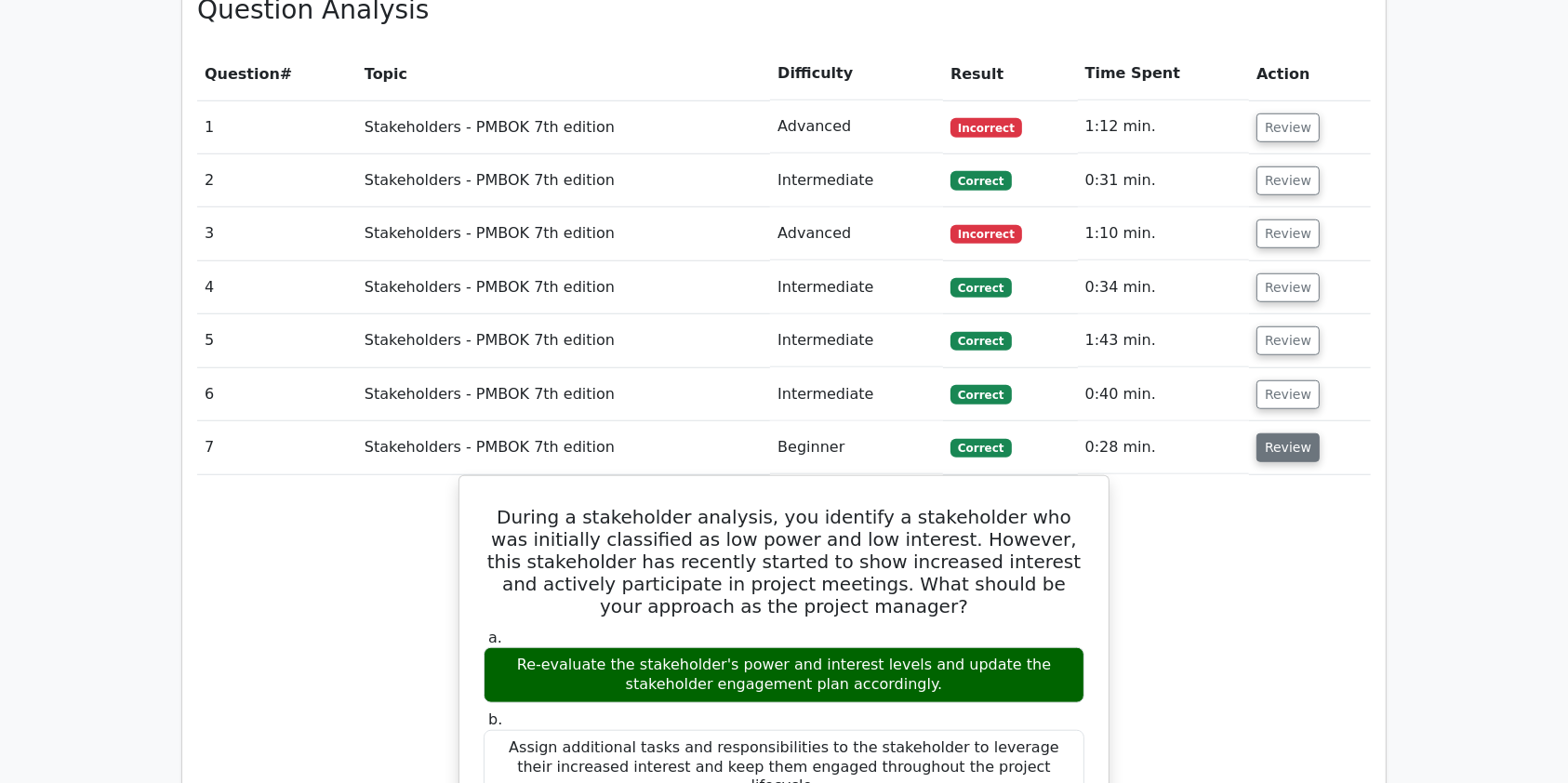
click at [1280, 434] on button "Review" at bounding box center [1288, 448] width 63 height 29
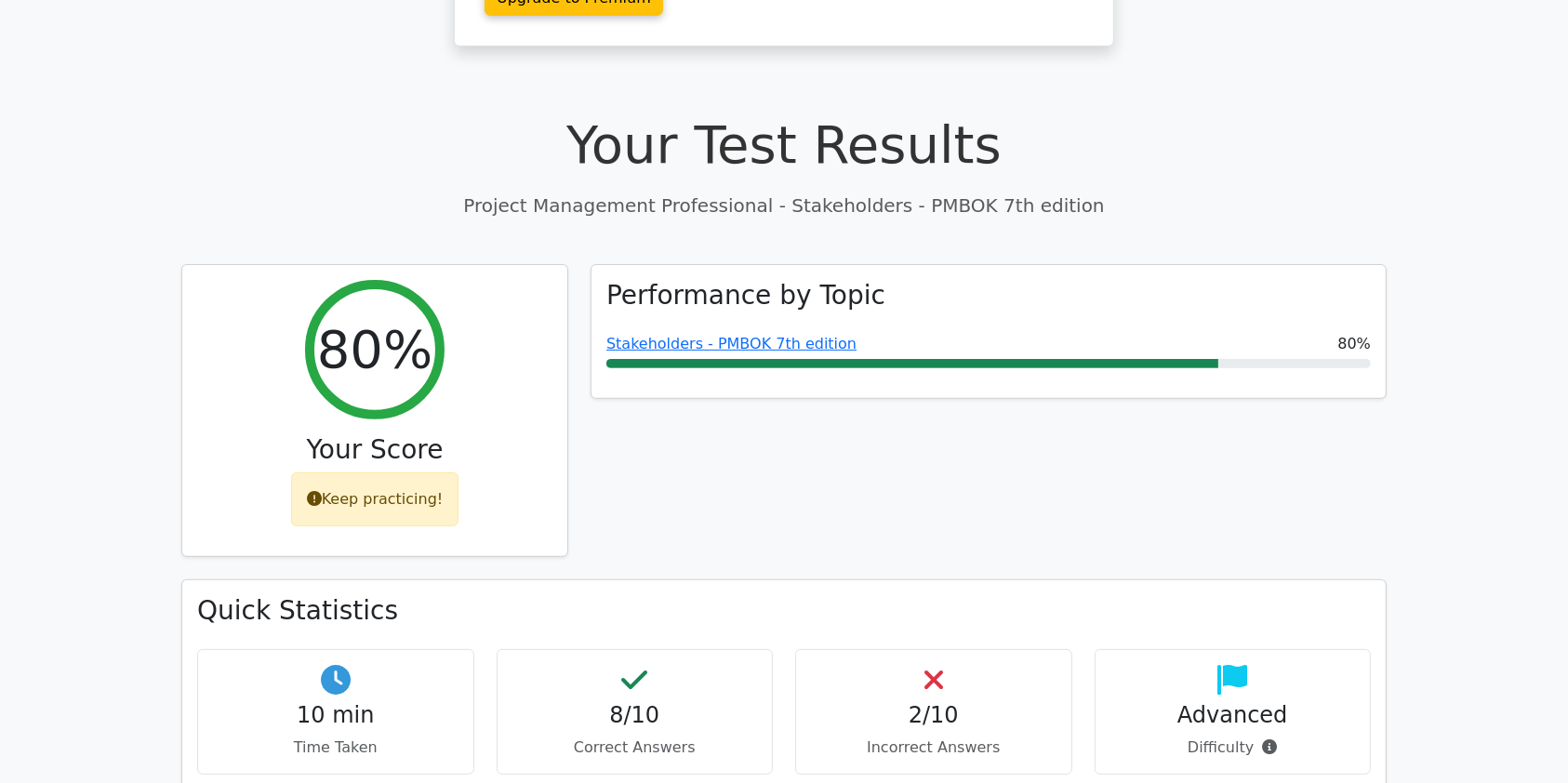
scroll to position [445, 0]
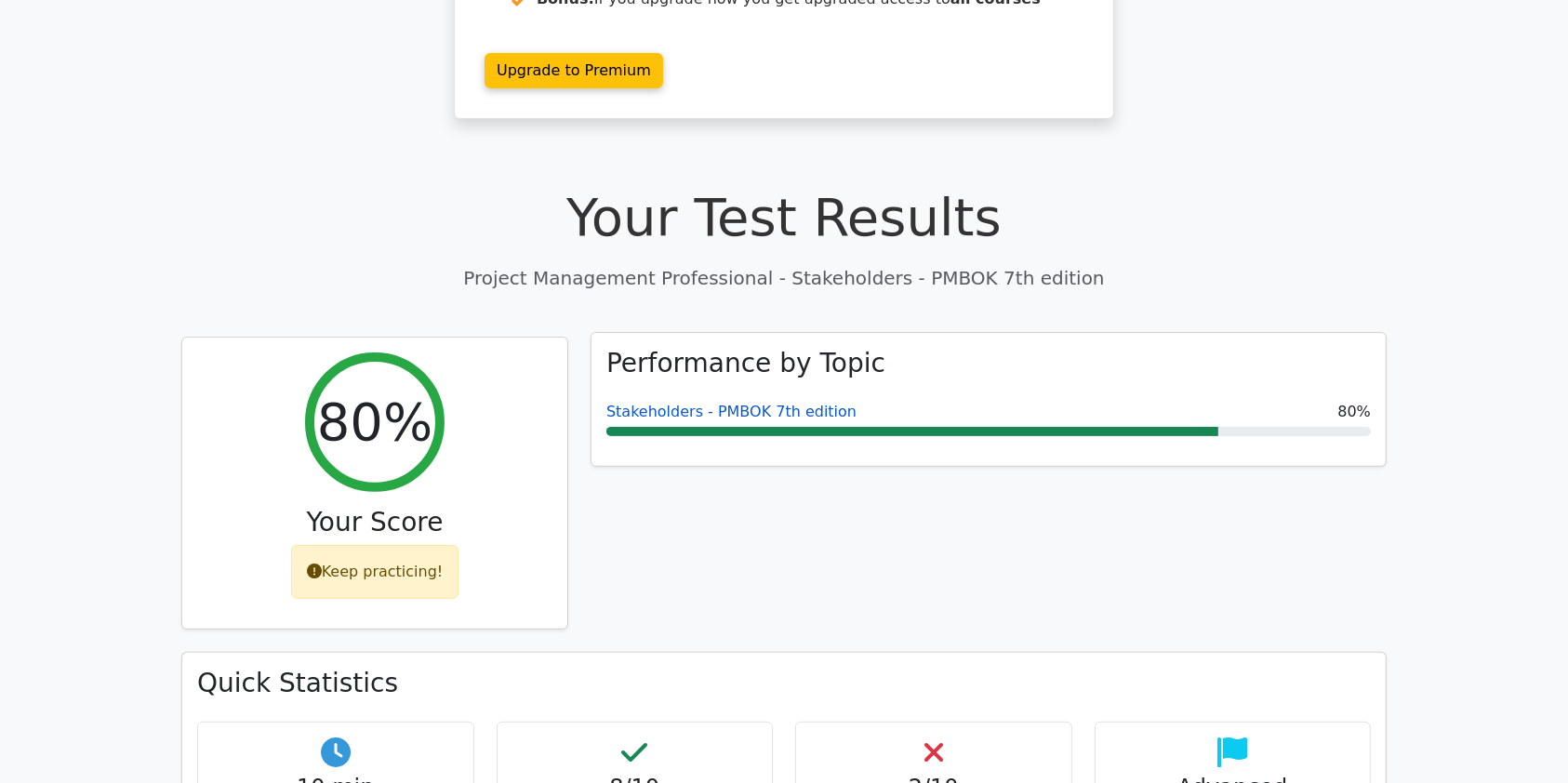
click at [715, 403] on link "Stakeholders - PMBOK 7th edition" at bounding box center [732, 412] width 250 height 18
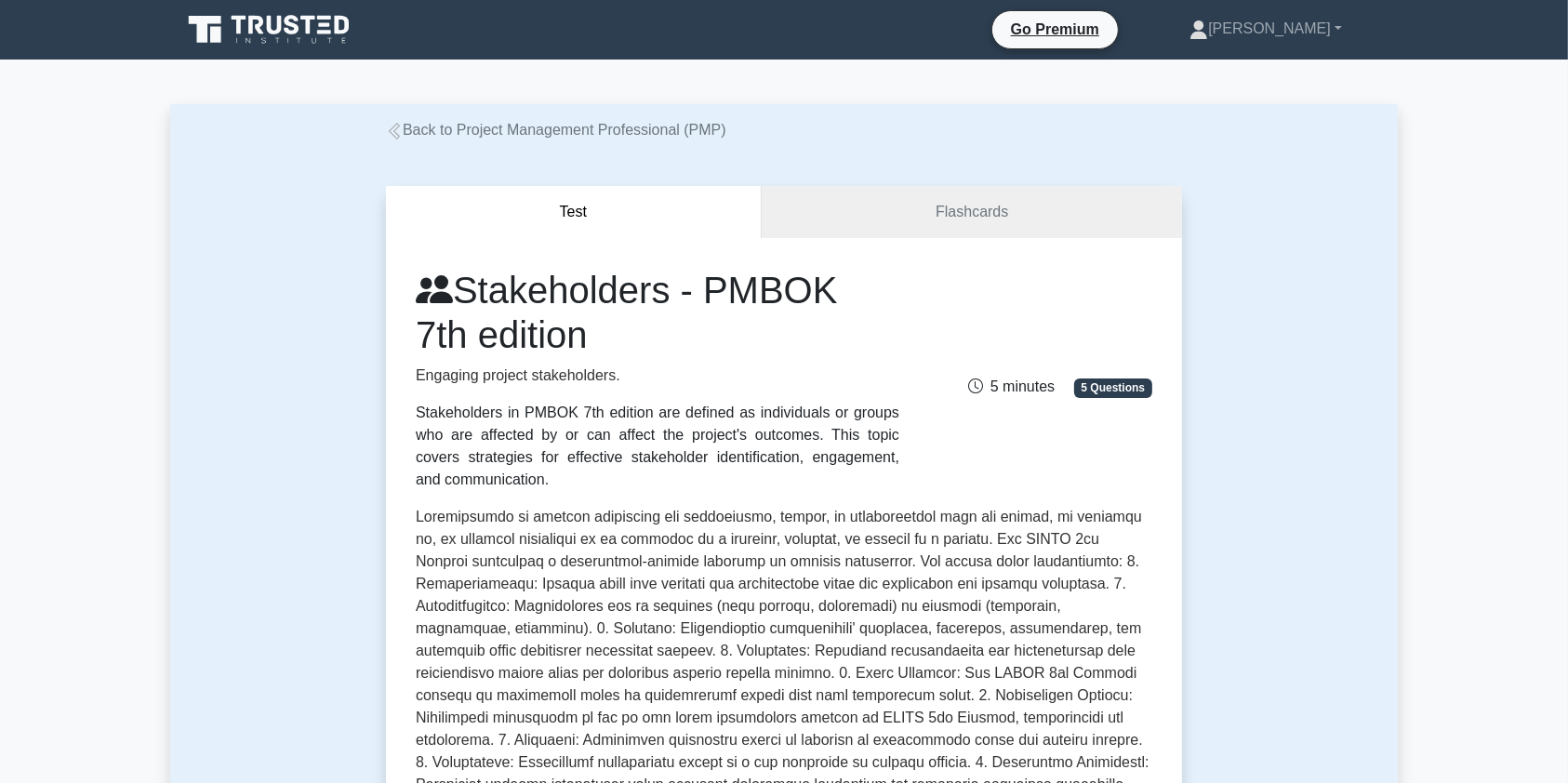
click at [433, 131] on link "Back to Project Management Professional (PMP)" at bounding box center [556, 130] width 340 height 16
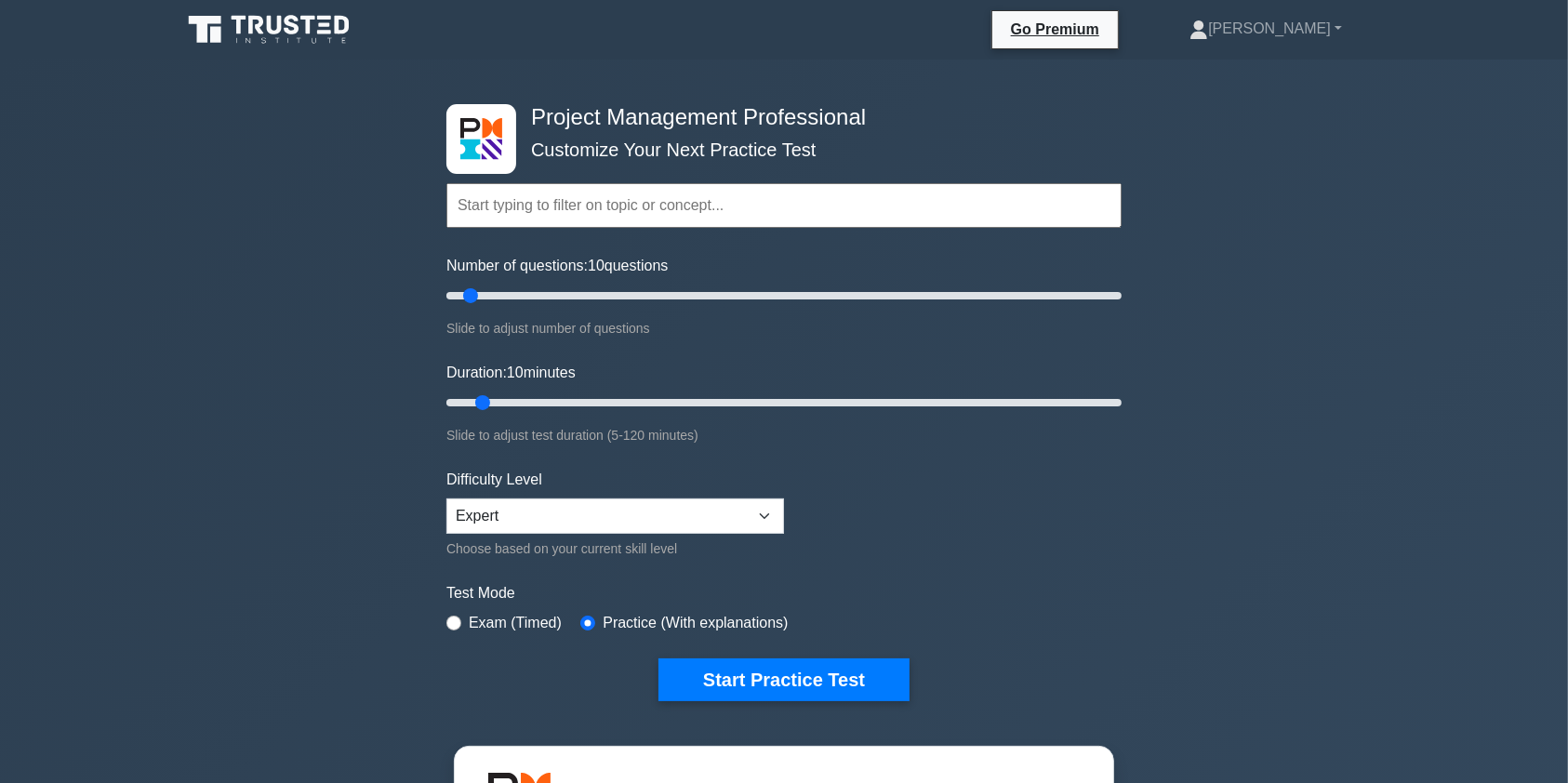
click at [540, 204] on input "text" at bounding box center [784, 205] width 675 height 45
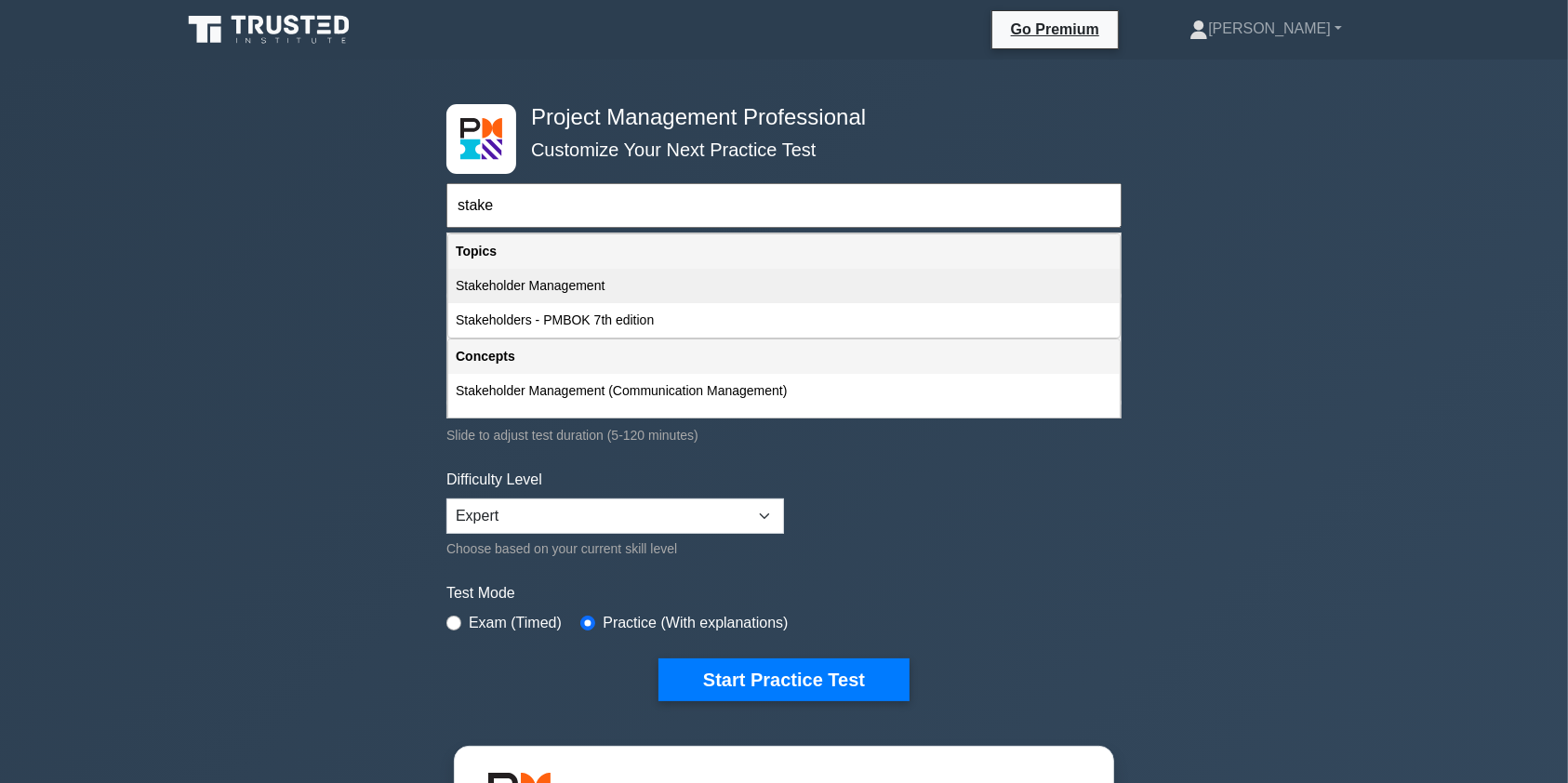
click at [602, 280] on div "Stakeholder Management" at bounding box center [784, 286] width 672 height 34
type input "Stakeholder Management"
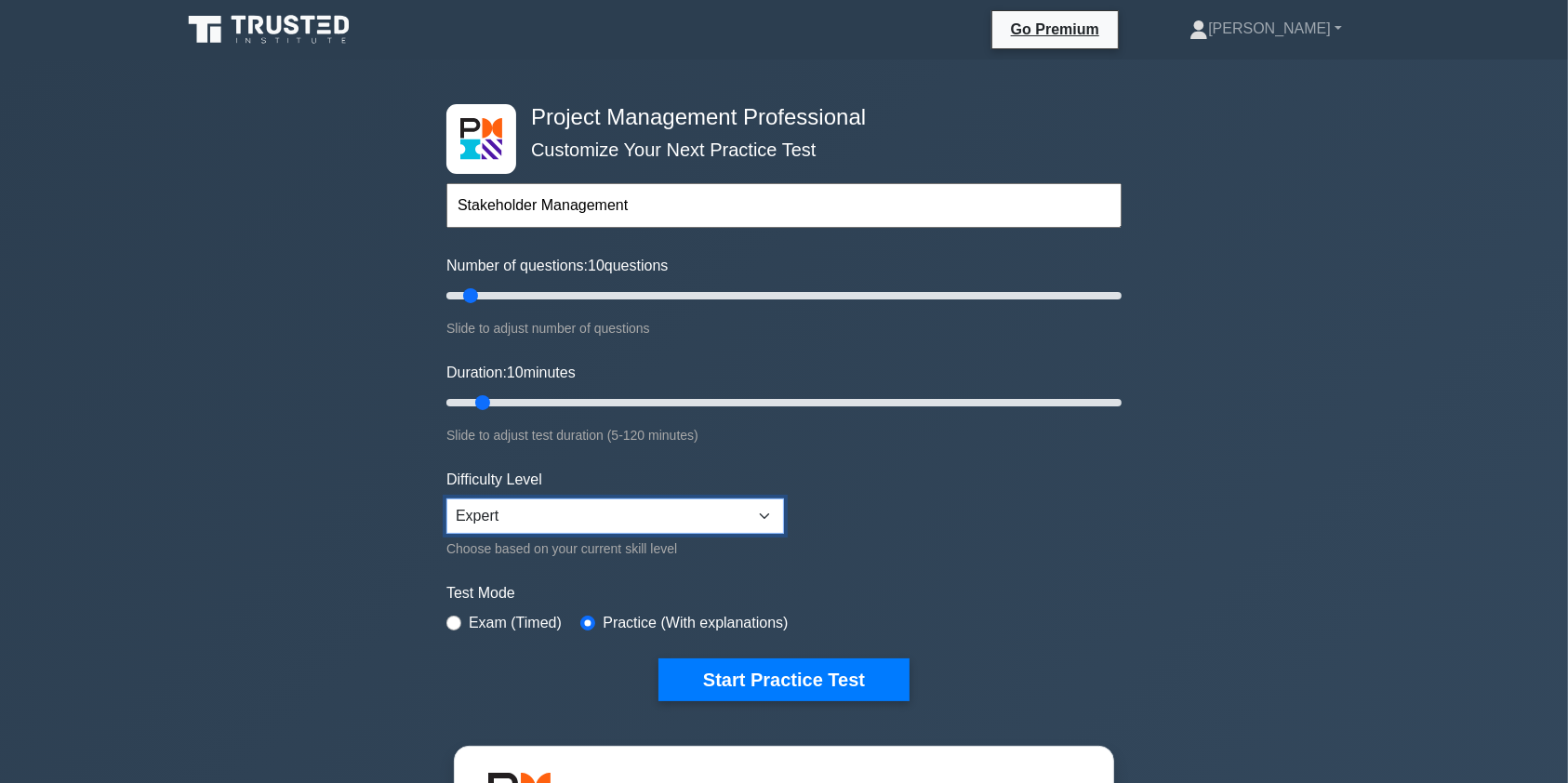
click at [767, 522] on select "Beginner Intermediate Expert" at bounding box center [616, 516] width 338 height 35
select select "intermediate"
click at [447, 499] on select "Beginner Intermediate Expert" at bounding box center [616, 516] width 338 height 35
click at [619, 207] on input "text" at bounding box center [784, 205] width 675 height 45
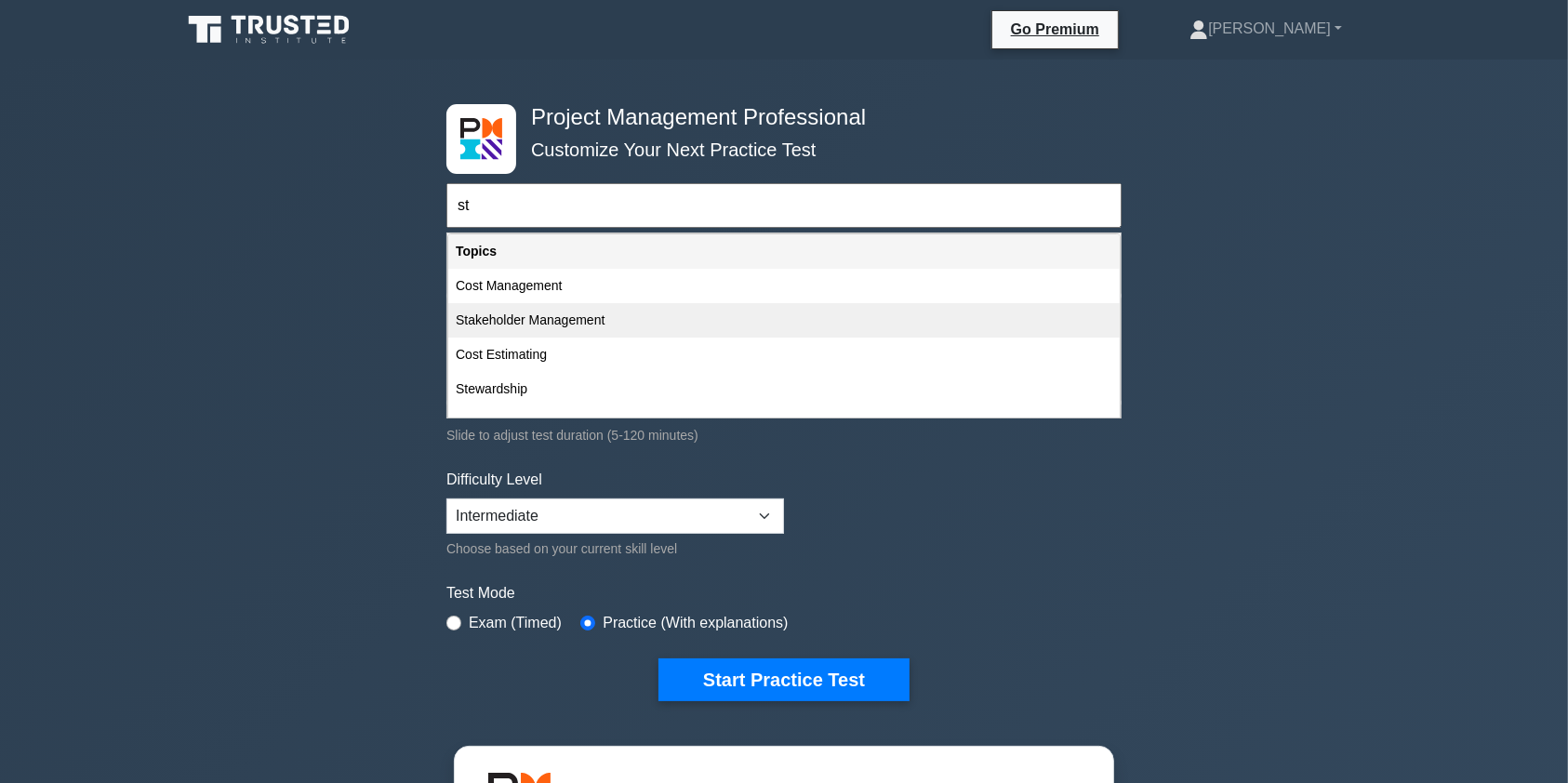
click at [607, 316] on div "Stakeholder Management" at bounding box center [784, 320] width 672 height 34
type input "Stakeholder Management"
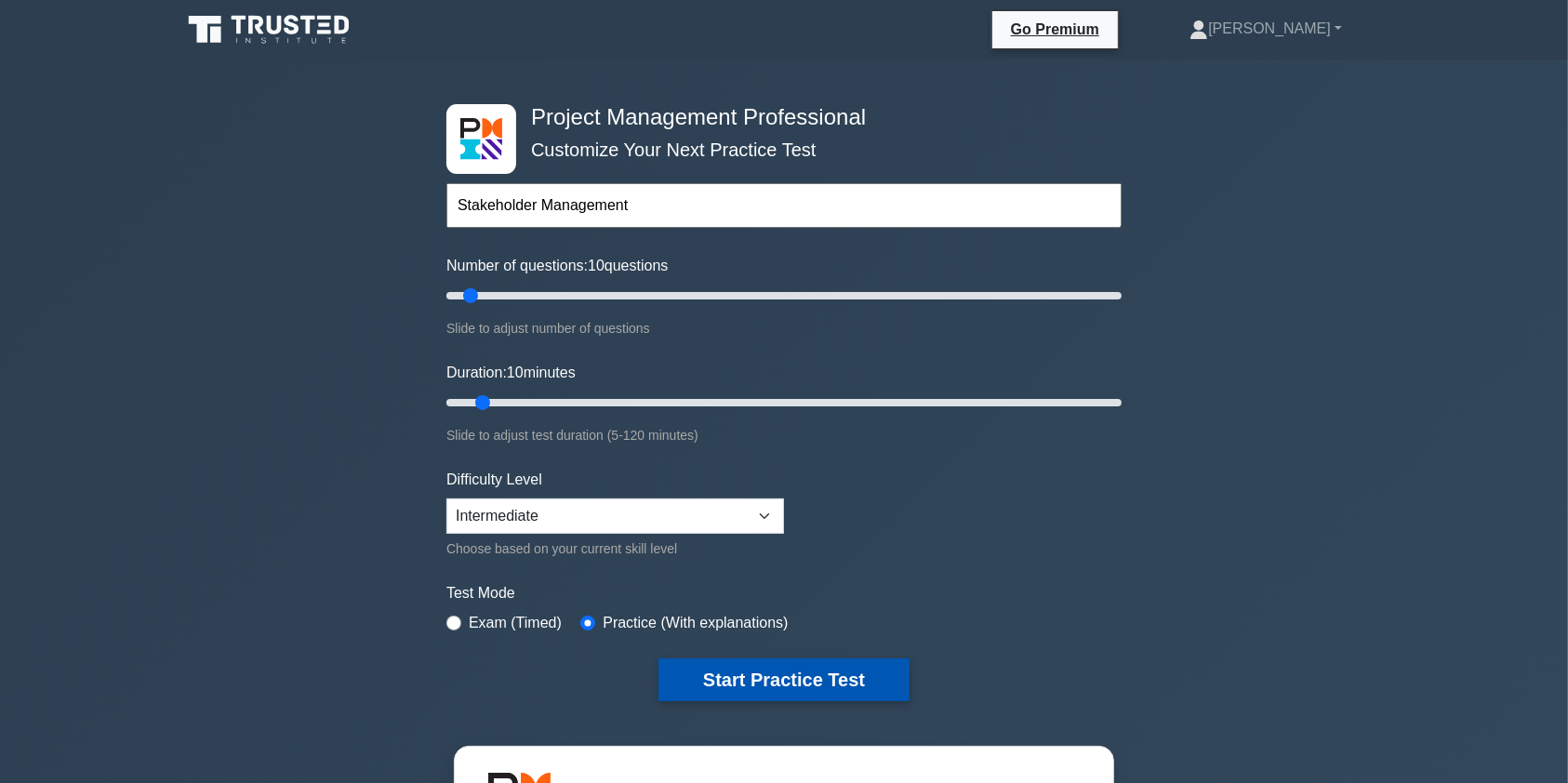
click at [796, 675] on button "Start Practice Test" at bounding box center [784, 680] width 251 height 43
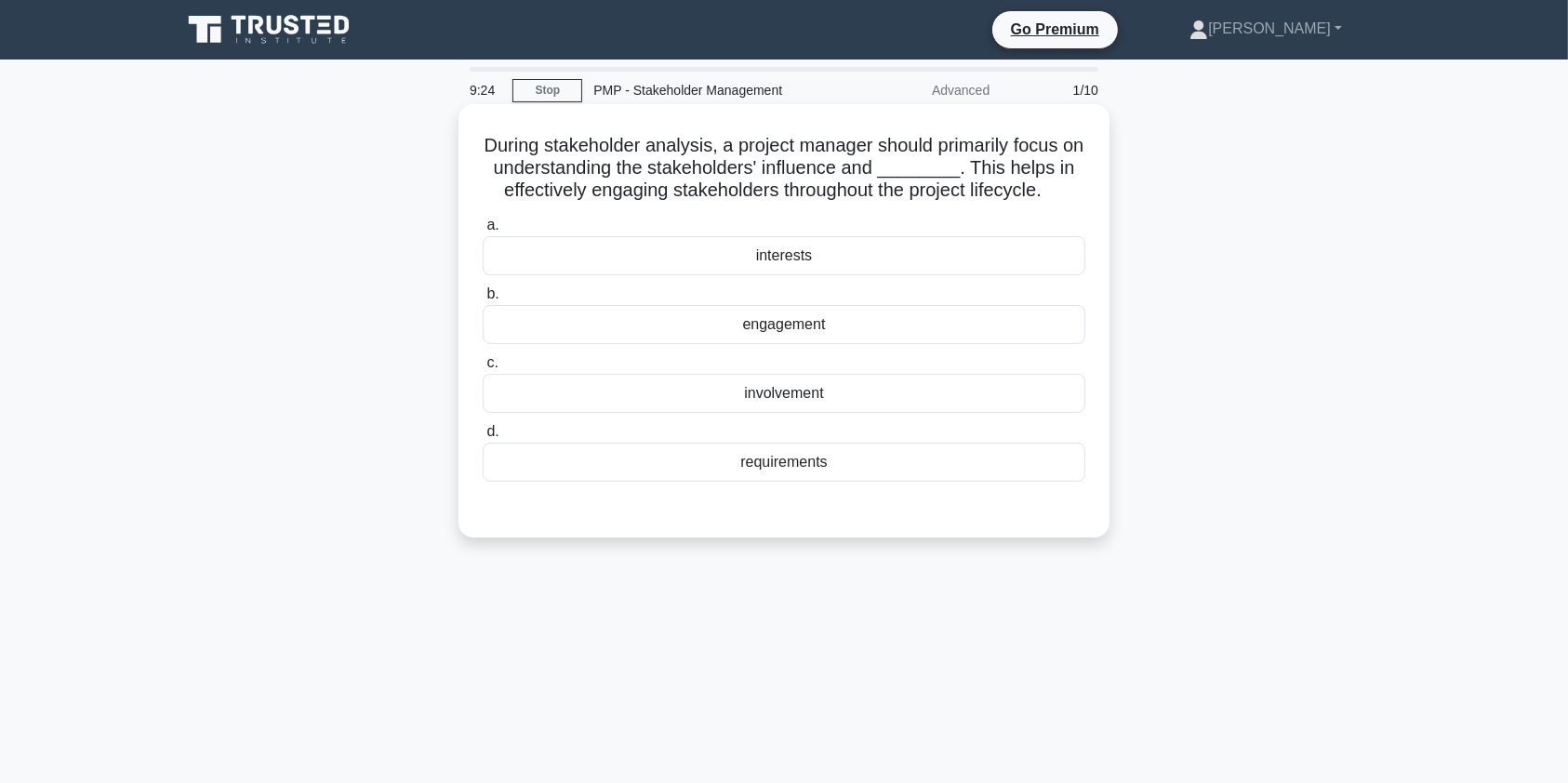
click at [863, 398] on div "involvement" at bounding box center [784, 393] width 603 height 39
click at [483, 369] on input "c. involvement" at bounding box center [483, 363] width 0 height 12
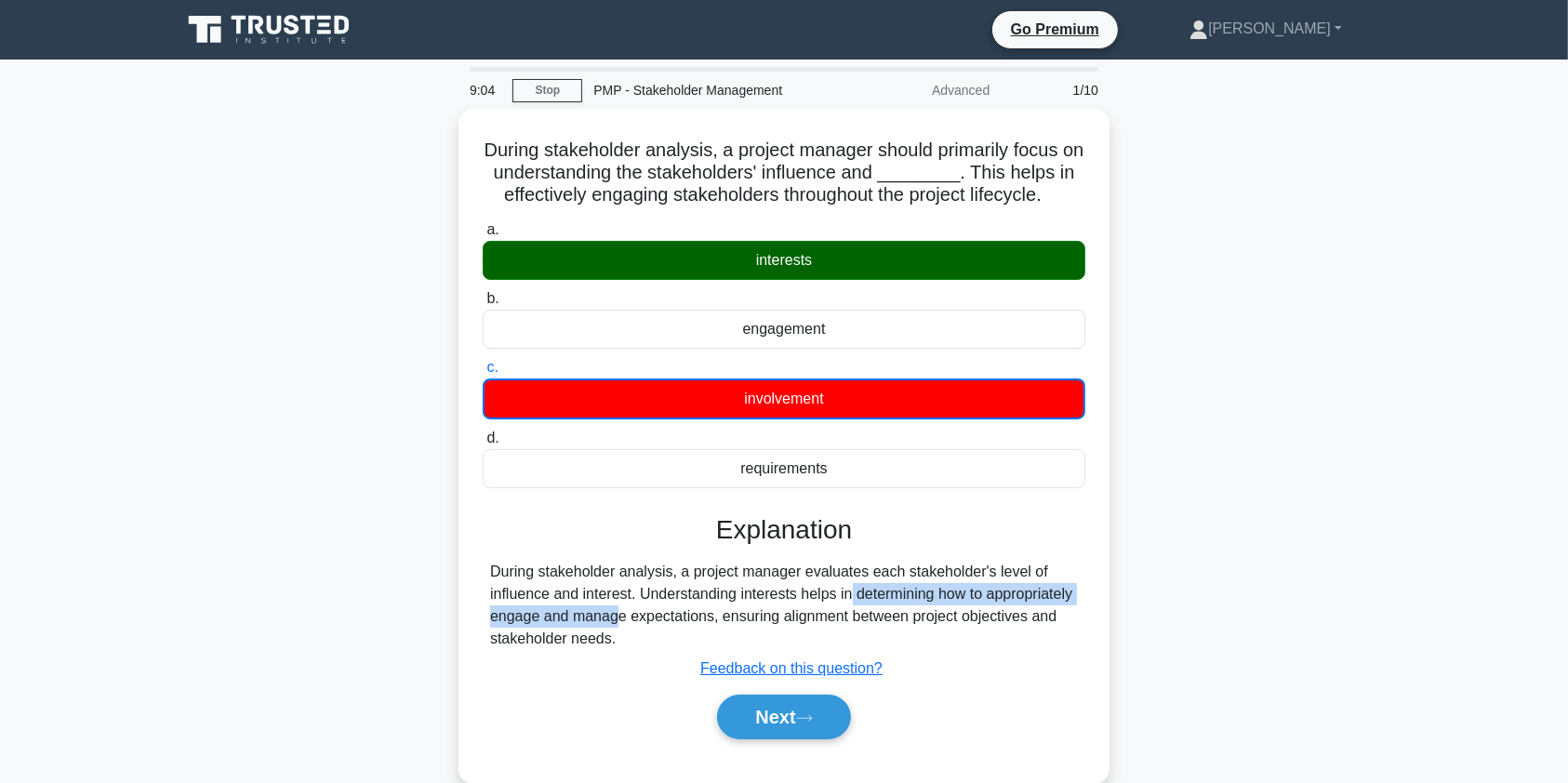
drag, startPoint x: 743, startPoint y: 586, endPoint x: 1142, endPoint y: 598, distance: 399.3
click at [1142, 598] on div "During stakeholder analysis, a project manager should primarily focus on unders…" at bounding box center [784, 457] width 1228 height 697
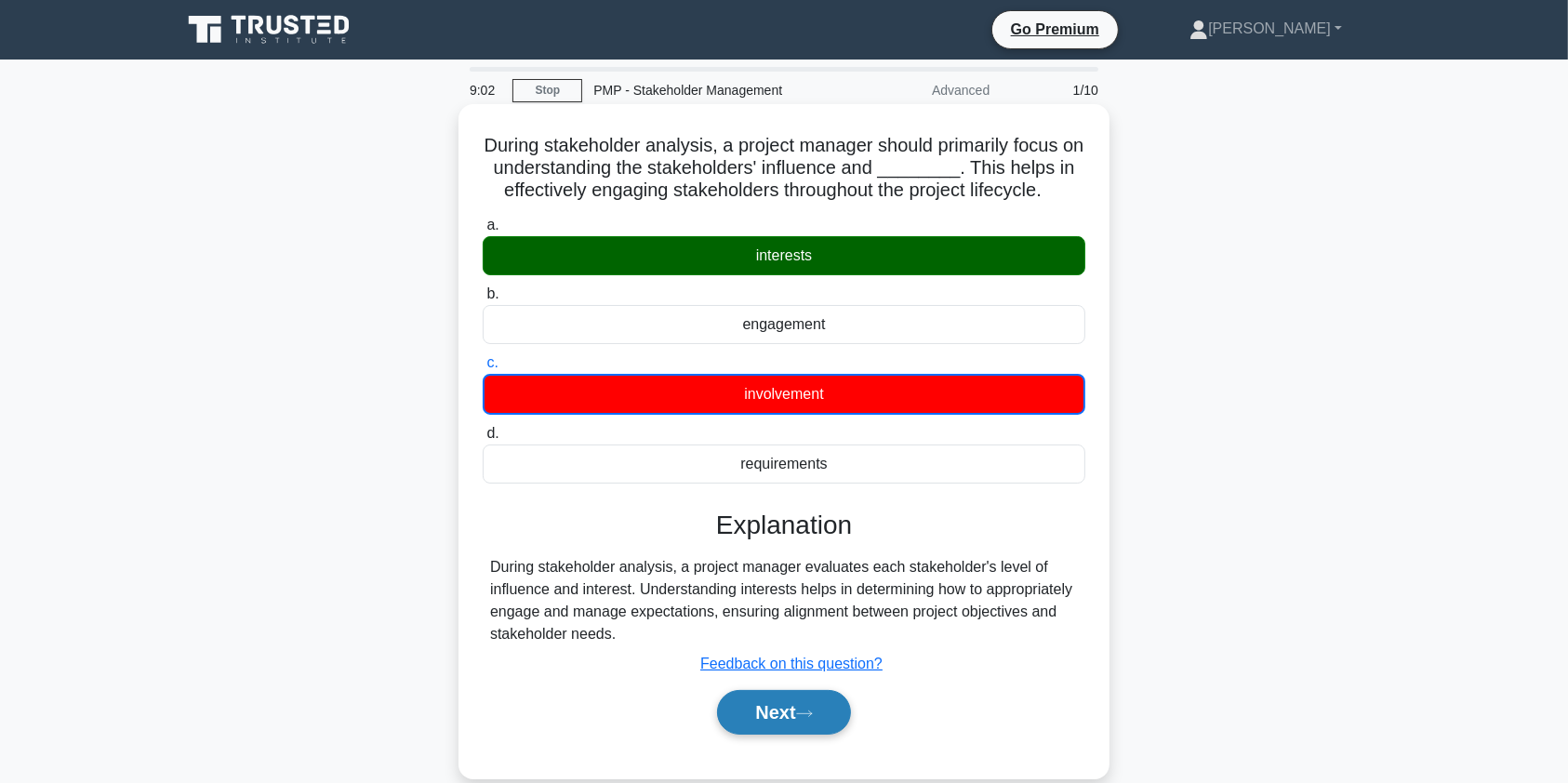
click at [784, 714] on button "Next" at bounding box center [783, 712] width 133 height 45
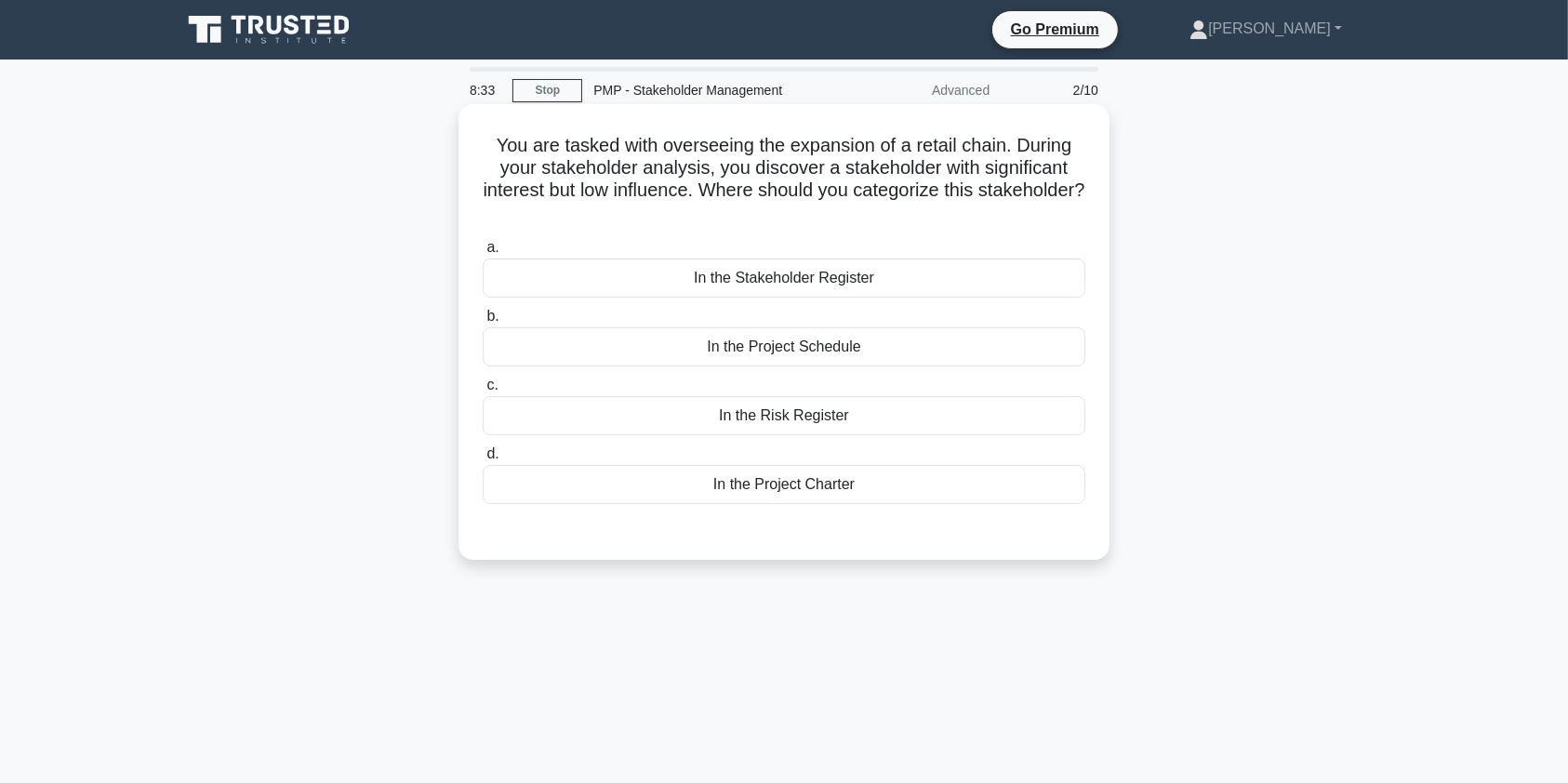
click at [911, 283] on div "In the Stakeholder Register" at bounding box center [784, 278] width 603 height 39
click at [483, 254] on input "a. In the Stakeholder Register" at bounding box center [483, 248] width 0 height 12
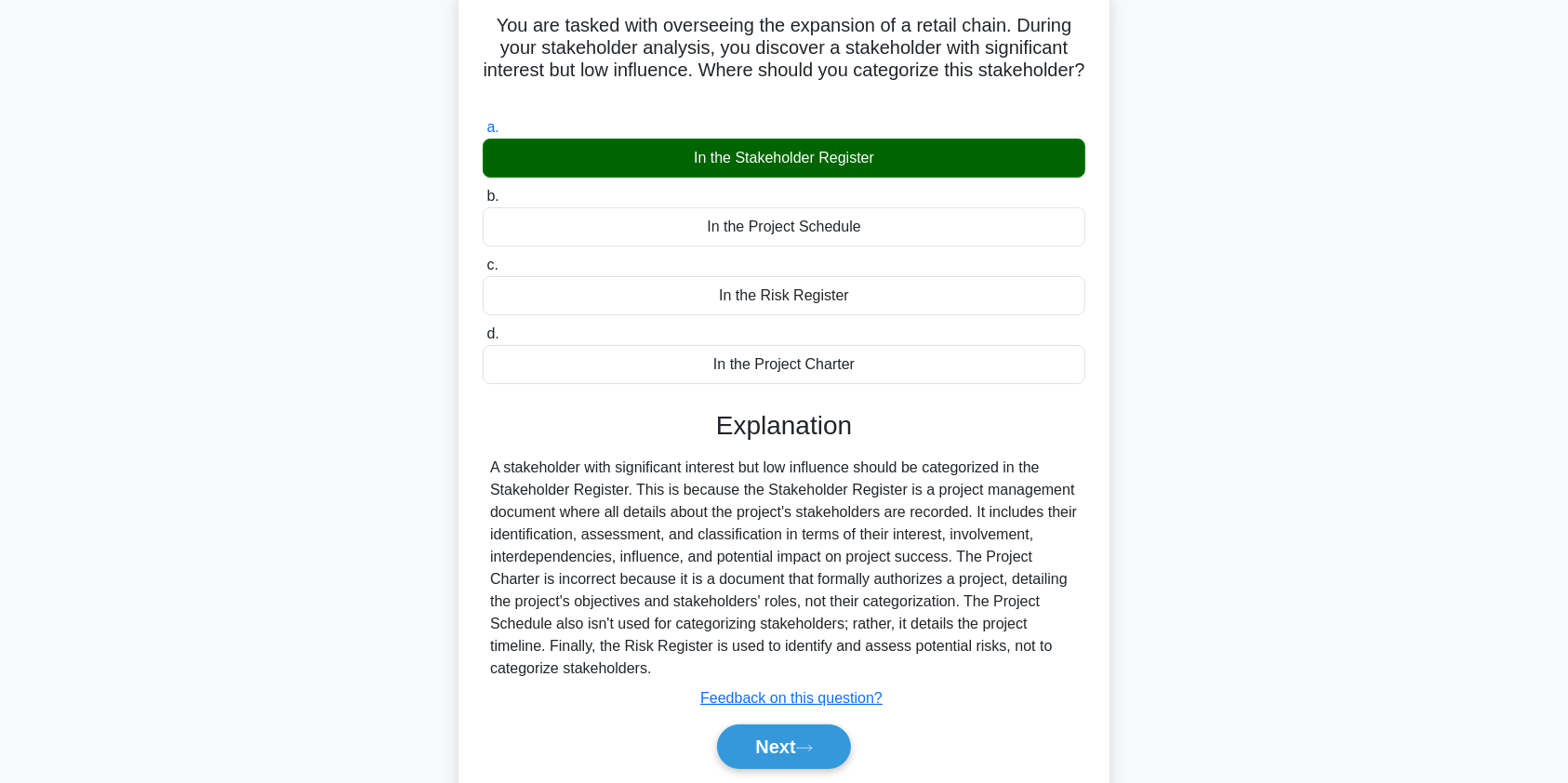
scroll to position [222, 0]
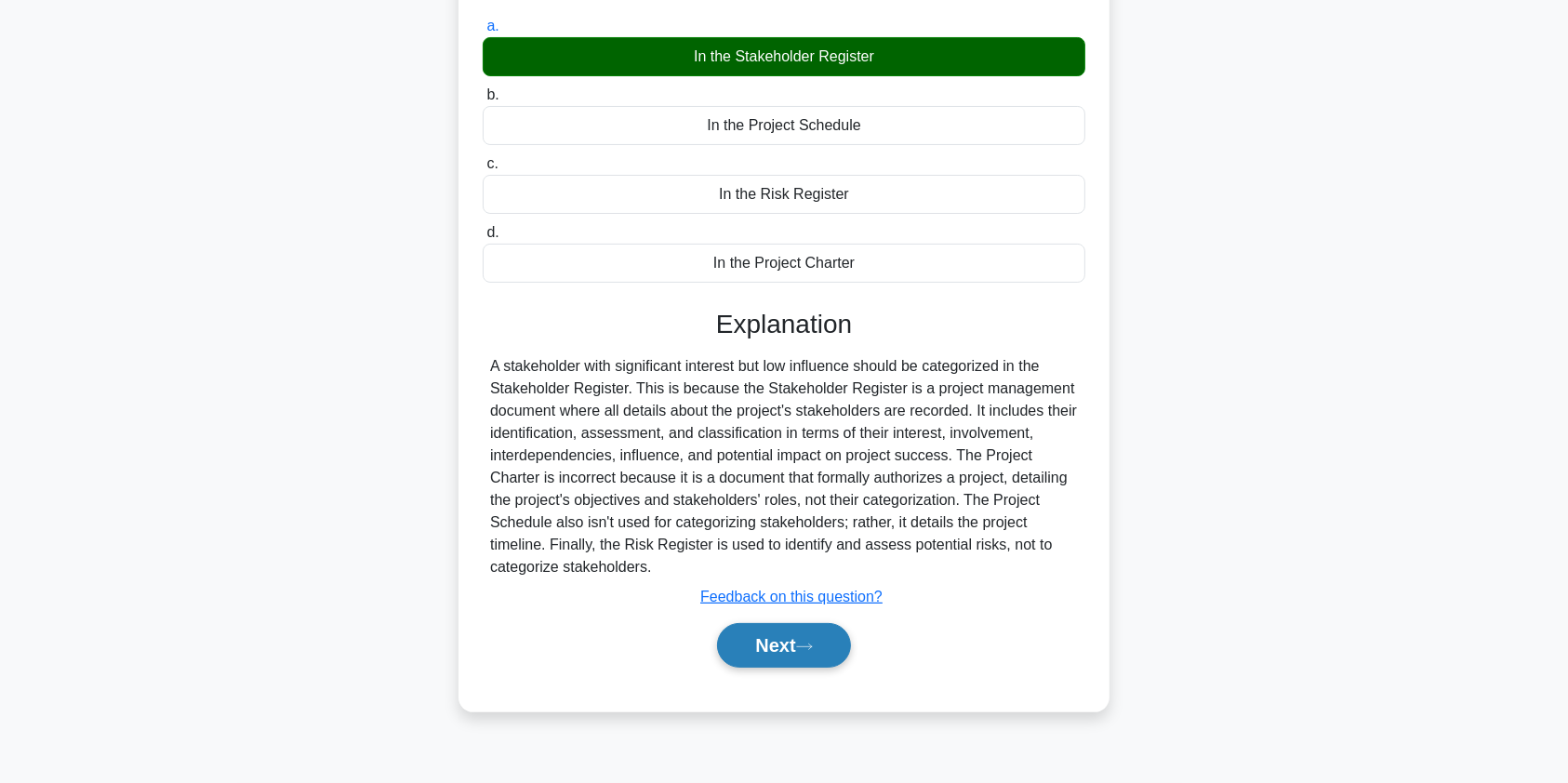
click at [752, 649] on button "Next" at bounding box center [783, 645] width 133 height 45
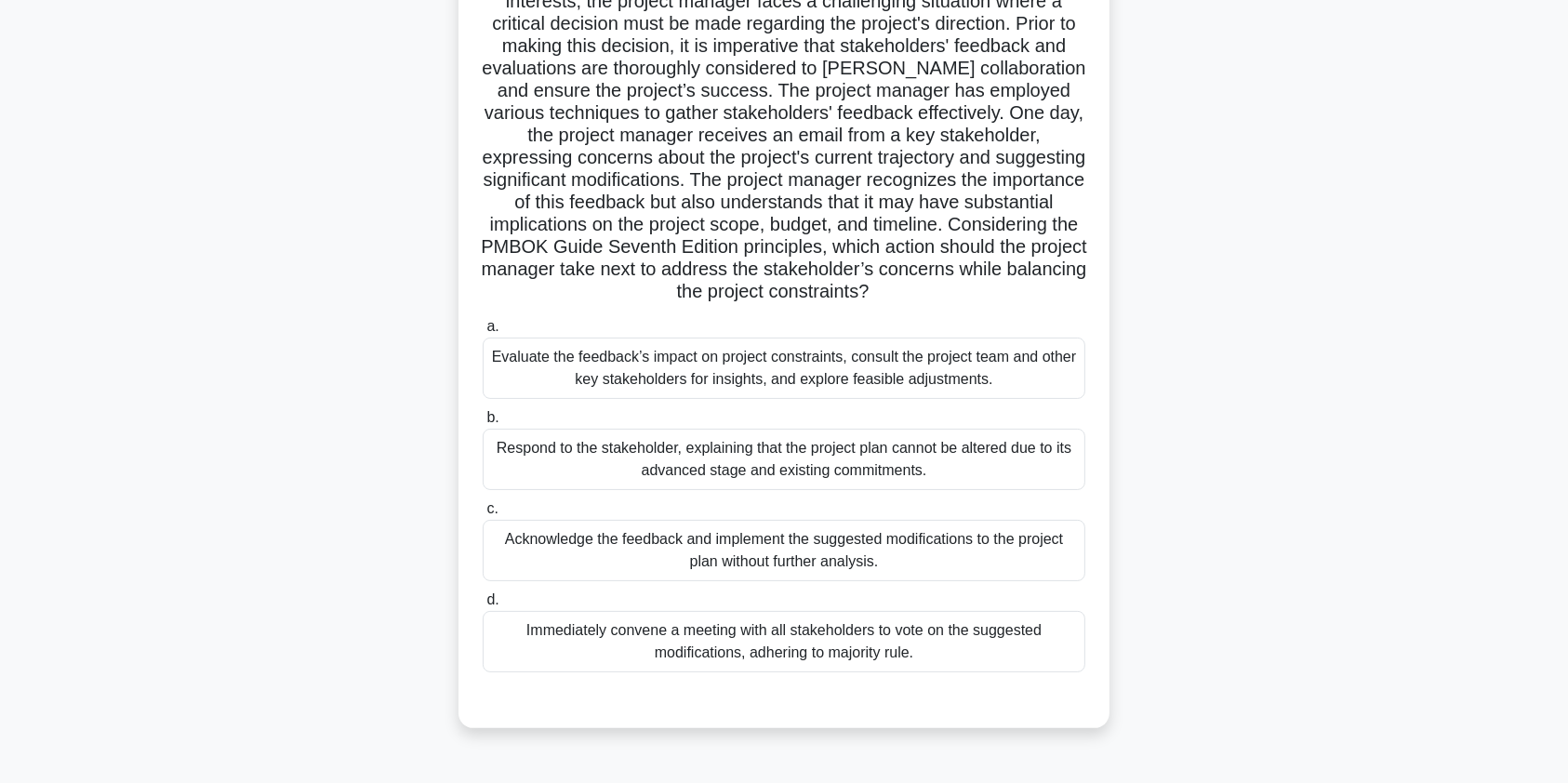
scroll to position [153, 0]
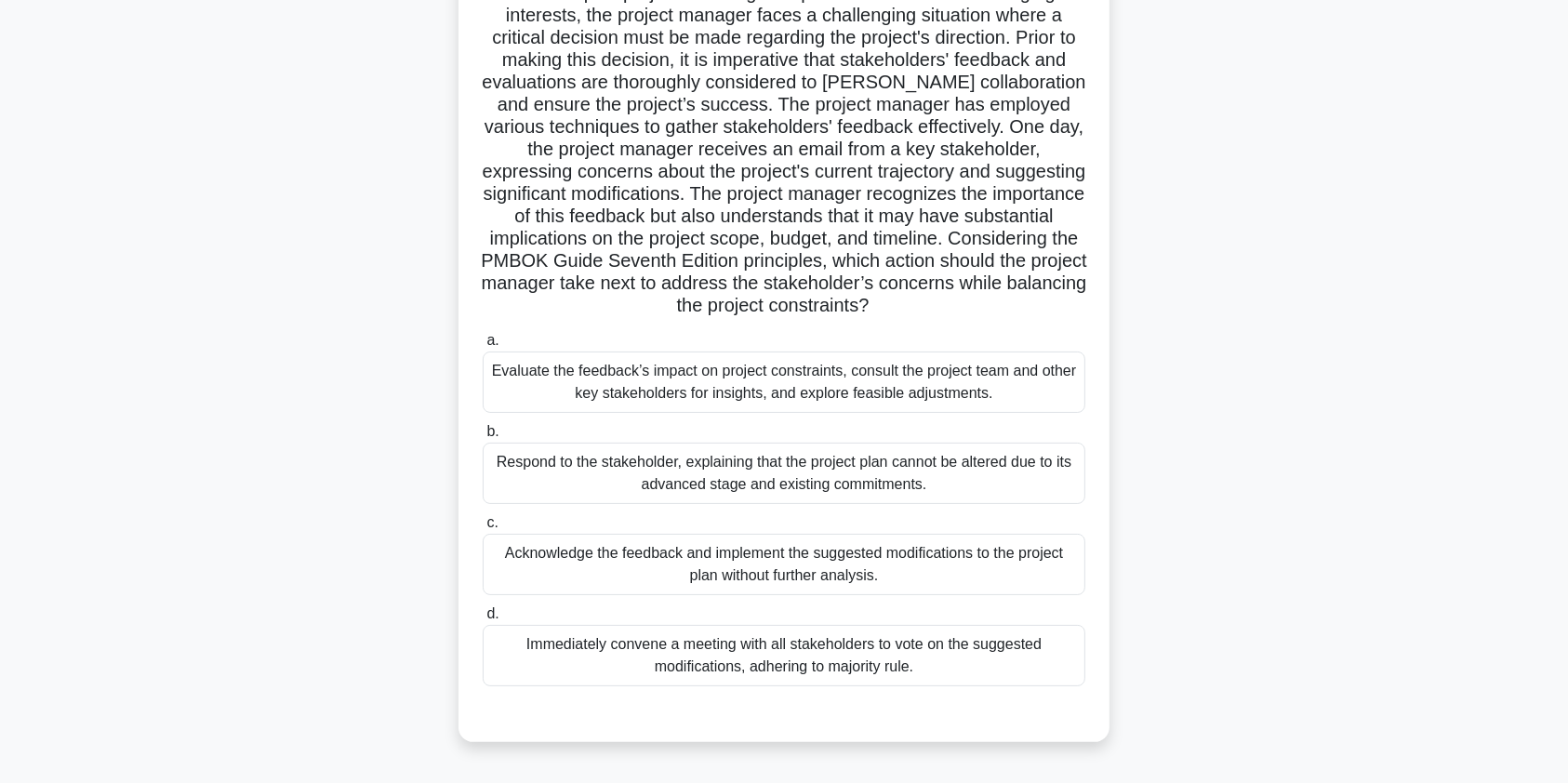
click at [837, 390] on div "Evaluate the feedback’s impact on project constraints, consult the project team…" at bounding box center [784, 382] width 603 height 61
click at [483, 347] on input "a. Evaluate the feedback’s impact on project constraints, consult the project t…" at bounding box center [483, 341] width 0 height 12
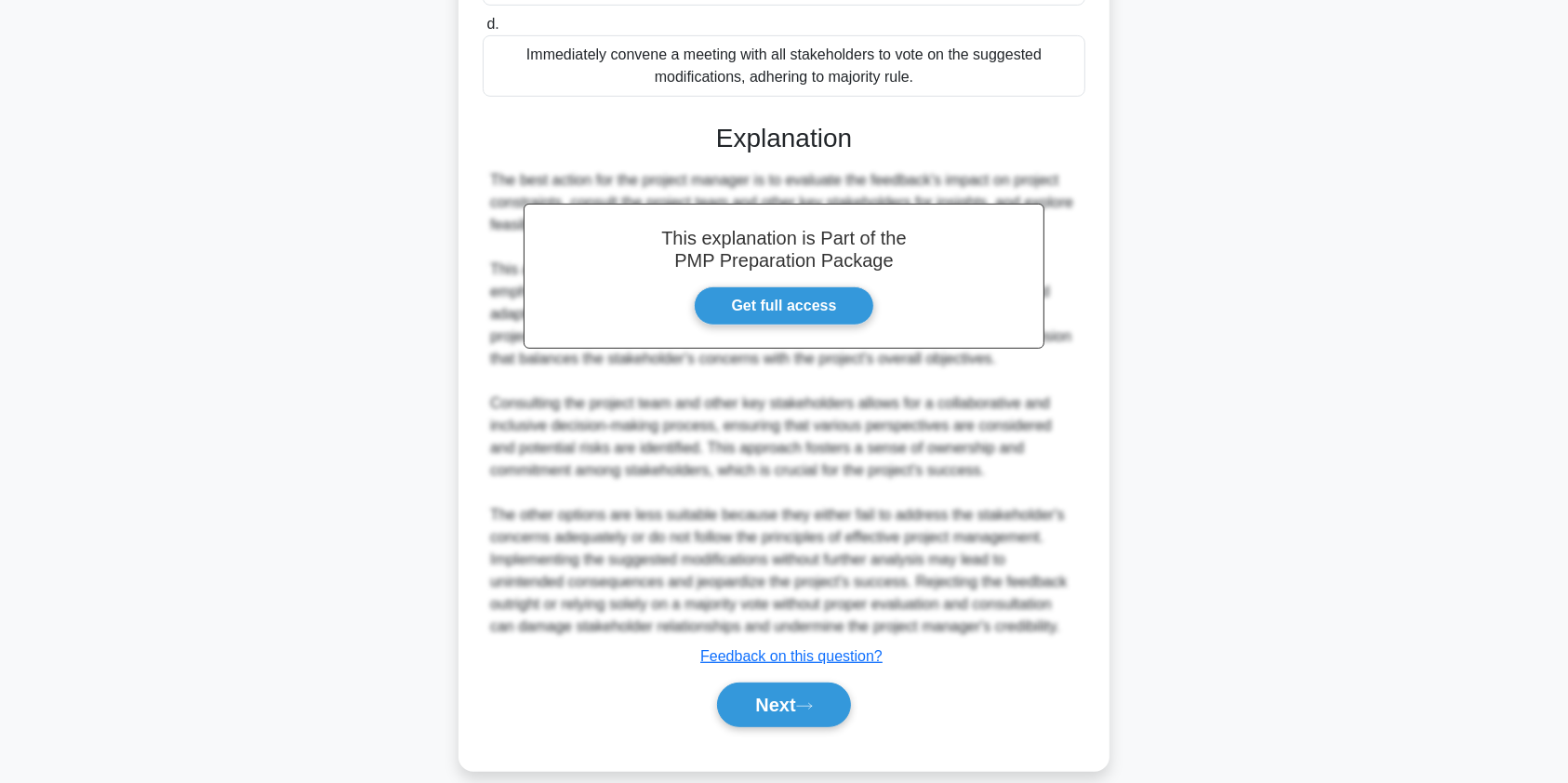
scroll to position [766, 0]
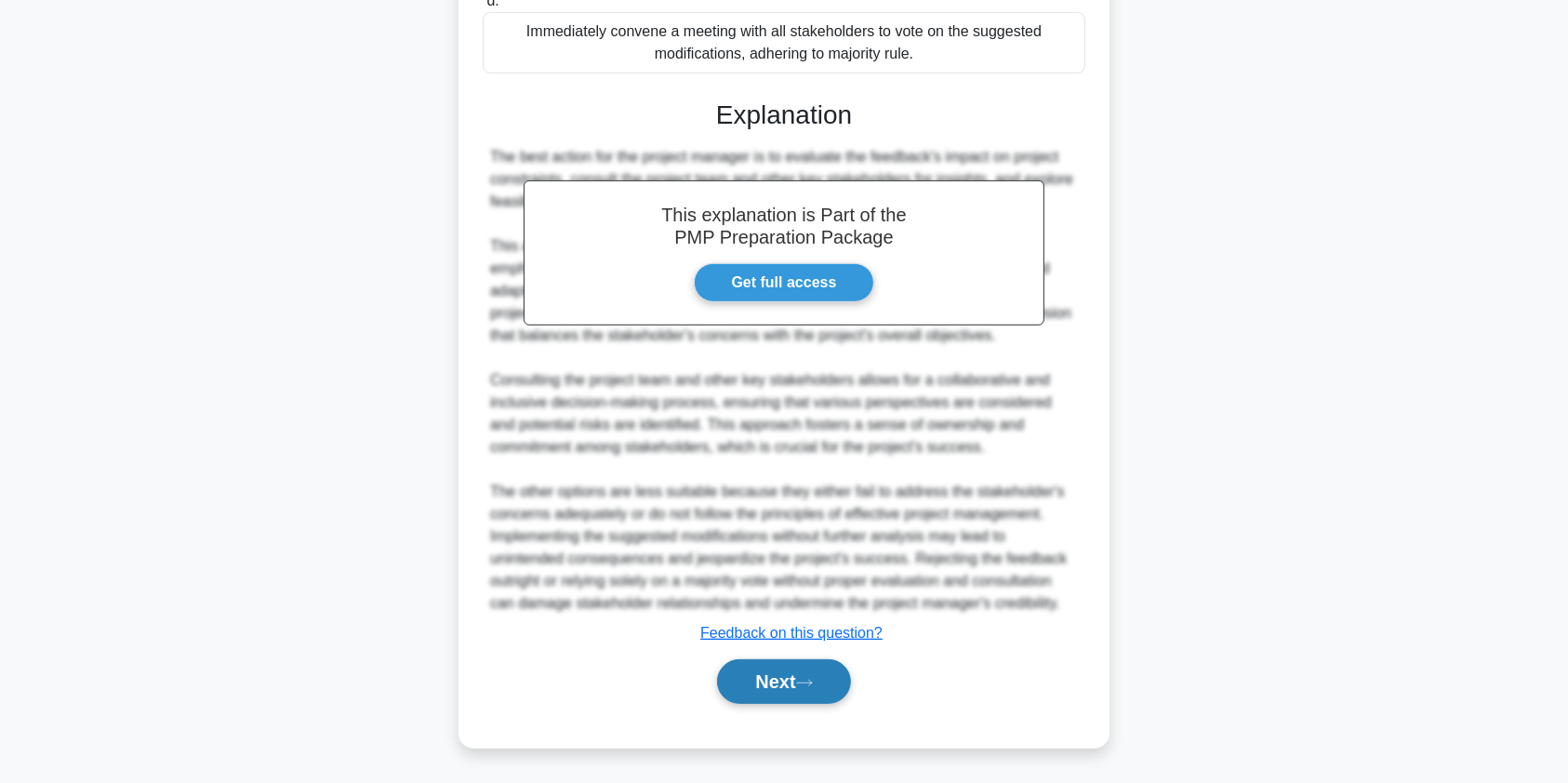
click at [751, 689] on button "Next" at bounding box center [783, 682] width 133 height 45
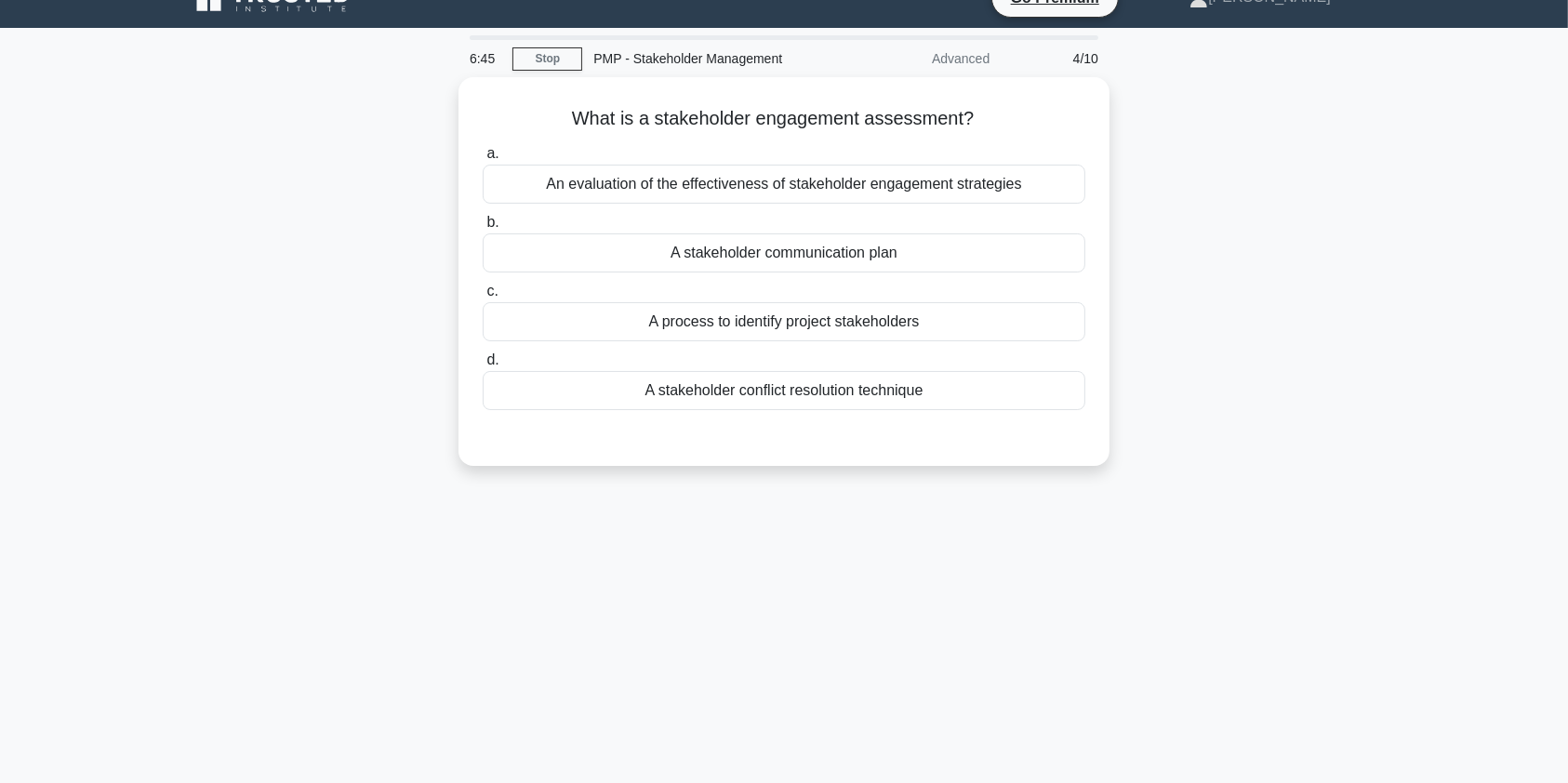
scroll to position [23, 0]
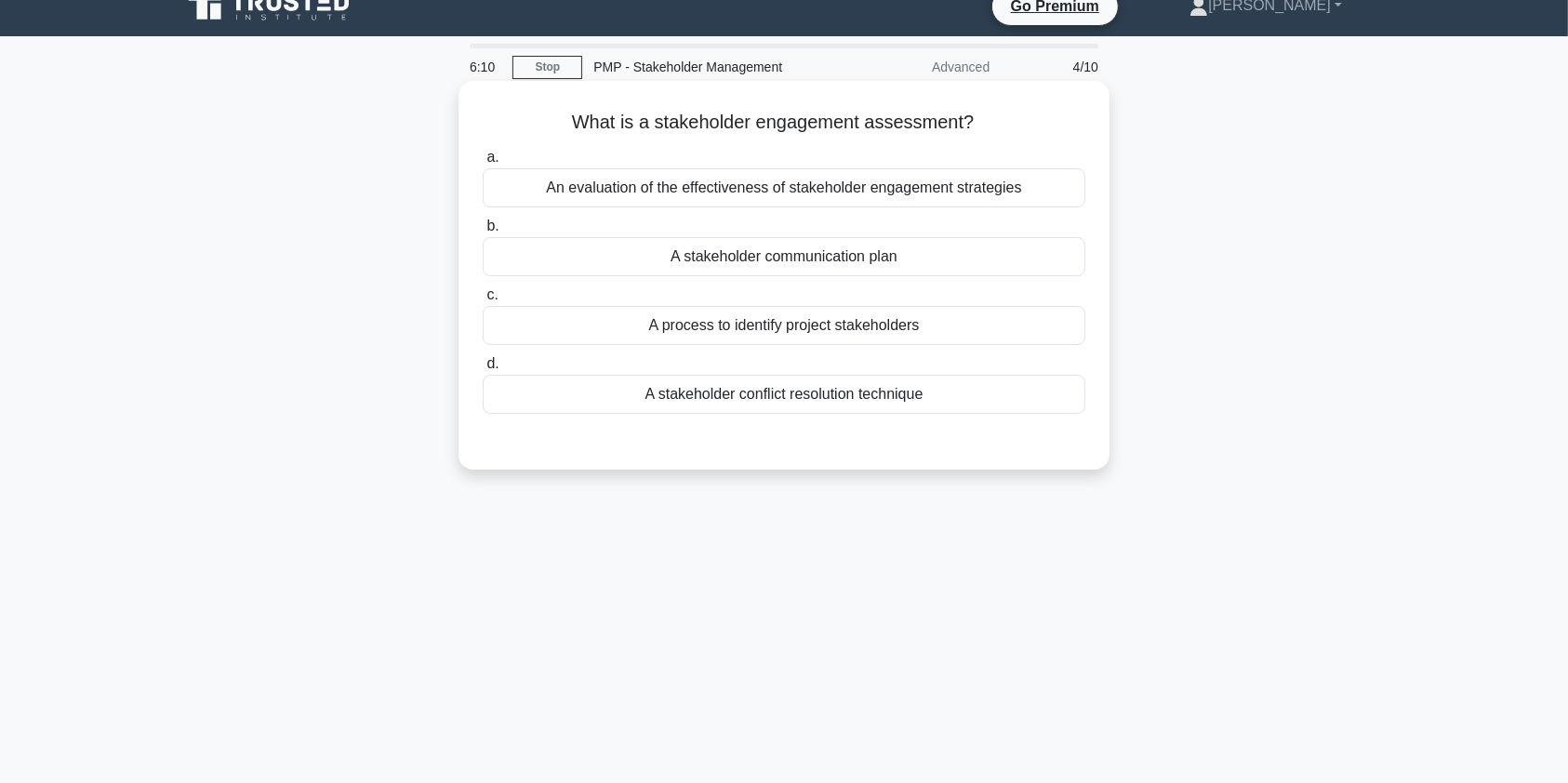
click at [606, 188] on div "An evaluation of the effectiveness of stakeholder engagement strategies" at bounding box center [784, 187] width 603 height 39
click at [483, 164] on input "a. An evaluation of the effectiveness of stakeholder engagement strategies" at bounding box center [483, 158] width 0 height 12
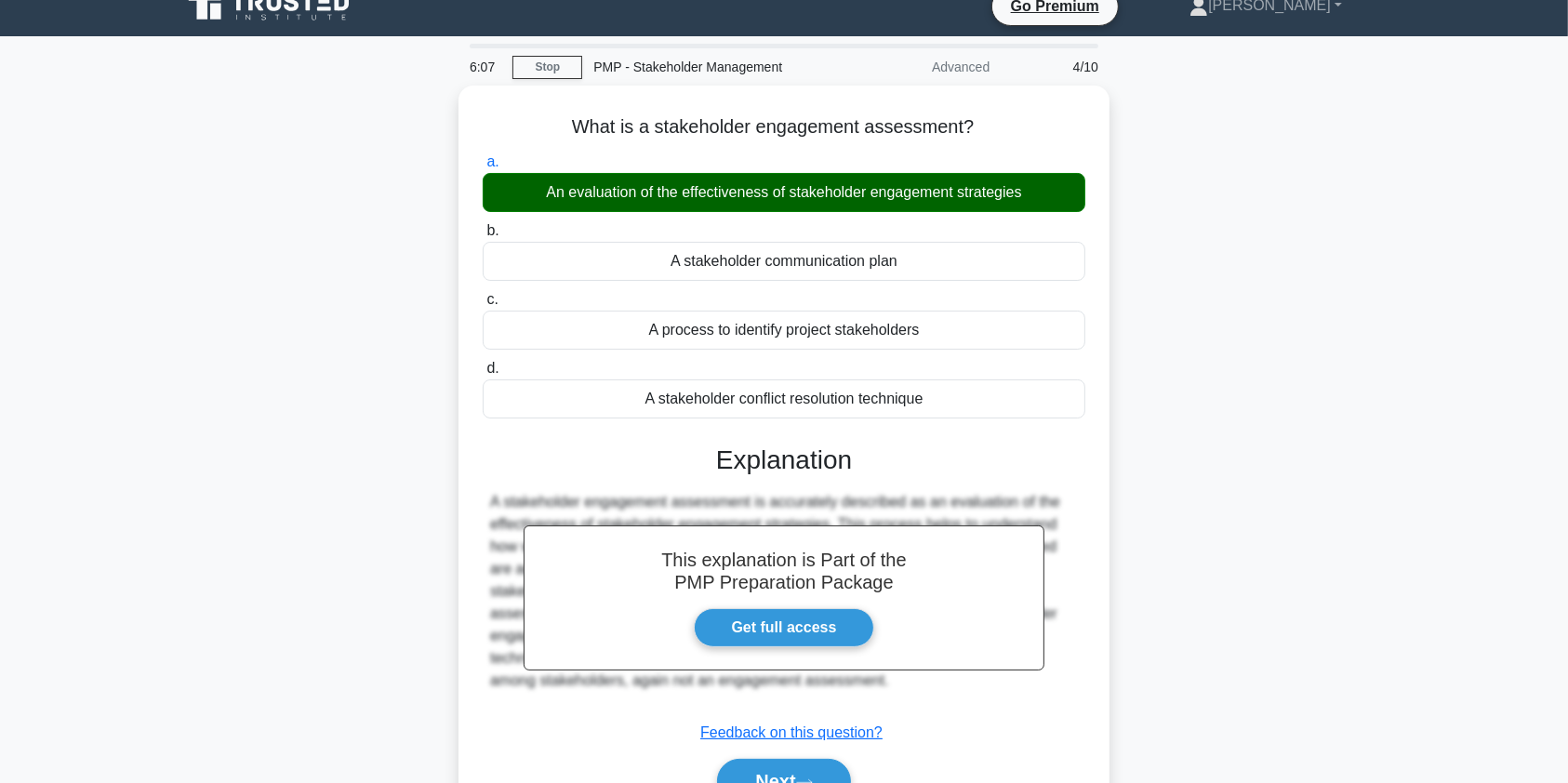
scroll to position [222, 0]
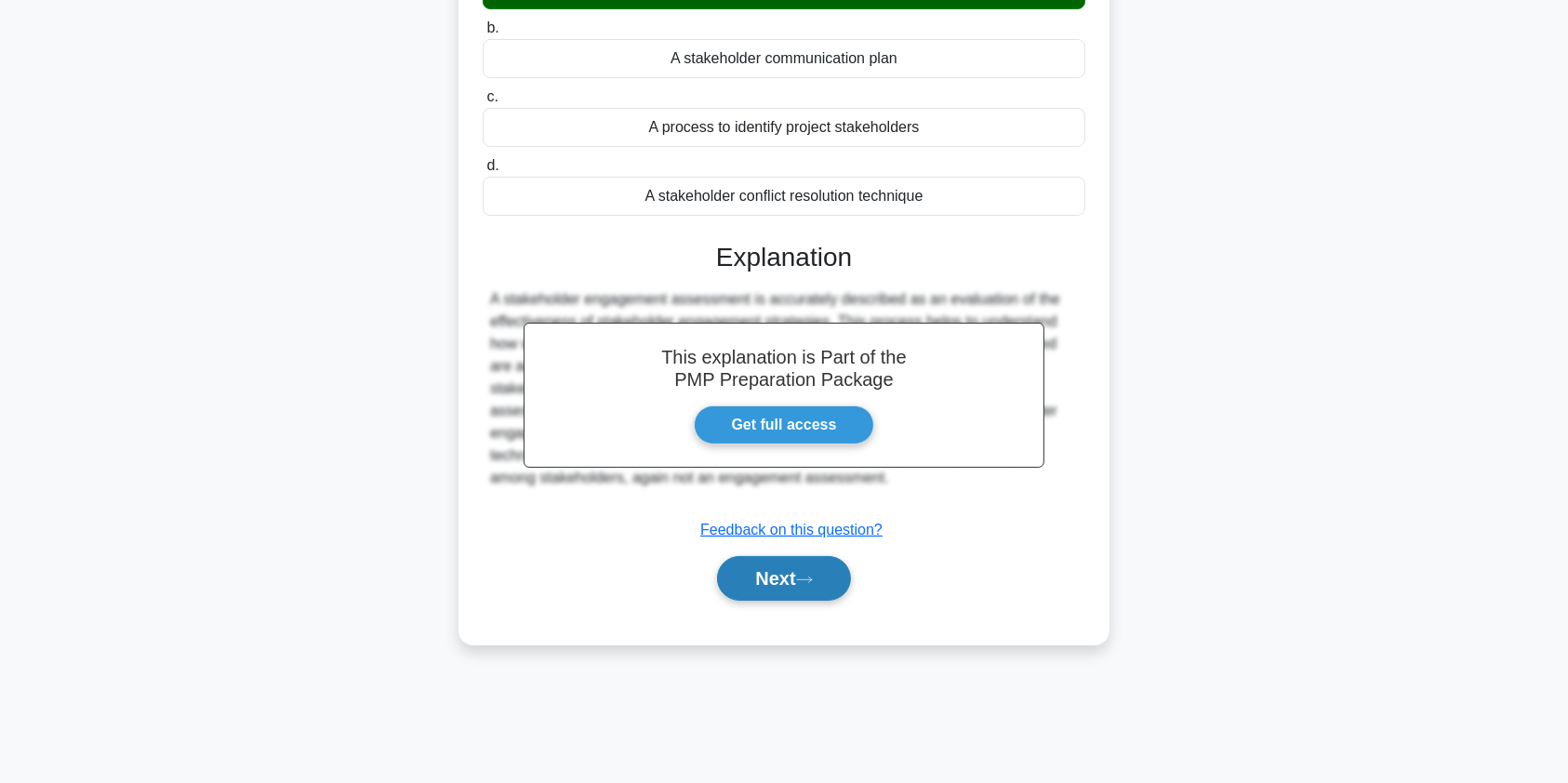
click at [777, 584] on button "Next" at bounding box center [783, 578] width 133 height 45
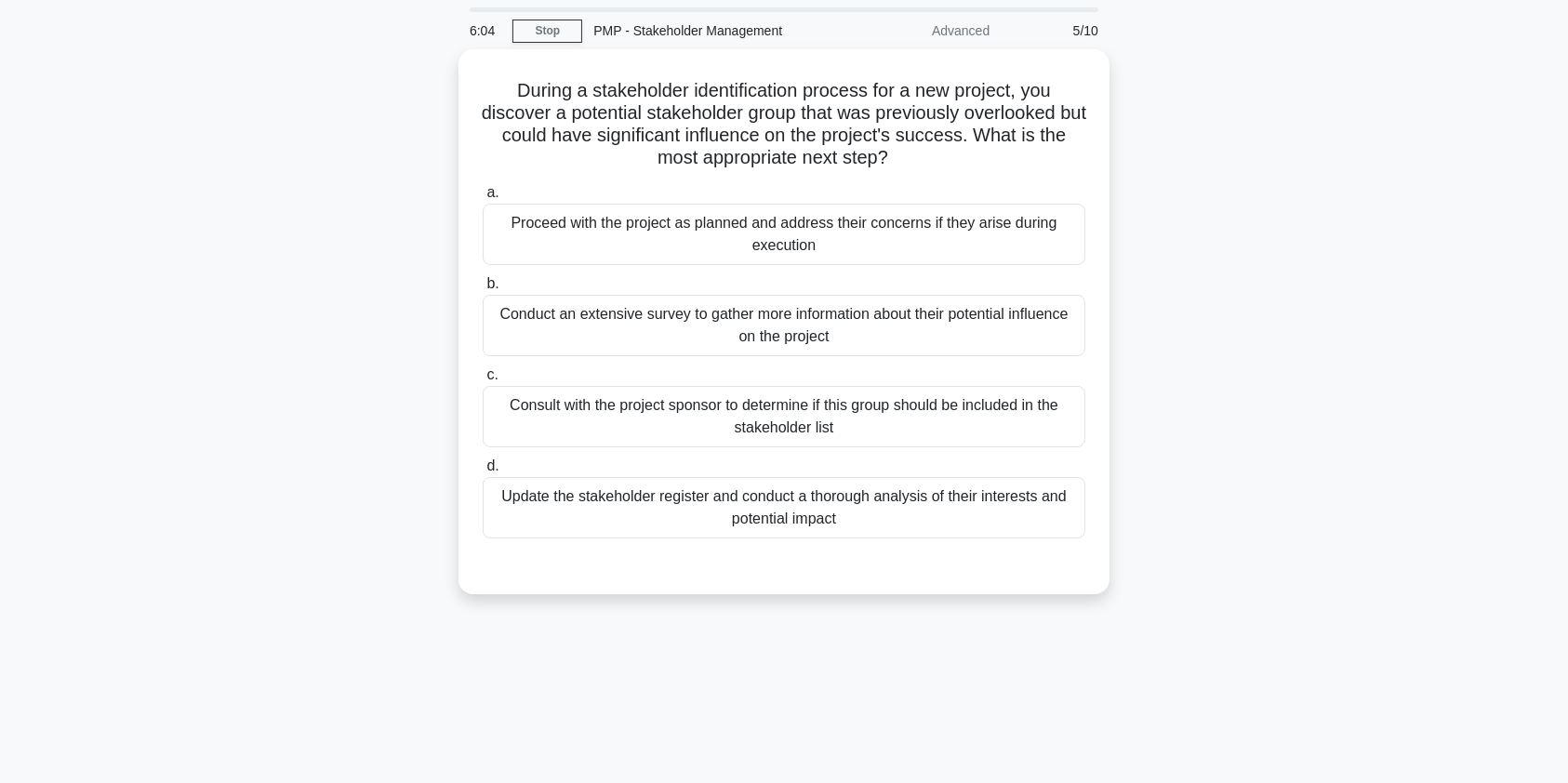
scroll to position [20, 0]
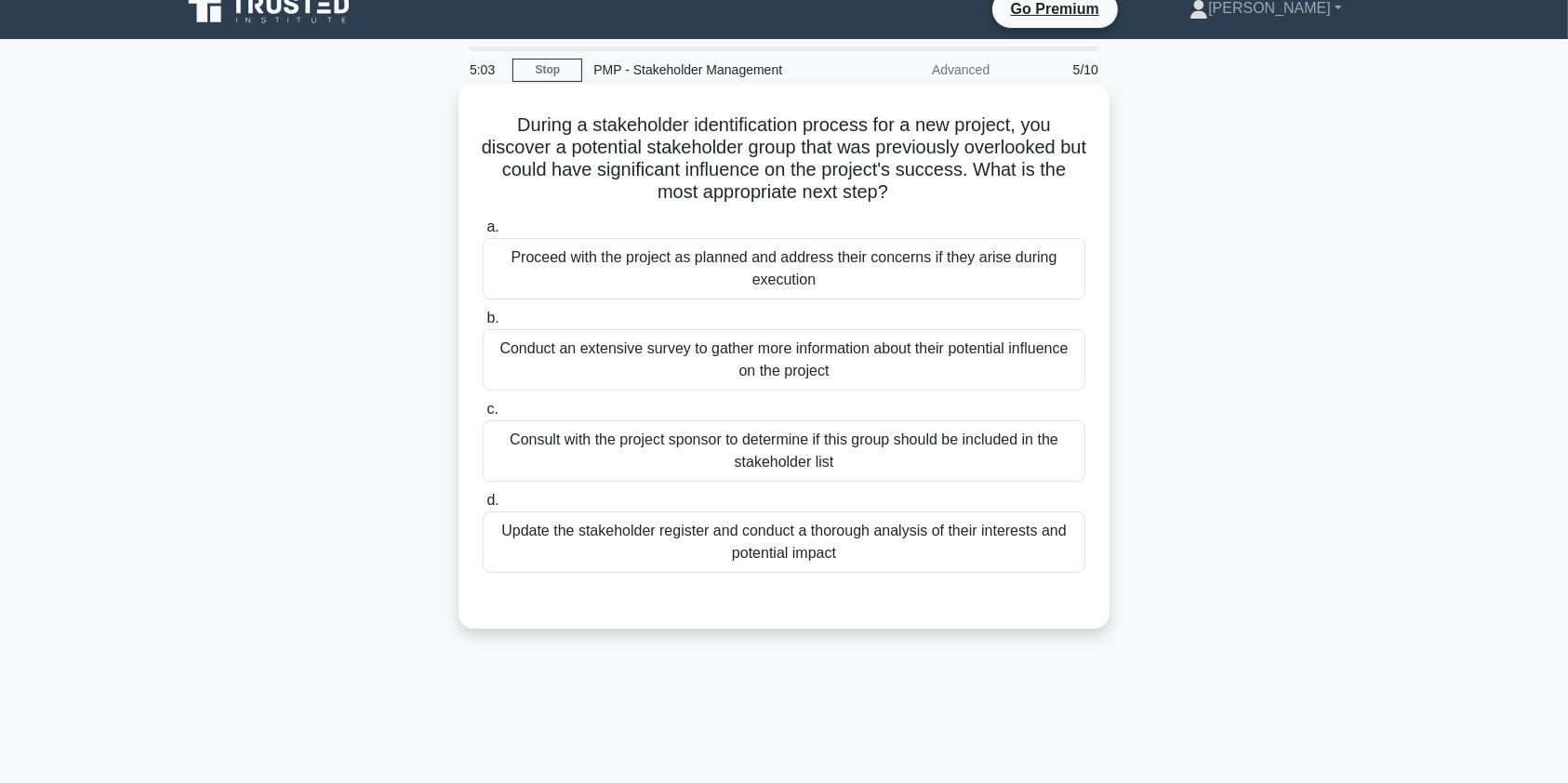
click at [964, 543] on div "Update the stakeholder register and conduct a thorough analysis of their intere…" at bounding box center [784, 542] width 603 height 61
click at [483, 507] on input "d. Update the stakeholder register and conduct a thorough analysis of their int…" at bounding box center [483, 501] width 0 height 12
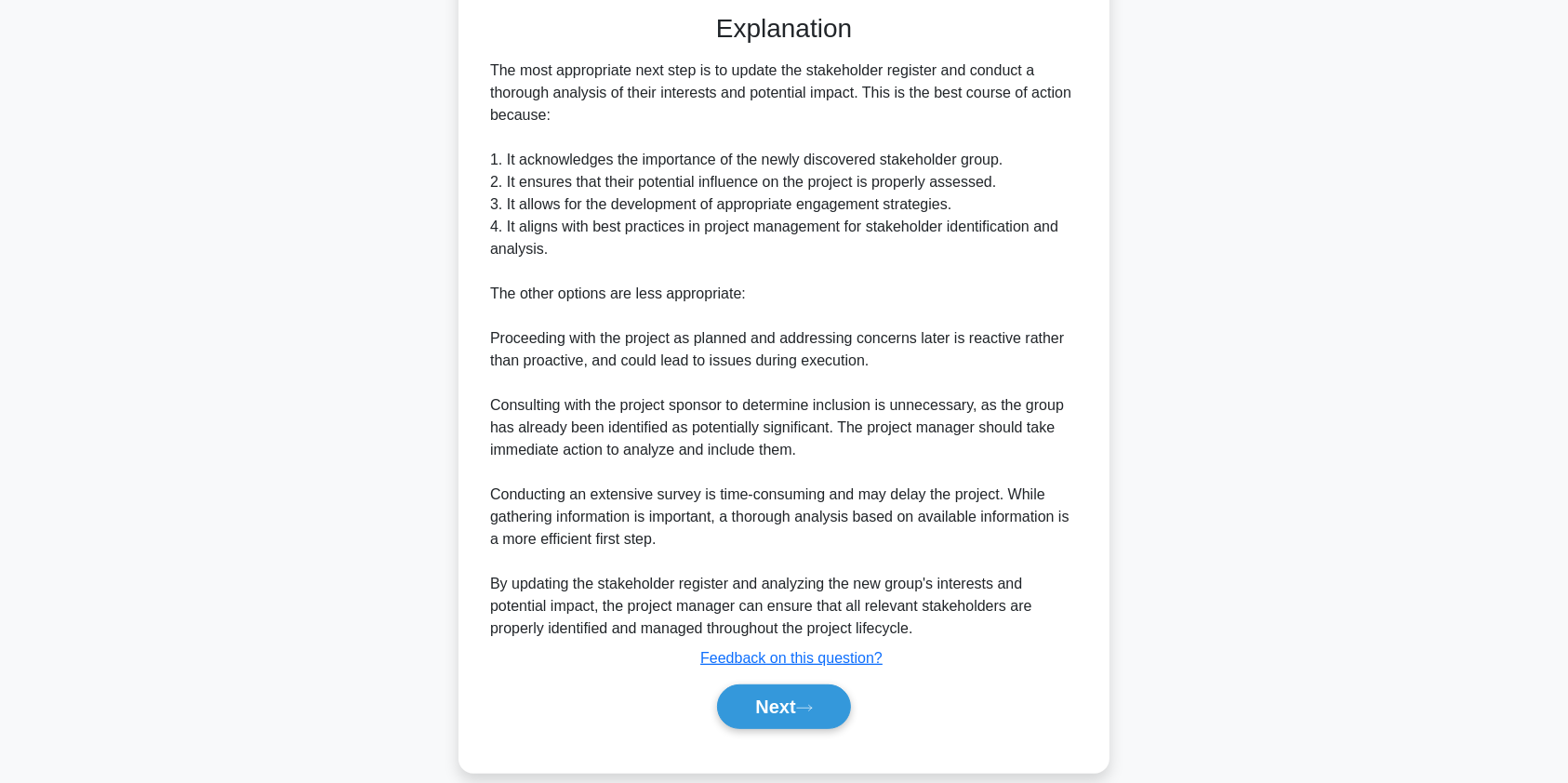
scroll to position [629, 0]
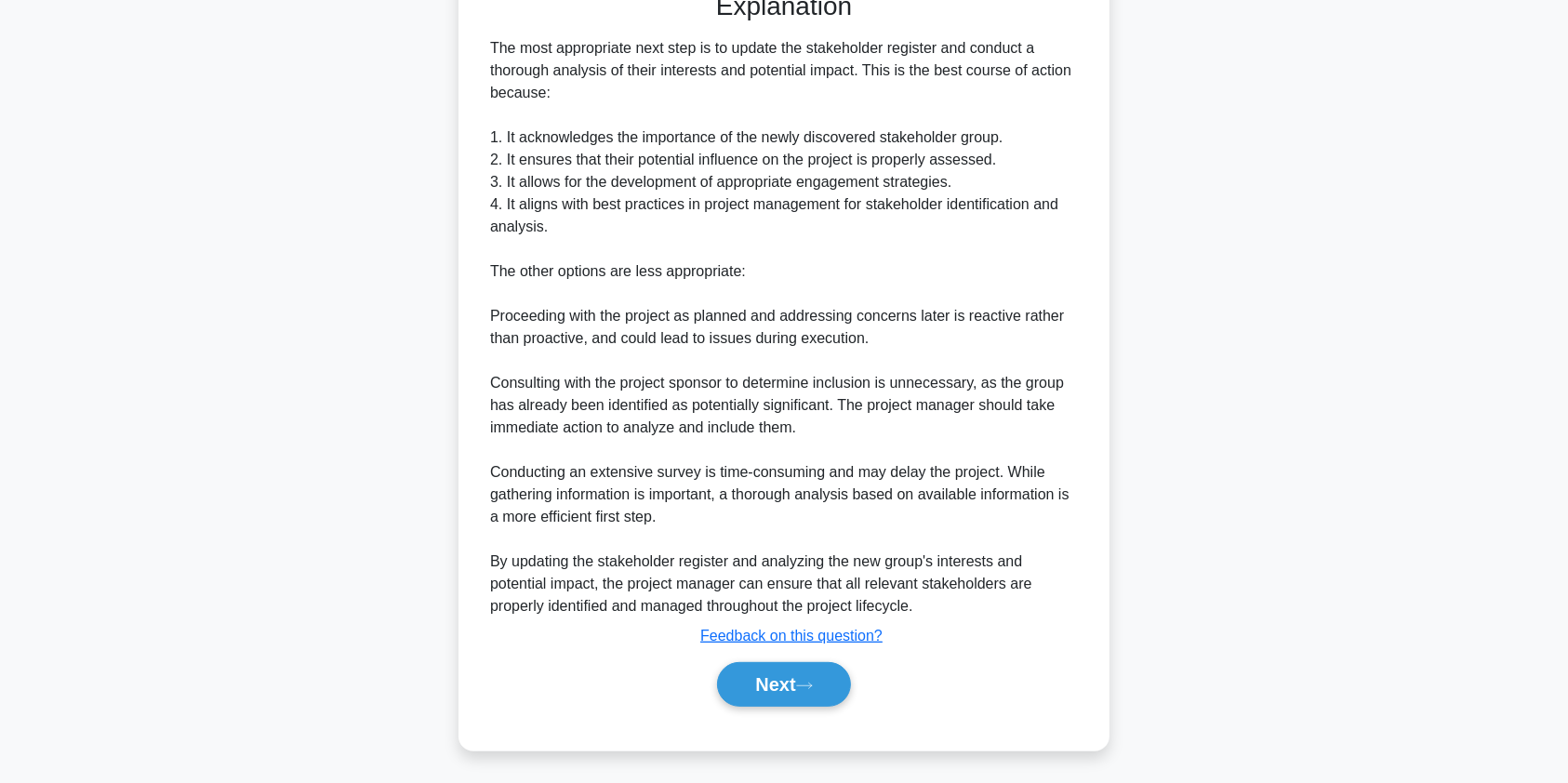
click at [527, 130] on div "The most appropriate next step is to update the stakeholder register and conduc…" at bounding box center [784, 327] width 588 height 581
click at [815, 690] on button "Next" at bounding box center [783, 684] width 133 height 45
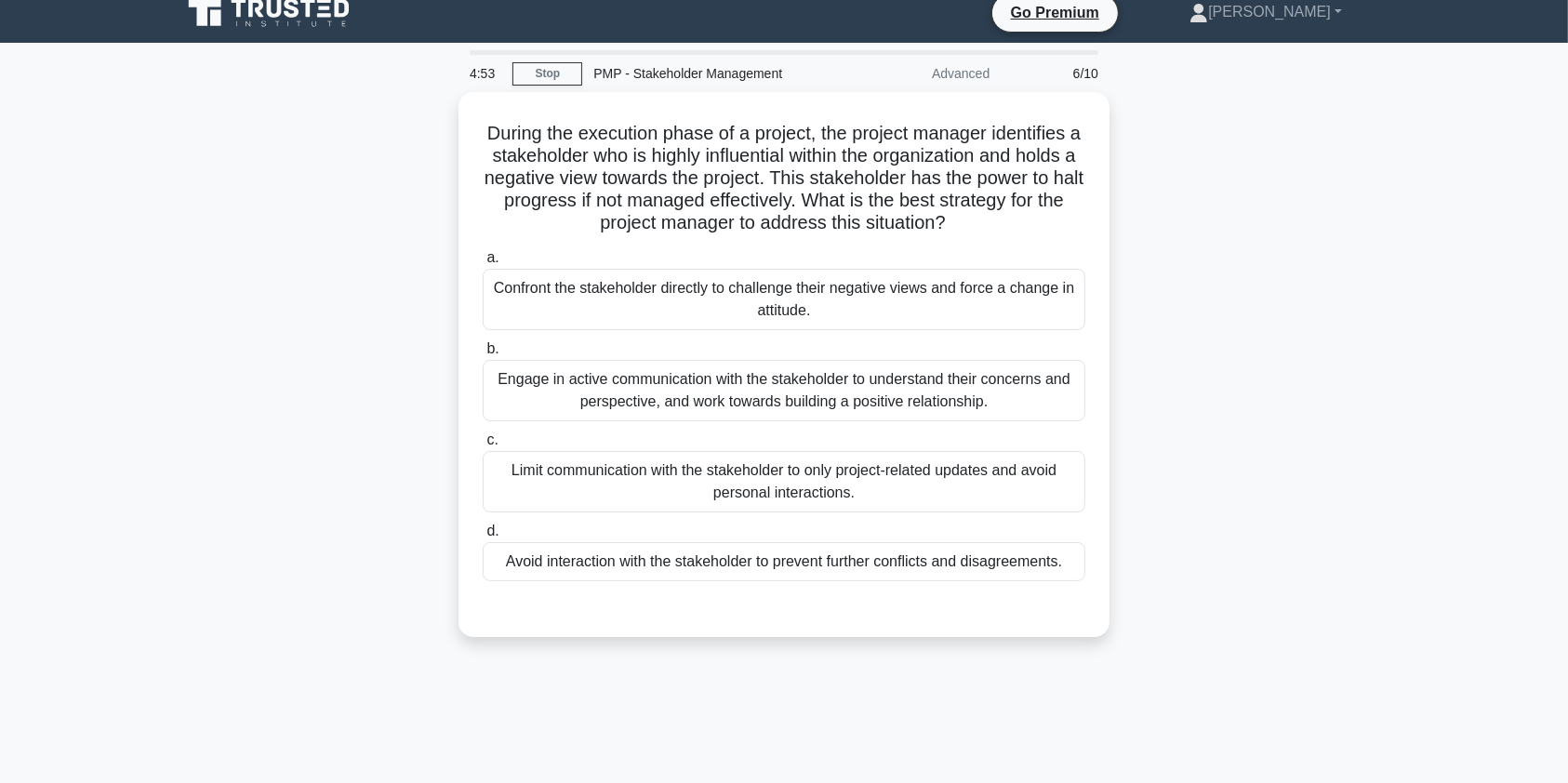
scroll to position [0, 0]
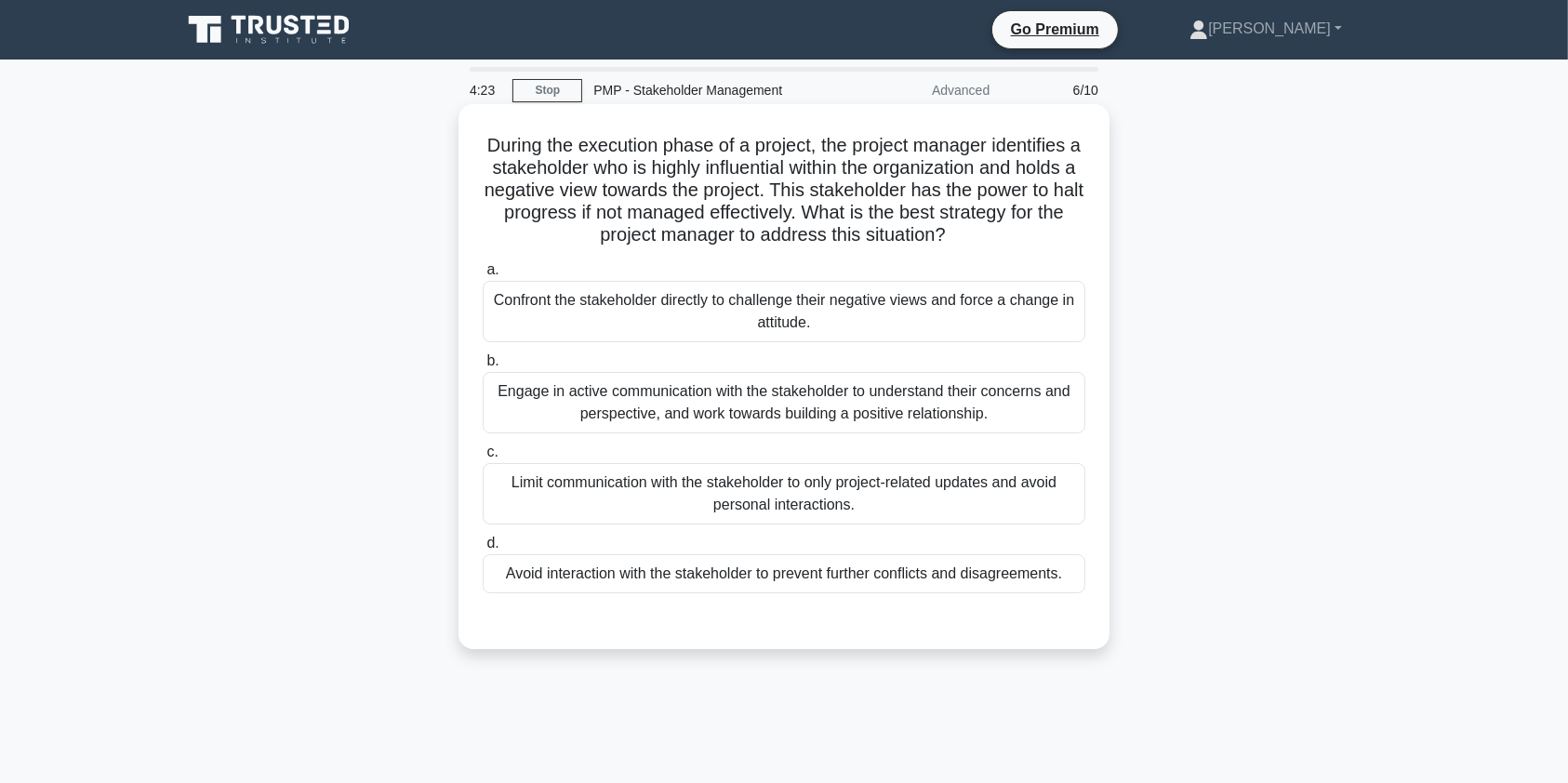
click at [981, 391] on div "Engage in active communication with the stakeholder to understand their concern…" at bounding box center [784, 402] width 603 height 61
click at [483, 367] on input "b. Engage in active communication with the stakeholder to understand their conc…" at bounding box center [483, 361] width 0 height 12
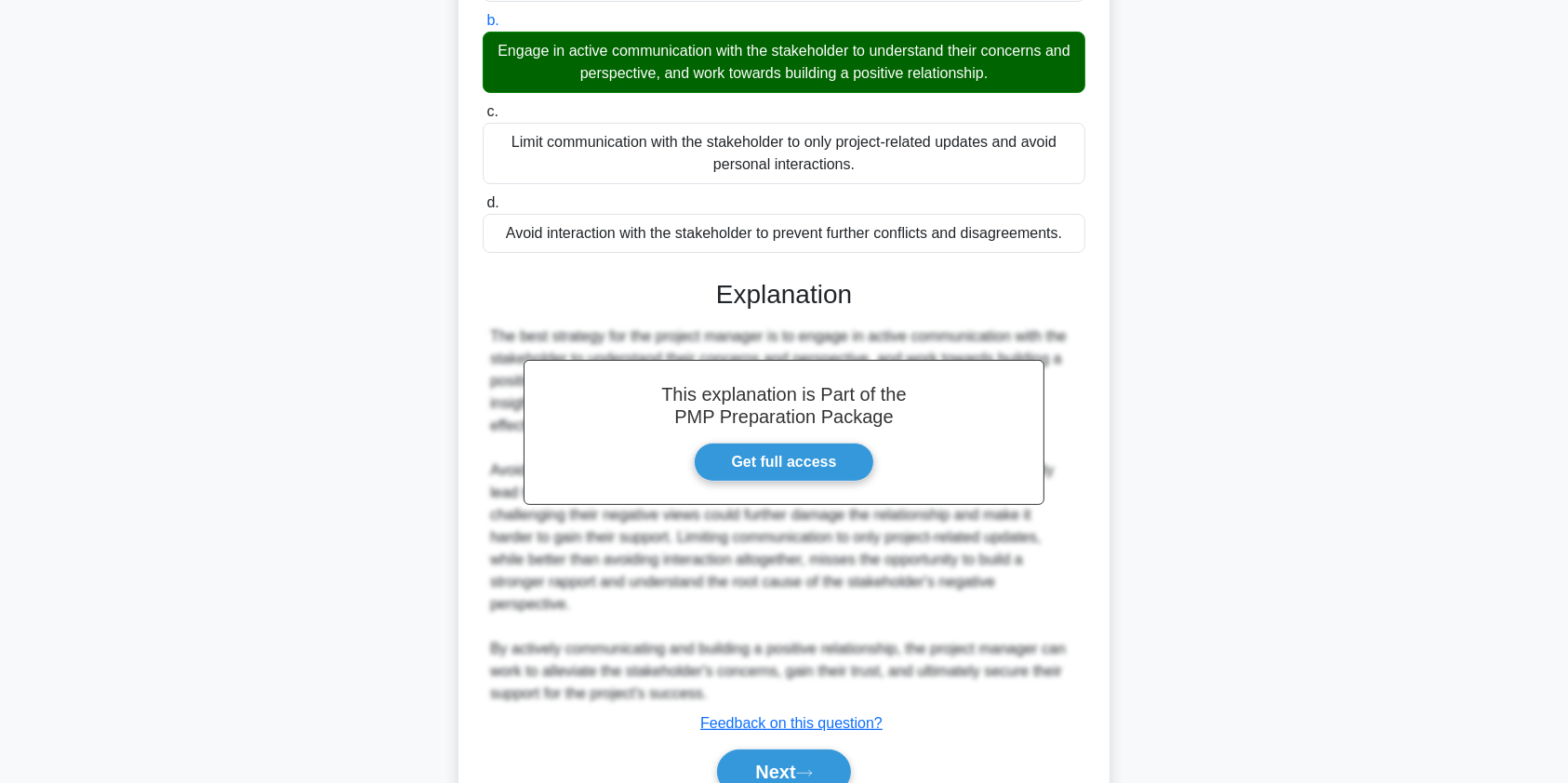
scroll to position [431, 0]
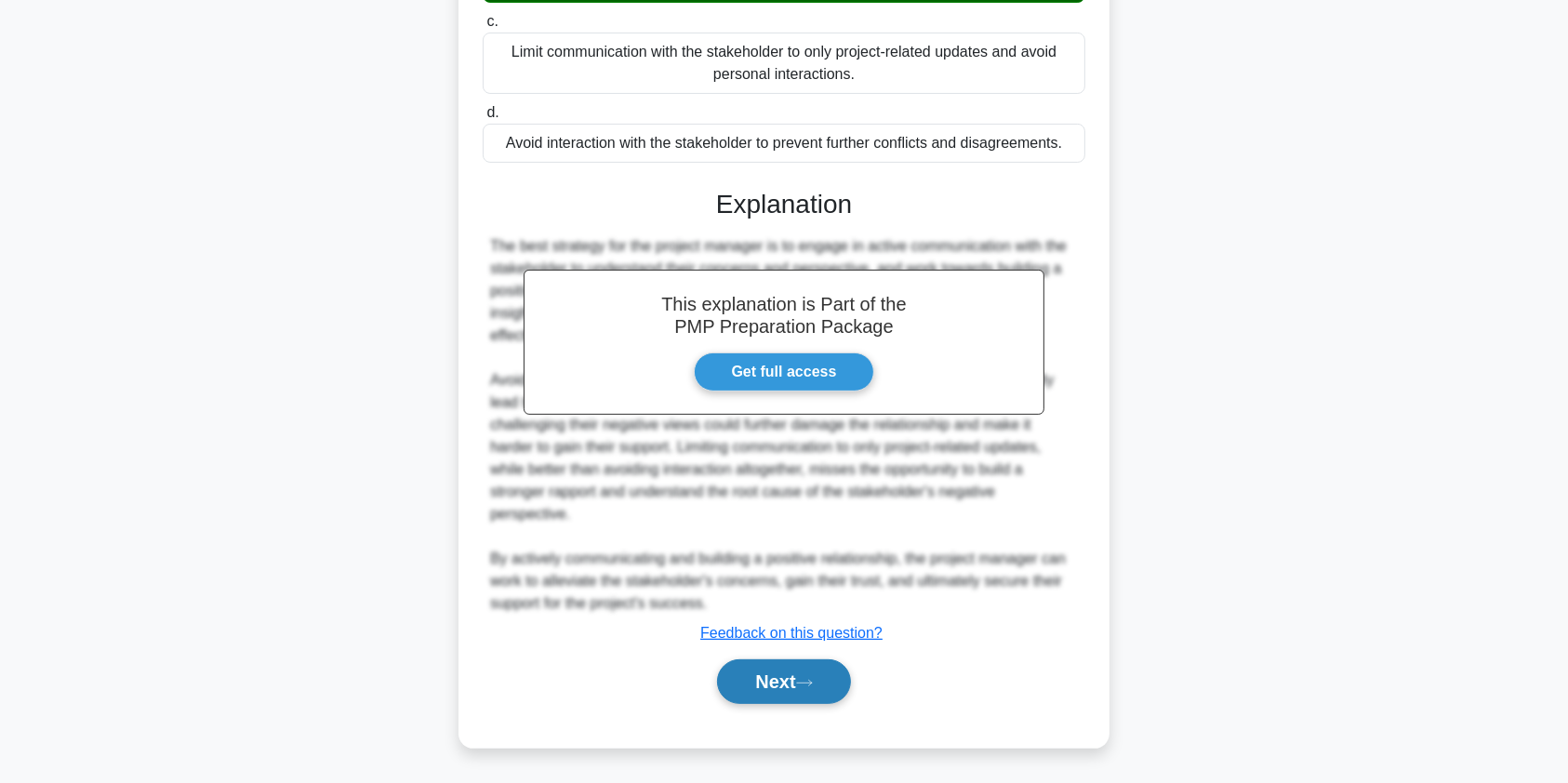
click at [799, 683] on button "Next" at bounding box center [783, 682] width 133 height 45
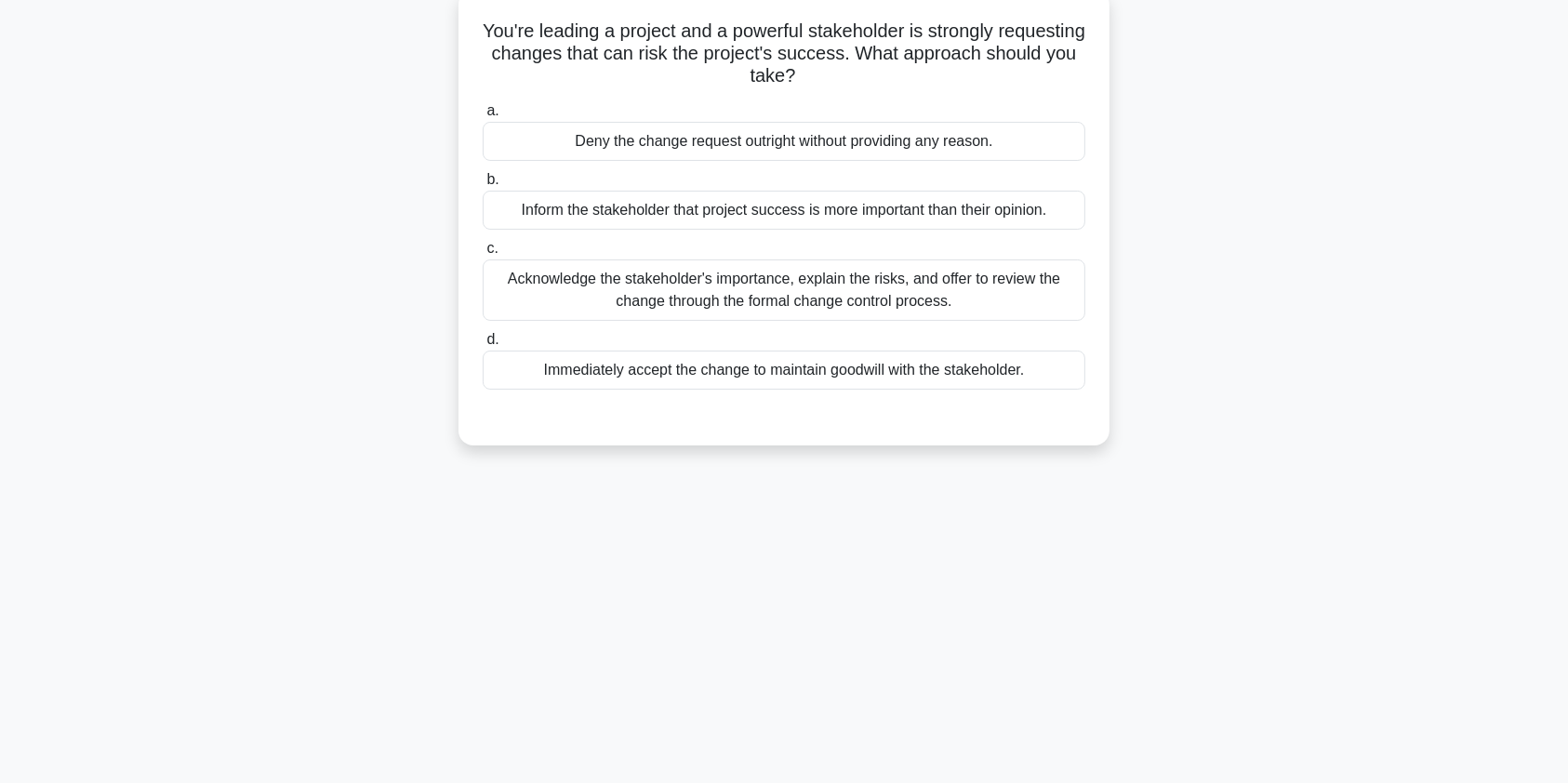
scroll to position [0, 0]
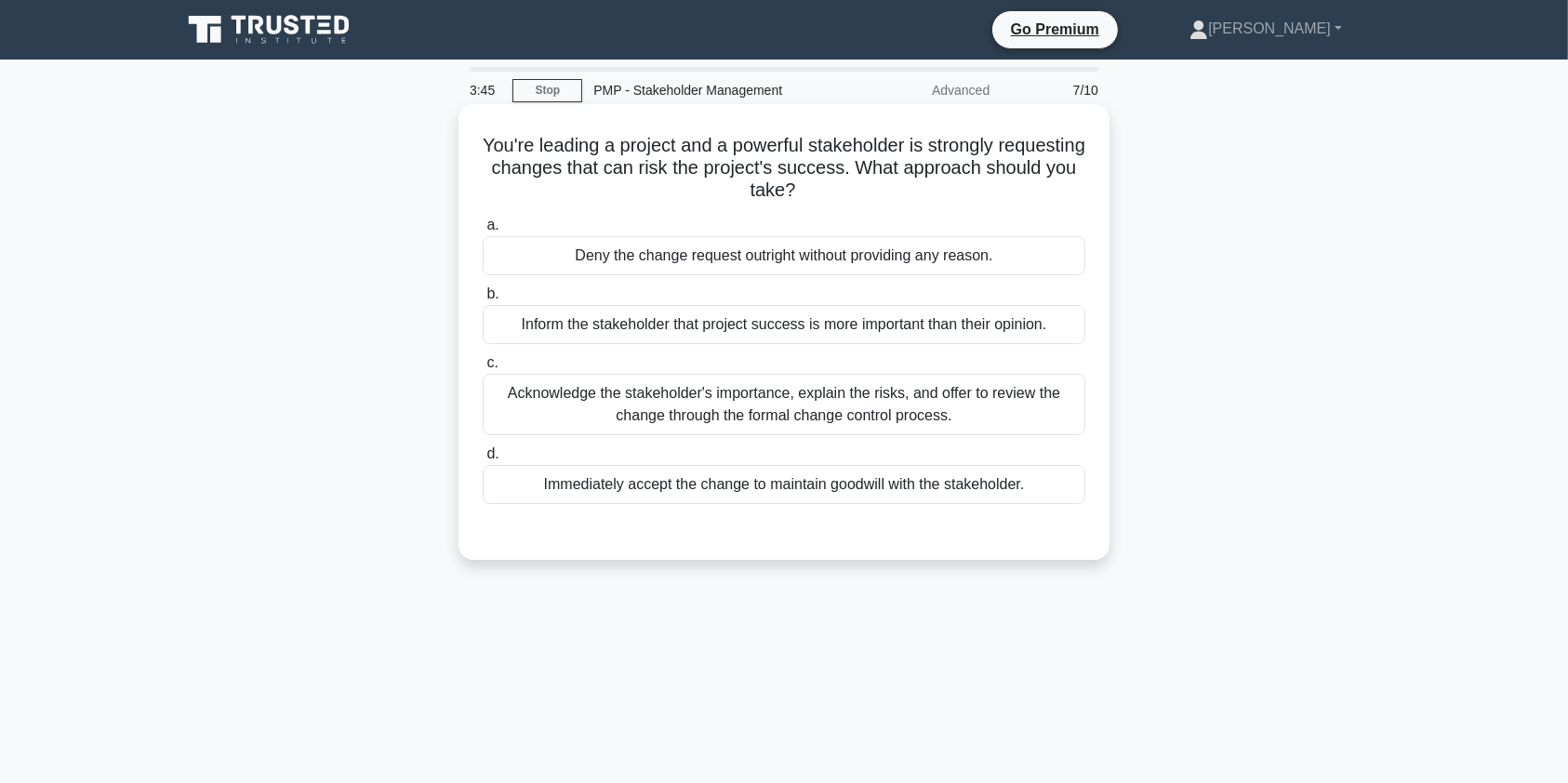
click at [1000, 424] on div "Acknowledge the stakeholder's importance, explain the risks, and offer to revie…" at bounding box center [784, 404] width 603 height 61
click at [483, 369] on input "c. Acknowledge the stakeholder's importance, explain the risks, and offer to re…" at bounding box center [483, 363] width 0 height 12
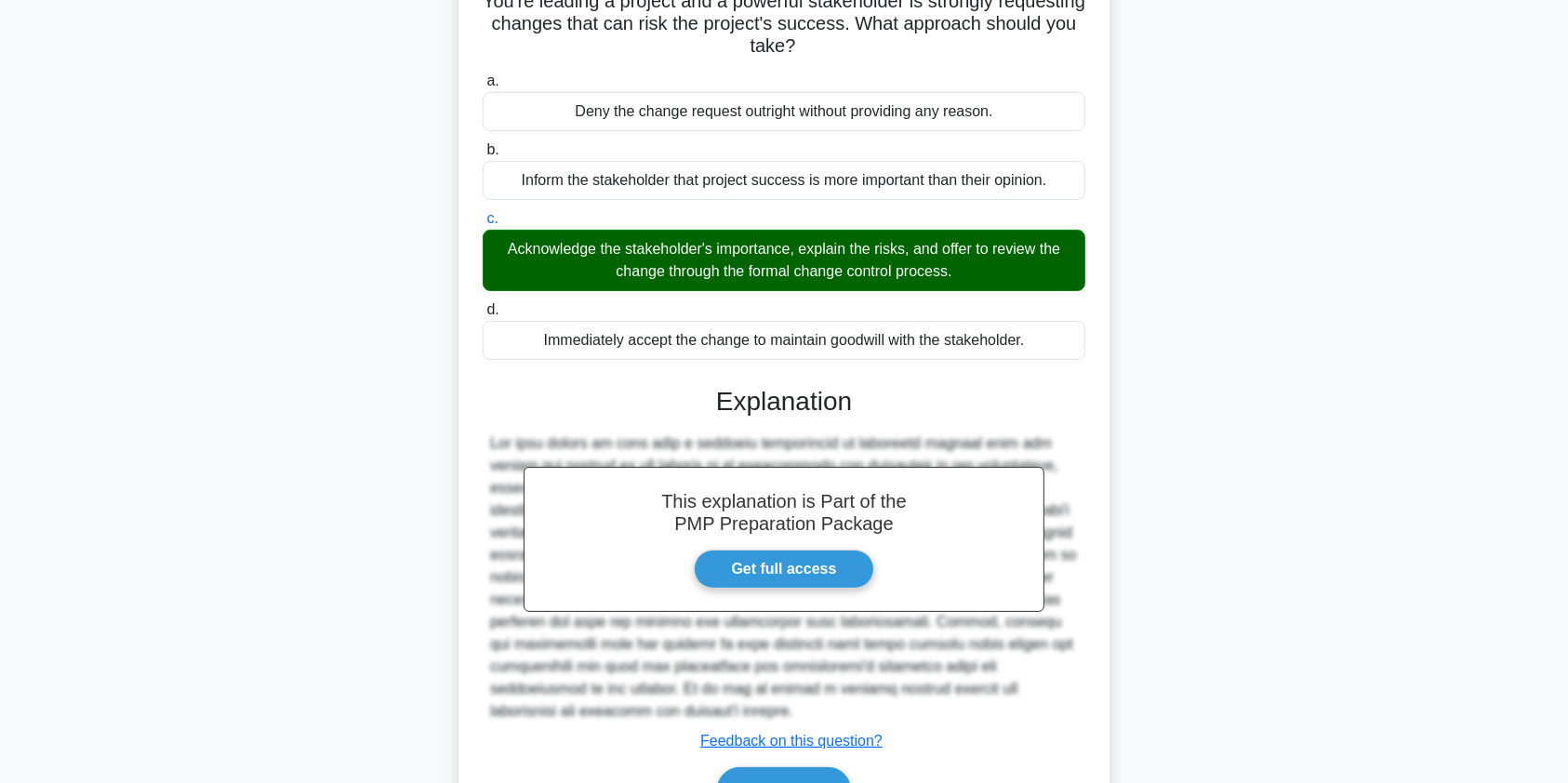
scroll to position [252, 0]
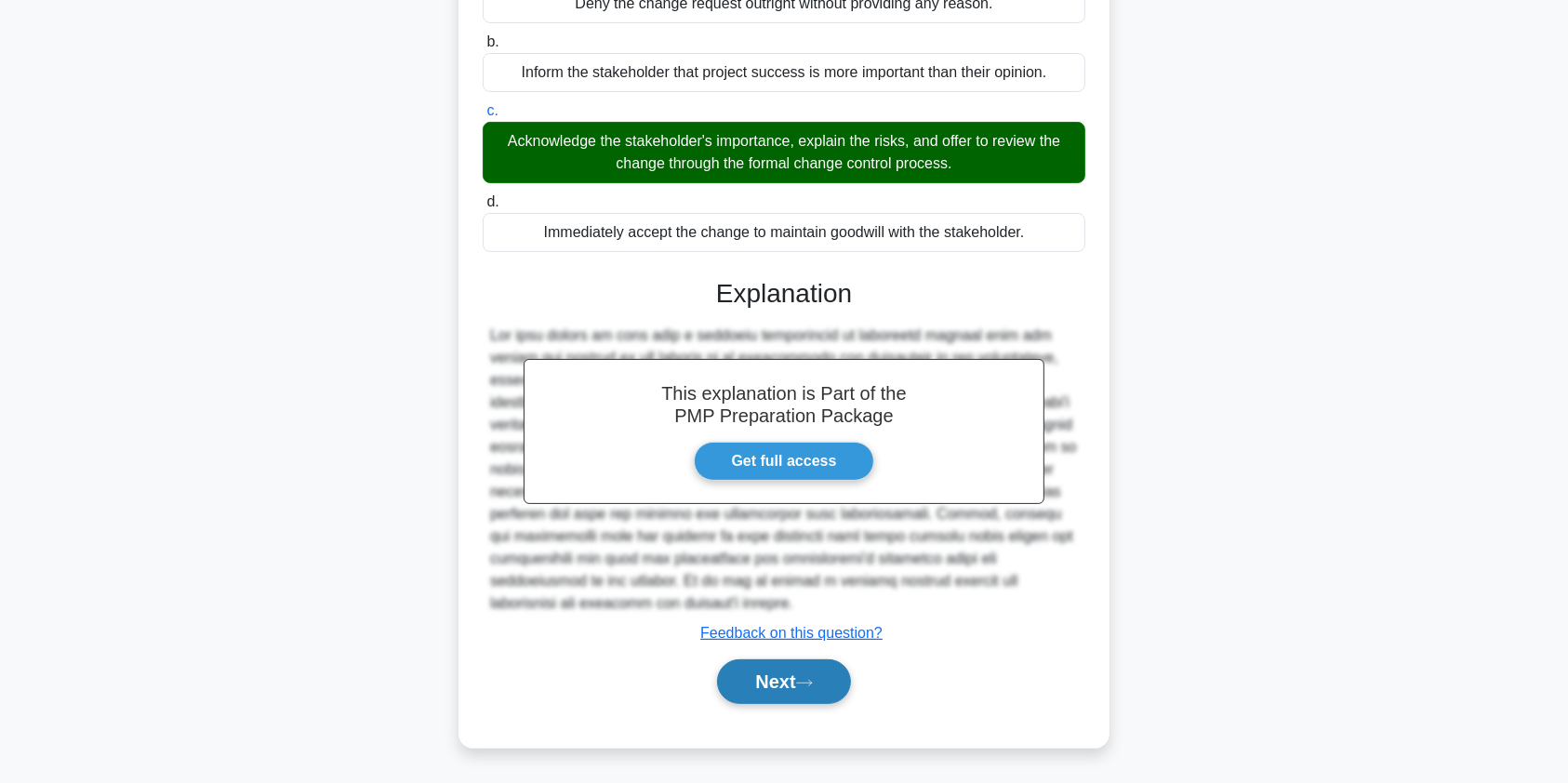
click at [769, 684] on button "Next" at bounding box center [783, 682] width 133 height 45
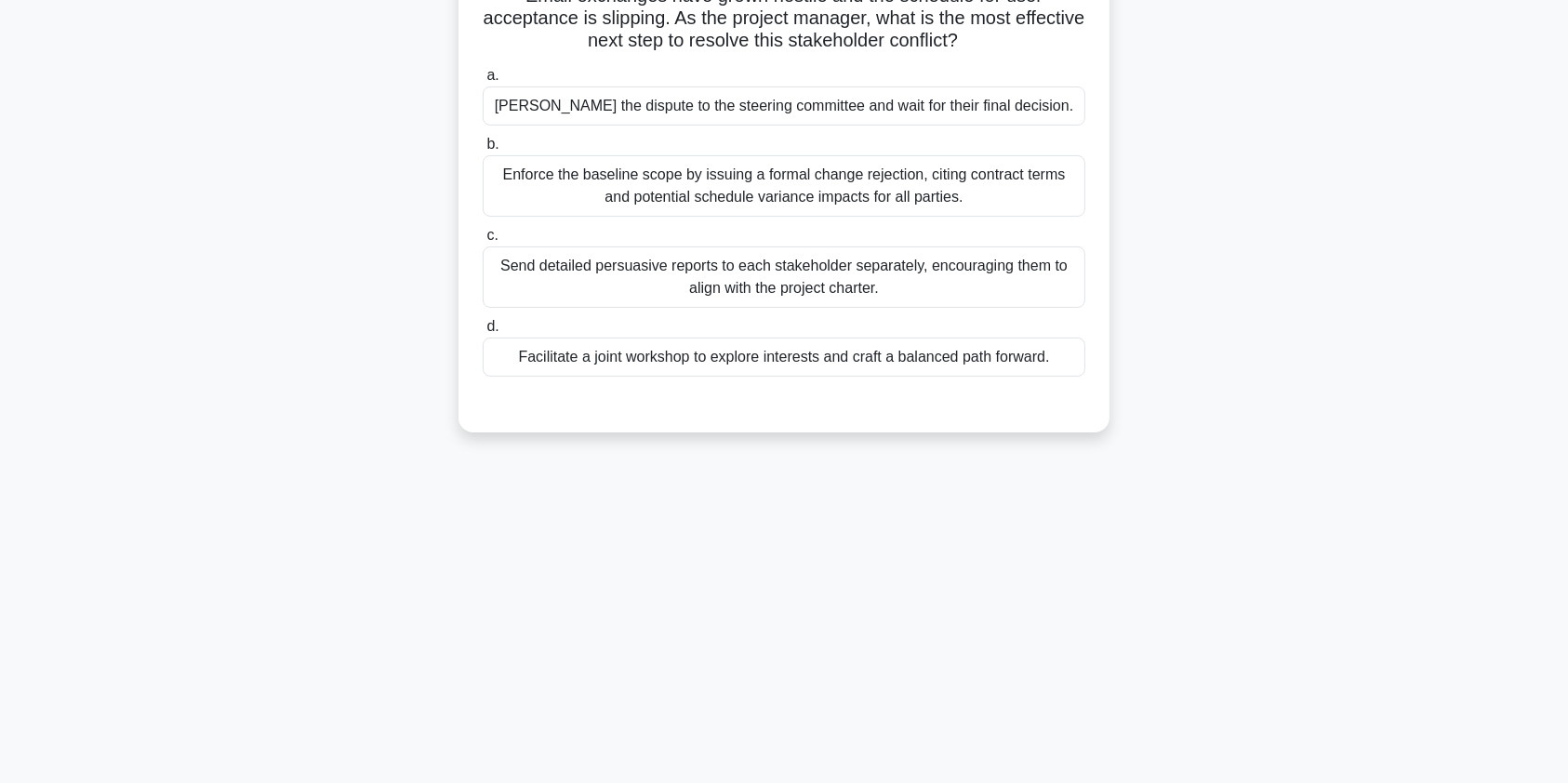
scroll to position [0, 0]
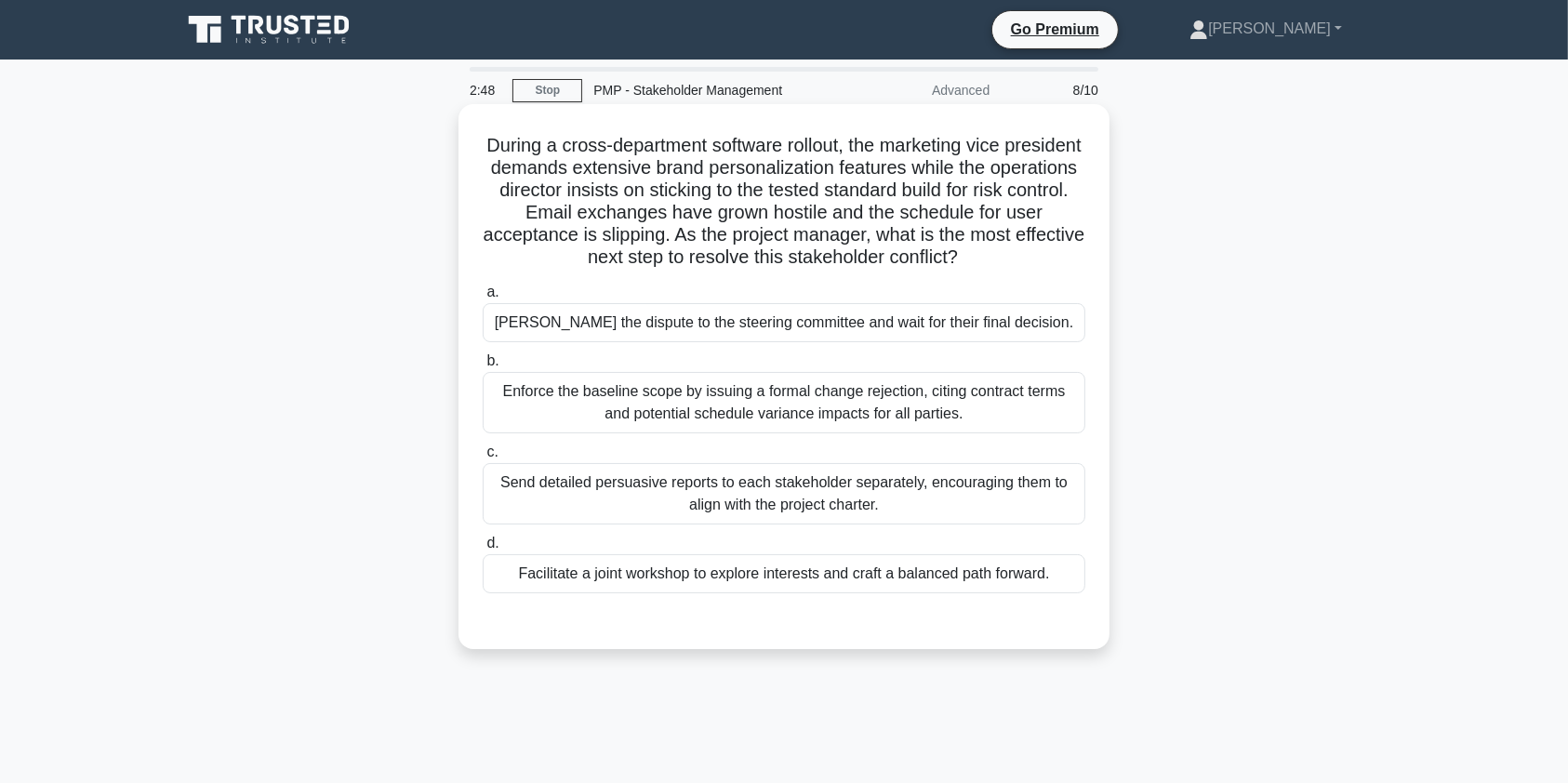
click at [895, 570] on div "Facilitate a joint workshop to explore interests and craft a balanced path forw…" at bounding box center [784, 573] width 603 height 39
click at [483, 550] on input "d. Facilitate a joint workshop to explore interests and craft a balanced path f…" at bounding box center [483, 544] width 0 height 12
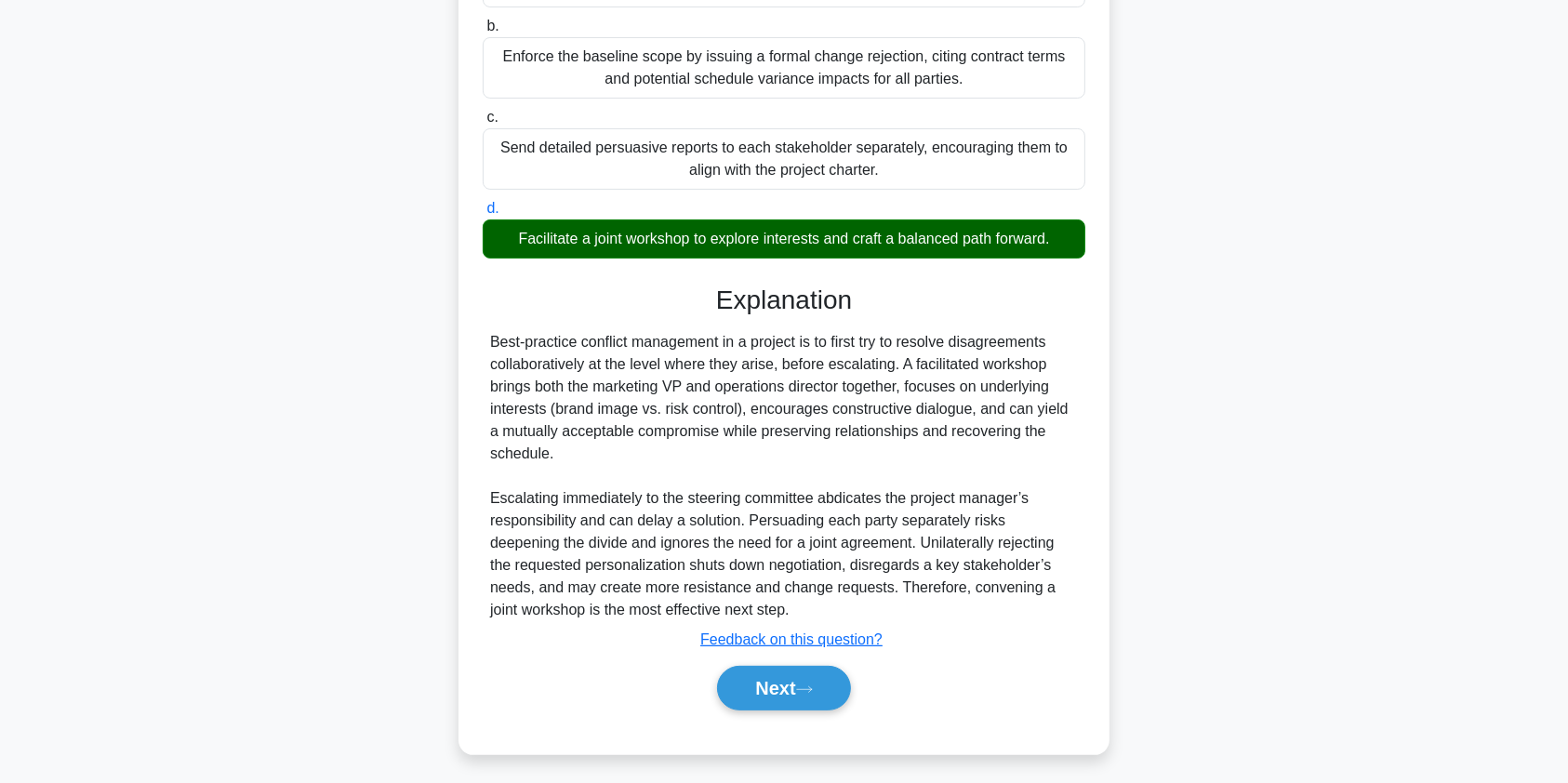
scroll to position [341, 0]
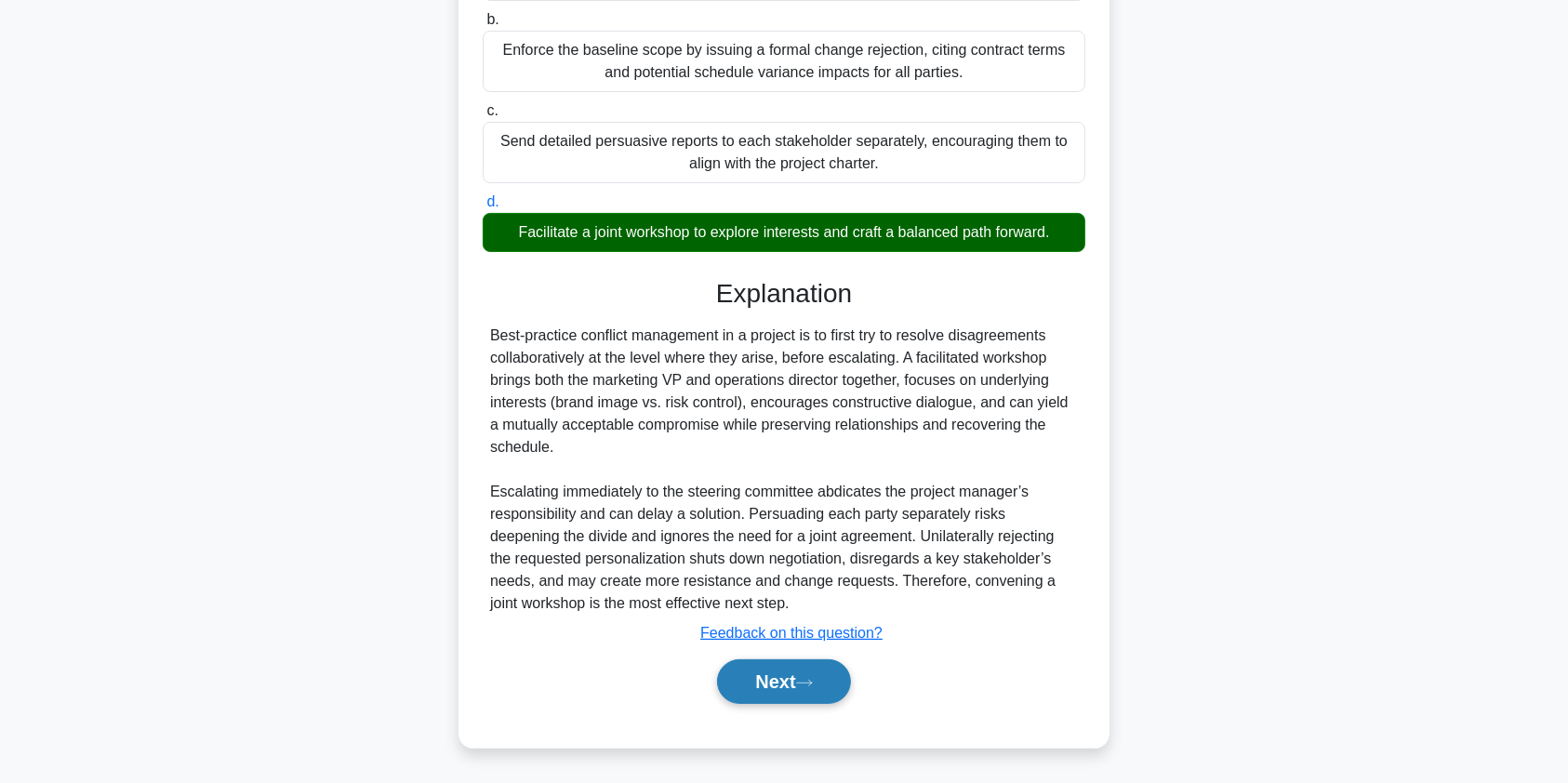
click at [800, 681] on button "Next" at bounding box center [783, 682] width 133 height 45
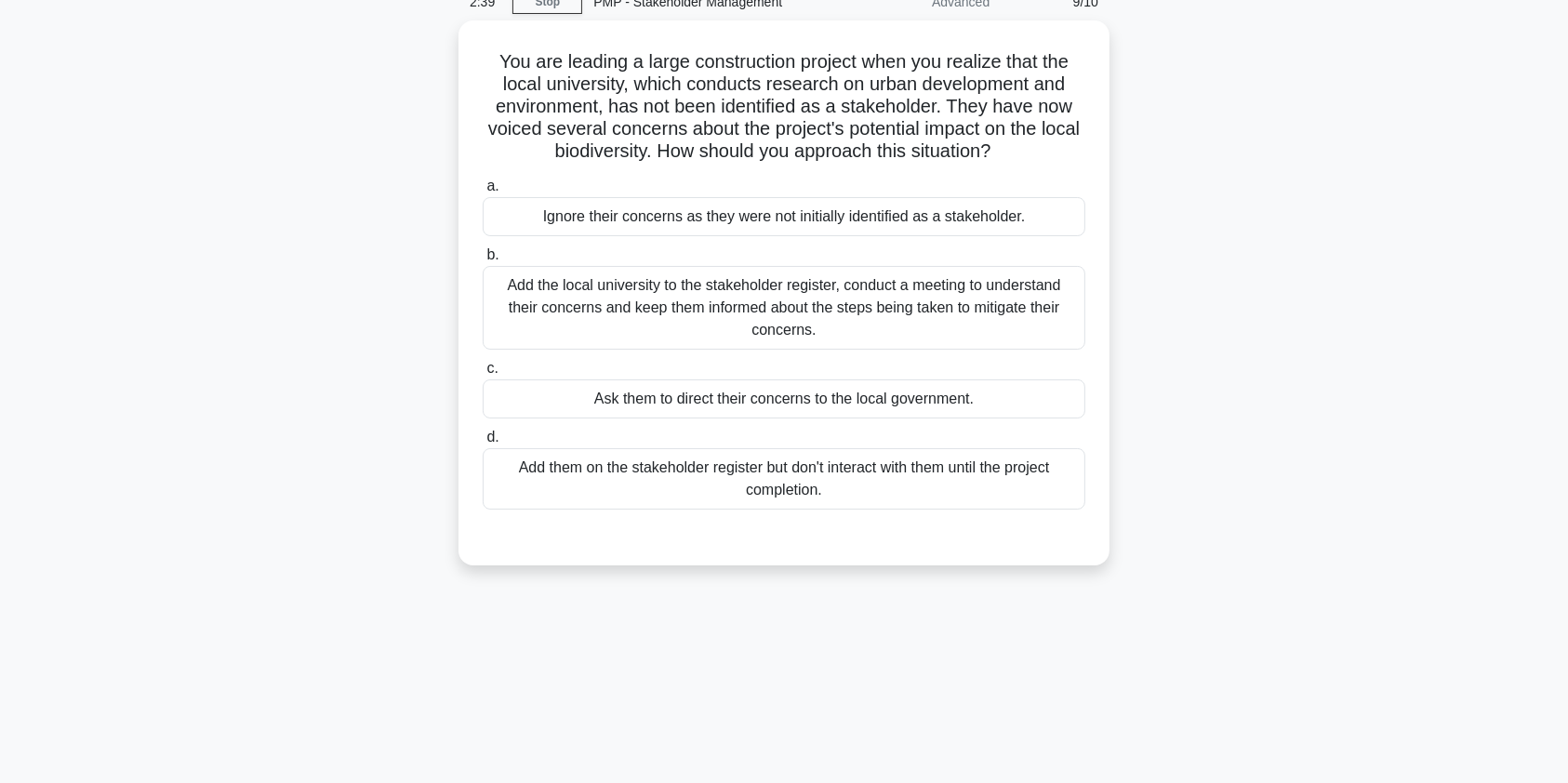
scroll to position [0, 0]
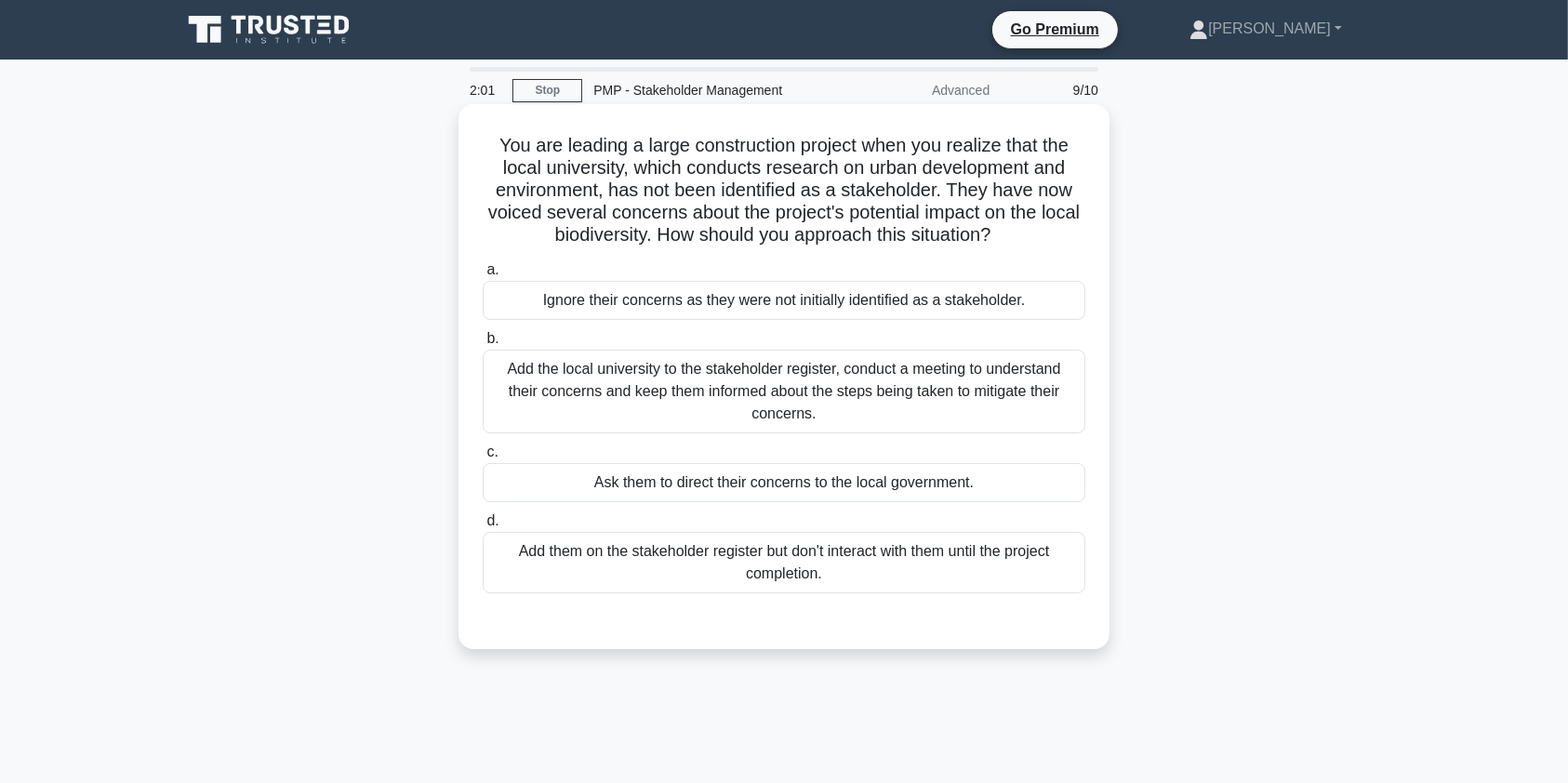
click at [858, 386] on div "Add the local university to the stakeholder register, conduct a meeting to unde…" at bounding box center [784, 392] width 603 height 84
click at [483, 345] on input "b. Add the local university to the stakeholder register, conduct a meeting to u…" at bounding box center [483, 339] width 0 height 12
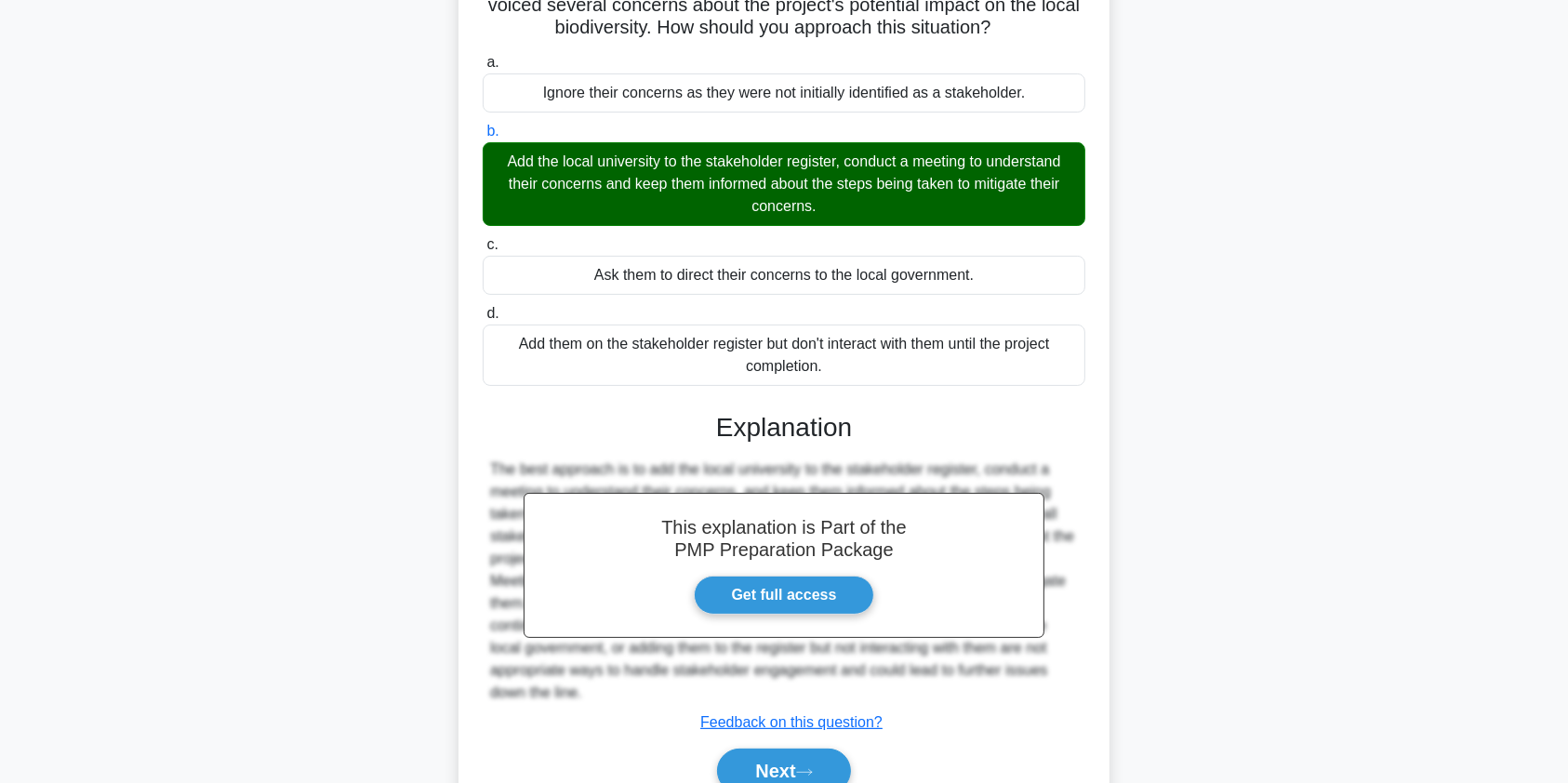
scroll to position [297, 0]
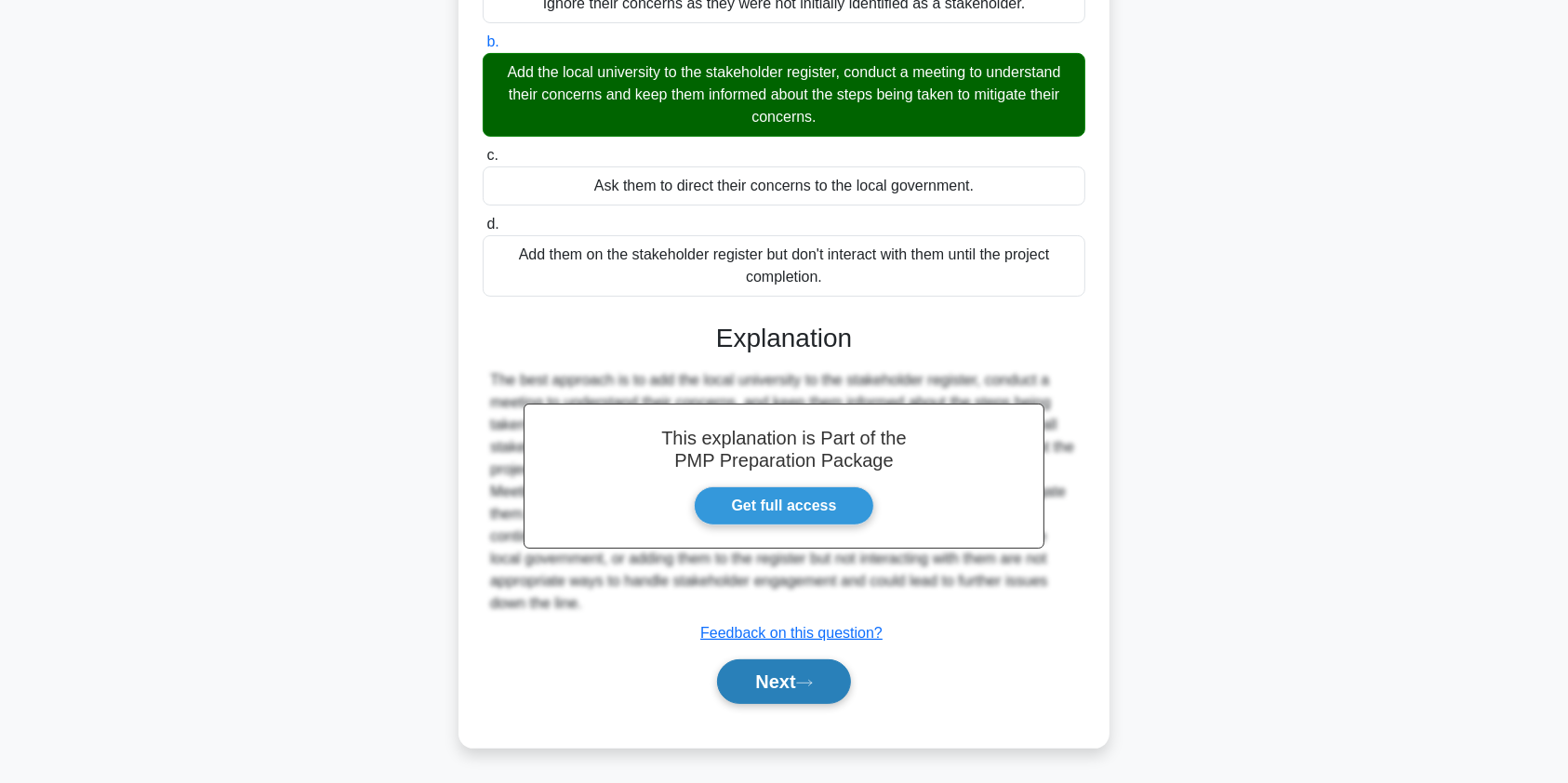
click at [794, 692] on button "Next" at bounding box center [783, 682] width 133 height 45
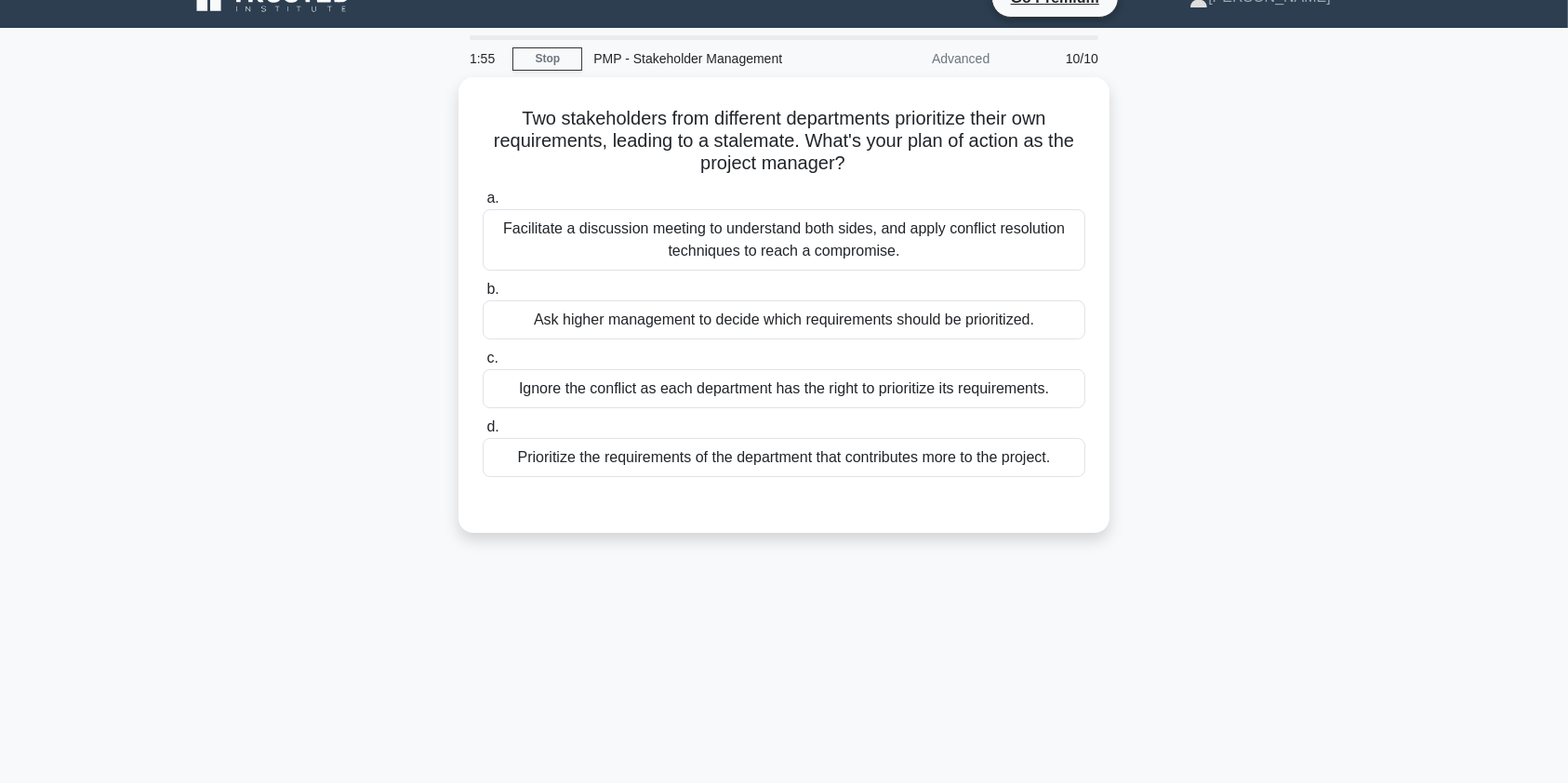
scroll to position [0, 0]
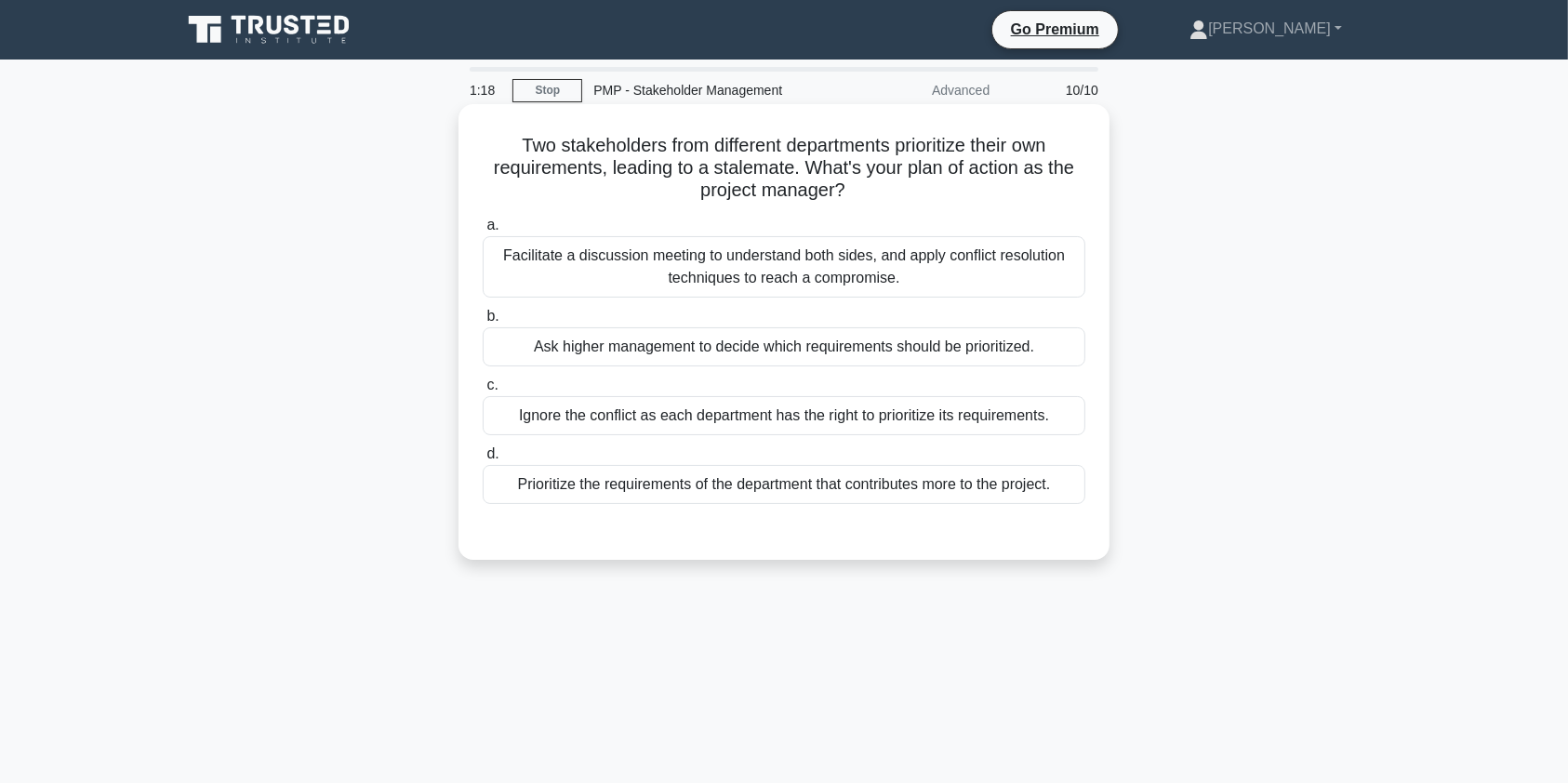
click at [744, 282] on div "Facilitate a discussion meeting to understand both sides, and apply conflict re…" at bounding box center [784, 266] width 603 height 61
click at [483, 232] on input "a. Facilitate a discussion meeting to understand both sides, and apply conflict…" at bounding box center [483, 226] width 0 height 12
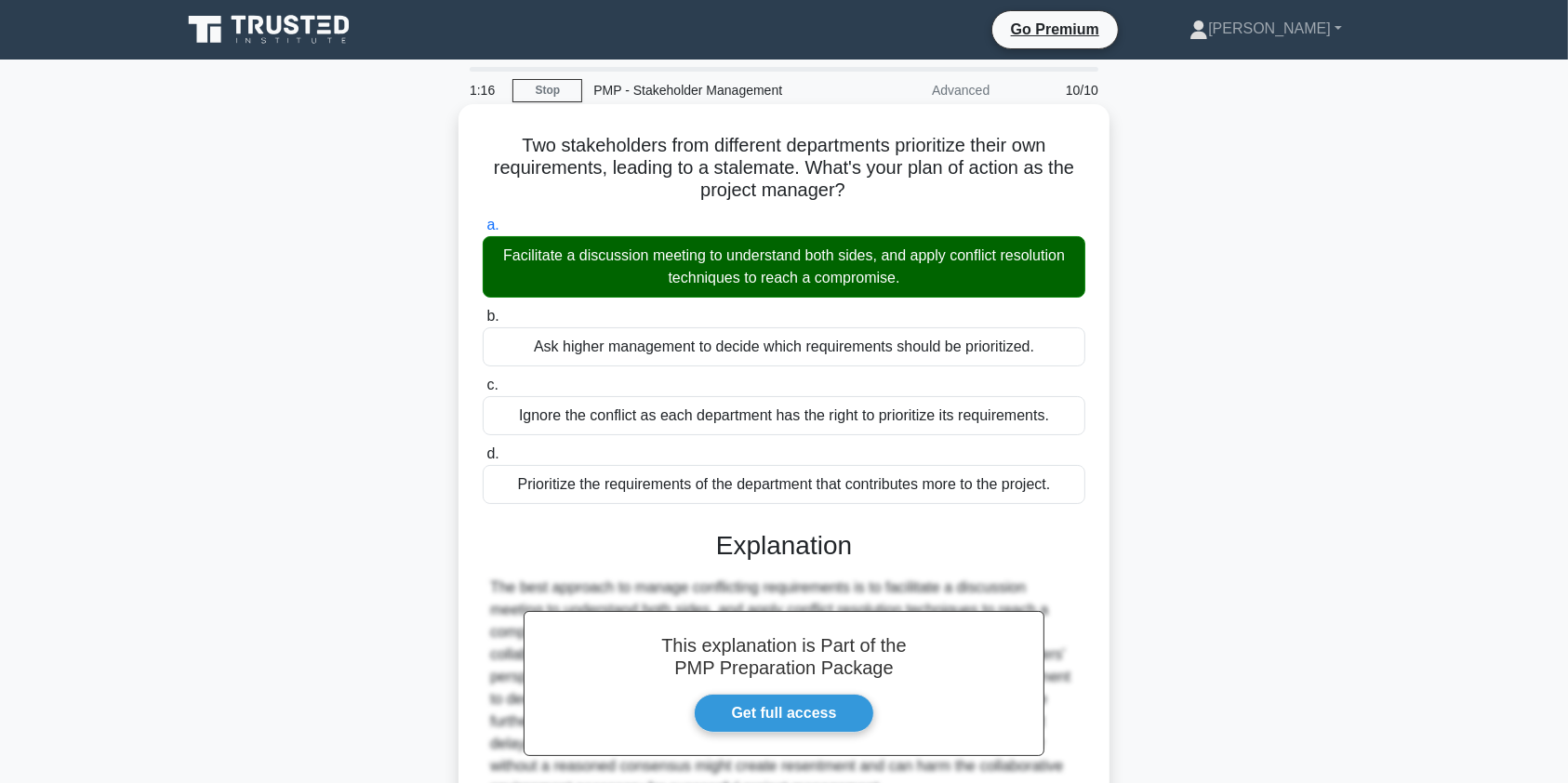
drag, startPoint x: 742, startPoint y: 280, endPoint x: 746, endPoint y: 399, distance: 119.1
click at [746, 399] on div "a. Facilitate a discussion meeting to understand both sides, and apply conflict…" at bounding box center [784, 359] width 625 height 298
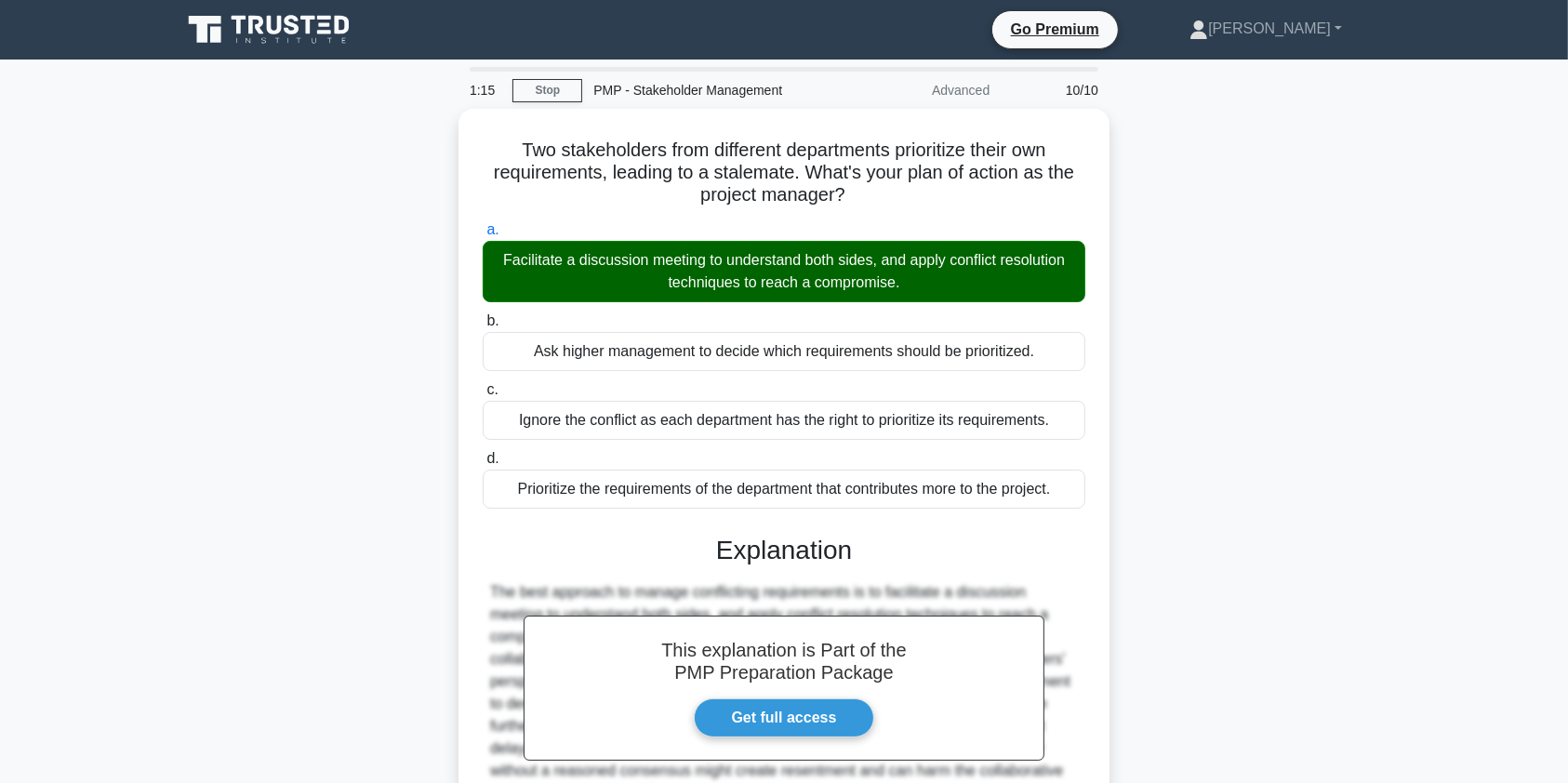
click at [1257, 313] on div "Two stakeholders from different departments prioritize their own requirements, …" at bounding box center [784, 534] width 1228 height 851
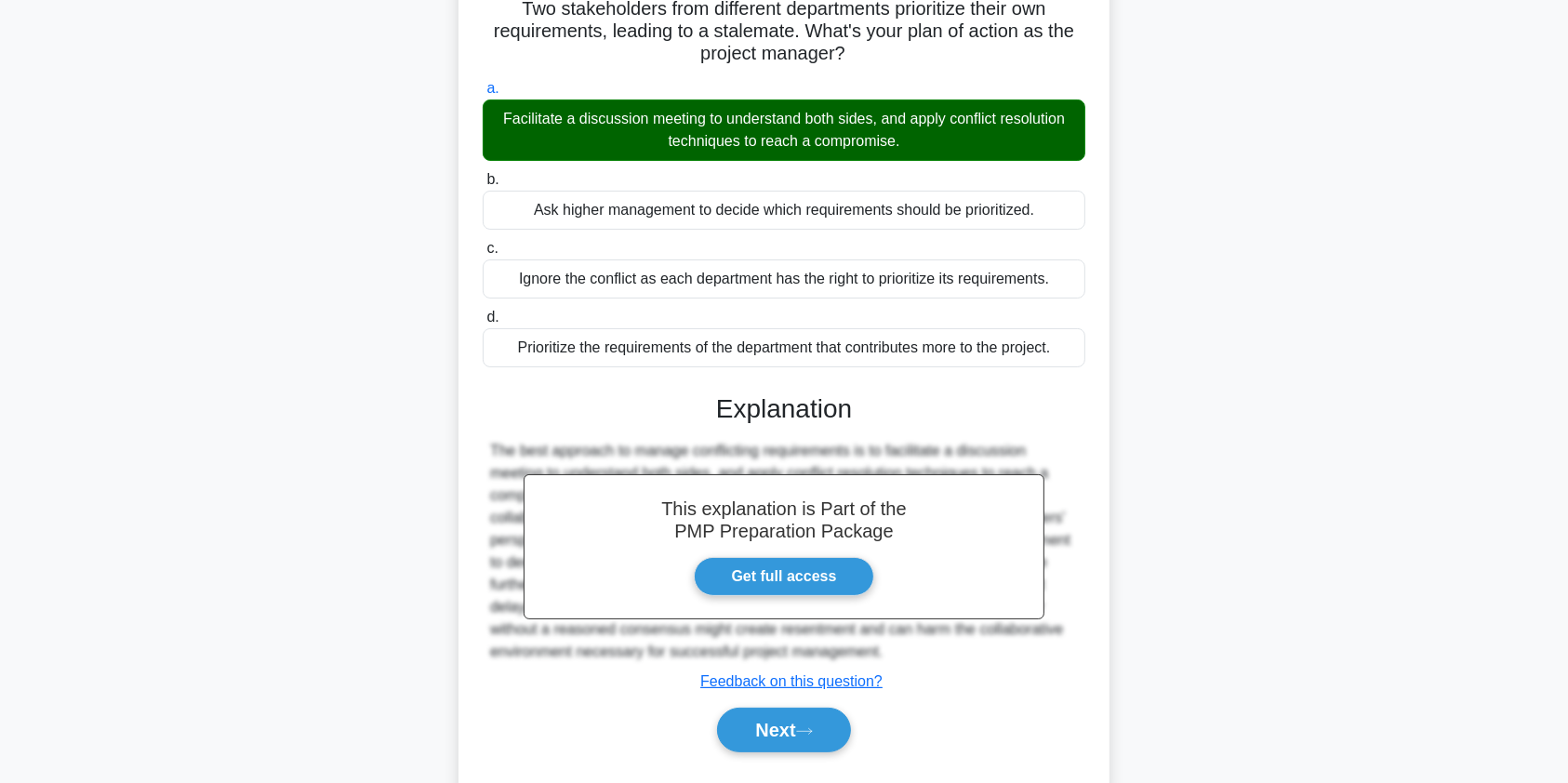
scroll to position [222, 0]
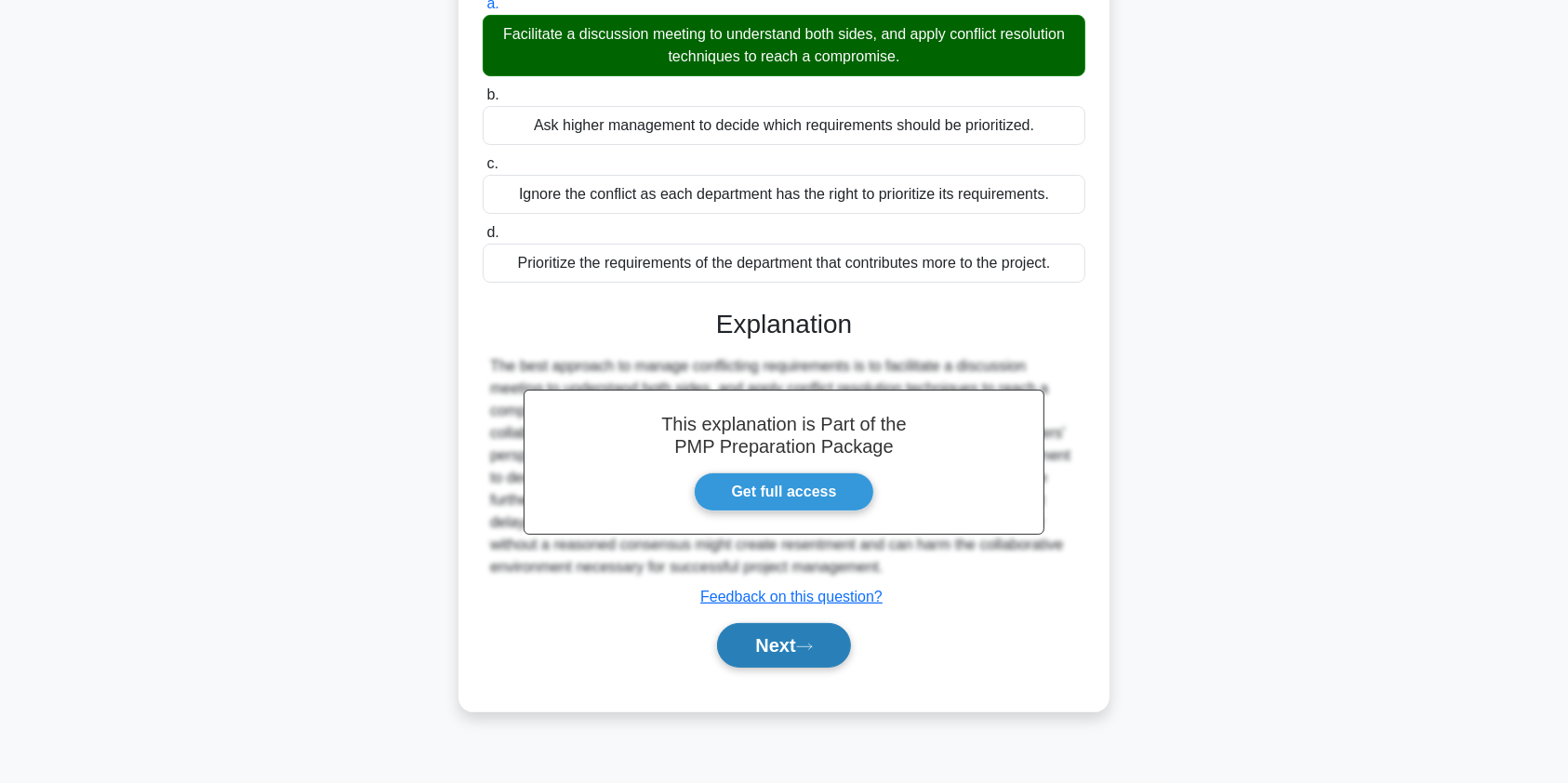
click at [810, 645] on icon at bounding box center [804, 647] width 15 height 6
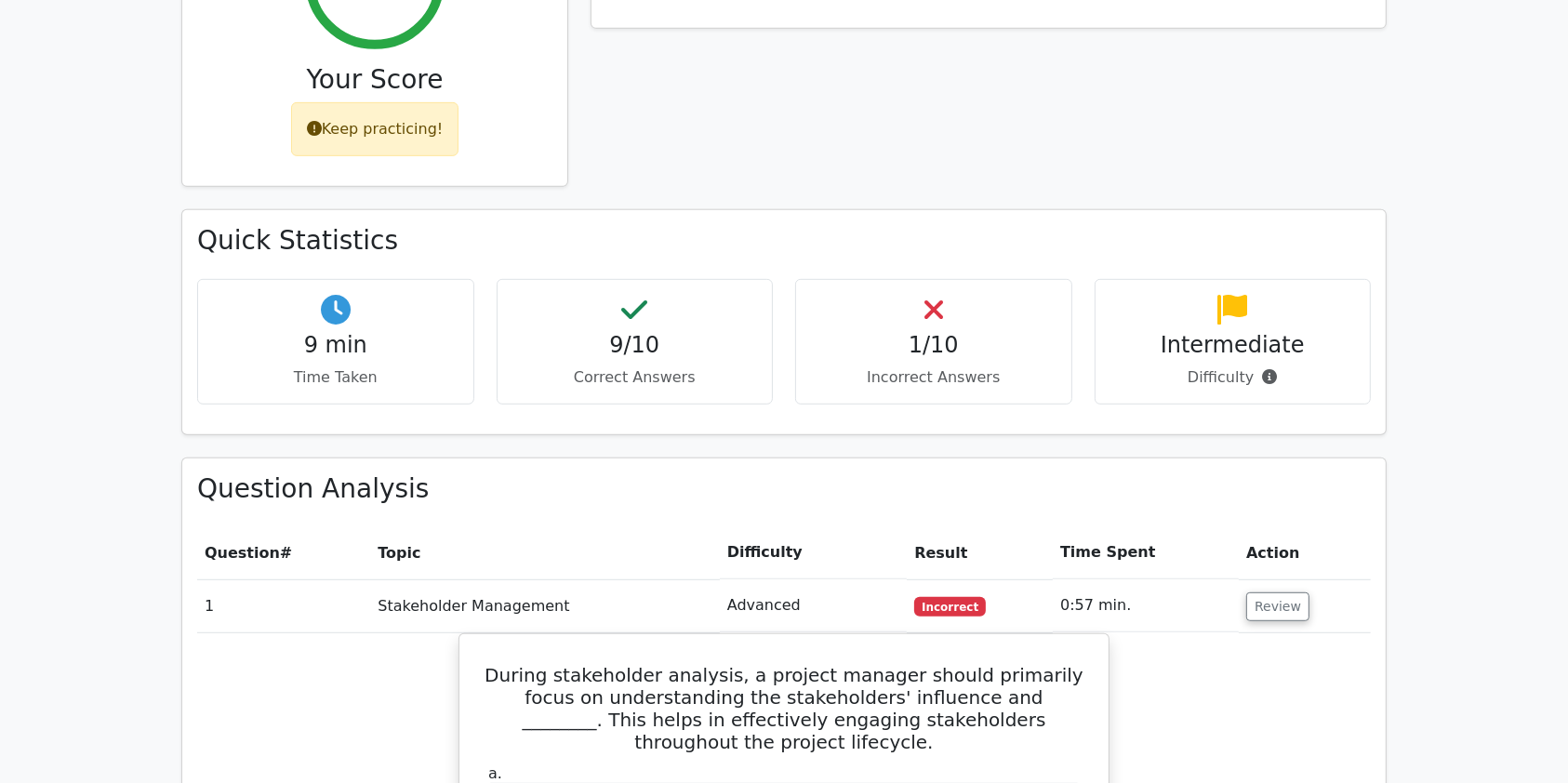
scroll to position [966, 0]
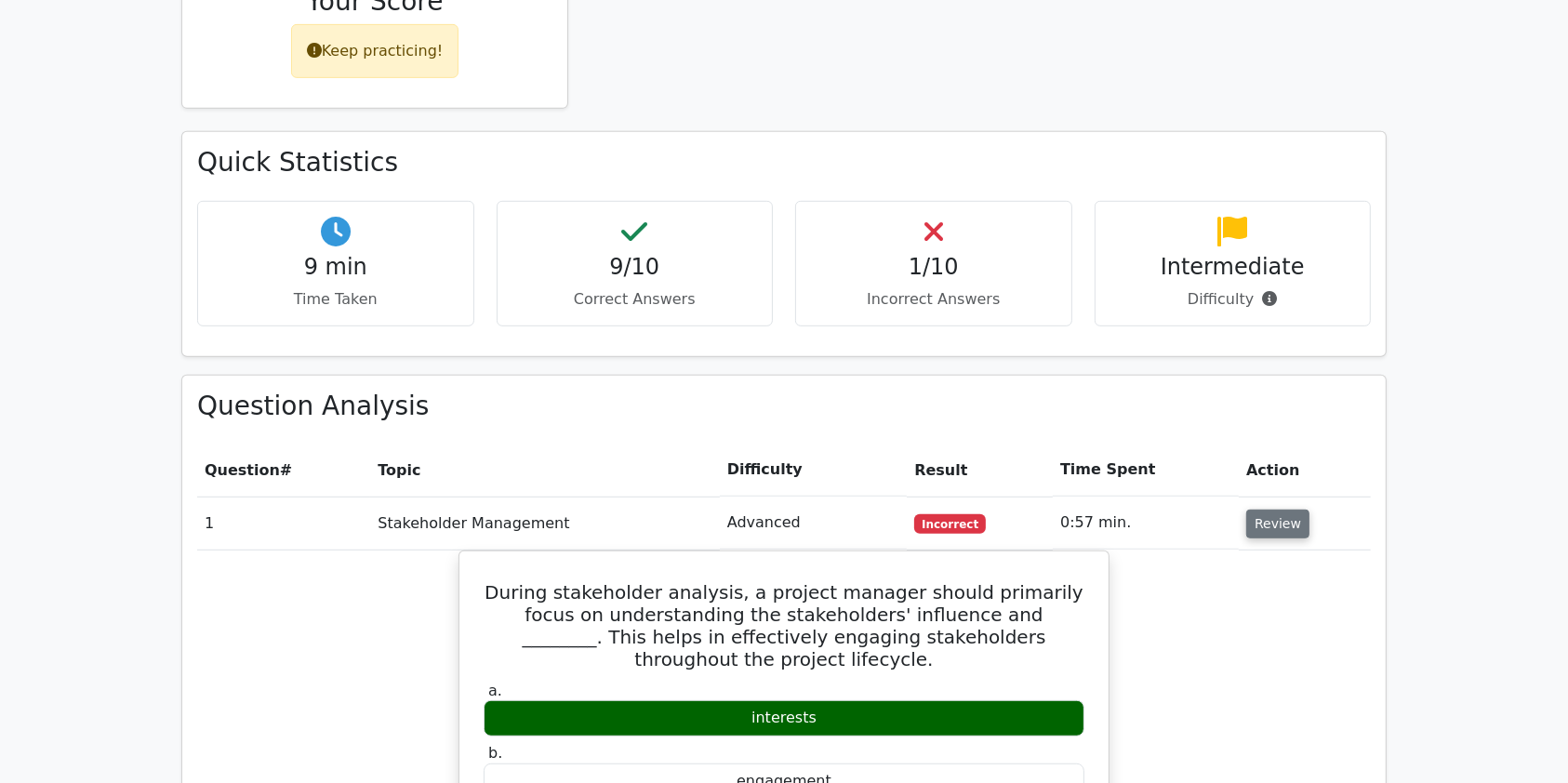
click at [1283, 510] on button "Review" at bounding box center [1278, 524] width 63 height 29
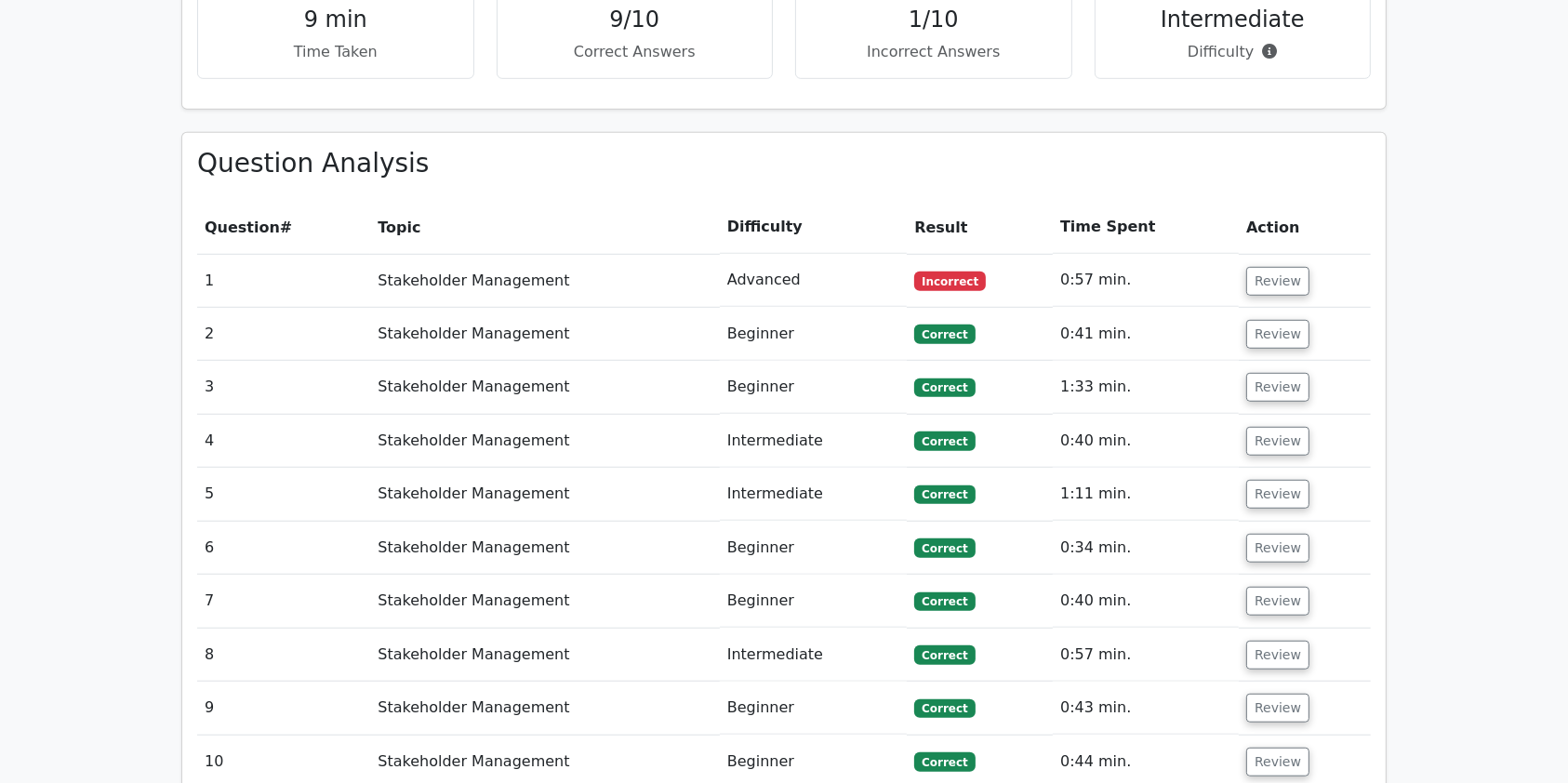
scroll to position [1119, 0]
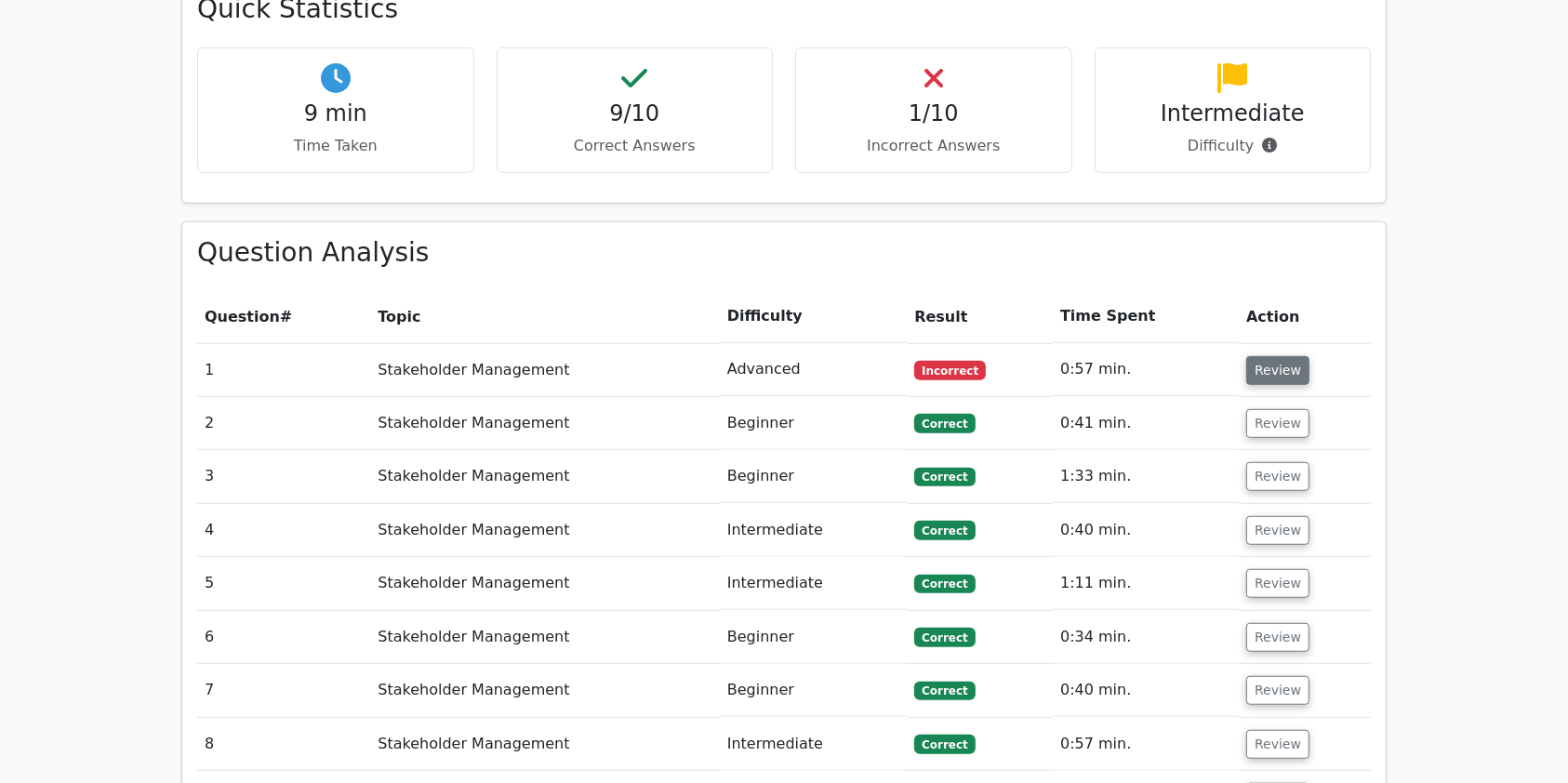
click at [1261, 356] on button "Review" at bounding box center [1278, 370] width 63 height 29
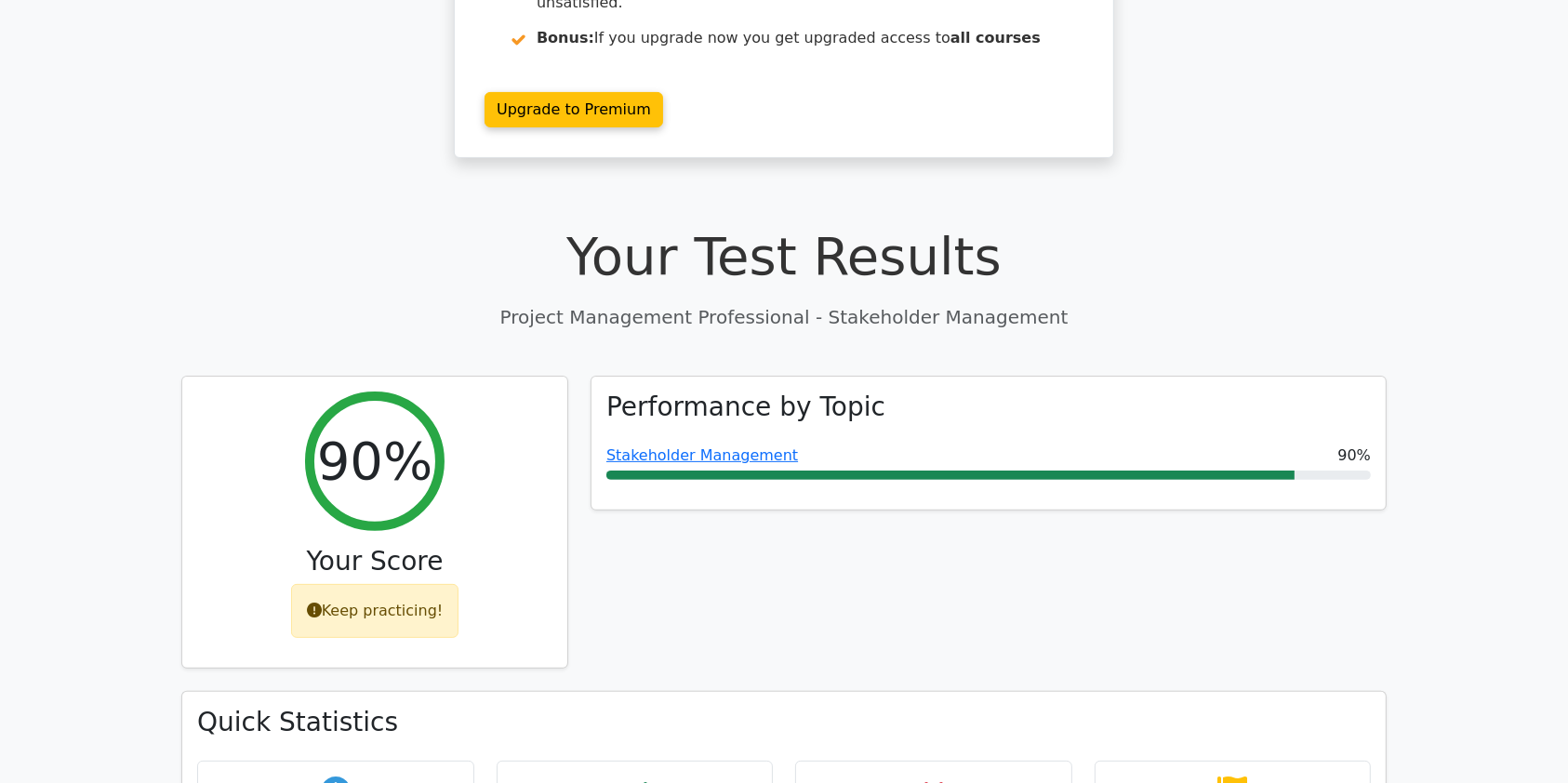
scroll to position [409, 0]
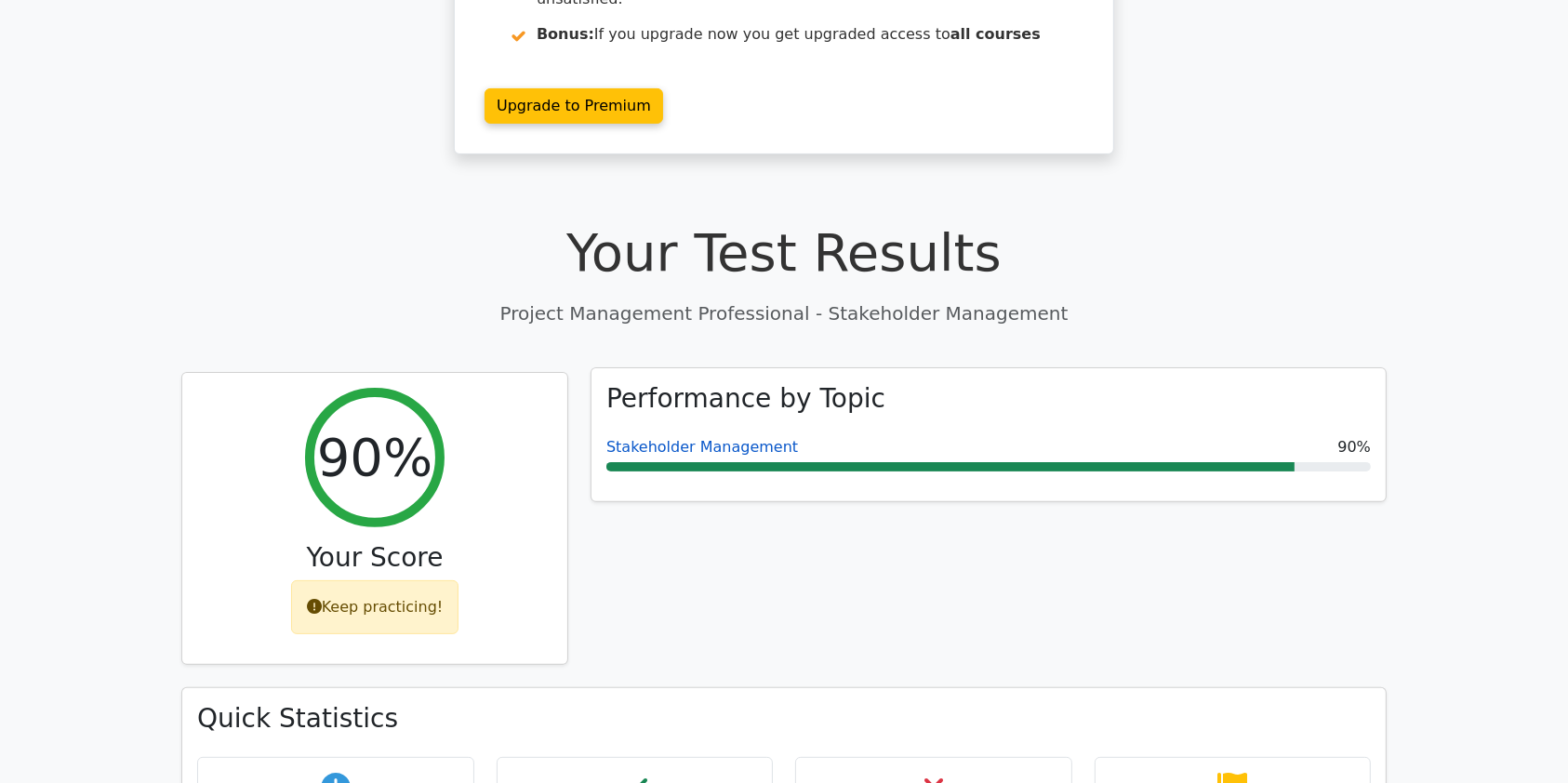
click at [653, 438] on link "Stakeholder Management" at bounding box center [703, 447] width 192 height 18
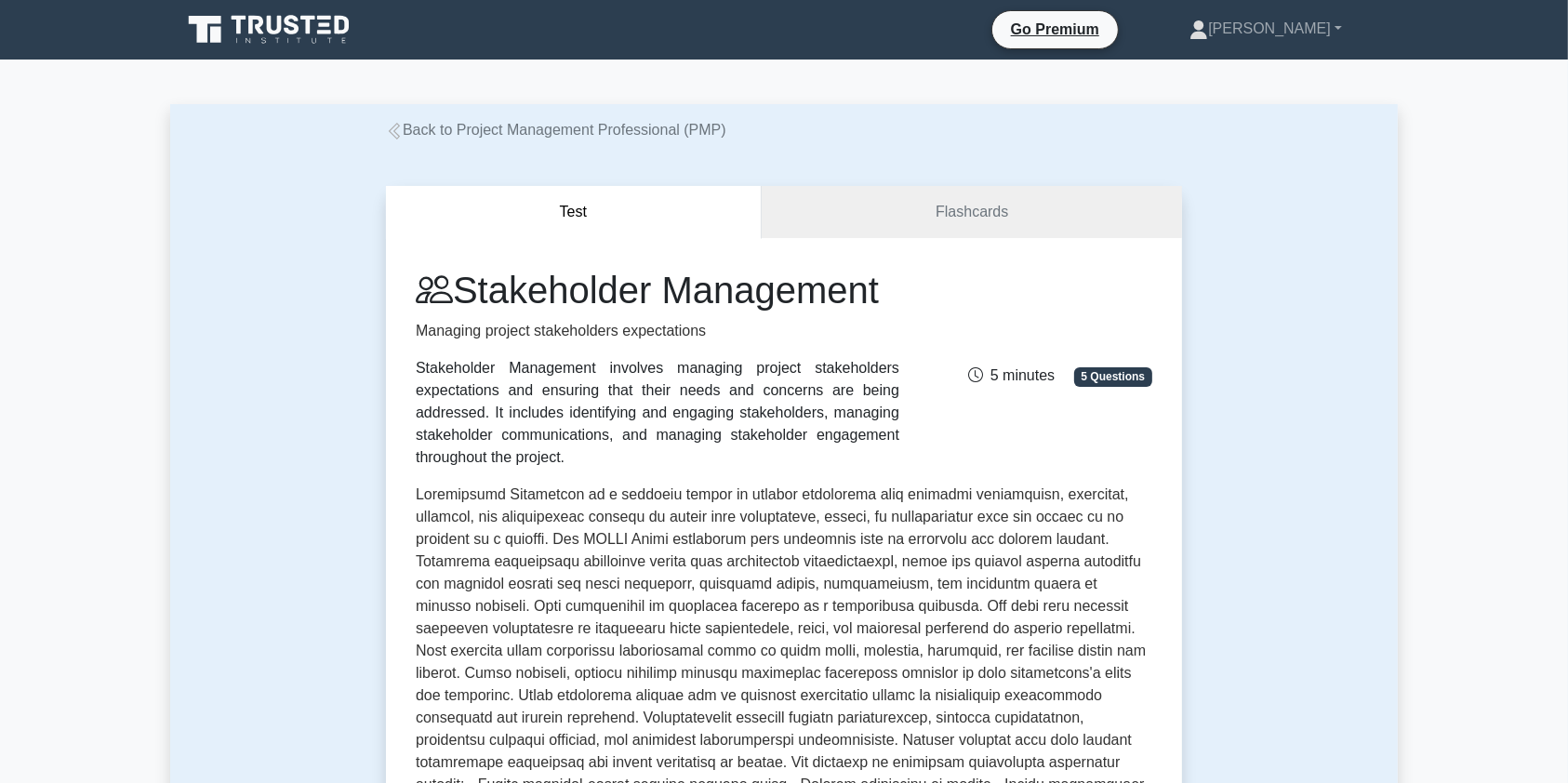
click at [420, 126] on link "Back to Project Management Professional (PMP)" at bounding box center [556, 130] width 340 height 16
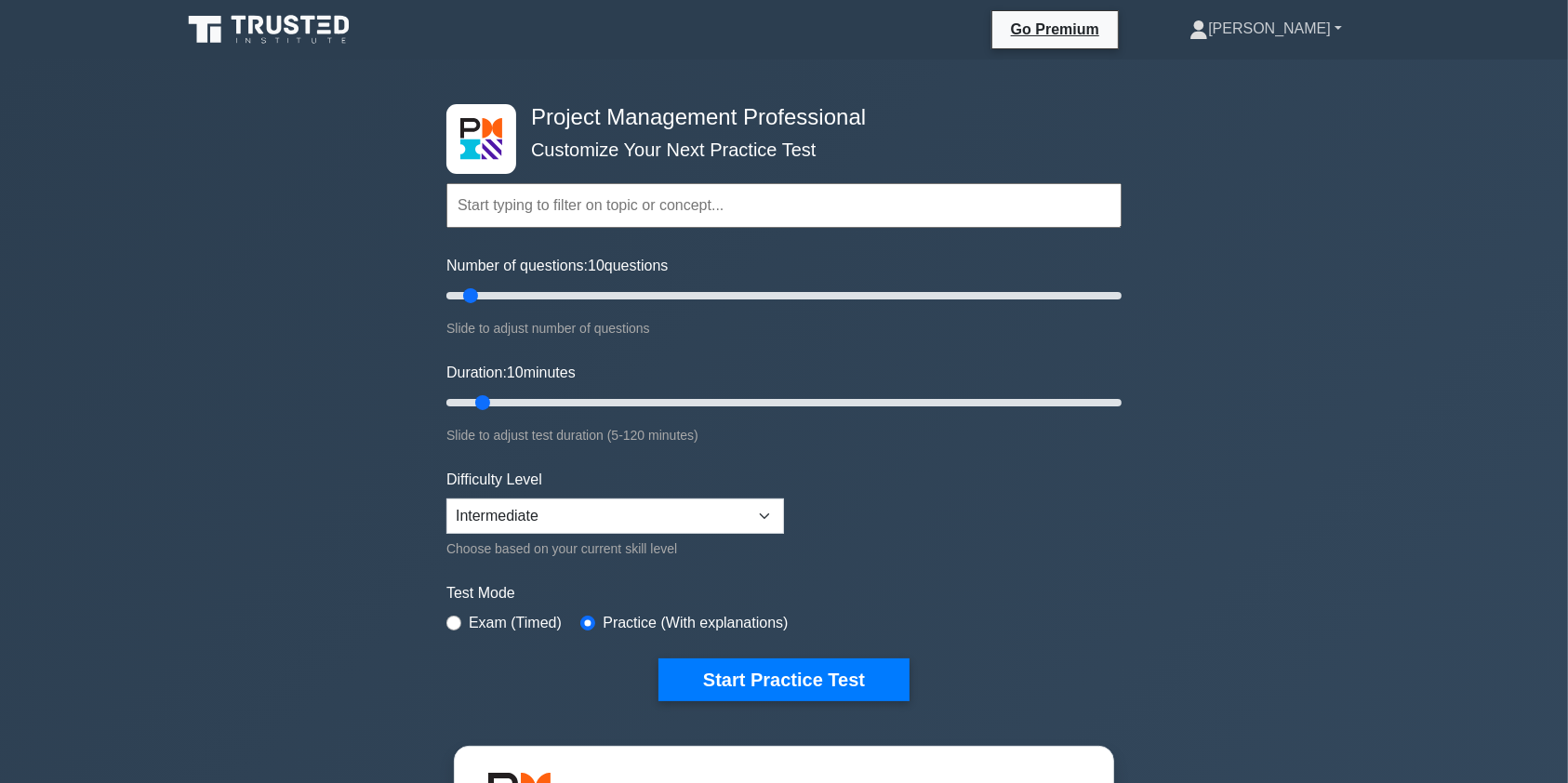
click at [1300, 34] on link "[PERSON_NAME]" at bounding box center [1266, 28] width 242 height 37
click at [1228, 75] on link "Profile" at bounding box center [1219, 73] width 147 height 30
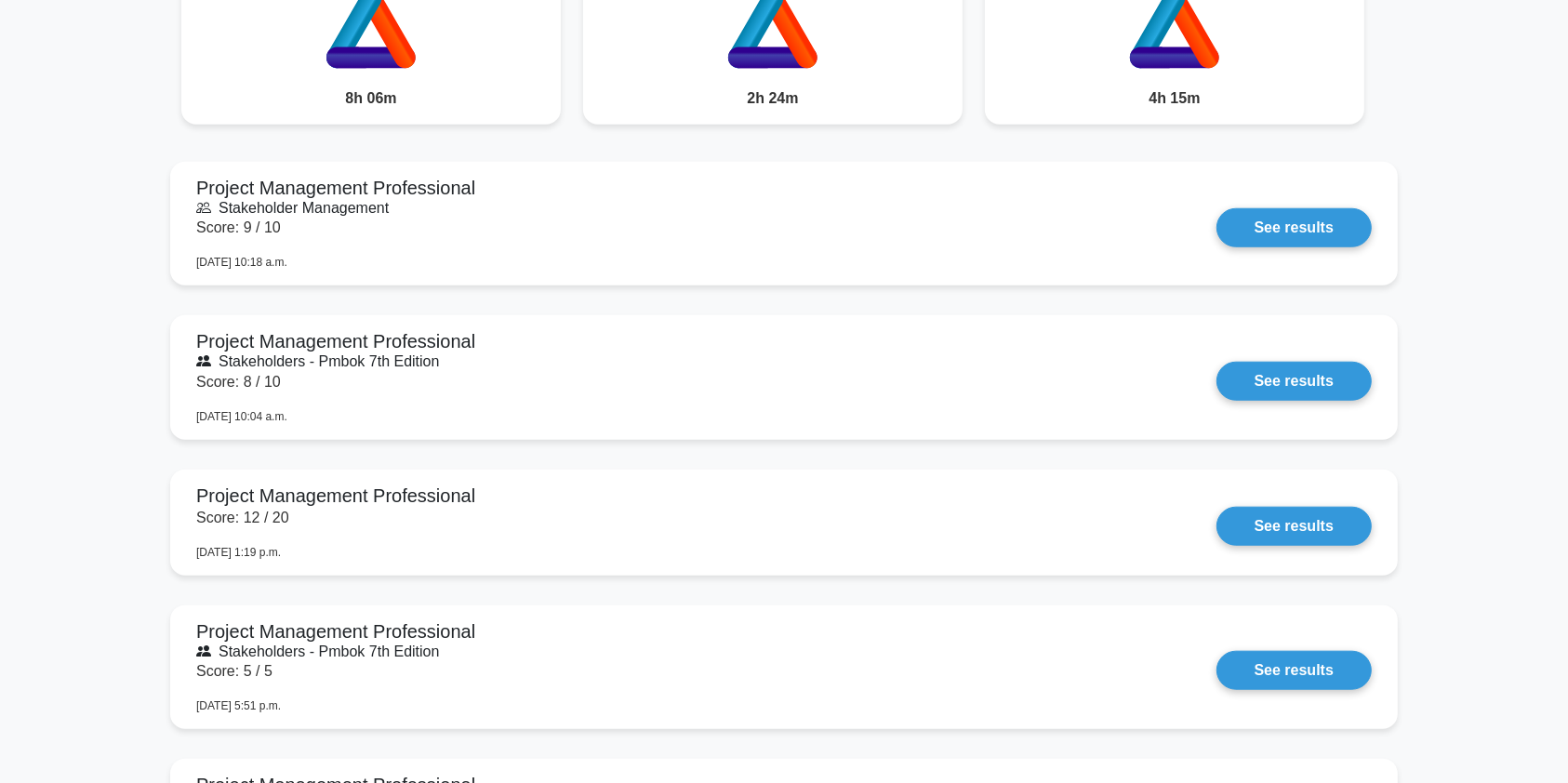
scroll to position [1755, 0]
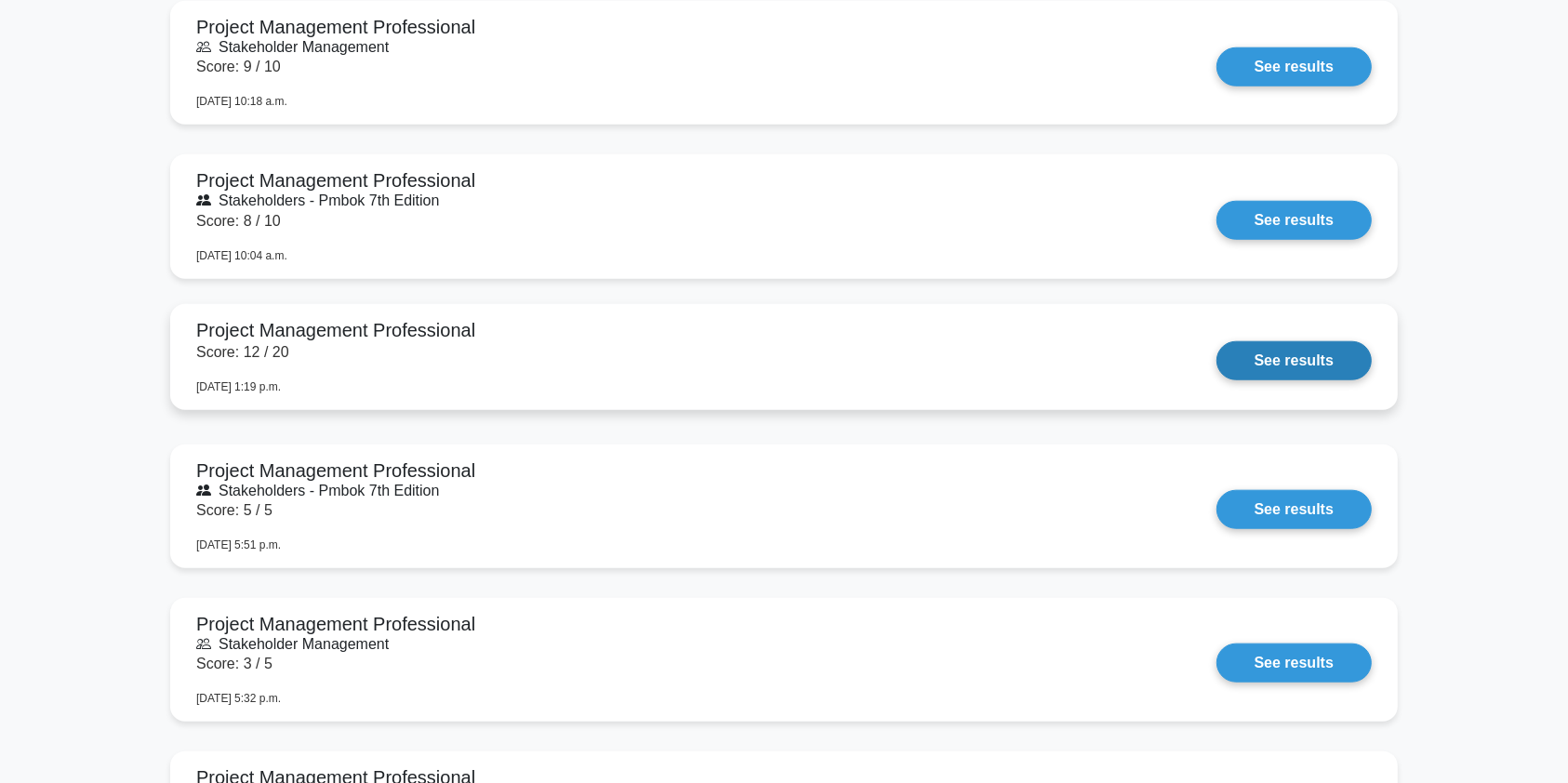
click at [1217, 367] on link "See results" at bounding box center [1294, 360] width 155 height 39
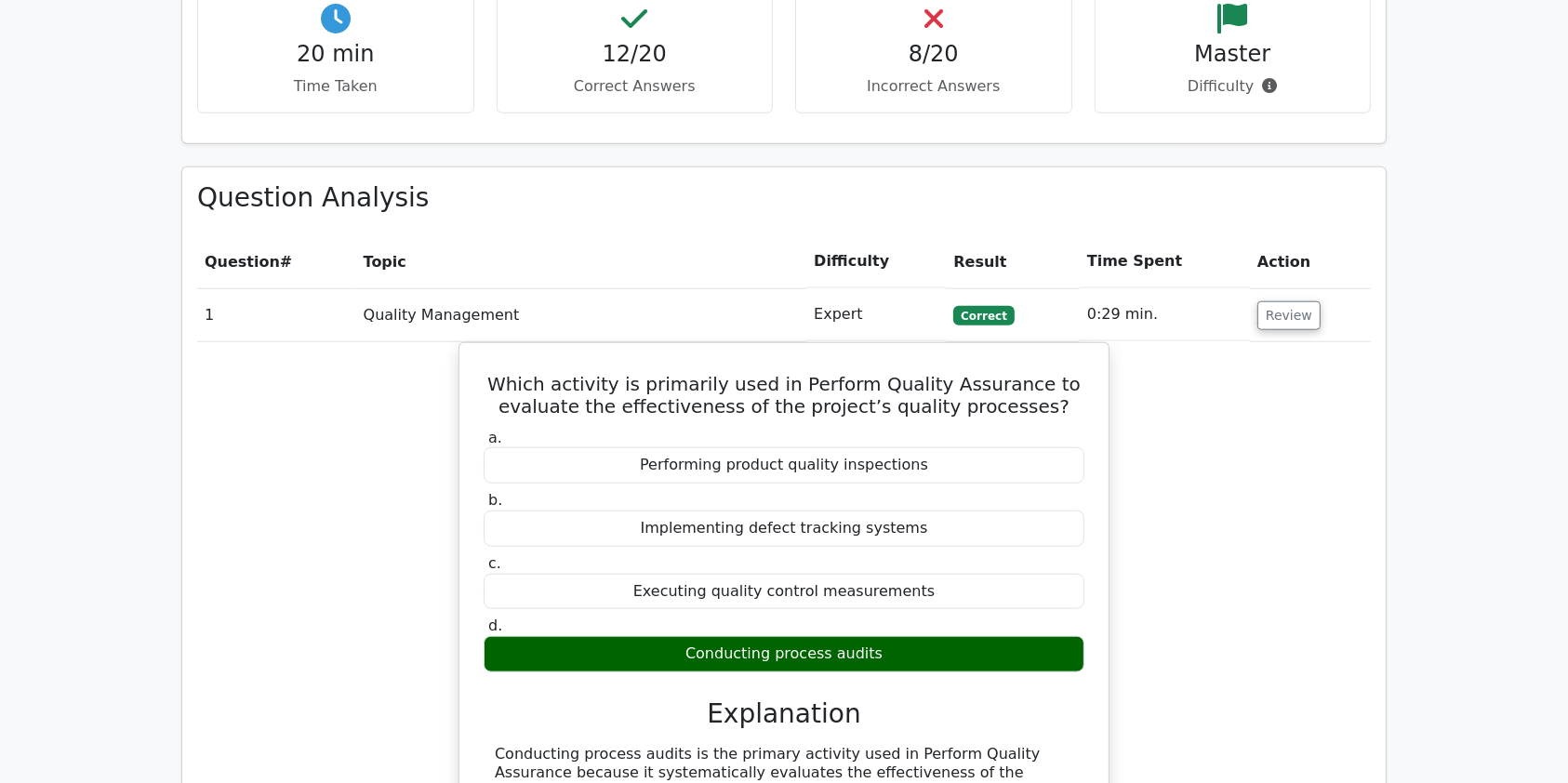
scroll to position [1876, 0]
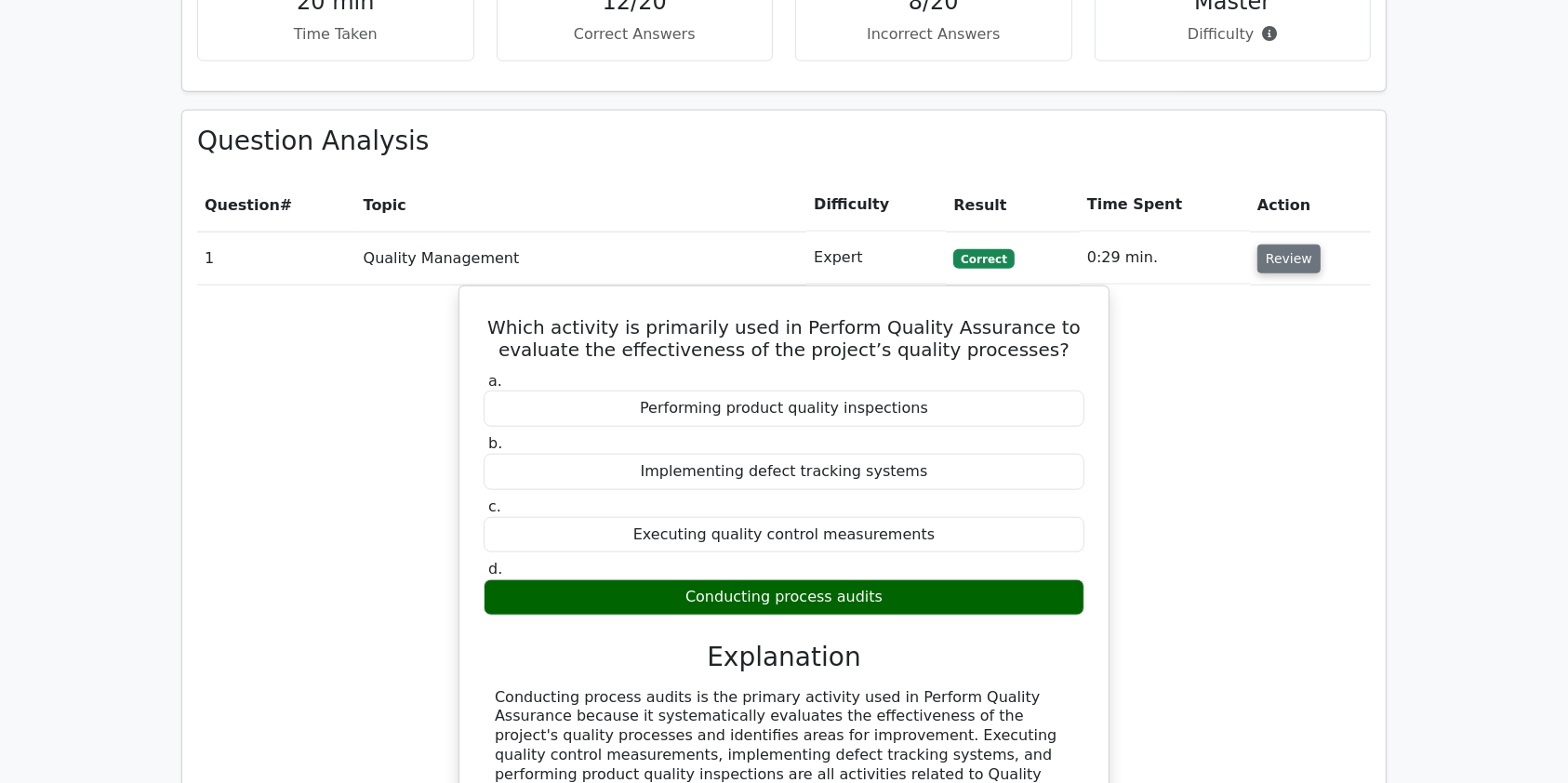
click at [1266, 245] on button "Review" at bounding box center [1289, 259] width 63 height 29
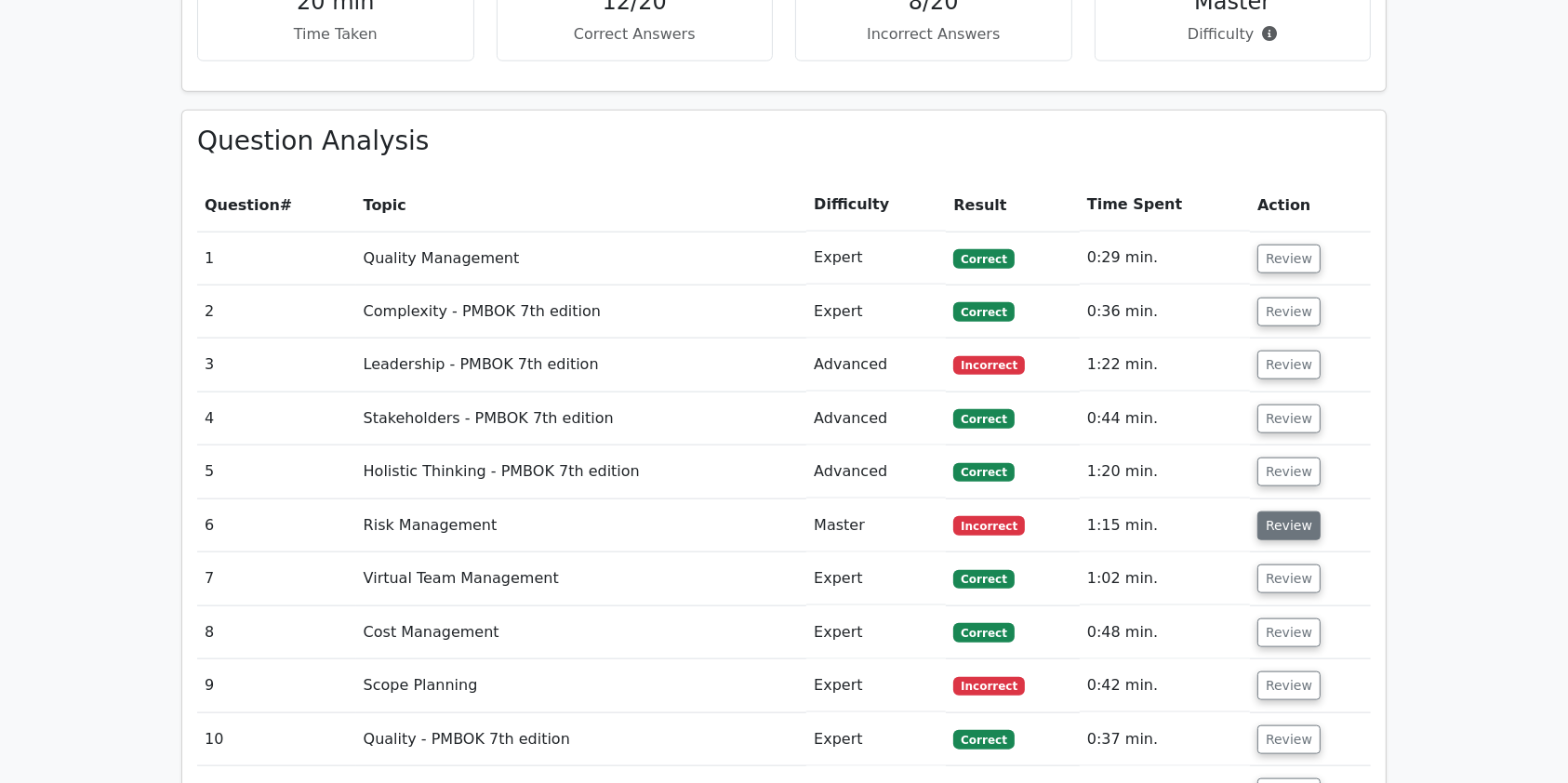
click at [1271, 512] on button "Review" at bounding box center [1289, 526] width 63 height 29
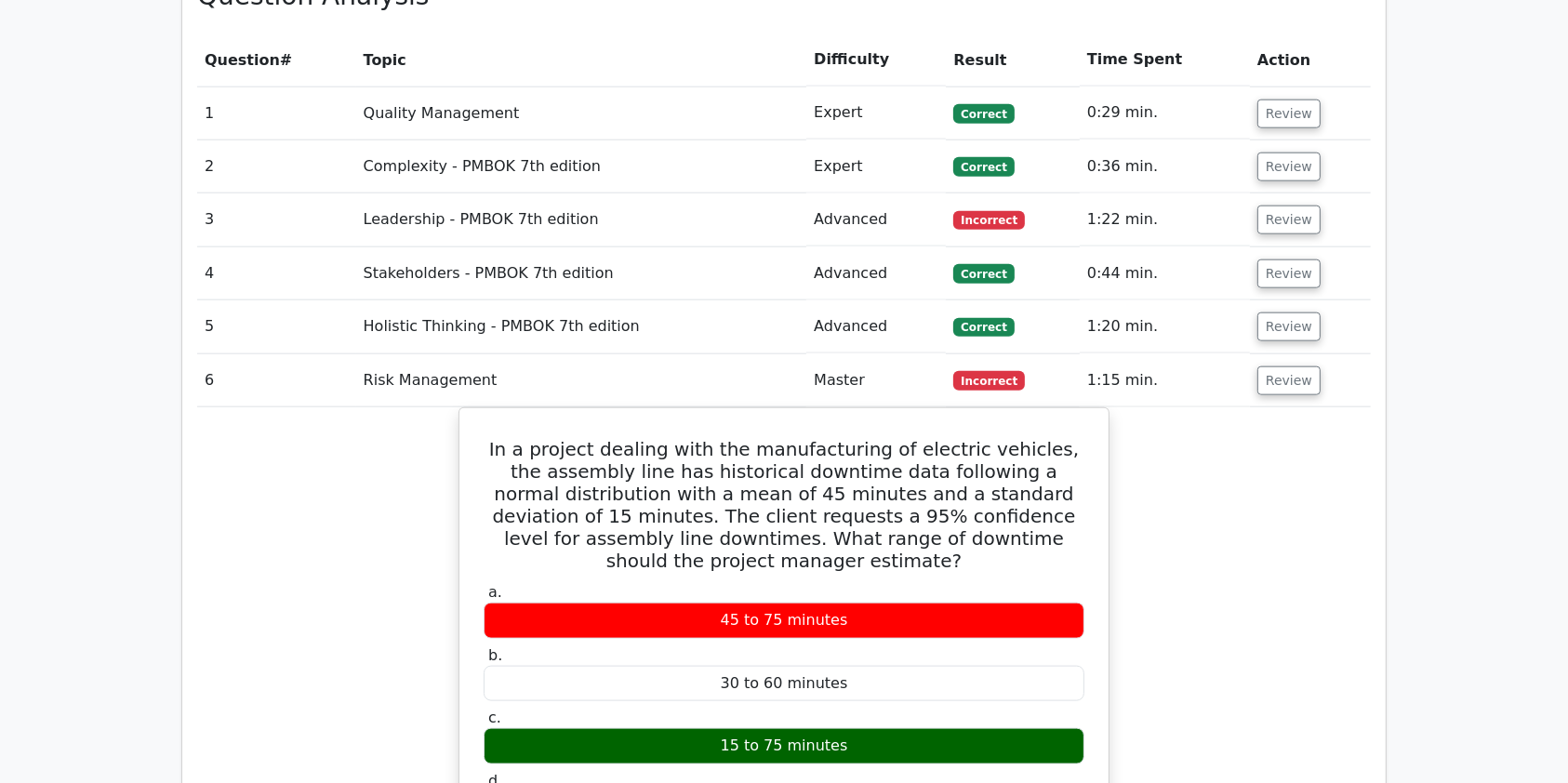
scroll to position [2184, 0]
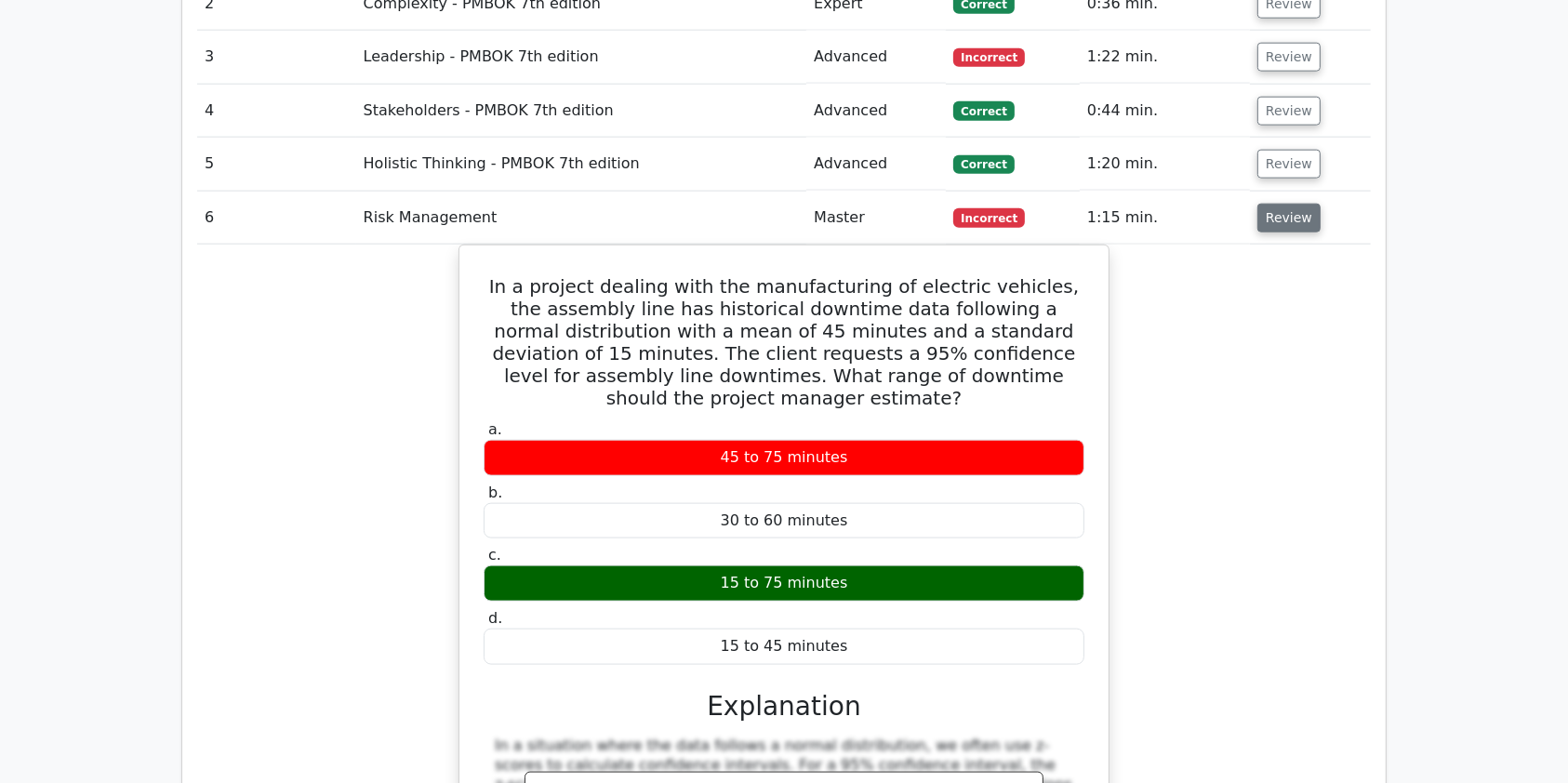
click at [1280, 204] on button "Review" at bounding box center [1289, 218] width 63 height 29
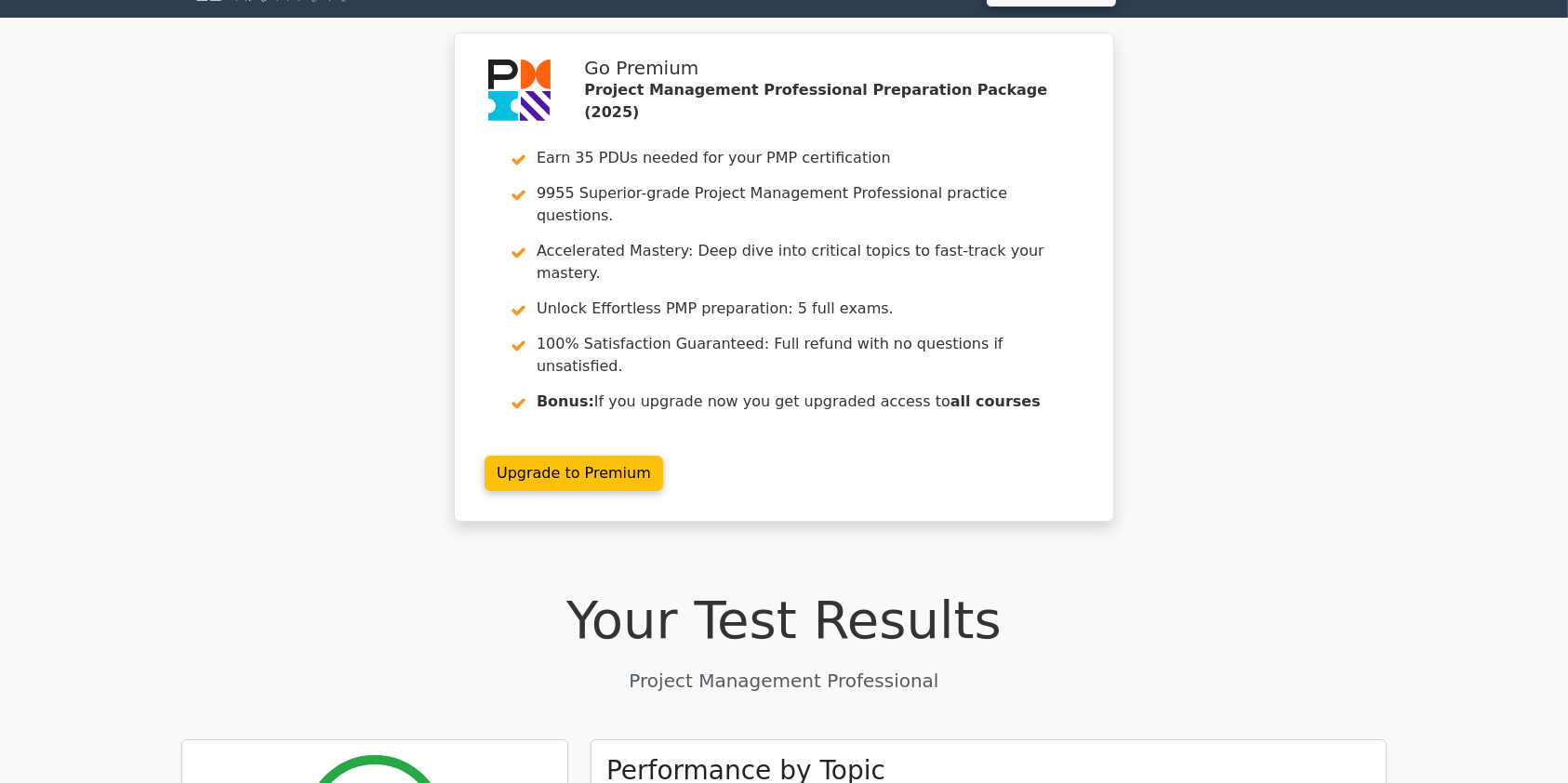
scroll to position [0, 0]
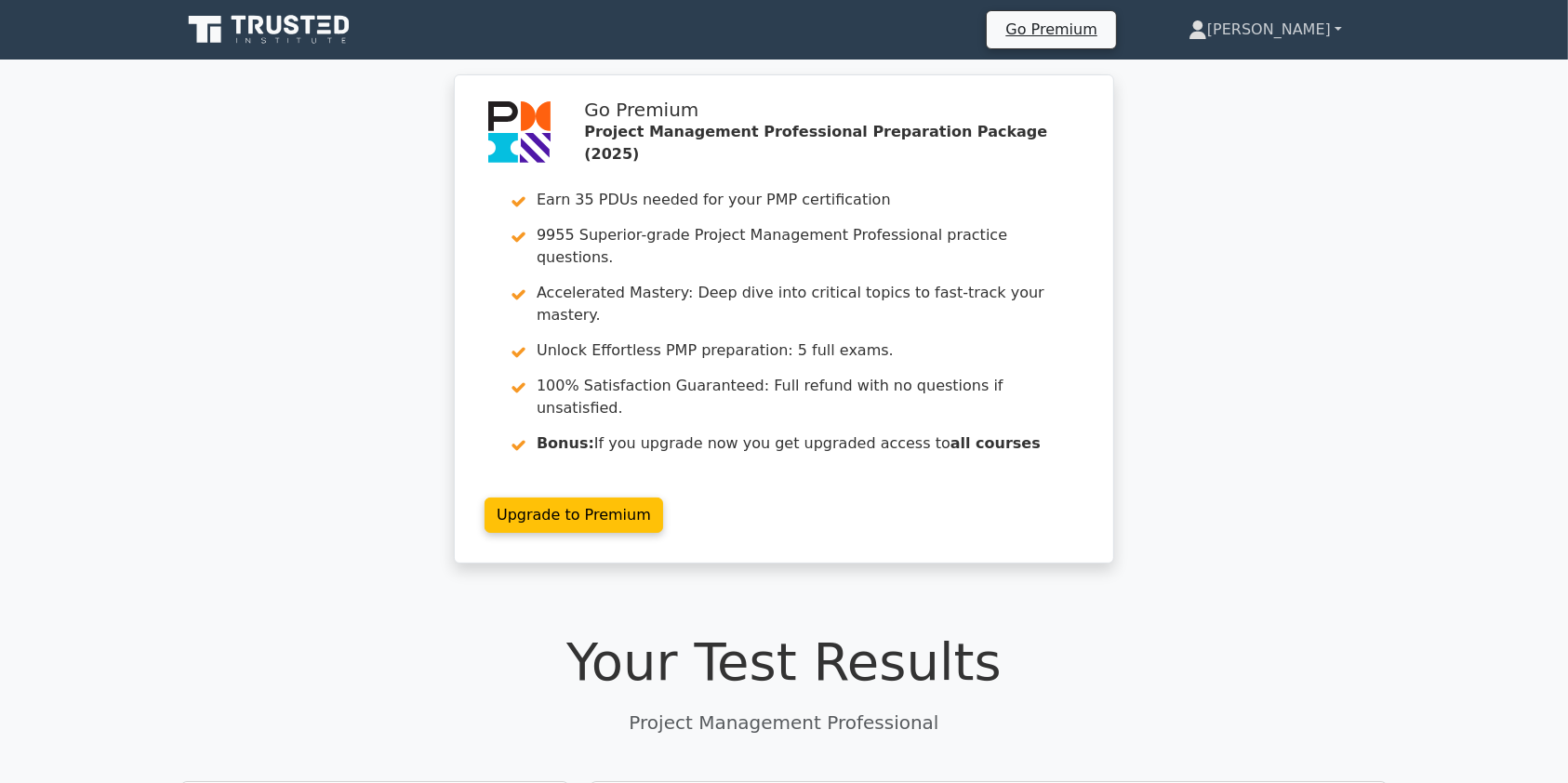
click at [1298, 24] on link "[PERSON_NAME]" at bounding box center [1265, 29] width 243 height 37
click at [1273, 64] on link "Profile" at bounding box center [1218, 74] width 147 height 30
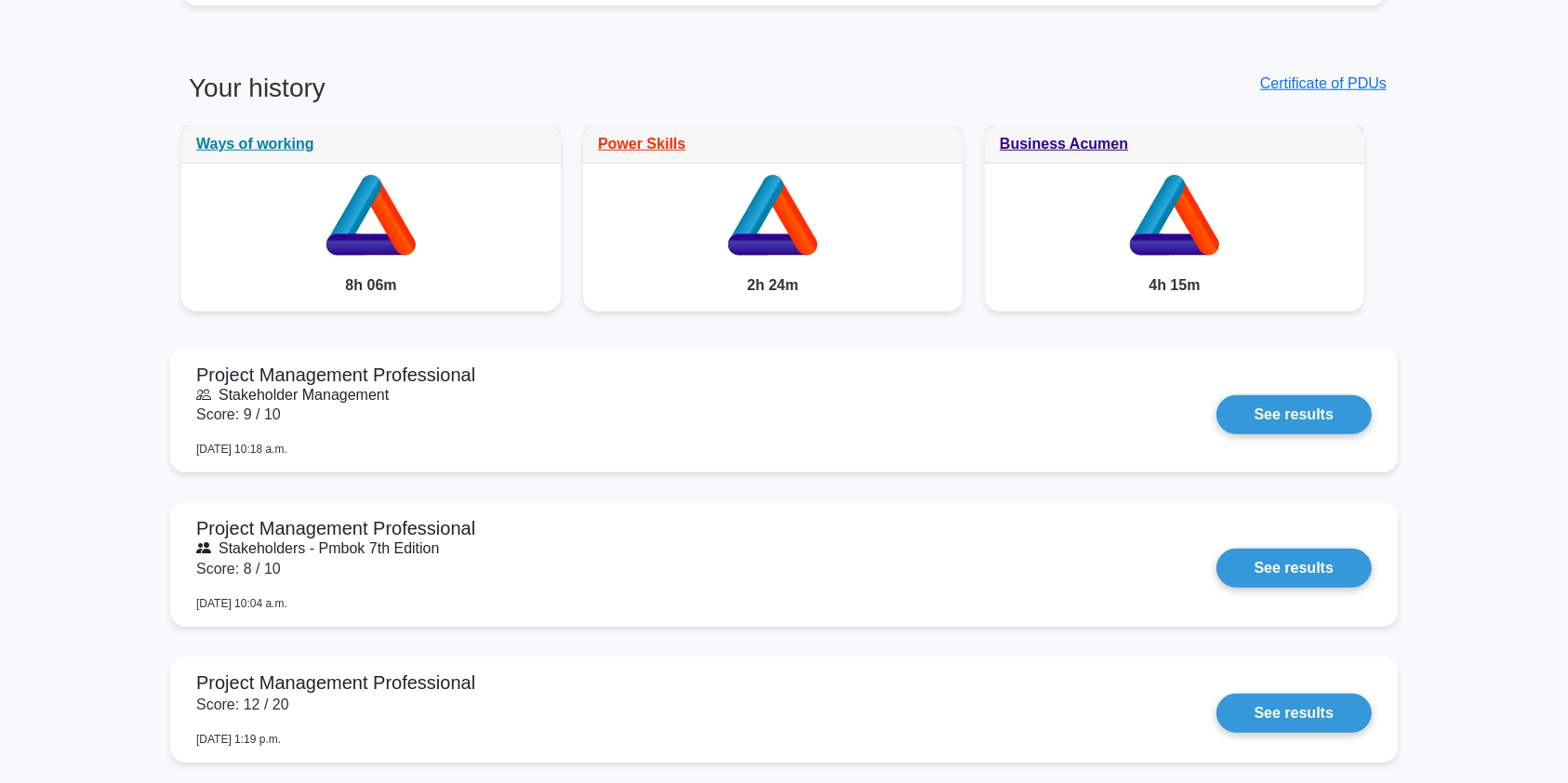
scroll to position [1635, 0]
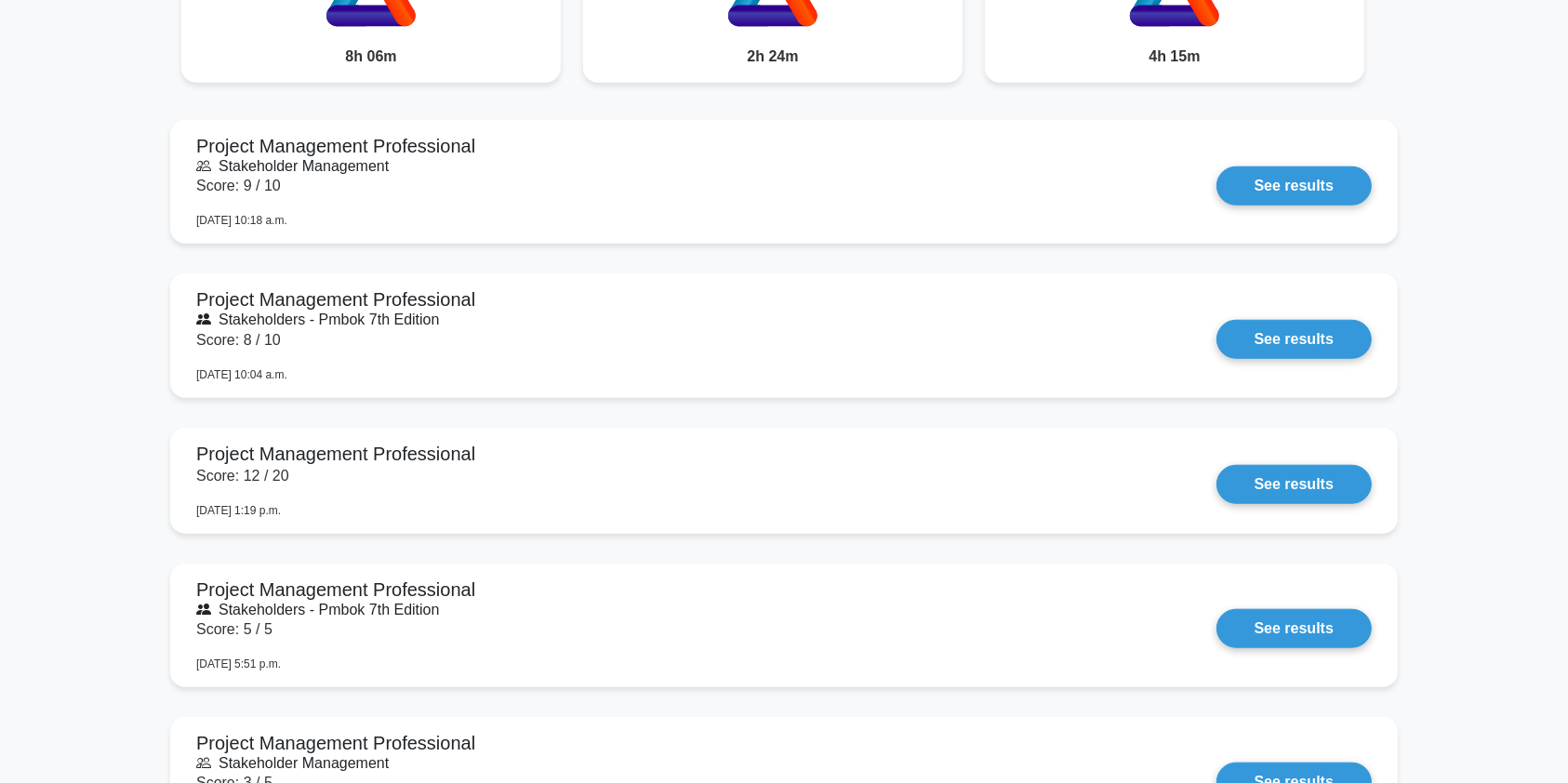
drag, startPoint x: 0, startPoint y: 0, endPoint x: 1572, endPoint y: 186, distance: 1583.2
click at [1301, 336] on link "See results" at bounding box center [1294, 334] width 155 height 39
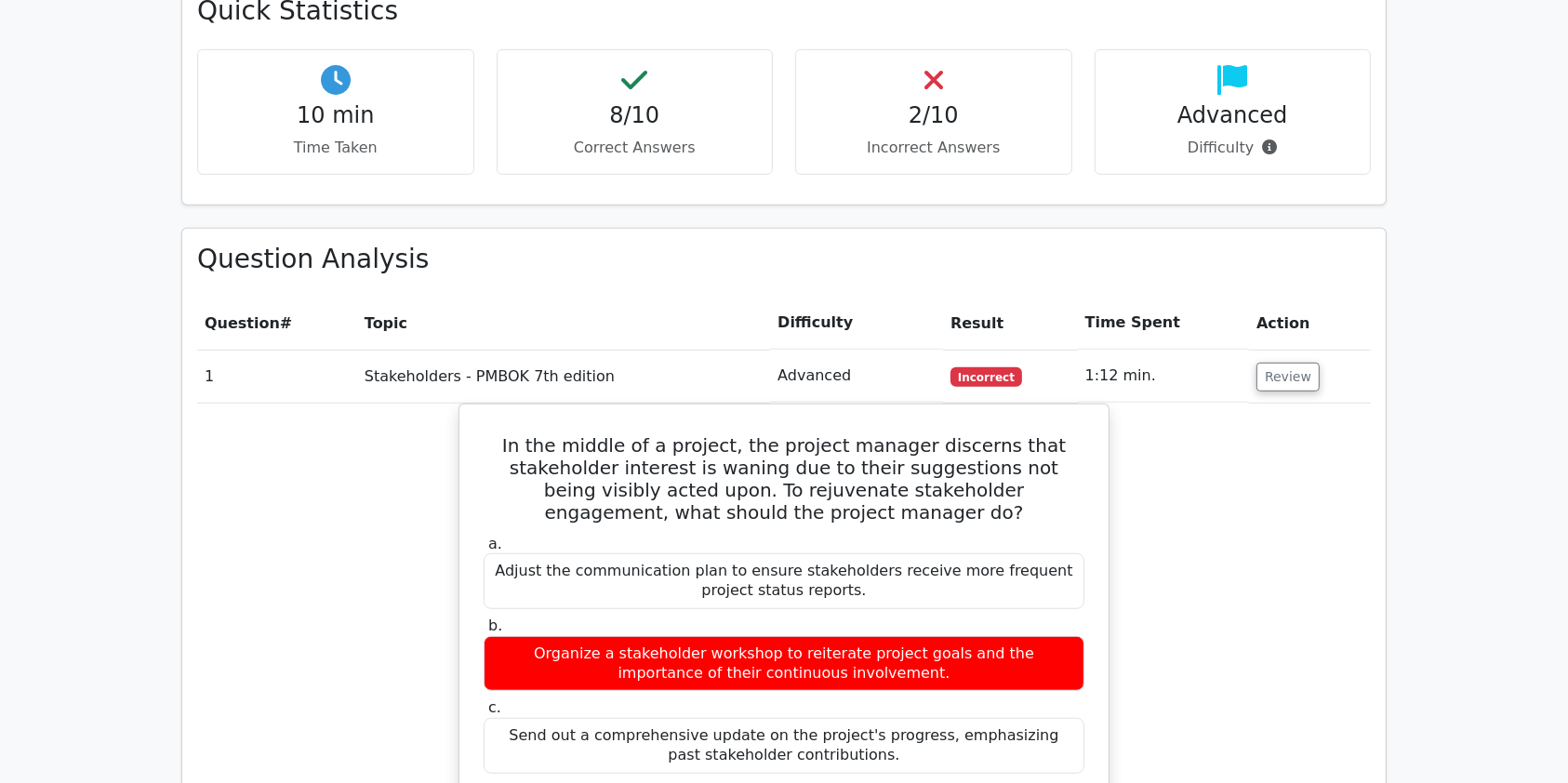
scroll to position [1213, 0]
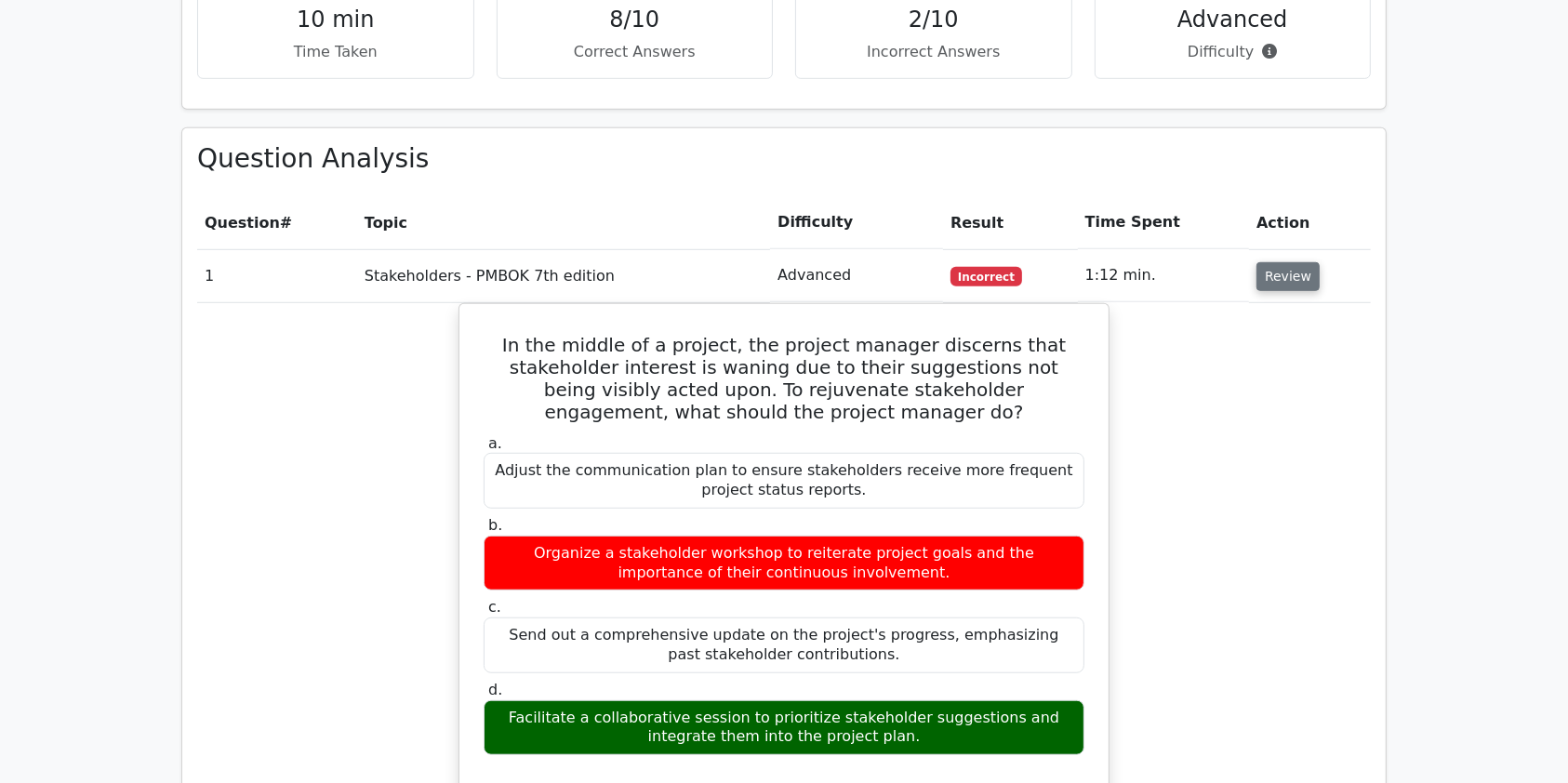
click at [1273, 262] on button "Review" at bounding box center [1288, 276] width 63 height 29
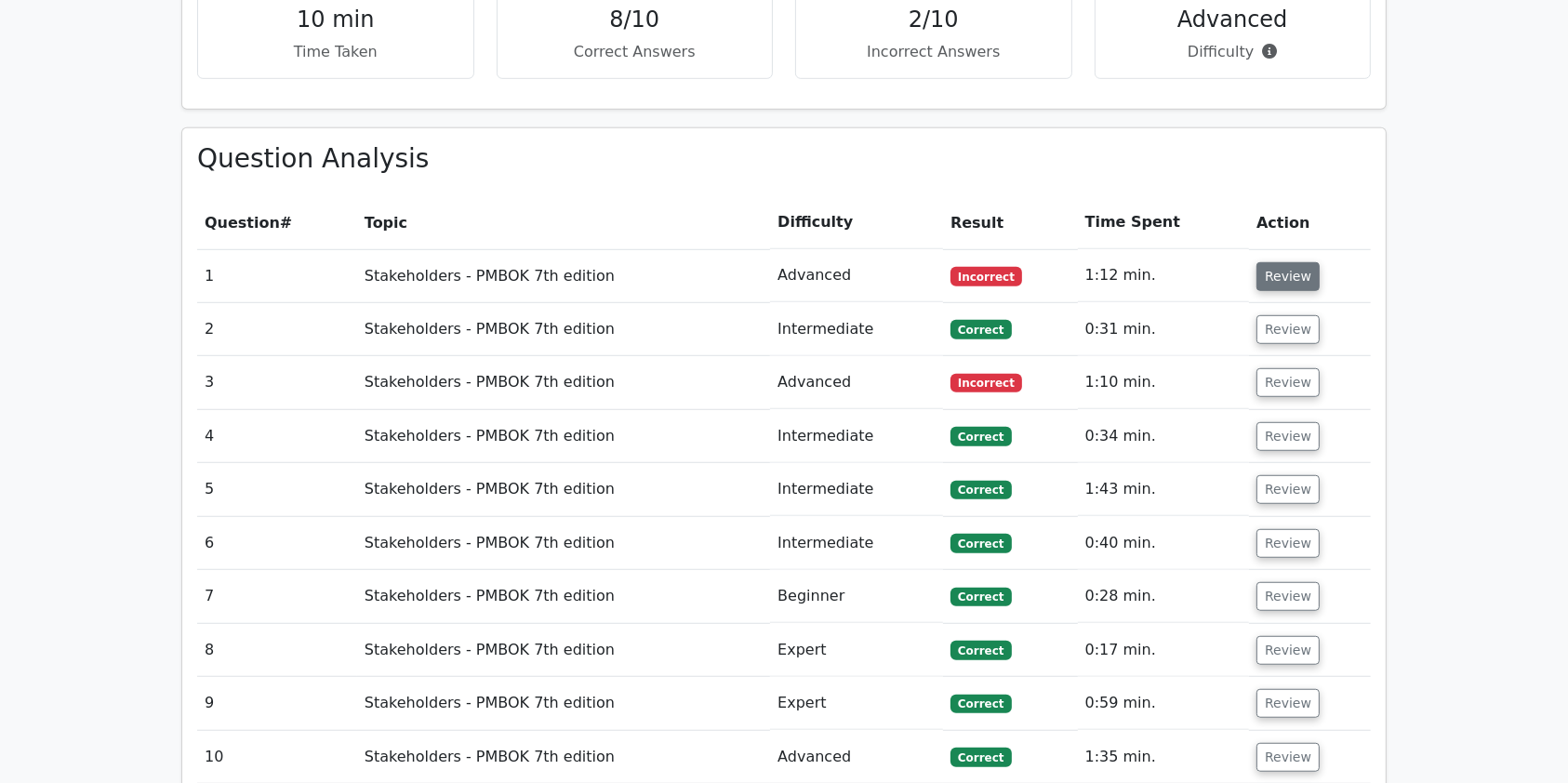
click at [1273, 262] on button "Review" at bounding box center [1288, 276] width 63 height 29
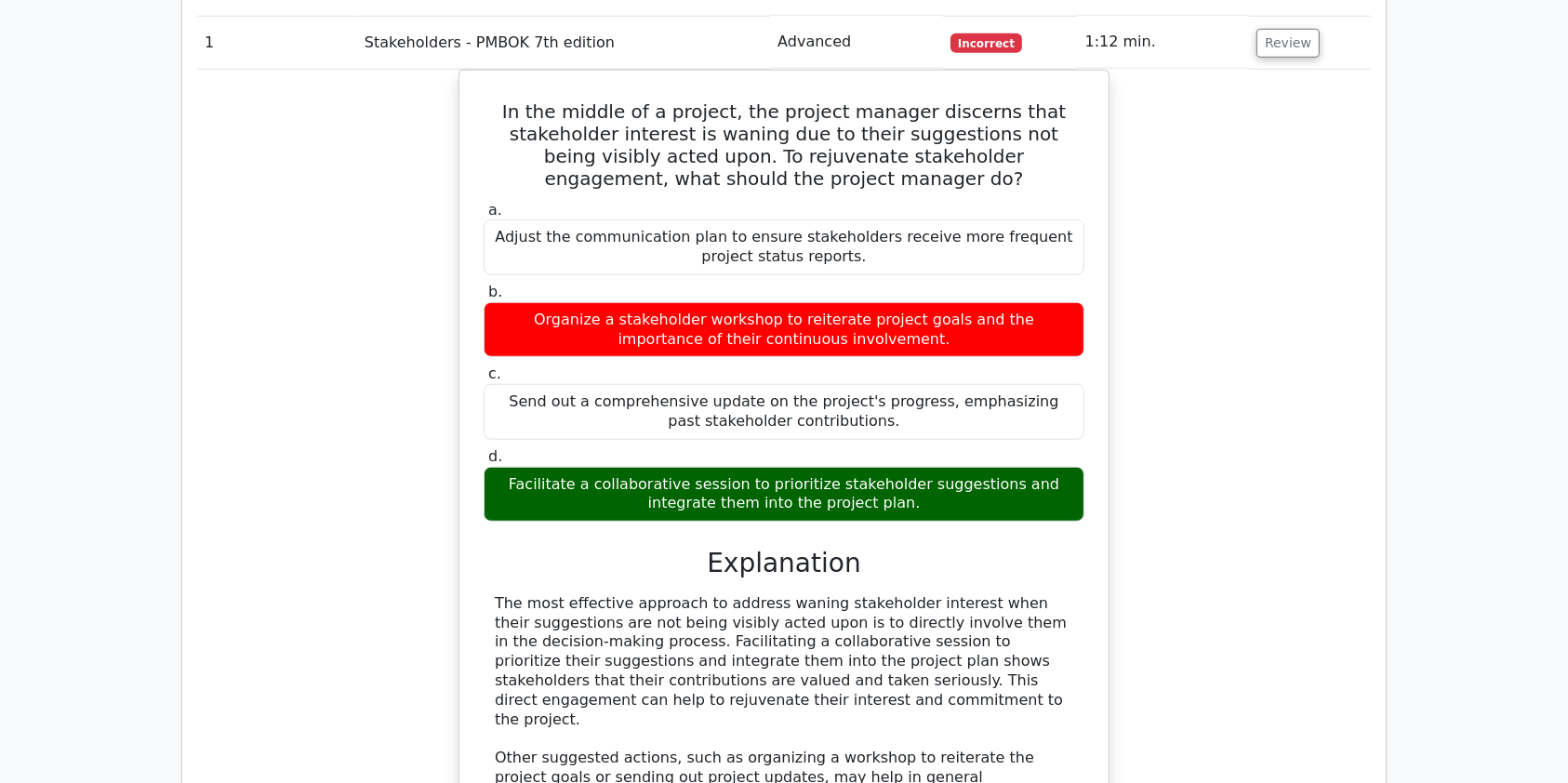
scroll to position [1455, 0]
